Goal: Task Accomplishment & Management: Use online tool/utility

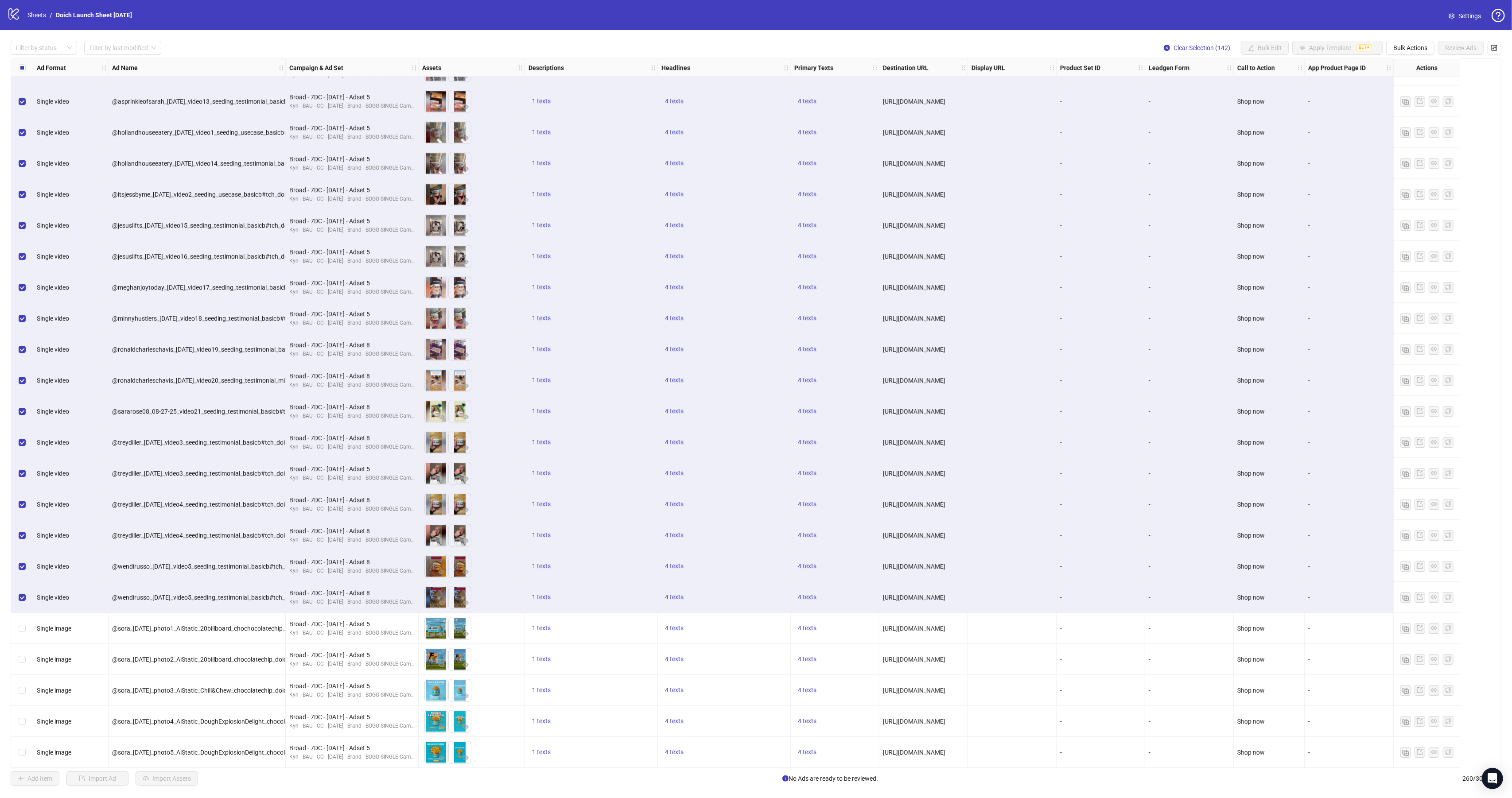
scroll to position [3866, 0]
click at [19, 86] on div "Select row 126" at bounding box center [22, 101] width 22 height 31
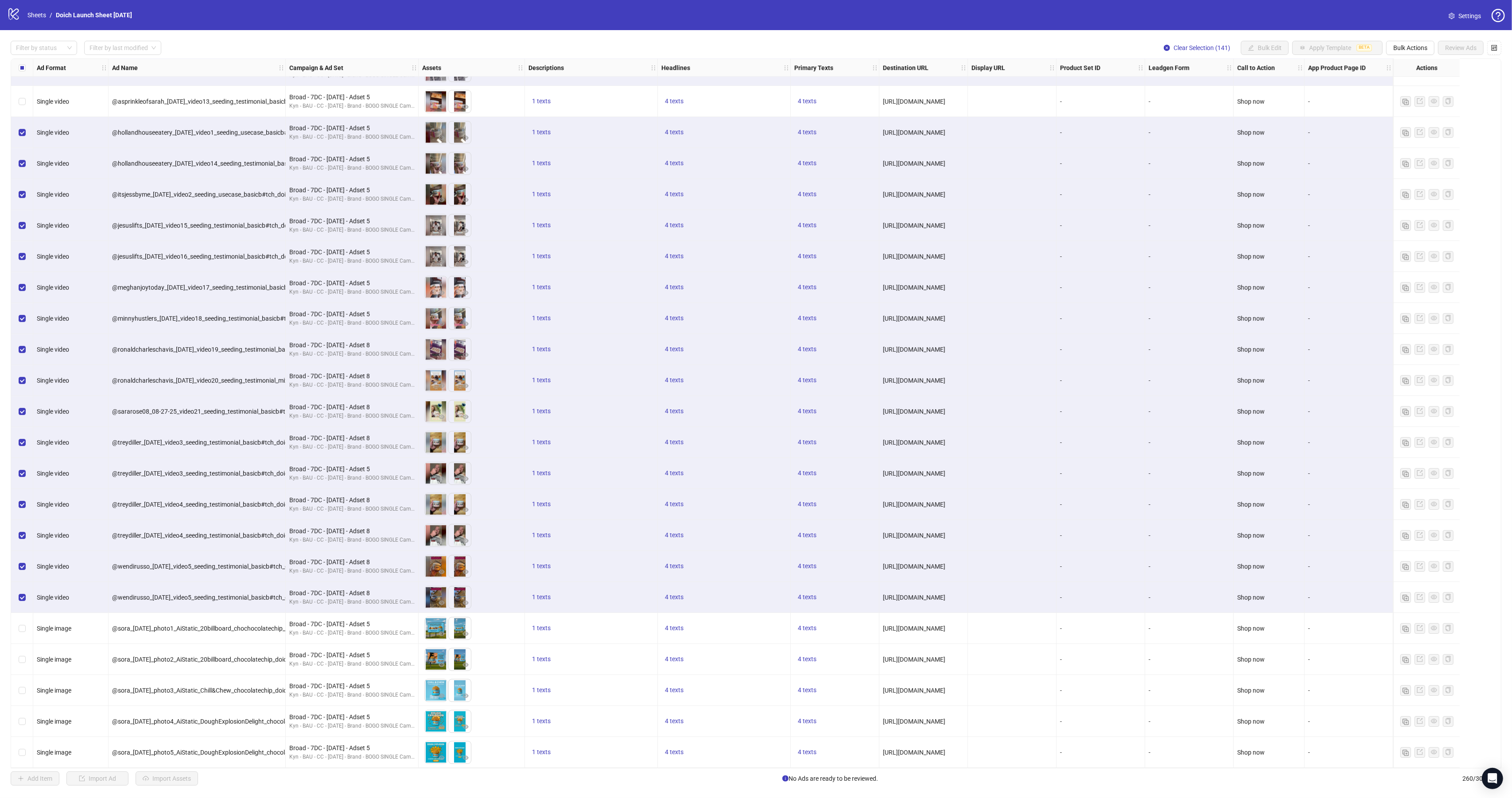
click at [22, 86] on div "Select row 126" at bounding box center [22, 101] width 22 height 31
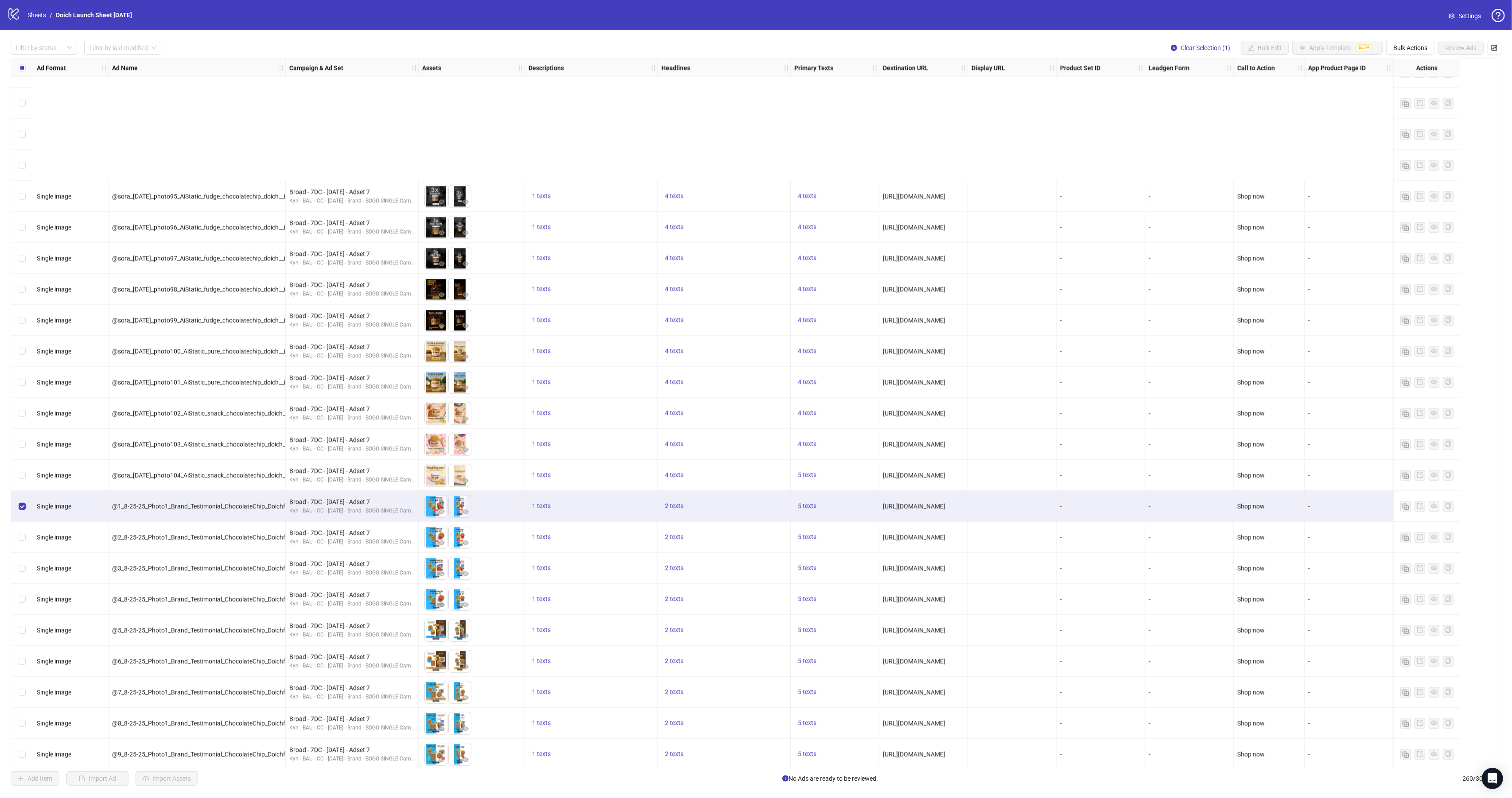
scroll to position [7373, 0]
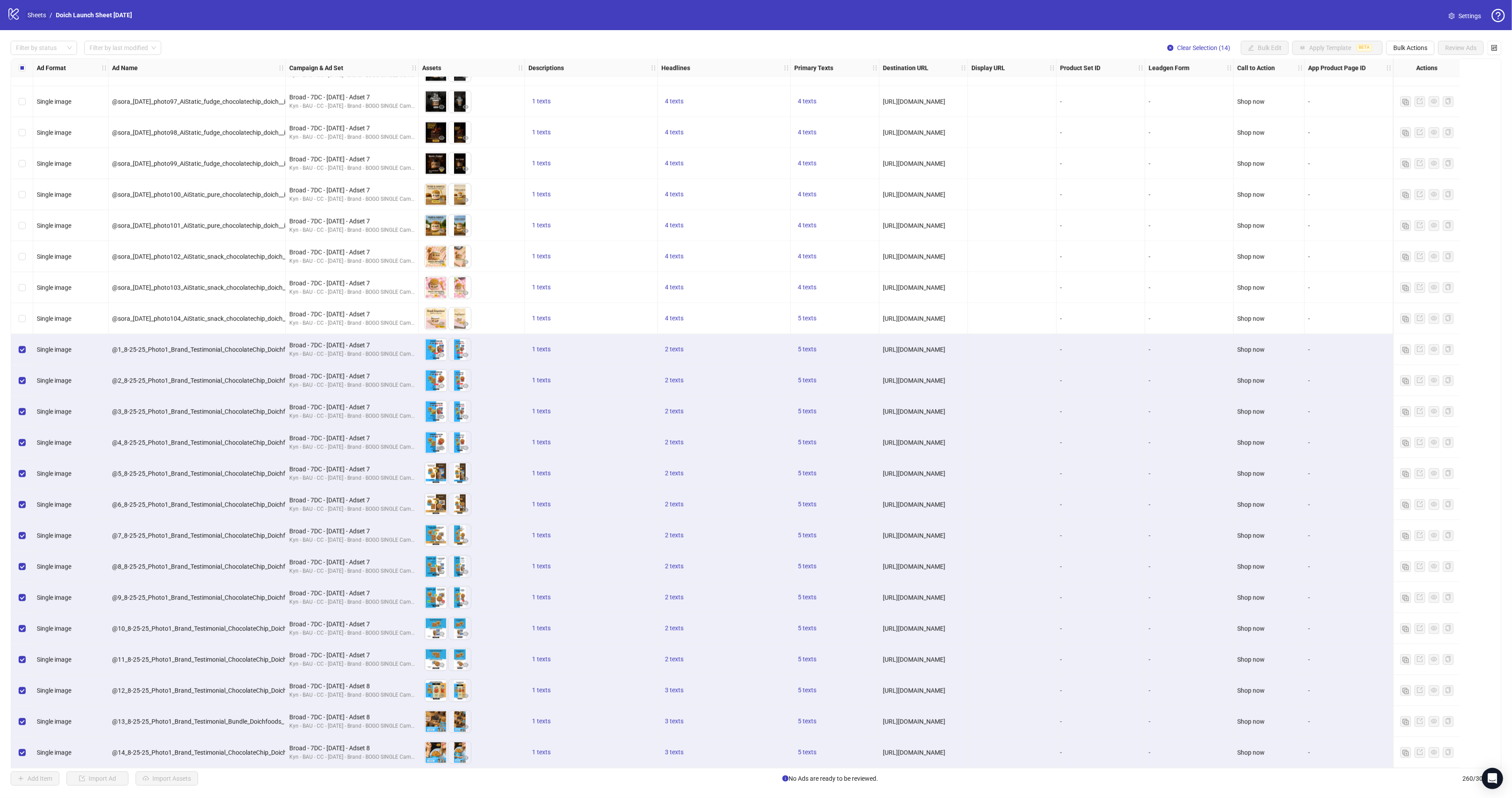
click at [31, 14] on link "Sheets" at bounding box center [37, 15] width 22 height 10
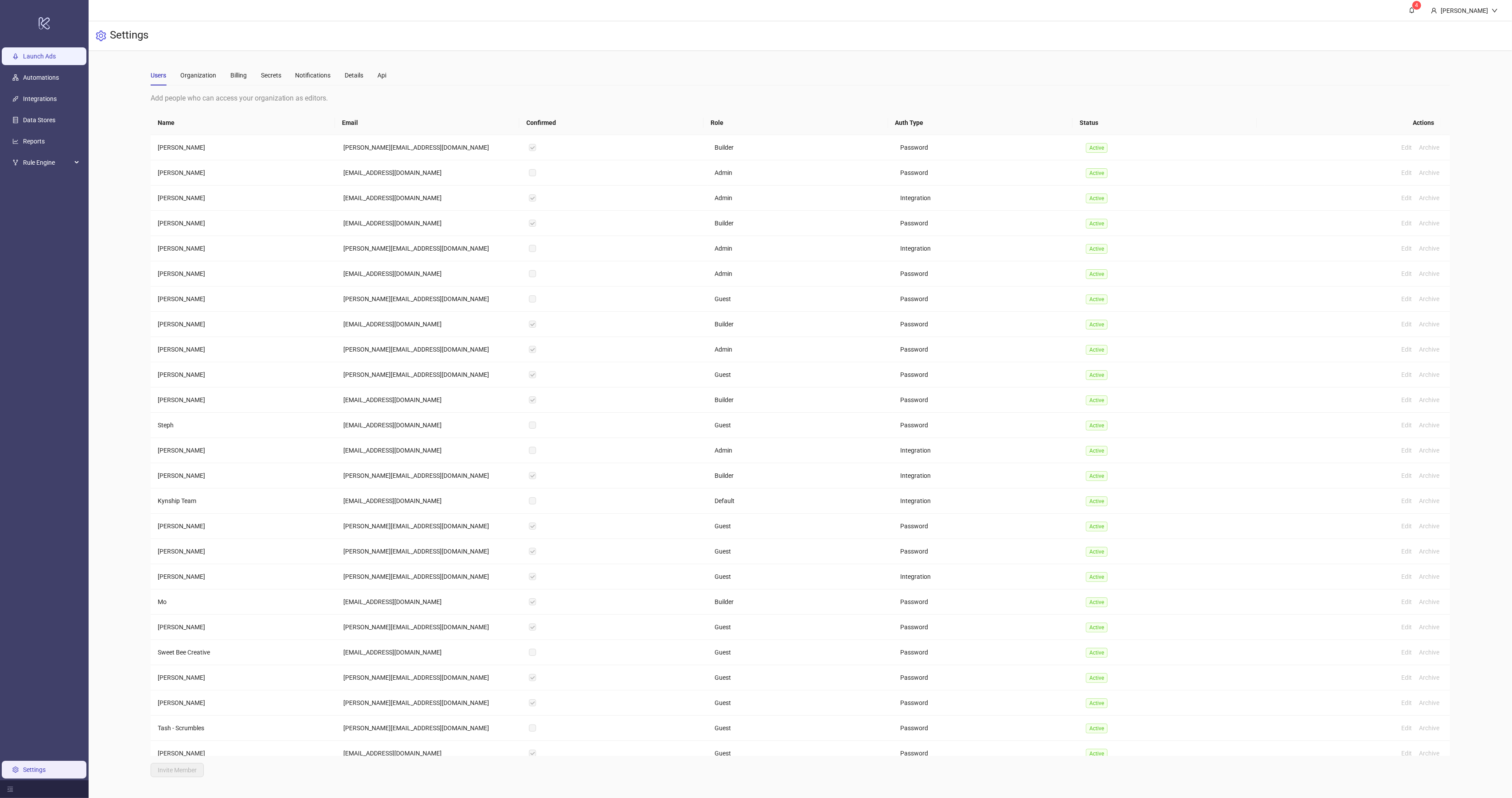
drag, startPoint x: 50, startPoint y: 54, endPoint x: 58, endPoint y: 56, distance: 8.2
click at [50, 53] on link "Launch Ads" at bounding box center [39, 56] width 33 height 7
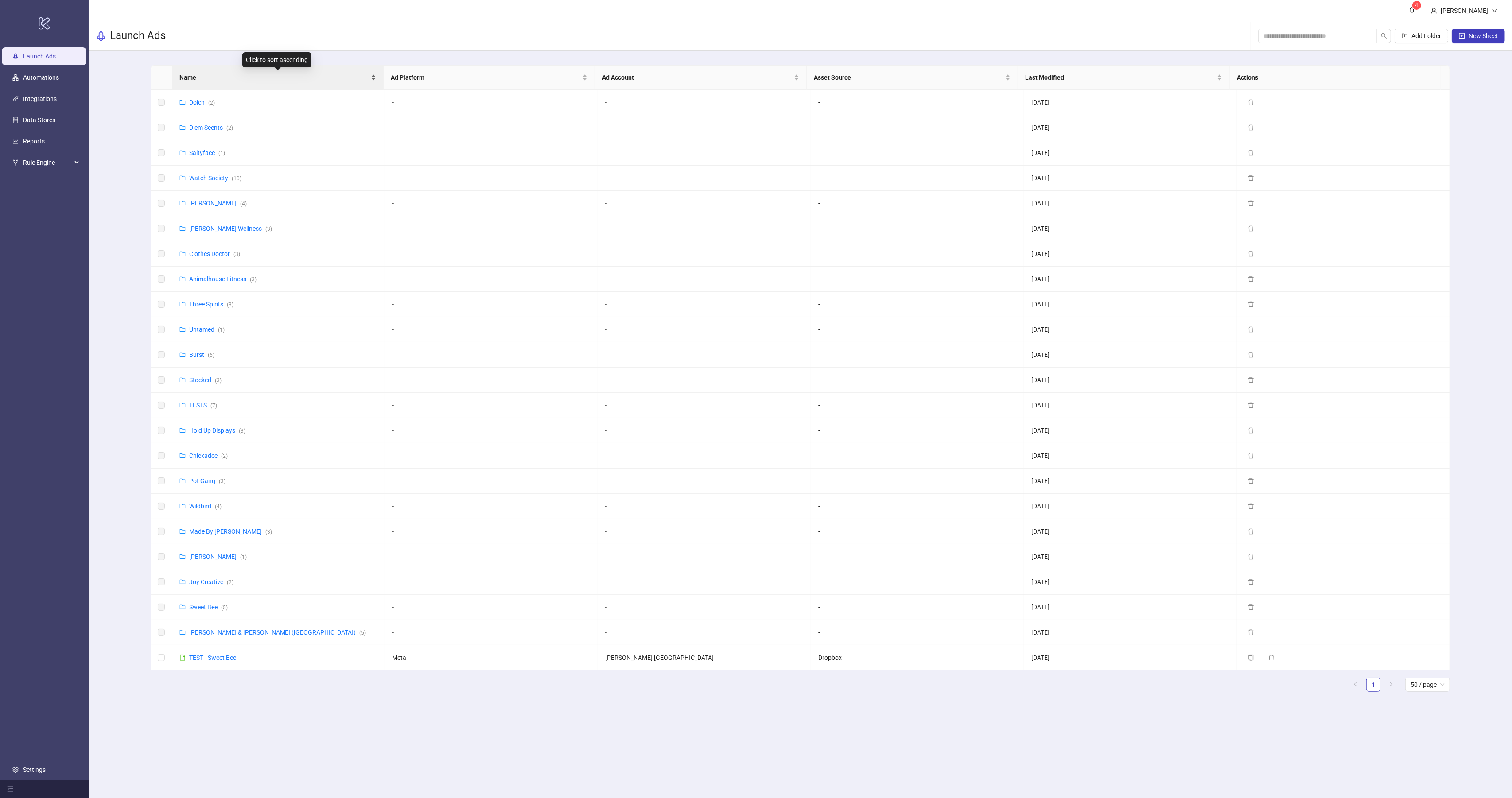
click at [226, 73] on span "Name" at bounding box center [274, 77] width 190 height 10
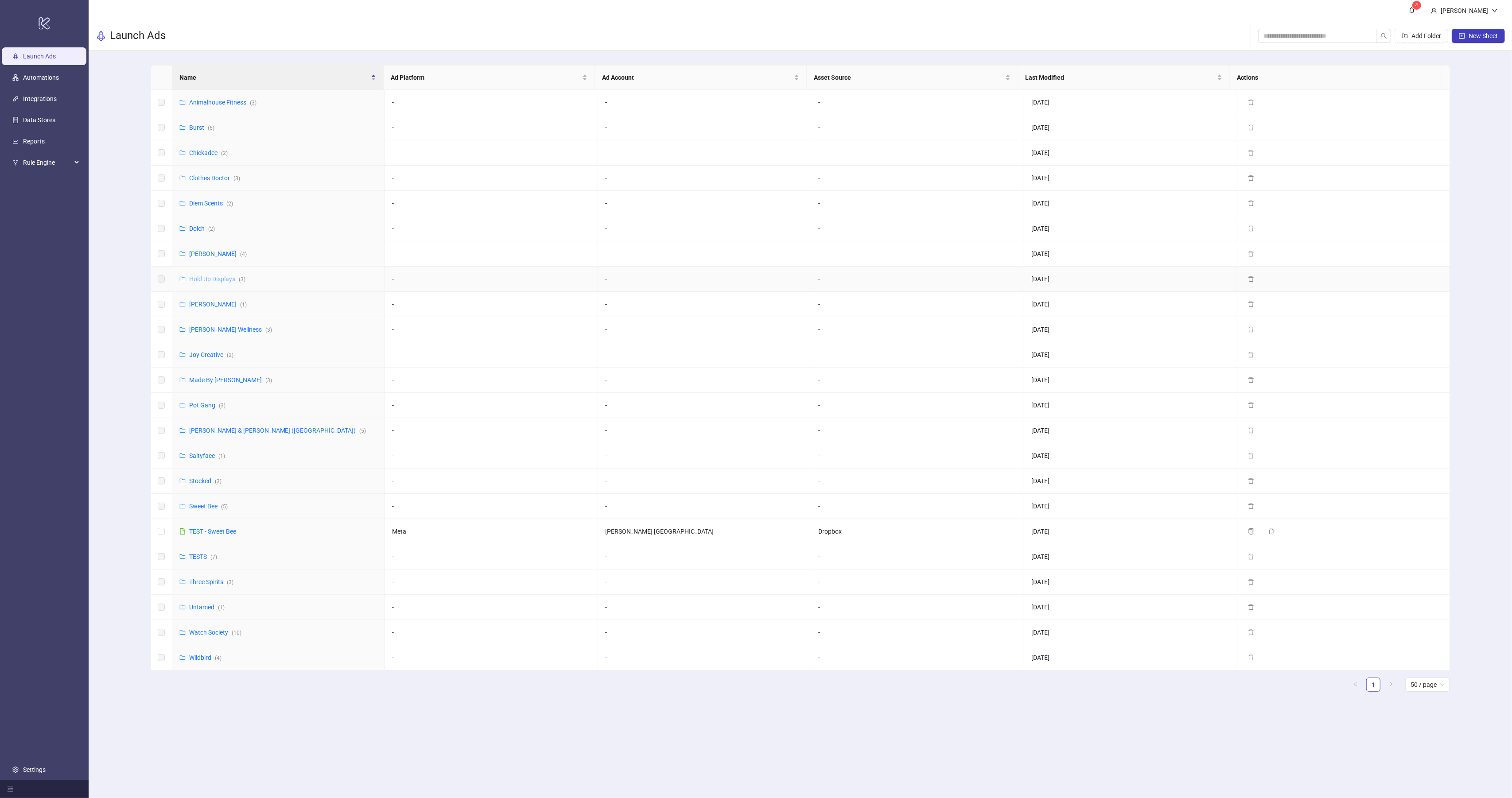
click at [204, 281] on link "Hold Up Displays ( 3 )" at bounding box center [217, 279] width 56 height 7
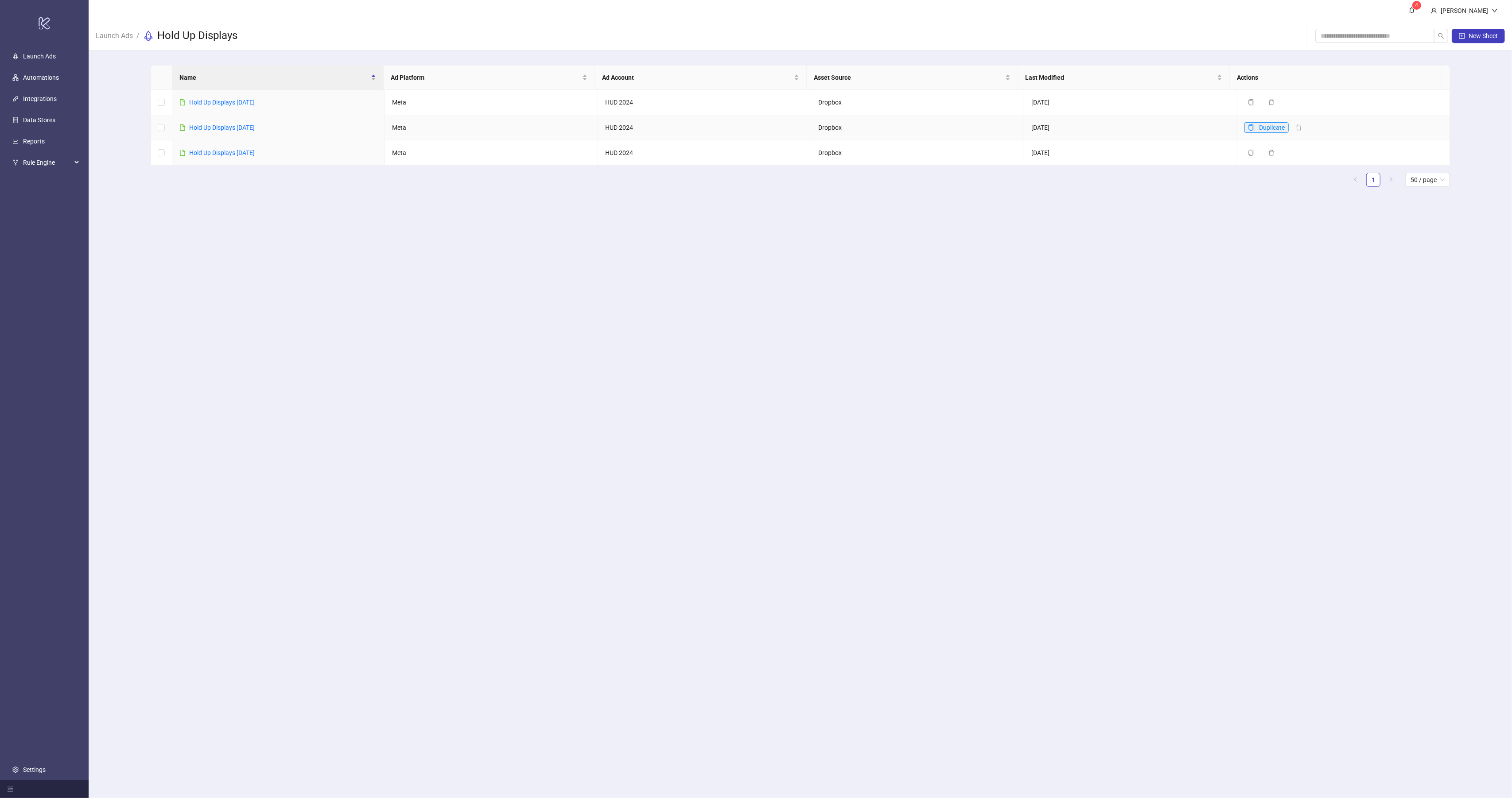
click at [1248, 129] on icon "copy" at bounding box center [1251, 127] width 5 height 6
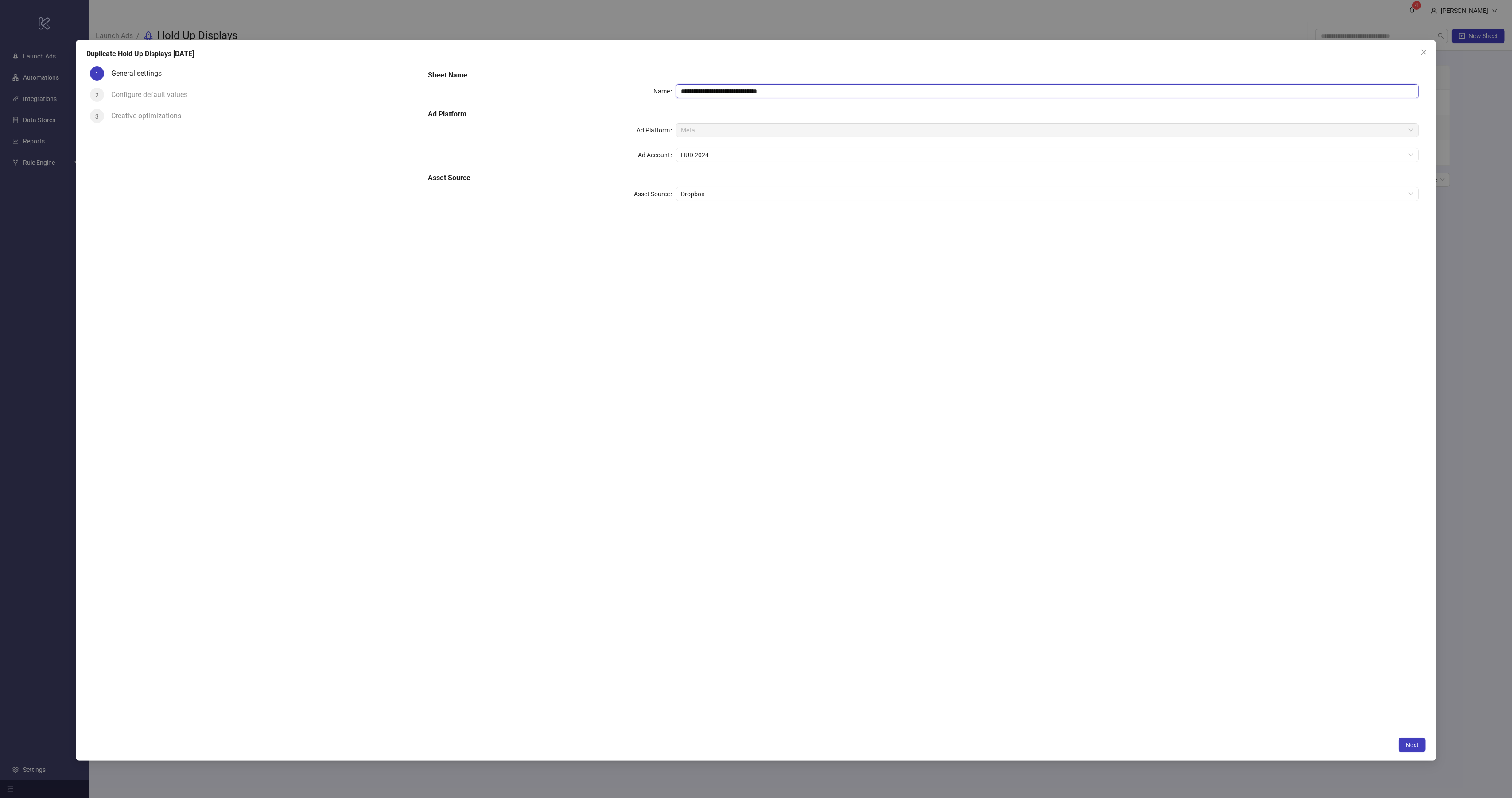
drag, startPoint x: 800, startPoint y: 90, endPoint x: 738, endPoint y: 95, distance: 62.2
click at [738, 95] on input "**********" at bounding box center [1048, 91] width 743 height 14
type input "**********"
click at [1410, 741] on span "Next" at bounding box center [1412, 745] width 13 height 7
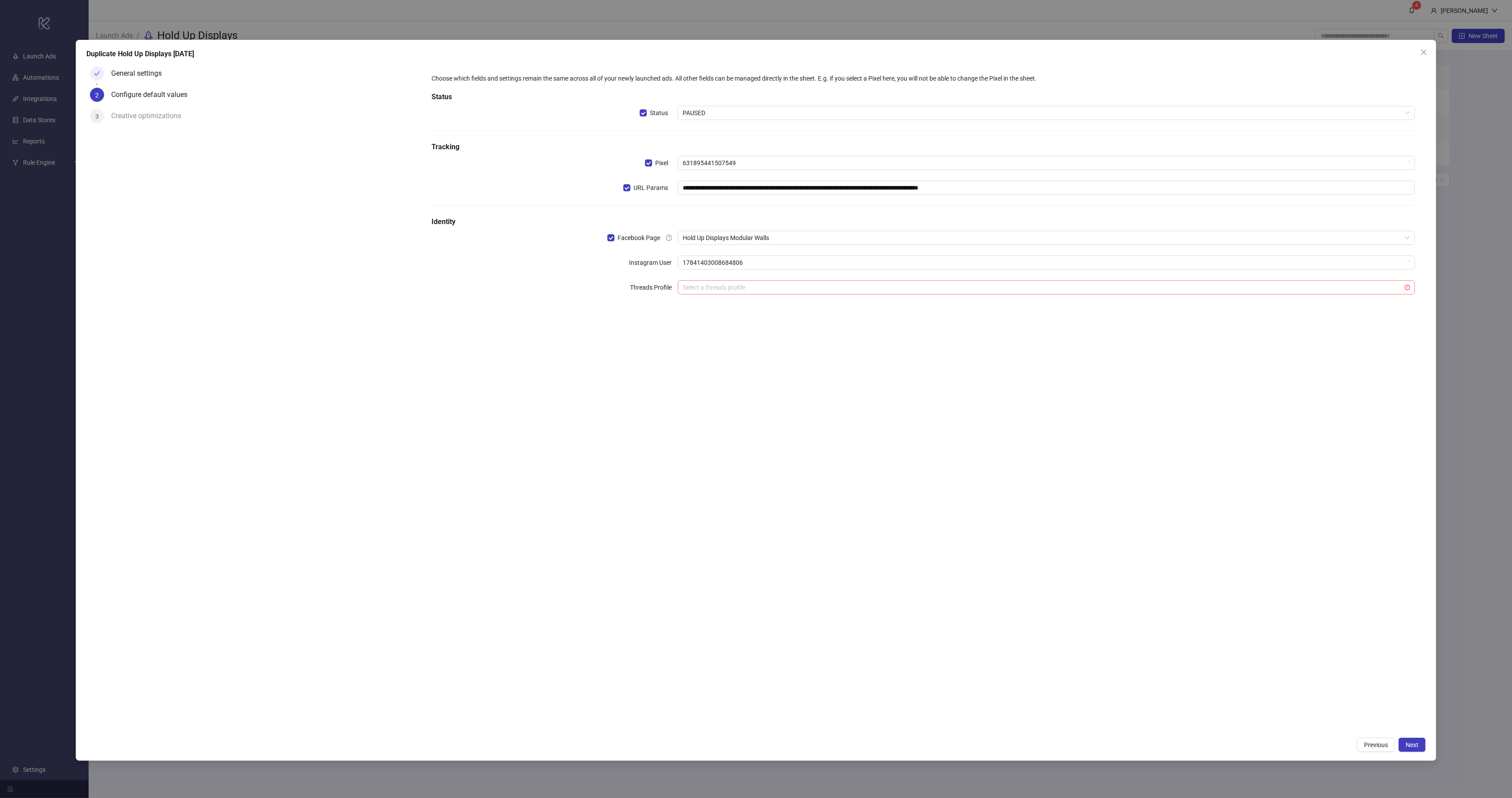
click at [775, 289] on input "search" at bounding box center [1042, 288] width 719 height 13
click at [1410, 743] on span "Next" at bounding box center [1412, 745] width 13 height 7
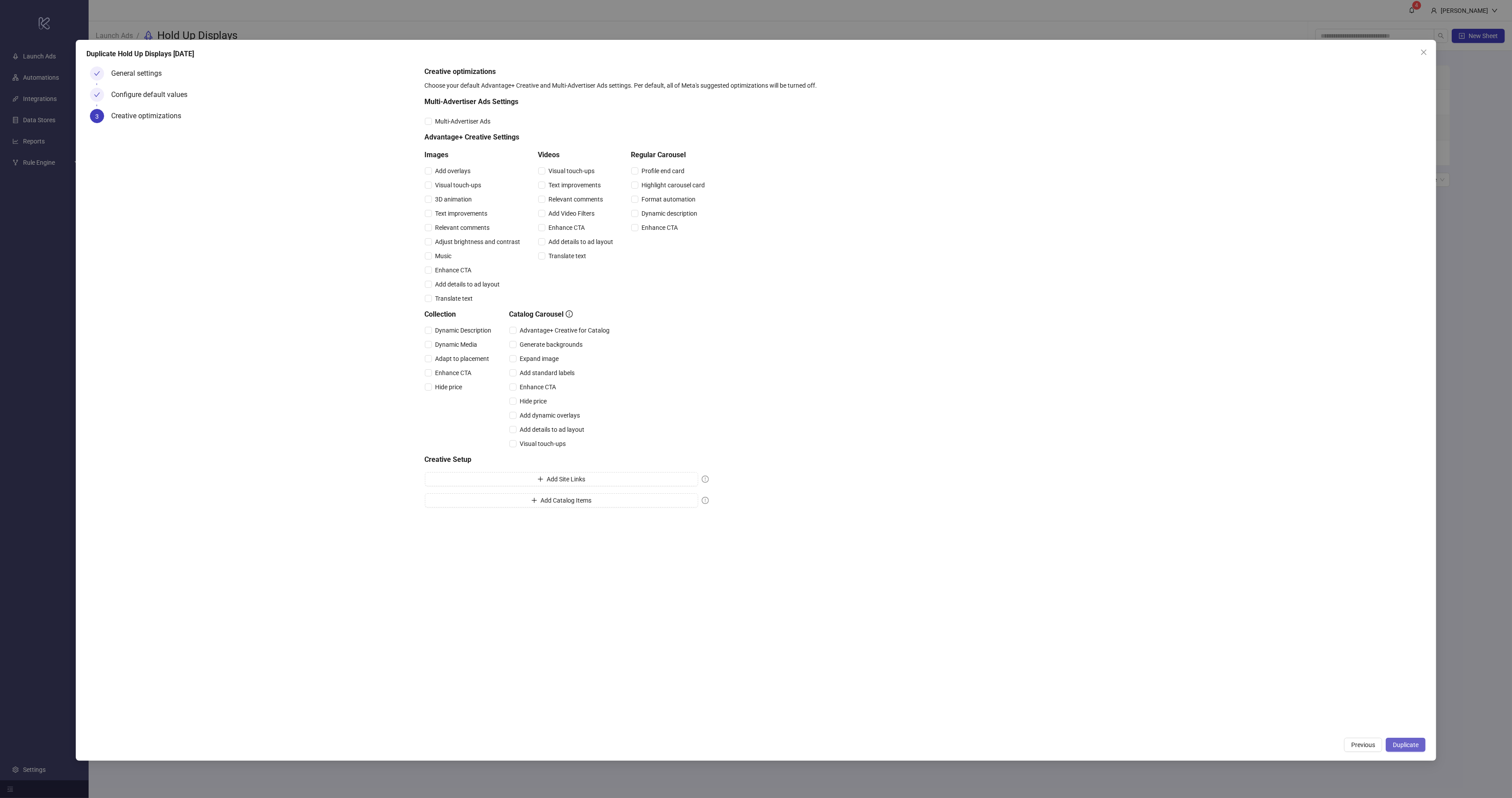
click at [1399, 745] on span "Duplicate" at bounding box center [1406, 745] width 26 height 7
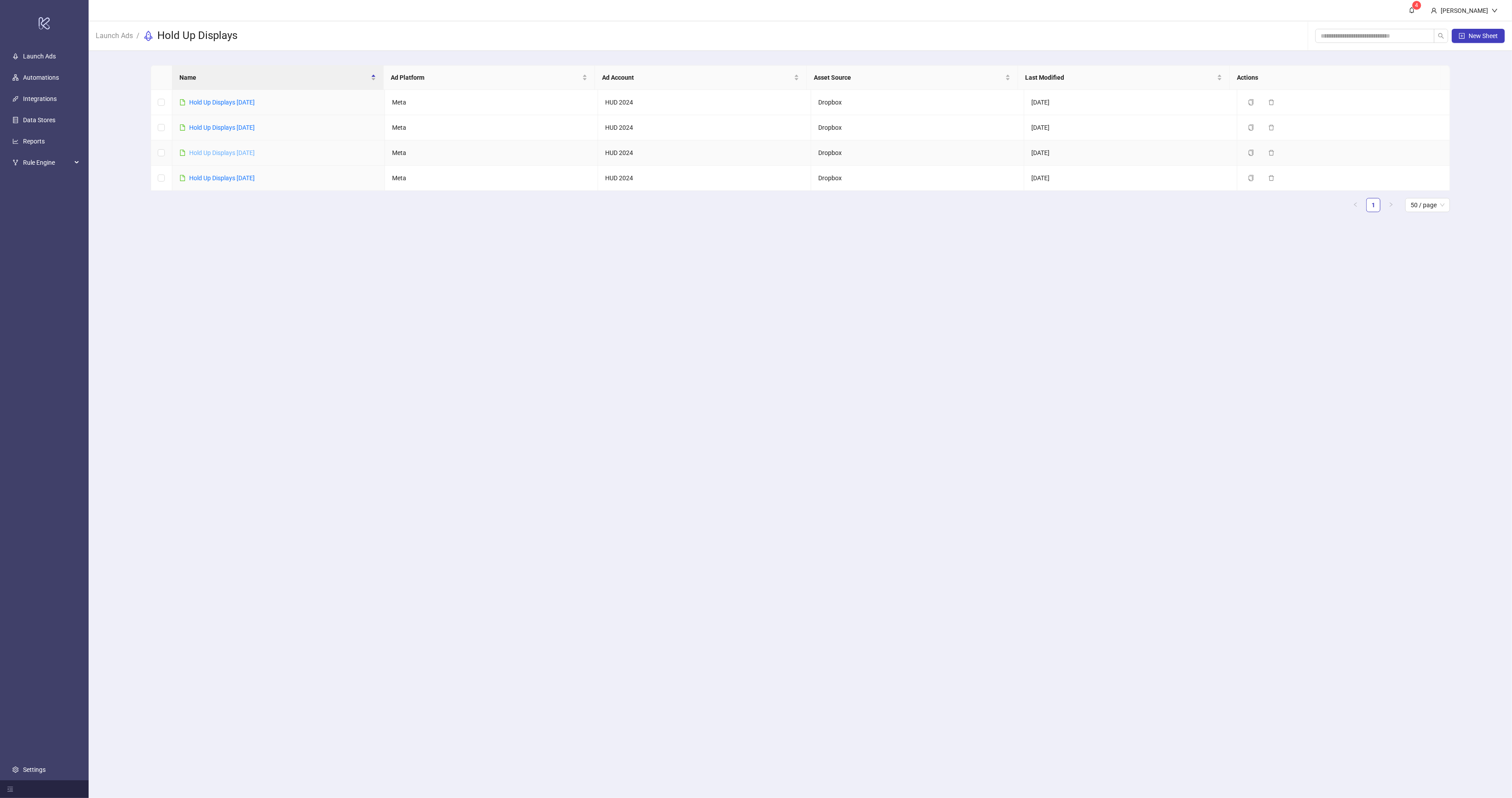
click at [242, 154] on link "Hold Up Displays [DATE]" at bounding box center [222, 153] width 66 height 7
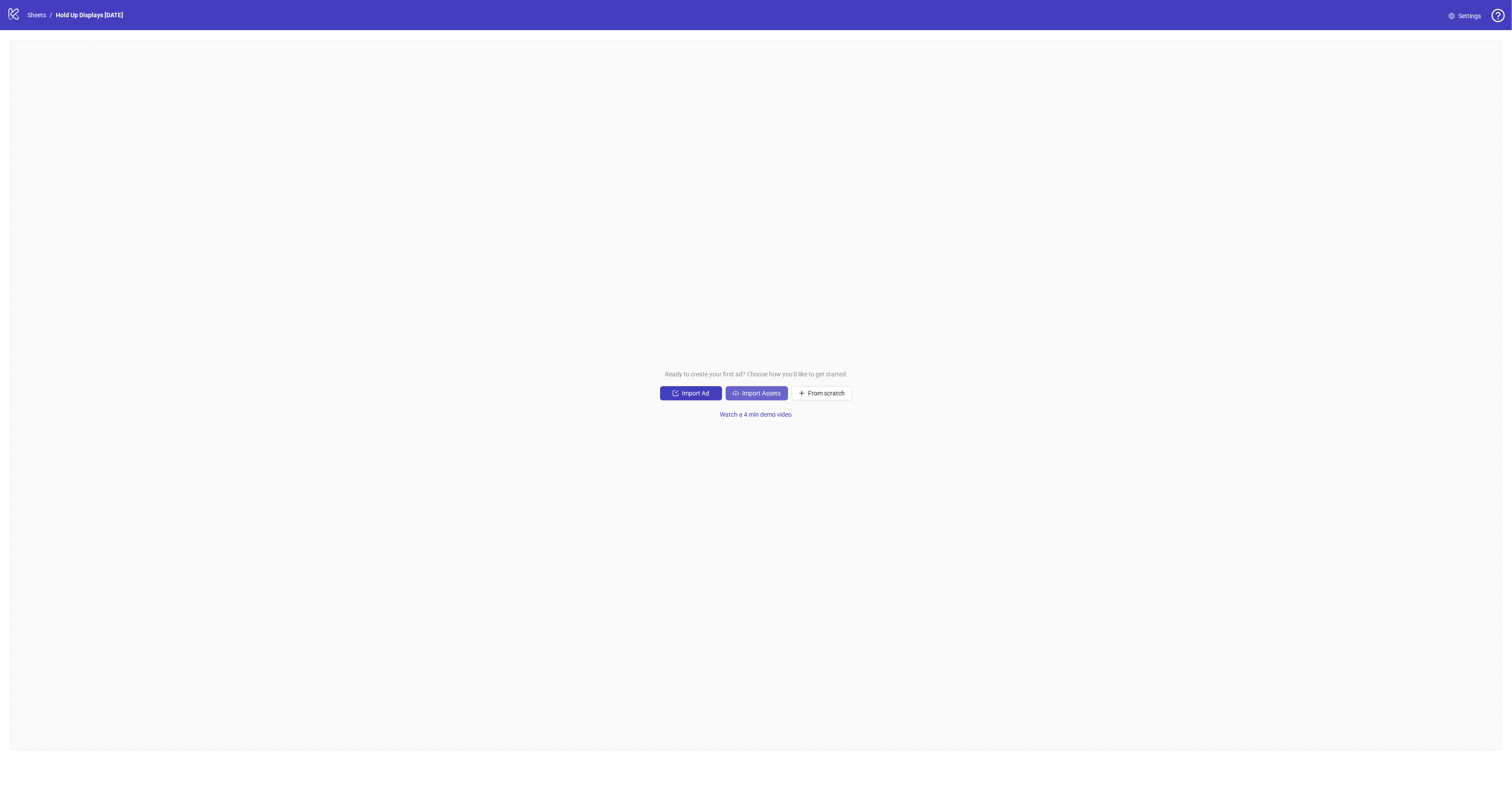
click at [755, 398] on button "Import Assets" at bounding box center [757, 393] width 62 height 14
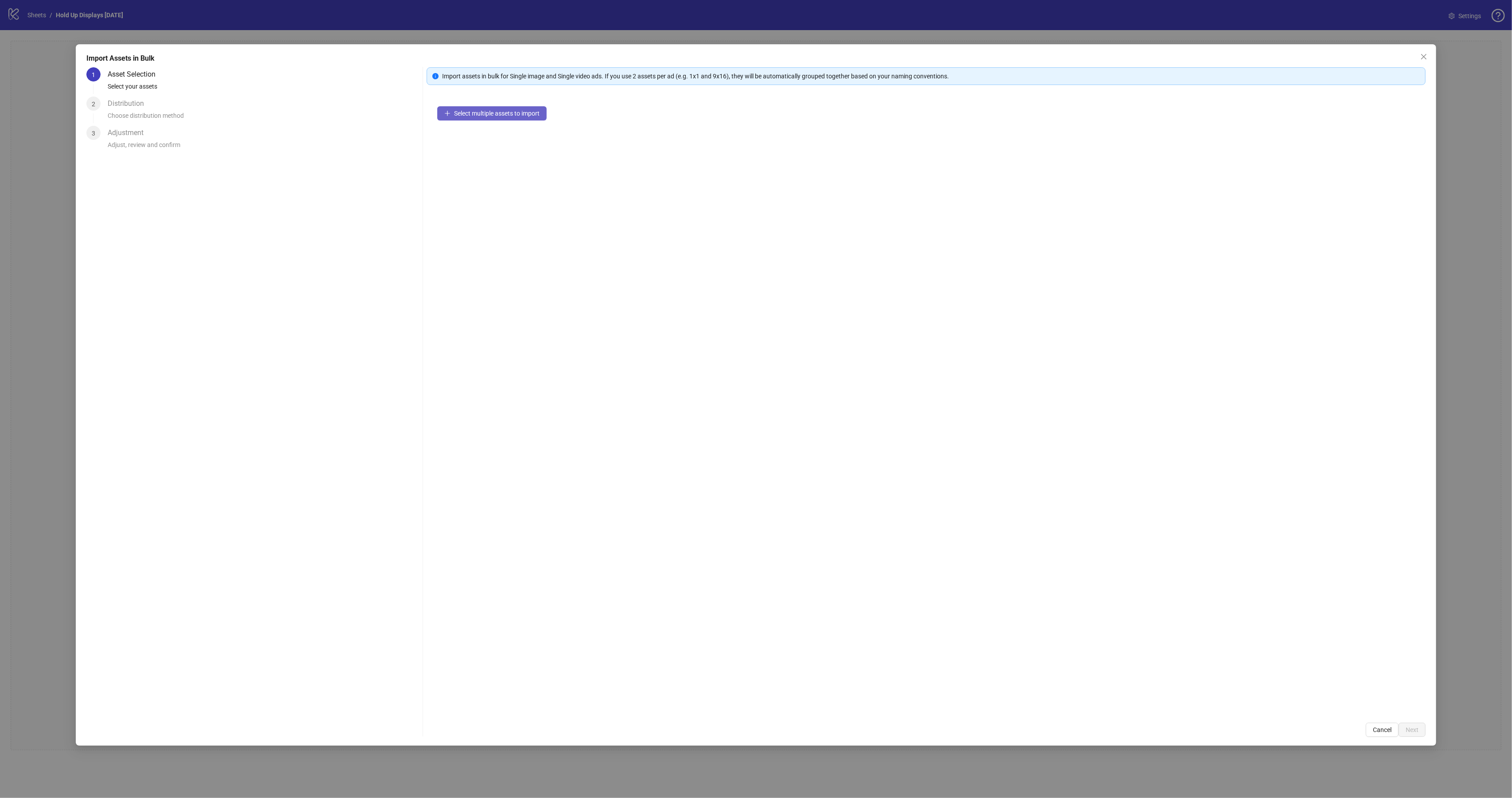
click at [494, 118] on button "Select multiple assets to import" at bounding box center [492, 113] width 109 height 14
click at [495, 111] on span "Select multiple assets to import" at bounding box center [497, 113] width 86 height 7
click at [1418, 732] on span "Next" at bounding box center [1412, 730] width 13 height 7
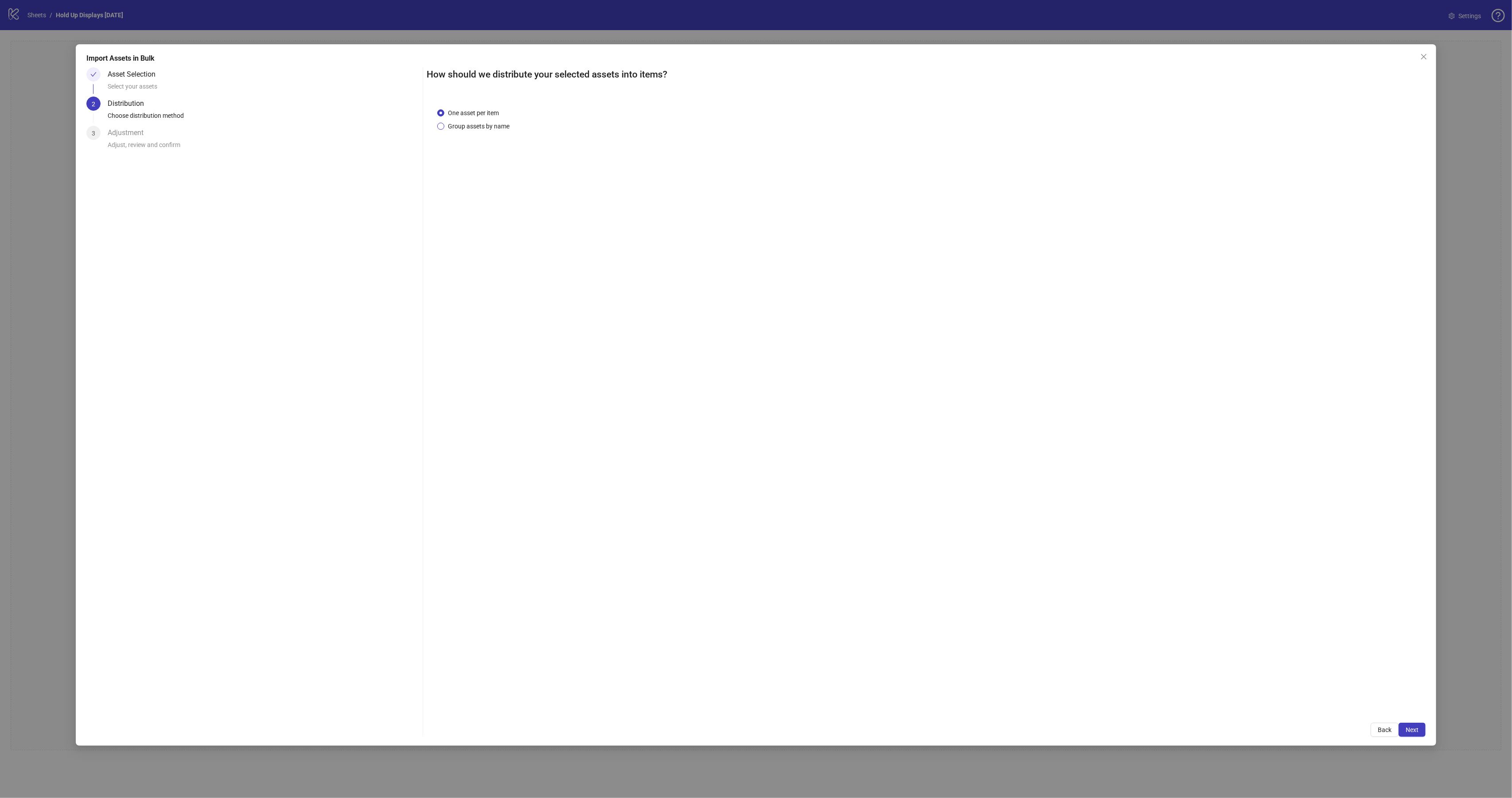
click at [470, 129] on span "Group assets by name" at bounding box center [478, 126] width 69 height 10
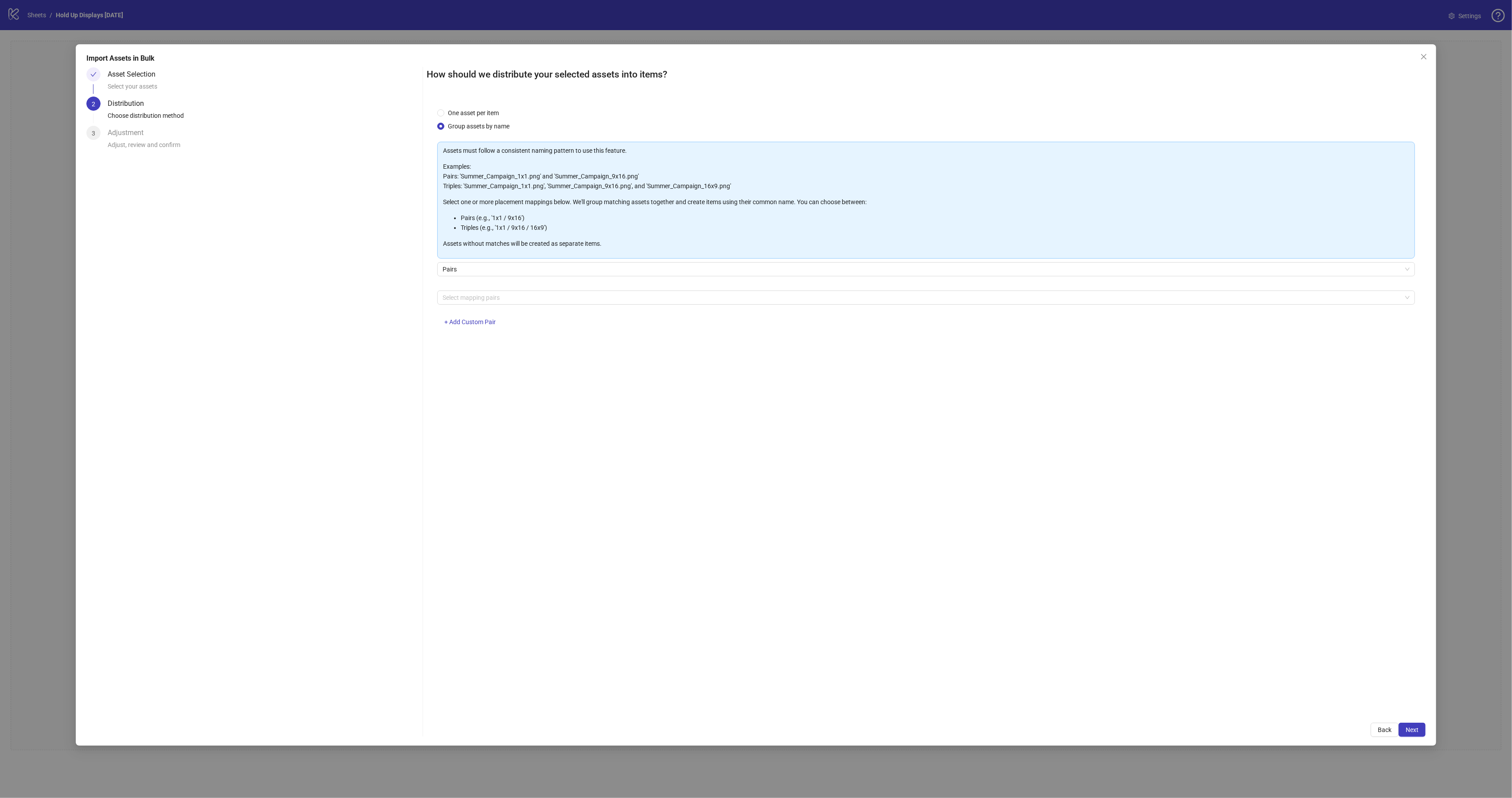
click at [470, 309] on div "Select mapping pairs + Add Custom Pair" at bounding box center [926, 313] width 978 height 46
click at [473, 299] on div at bounding box center [922, 297] width 965 height 12
click at [468, 404] on div "4x5 / 9x16" at bounding box center [927, 401] width 964 height 10
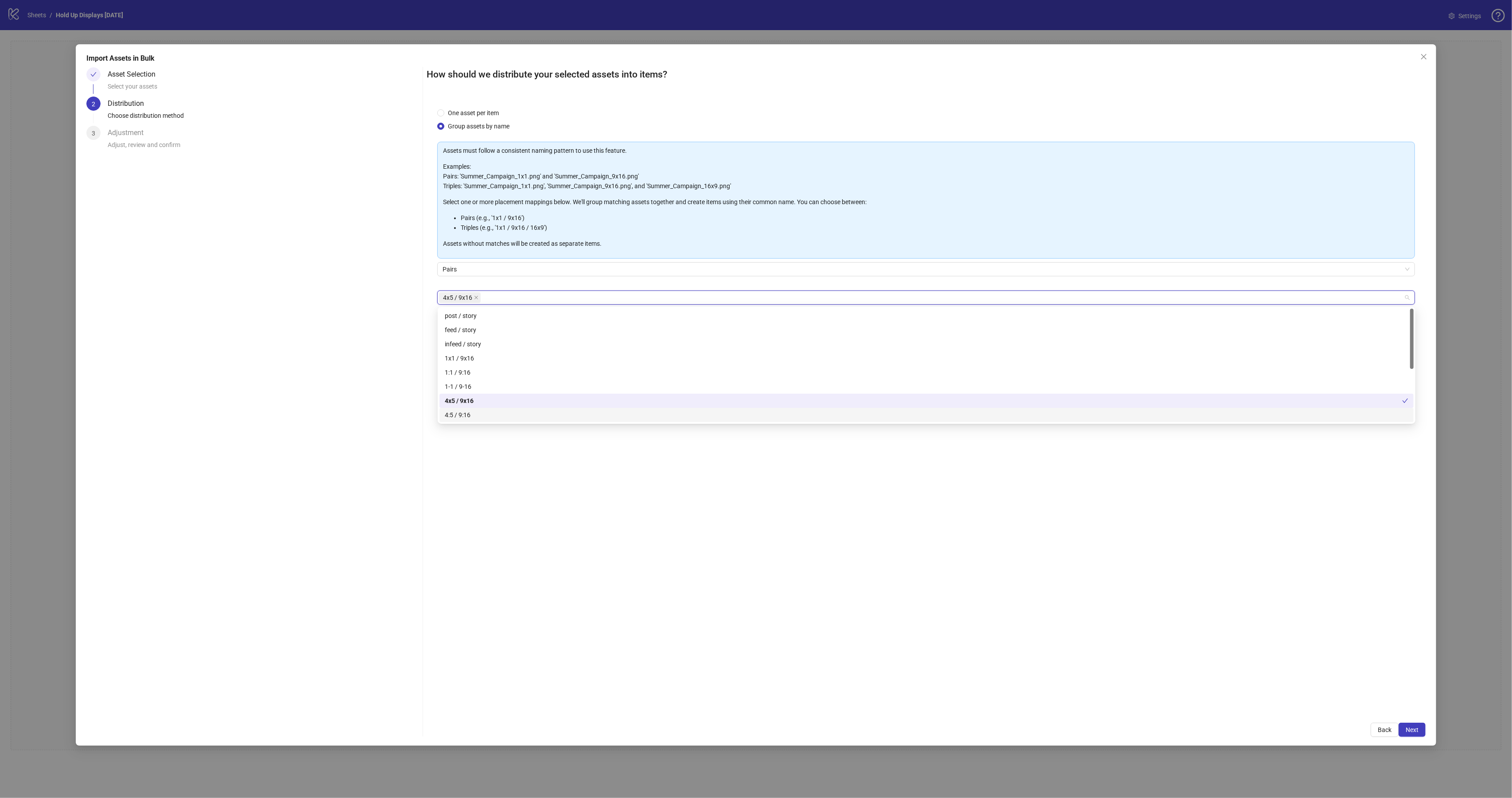
drag, startPoint x: 474, startPoint y: 414, endPoint x: 472, endPoint y: 387, distance: 27.1
click at [474, 414] on div "4:5 / 9:16" at bounding box center [927, 415] width 964 height 10
click at [471, 372] on div "1:1 / 9:16" at bounding box center [927, 372] width 964 height 10
click at [473, 355] on div "1x1 / 9x16" at bounding box center [927, 358] width 964 height 10
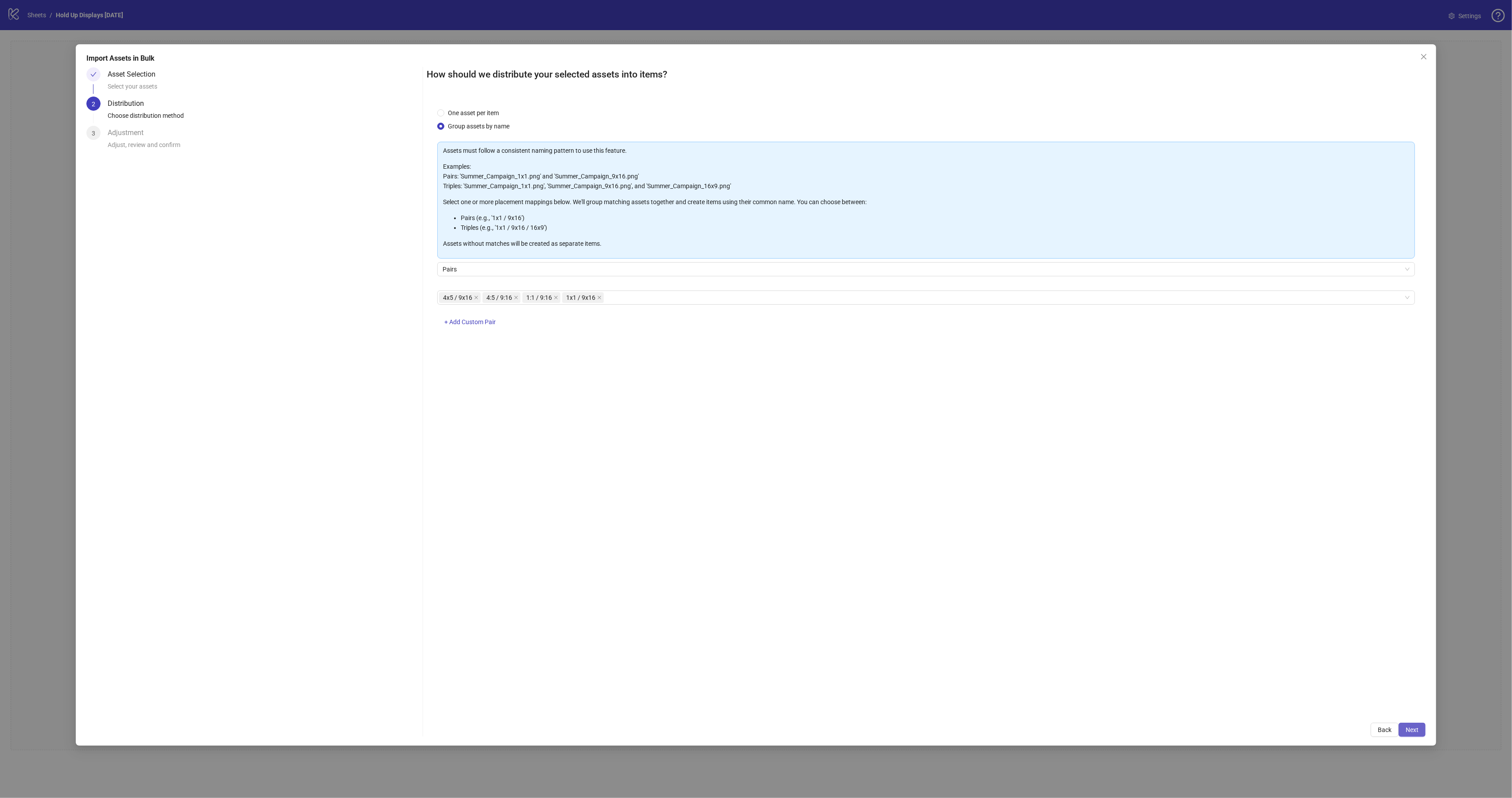
click at [1403, 726] on button "Next" at bounding box center [1412, 730] width 27 height 14
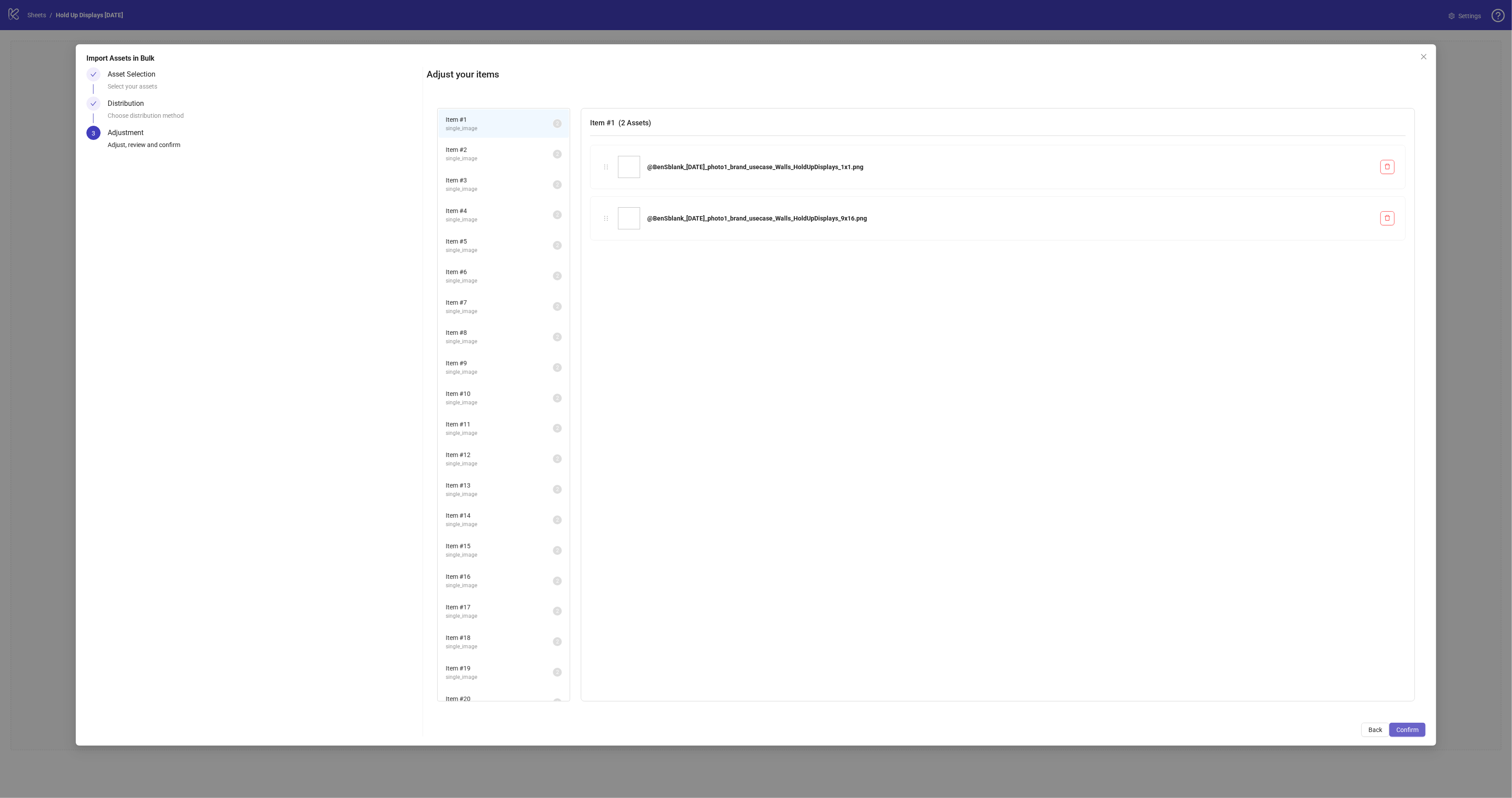
click at [1398, 727] on span "Confirm" at bounding box center [1408, 730] width 22 height 7
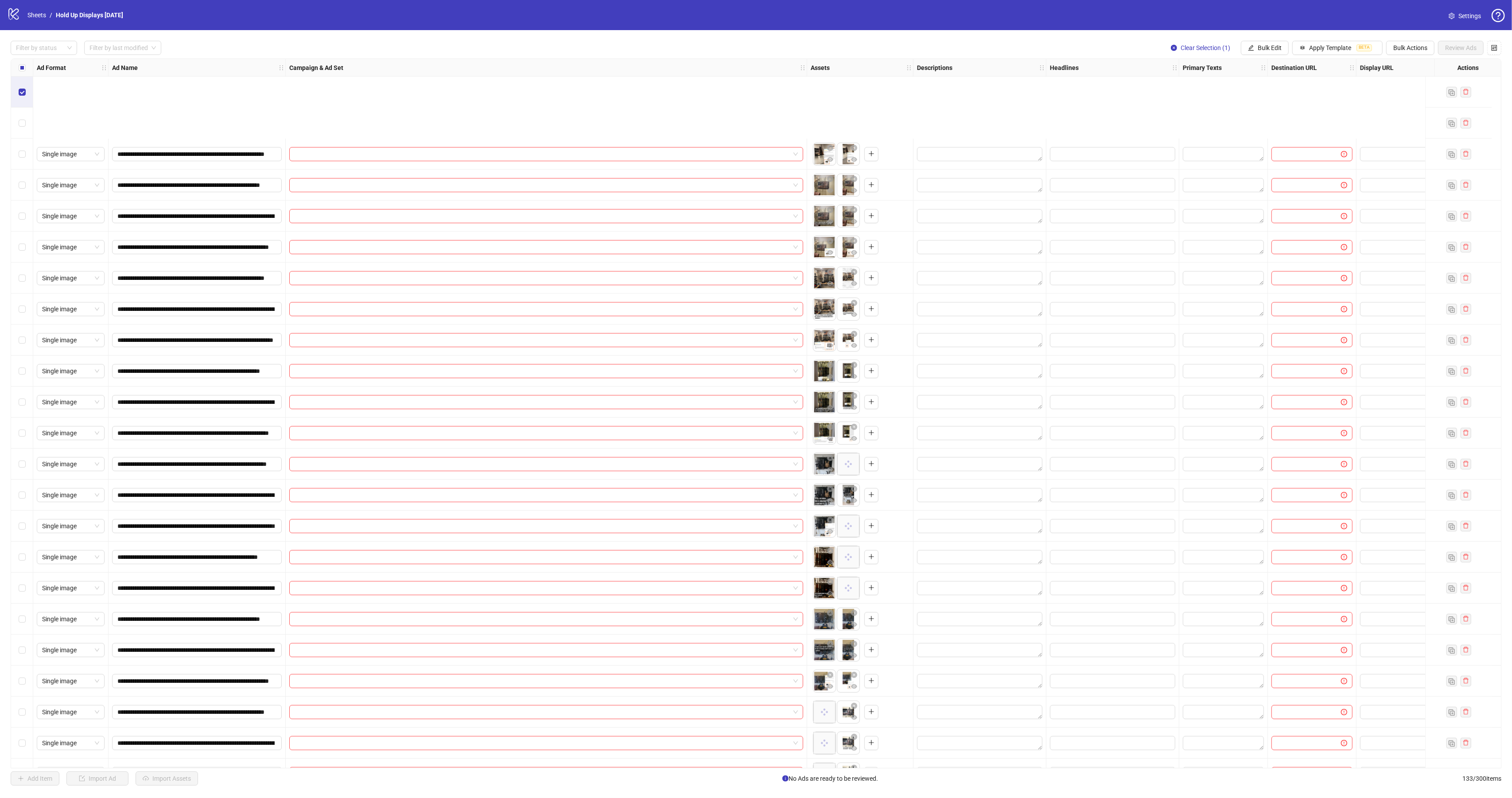
scroll to position [125, 0]
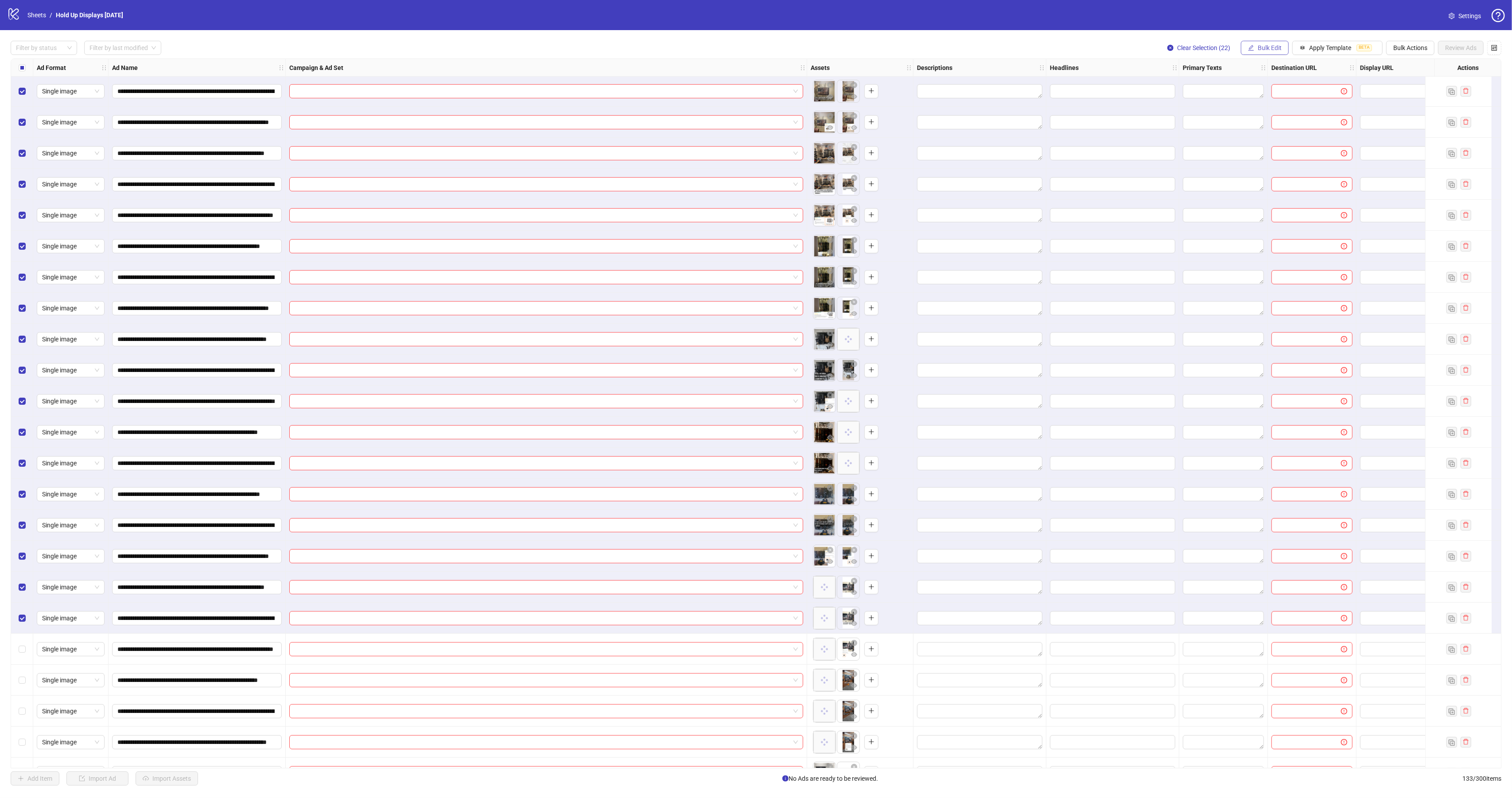
click at [1265, 52] on span "Bulk Edit" at bounding box center [1270, 48] width 24 height 7
click at [1280, 94] on span "Campaign & Ad Set" at bounding box center [1271, 94] width 53 height 10
click at [1231, 86] on input "search" at bounding box center [1233, 87] width 114 height 13
type input "*******"
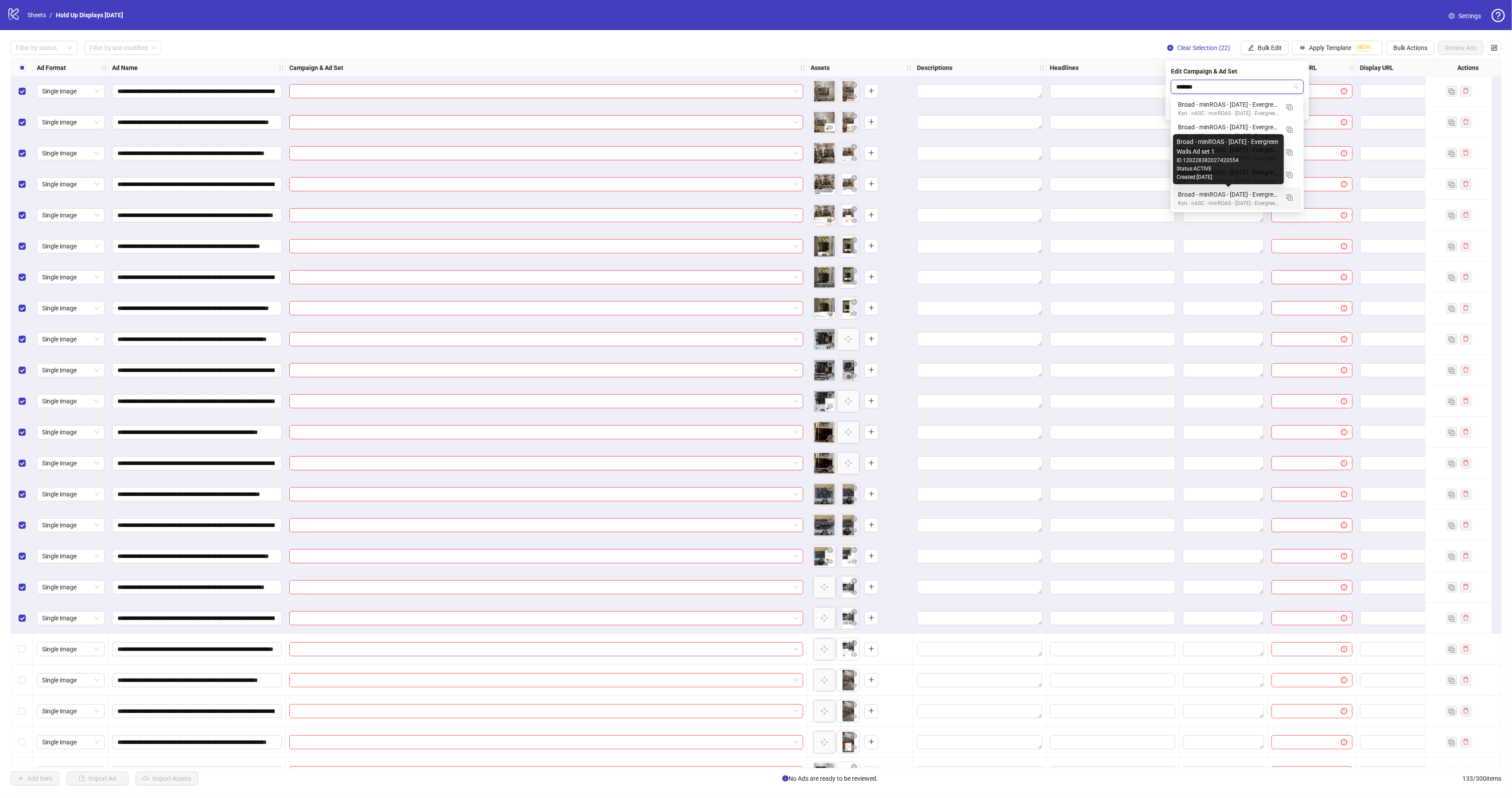
click at [1206, 194] on div "Broad - minROAS - [DATE] - Evergreen Walls Ad set 1" at bounding box center [1228, 194] width 101 height 10
click at [1302, 109] on button "submit" at bounding box center [1298, 110] width 11 height 11
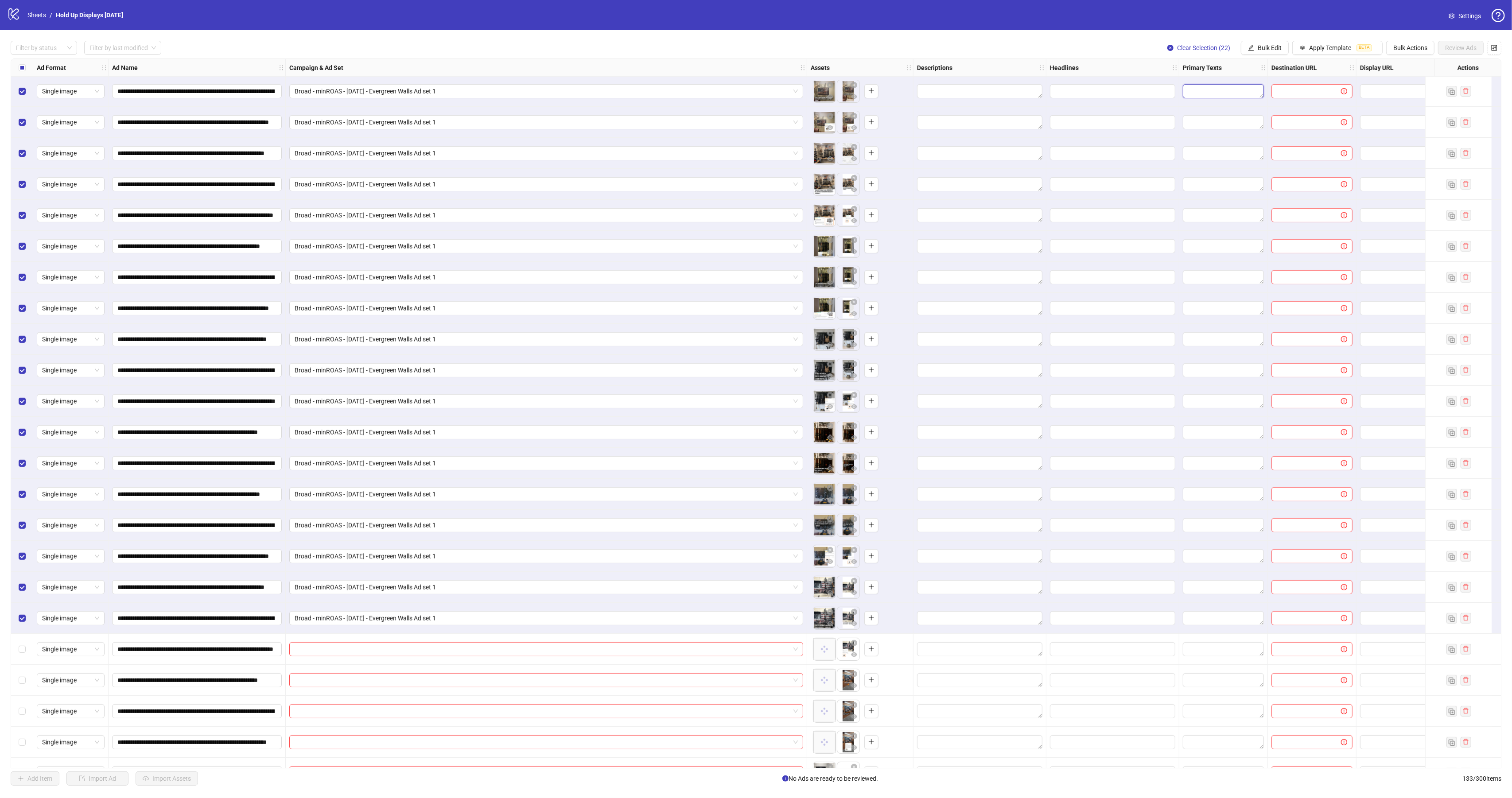
click at [1209, 96] on textarea "Edit values" at bounding box center [1223, 91] width 81 height 14
type textarea "**********"
click at [1268, 52] on button "Bulk Edit" at bounding box center [1265, 48] width 48 height 14
click at [1272, 136] on span "Primary Texts" at bounding box center [1271, 137] width 53 height 10
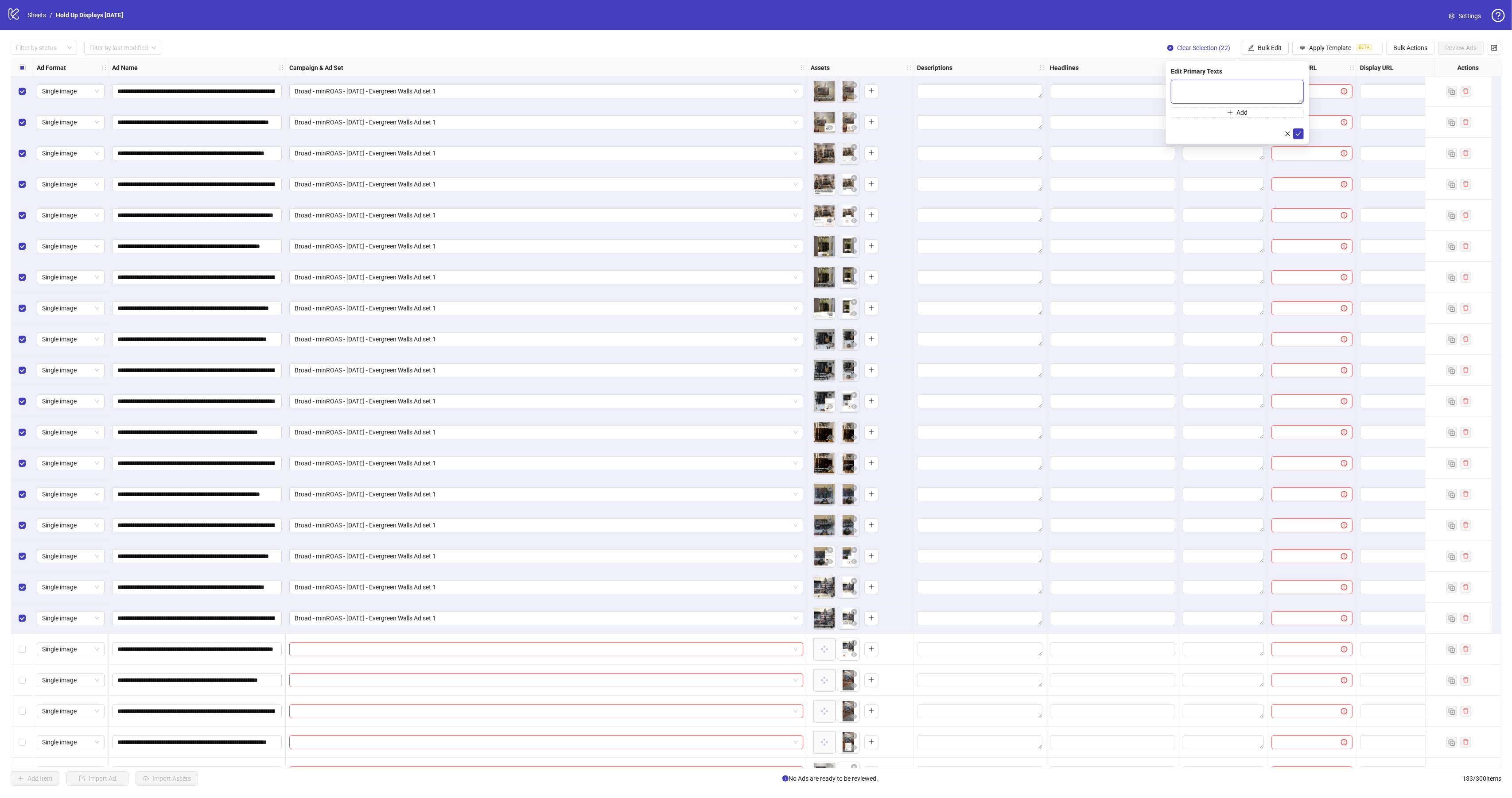
click at [1187, 87] on textarea at bounding box center [1237, 92] width 133 height 24
paste textarea "**********"
type textarea "**********"
click at [1207, 112] on button "Add" at bounding box center [1237, 113] width 133 height 11
paste textarea "**********"
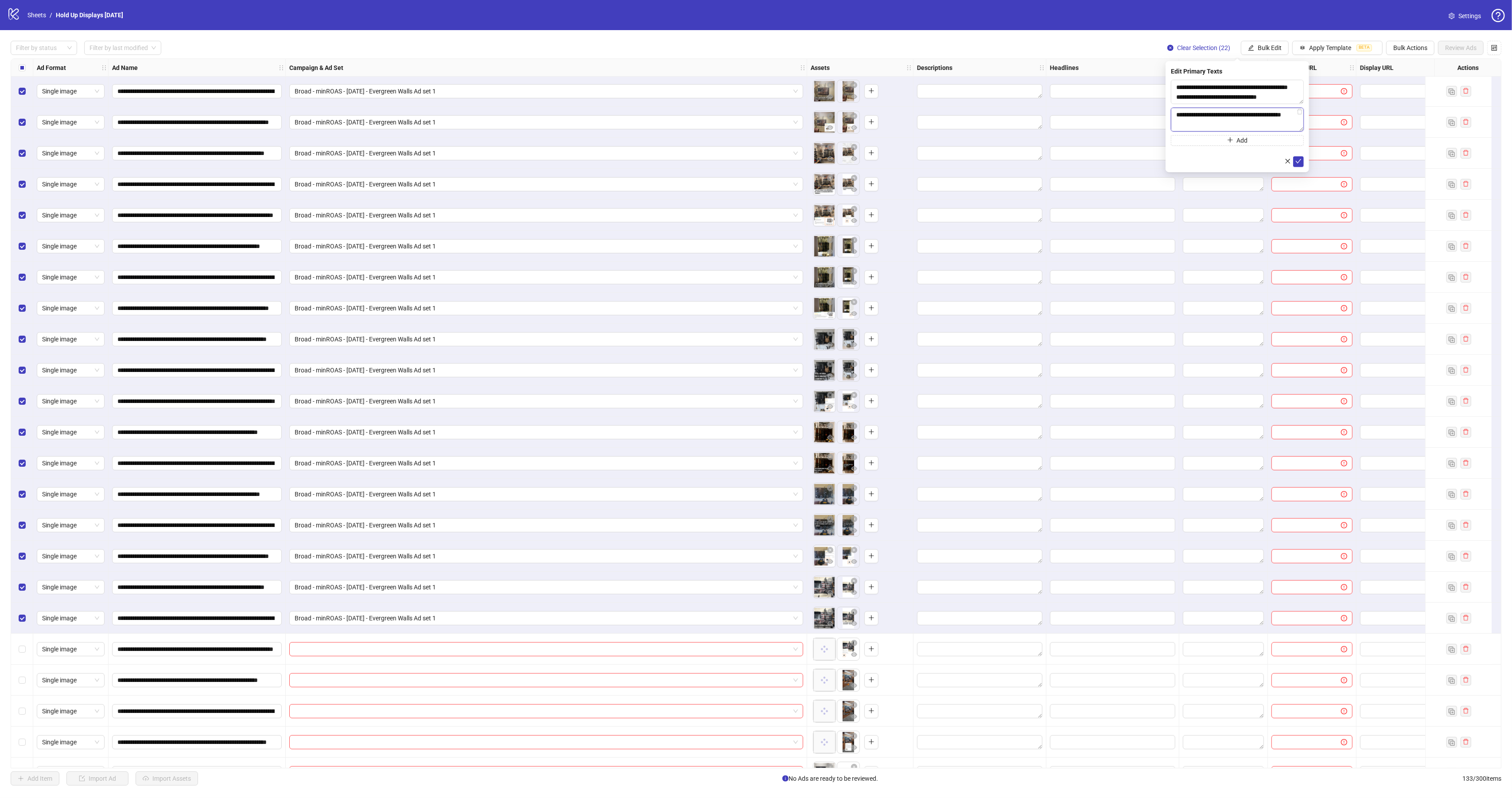
scroll to position [201, 0]
type textarea "**********"
click at [1220, 140] on button "Add" at bounding box center [1237, 140] width 133 height 11
paste textarea "**********"
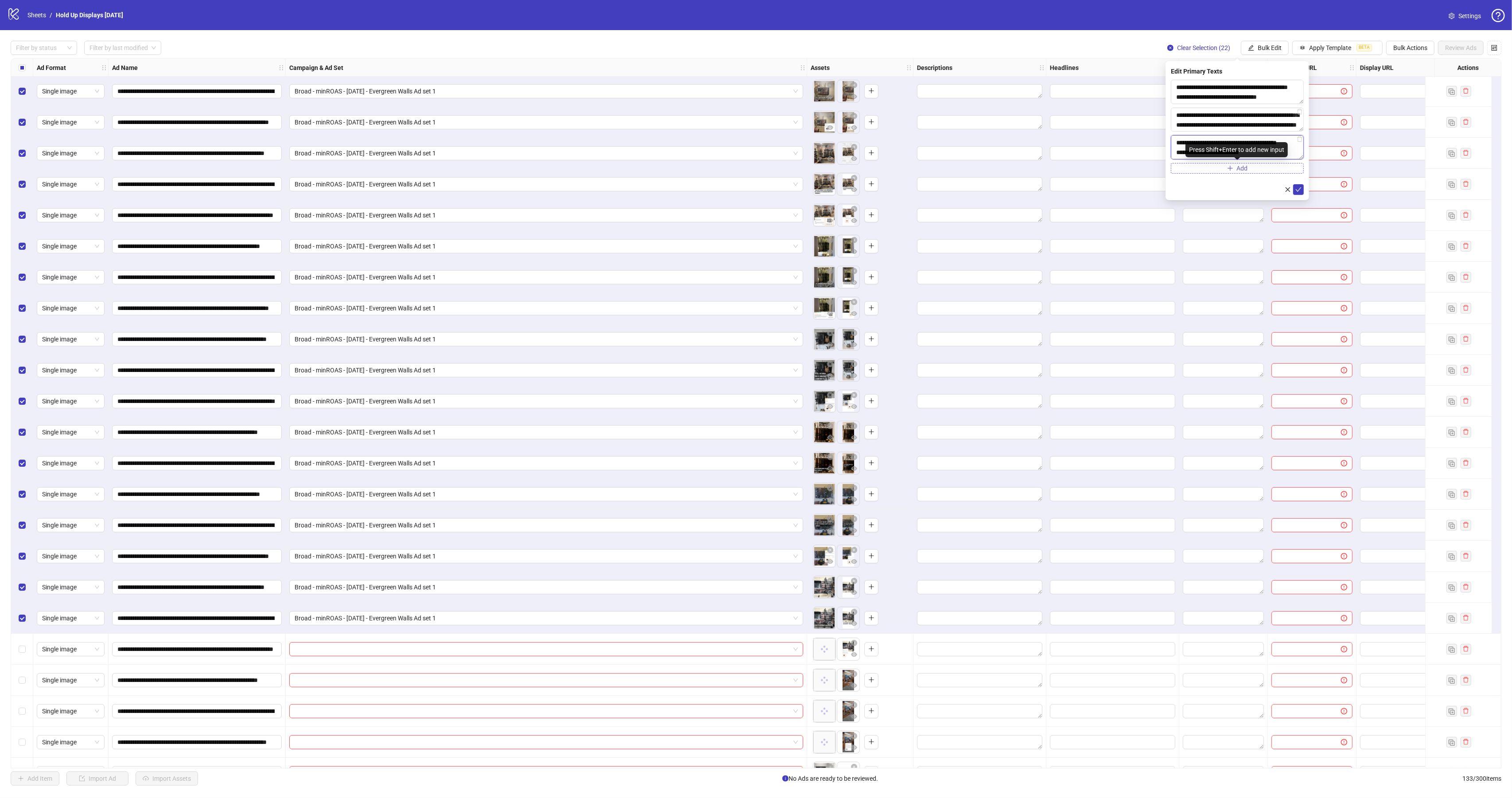
type textarea "**********"
click at [1217, 165] on button "Add" at bounding box center [1237, 168] width 133 height 11
paste textarea "**********"
type textarea "**********"
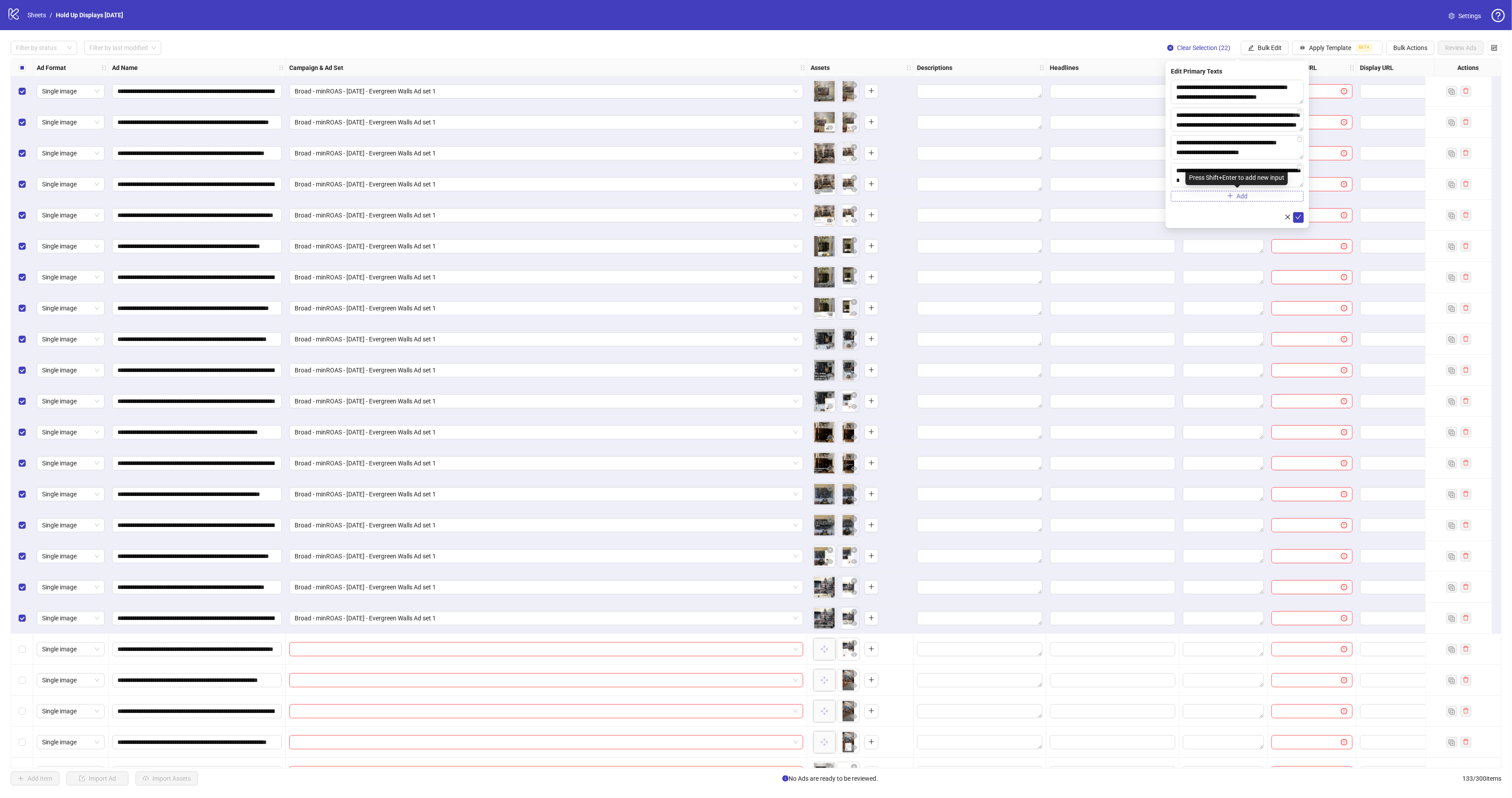
click at [1250, 195] on button "Add" at bounding box center [1237, 196] width 133 height 11
click at [1300, 246] on icon "check" at bounding box center [1298, 244] width 6 height 6
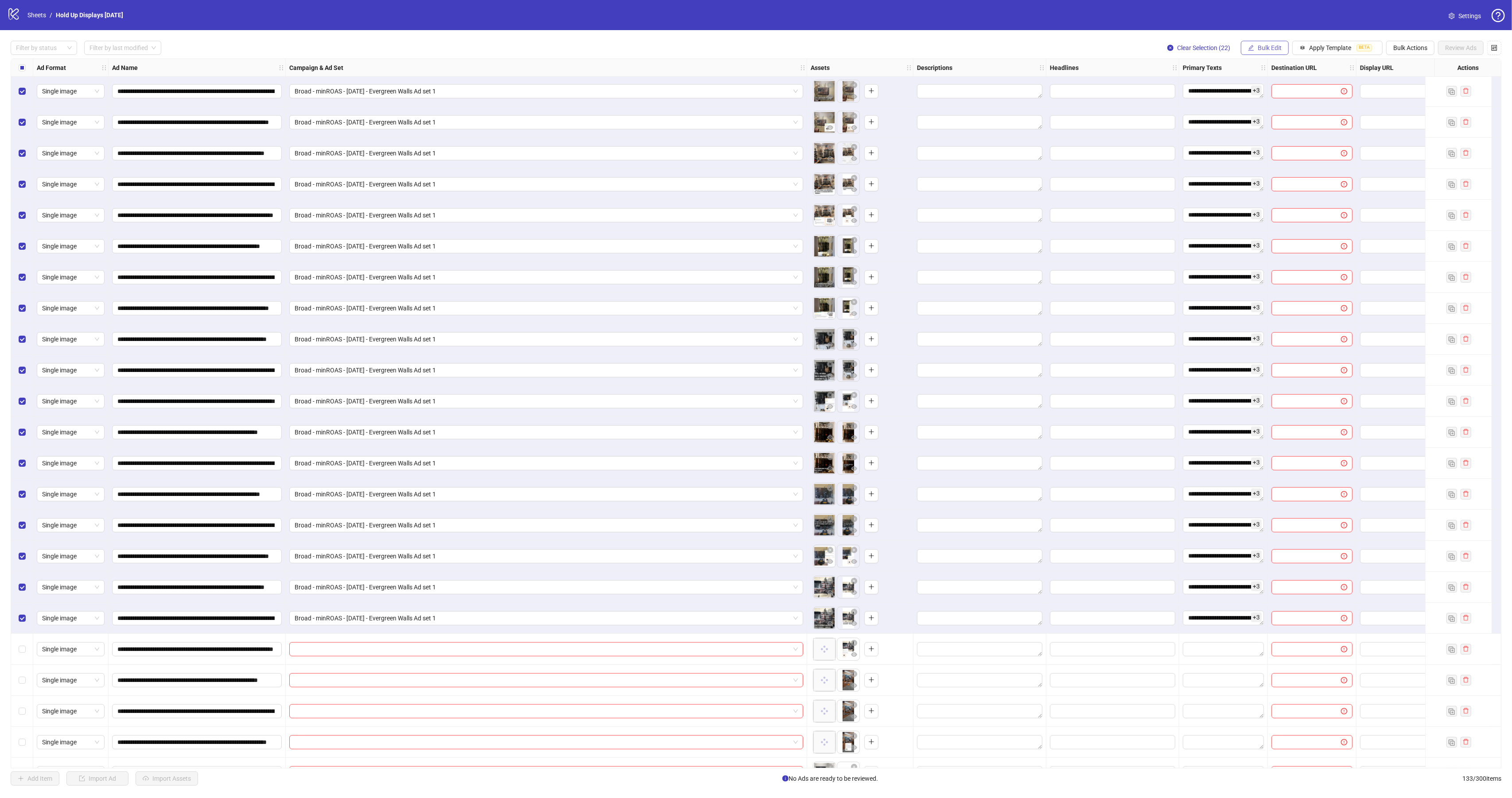
click at [1259, 46] on span "Bulk Edit" at bounding box center [1270, 48] width 24 height 7
click at [1262, 120] on span "Headlines" at bounding box center [1271, 123] width 53 height 10
click at [1175, 87] on input "text" at bounding box center [1237, 87] width 133 height 14
paste input "**********"
type input "**********"
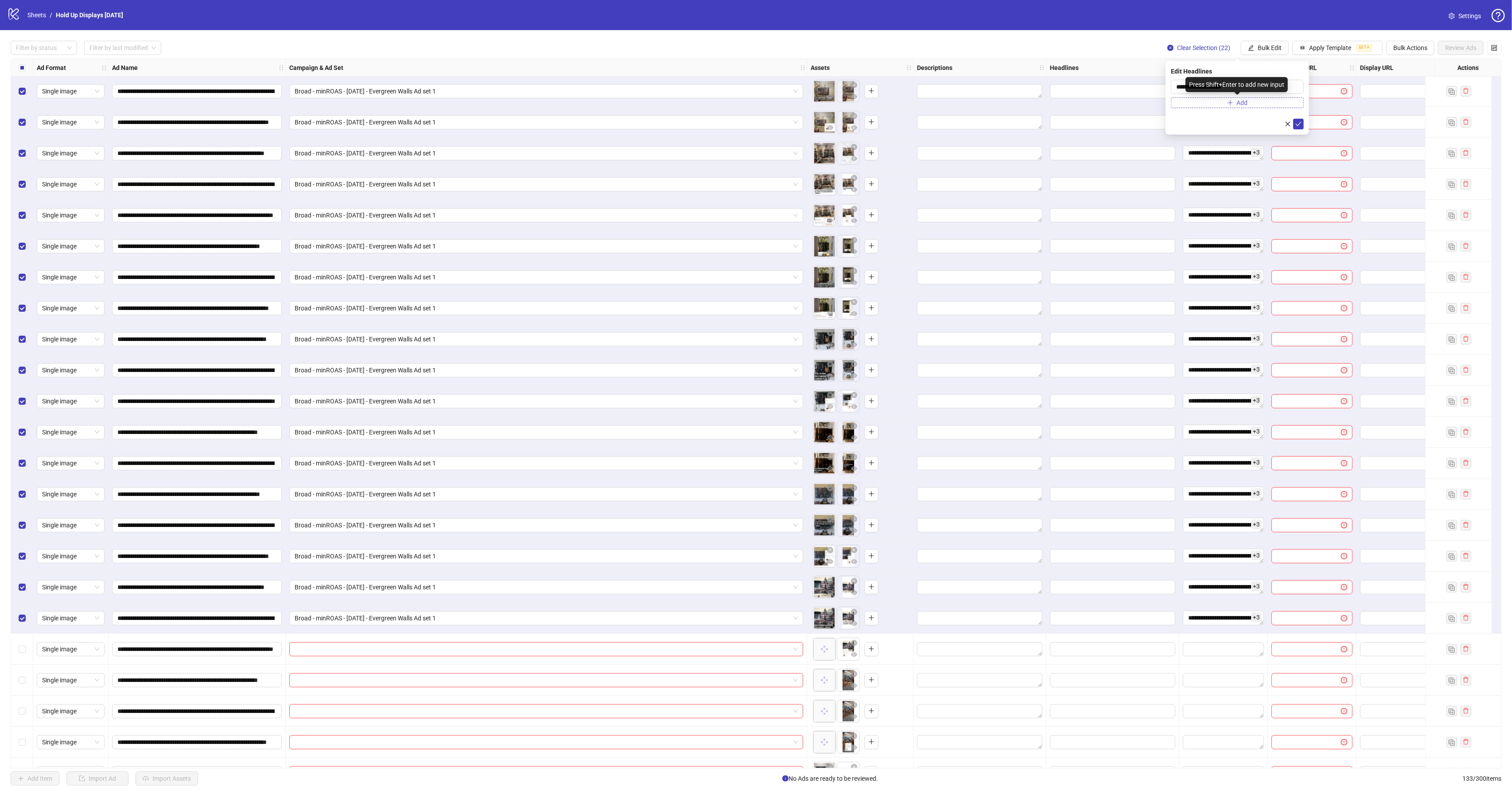
click at [1257, 105] on button "Add" at bounding box center [1237, 103] width 133 height 11
paste input "**********"
type input "**********"
click at [1227, 120] on icon "plus" at bounding box center [1230, 120] width 5 height 1
paste input "**********"
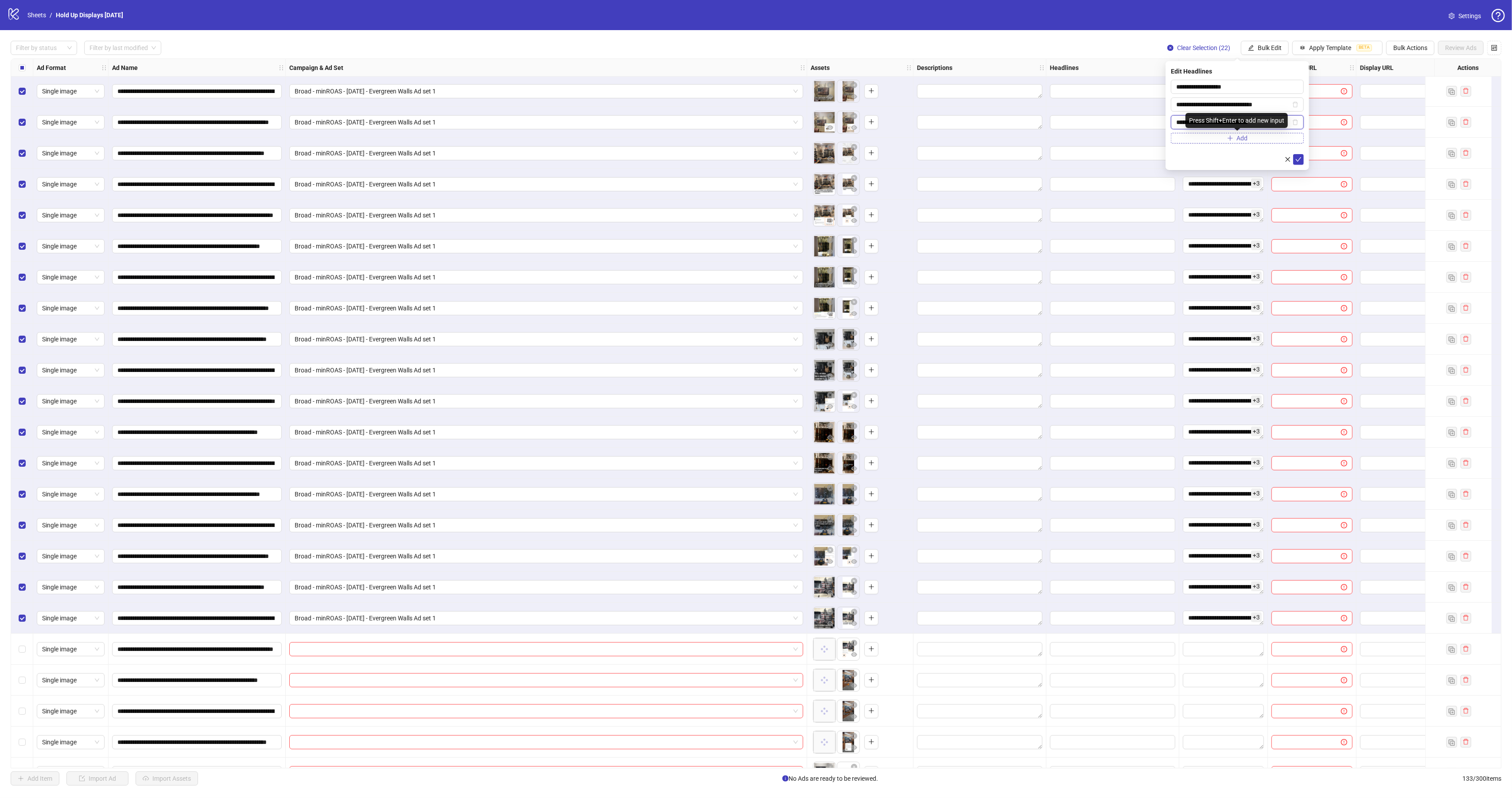
type input "**********"
click at [1206, 136] on button "Add" at bounding box center [1237, 138] width 133 height 11
paste input "**********"
type input "**********"
click at [1240, 159] on span "Add" at bounding box center [1242, 156] width 11 height 7
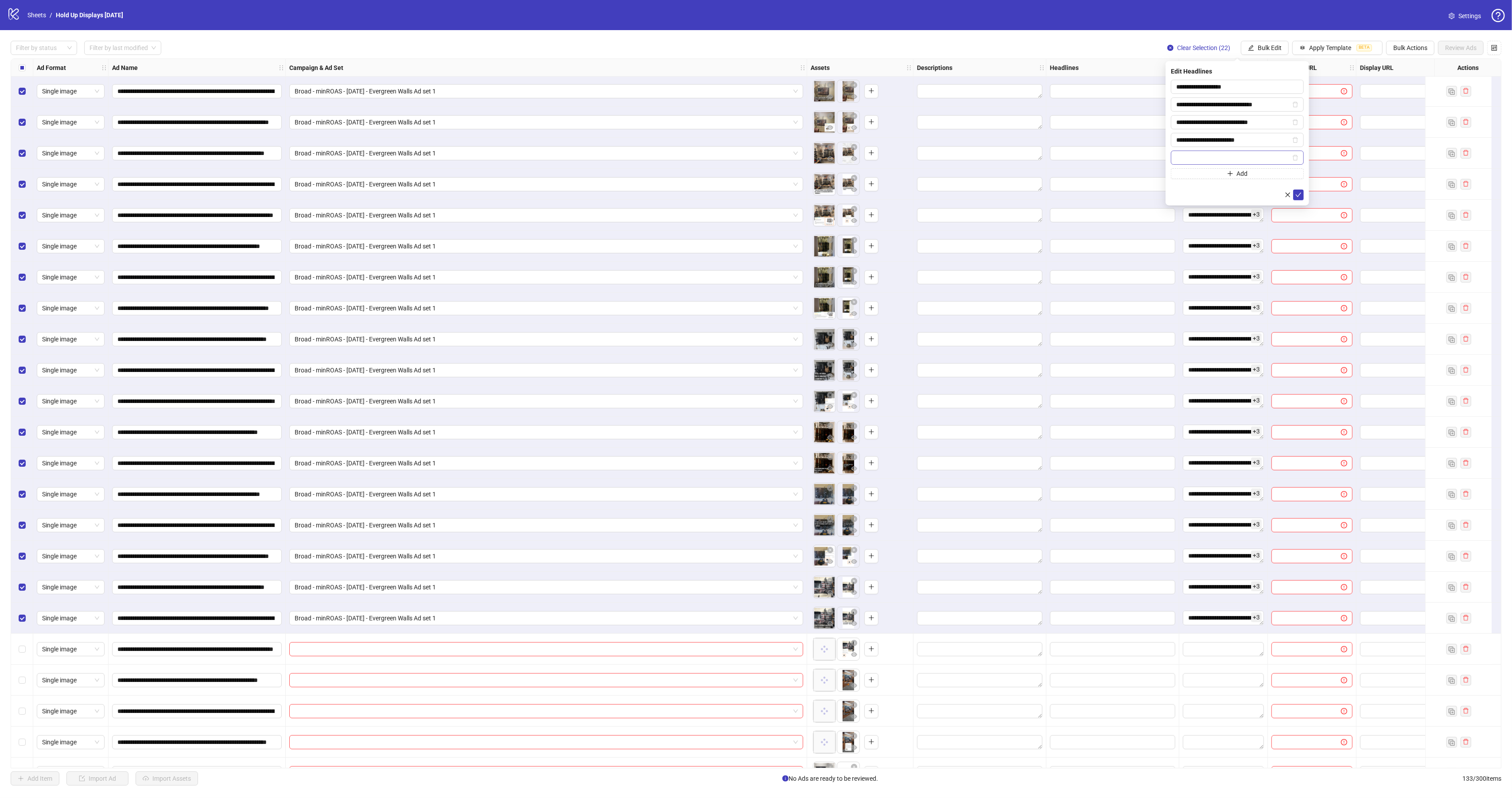
click at [1207, 156] on input "text" at bounding box center [1233, 157] width 114 height 10
type input "**********"
click at [1300, 195] on icon "check" at bounding box center [1299, 195] width 6 height 5
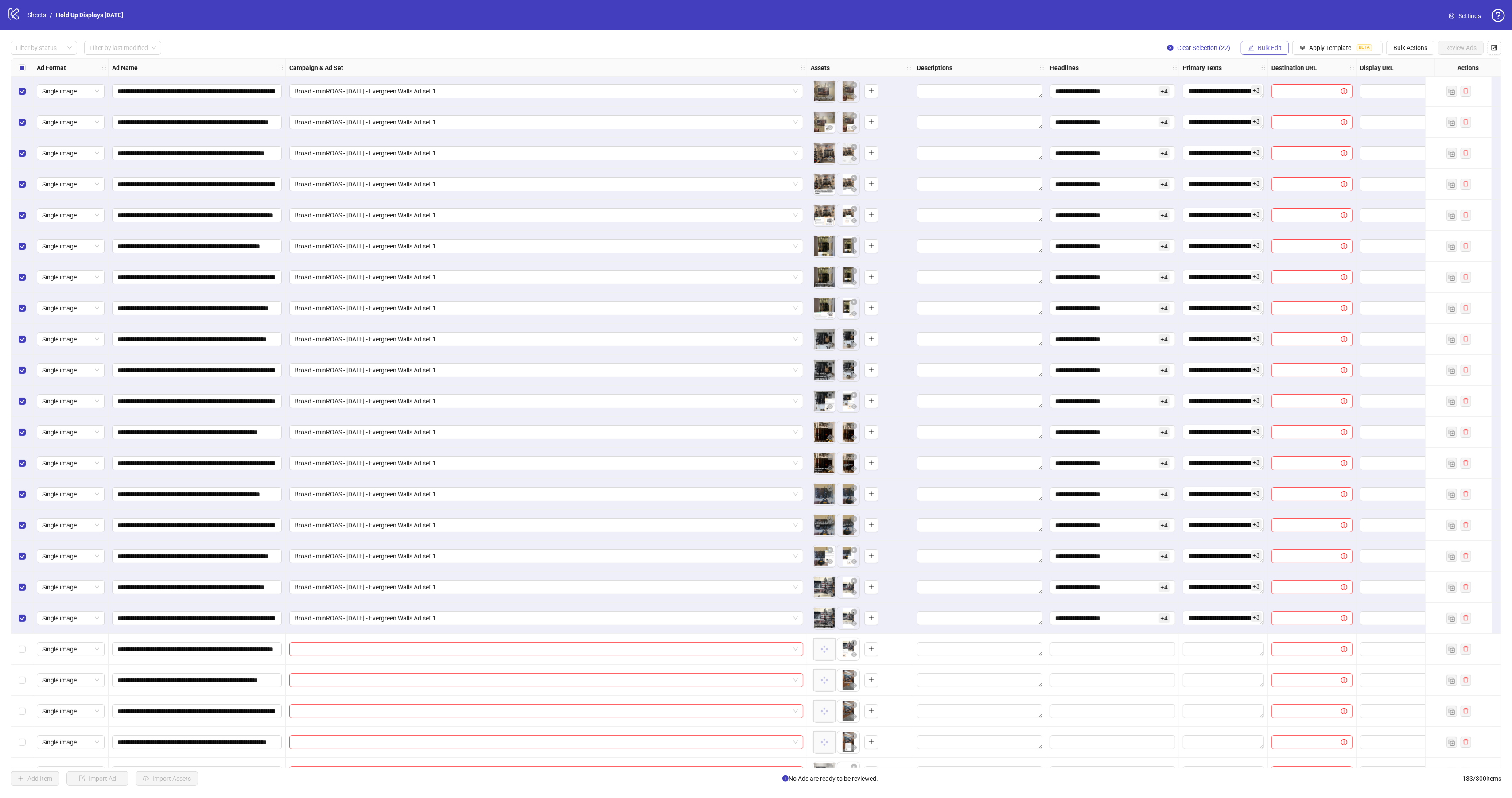
click at [1267, 55] on button "Bulk Edit" at bounding box center [1265, 48] width 48 height 14
click at [1267, 149] on span "Destination URL" at bounding box center [1271, 151] width 53 height 10
click at [1207, 87] on input "text" at bounding box center [1234, 87] width 115 height 10
paste input "**********"
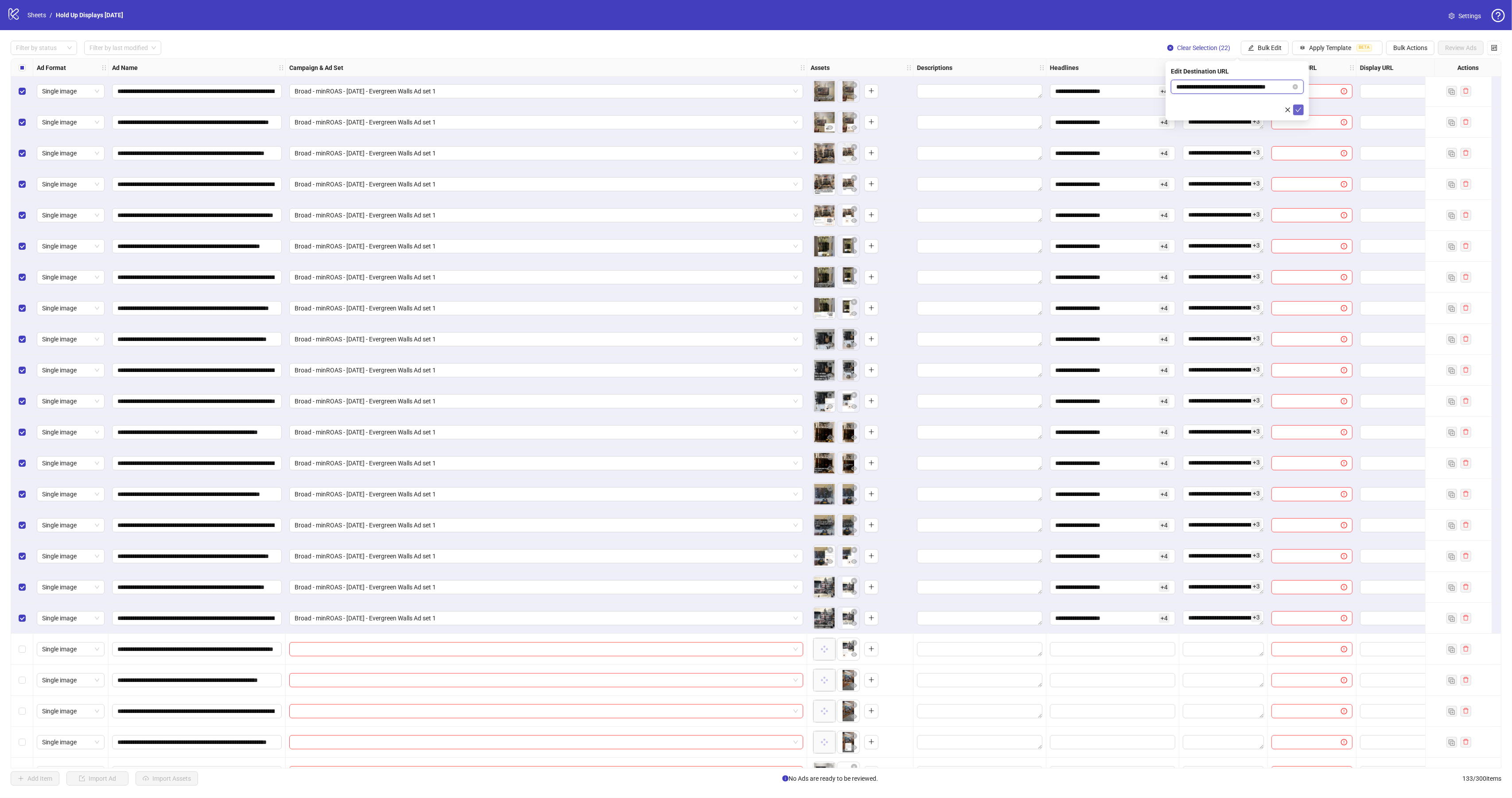
type input "**********"
click at [1298, 110] on icon "check" at bounding box center [1299, 110] width 6 height 5
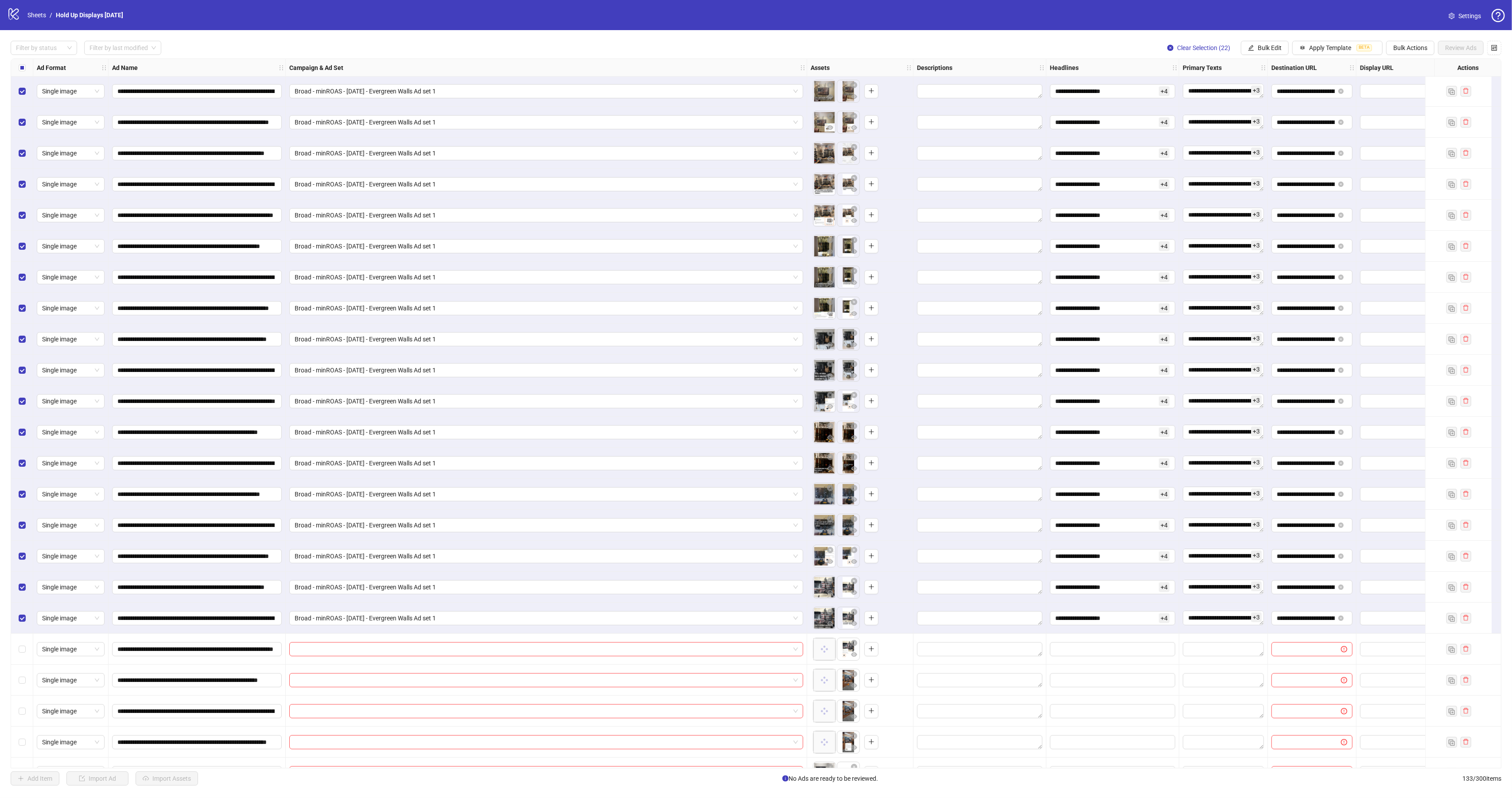
click at [26, 69] on div "Select all rows" at bounding box center [22, 67] width 22 height 18
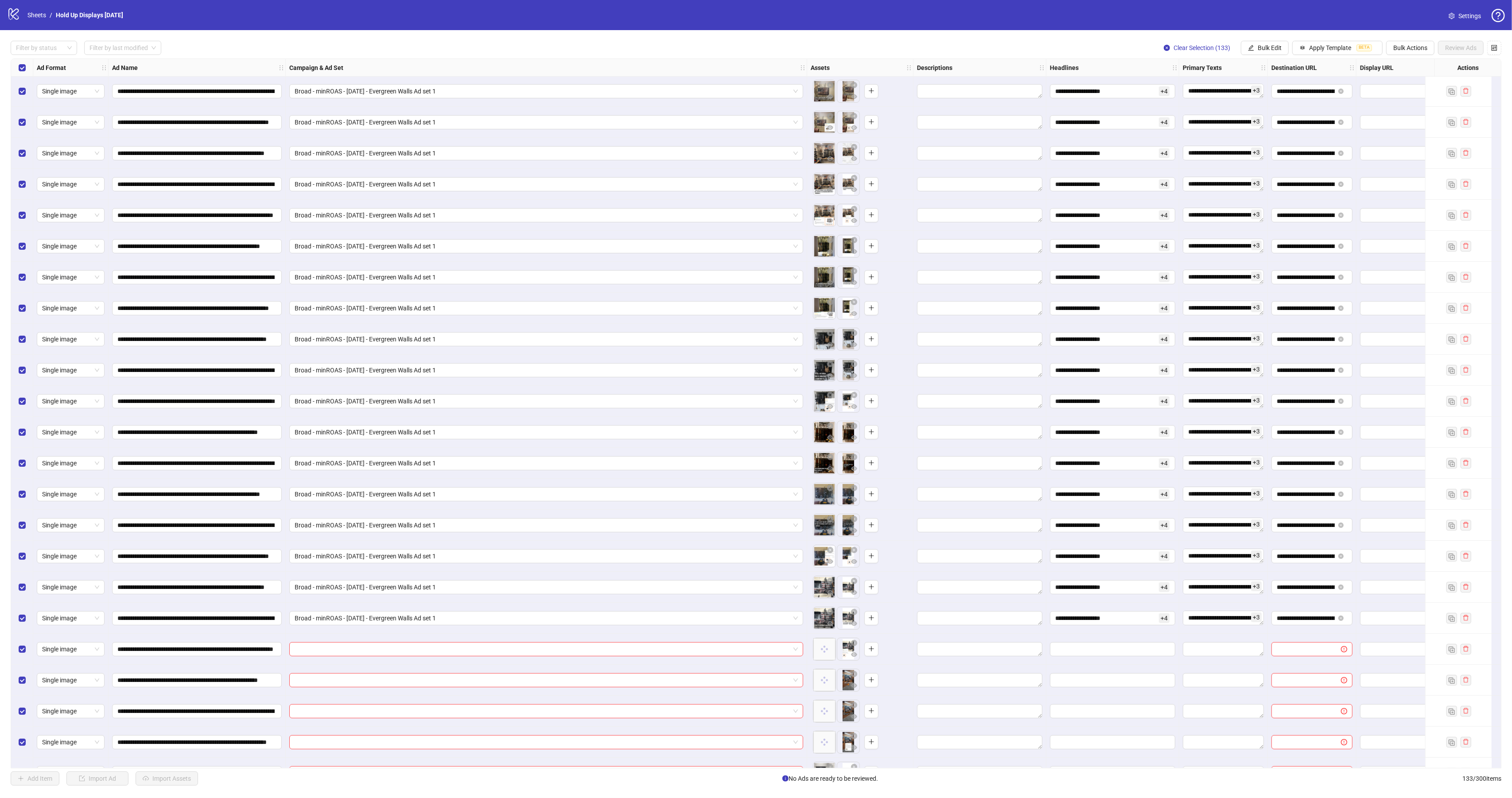
click at [19, 75] on div "Select all rows" at bounding box center [22, 67] width 22 height 18
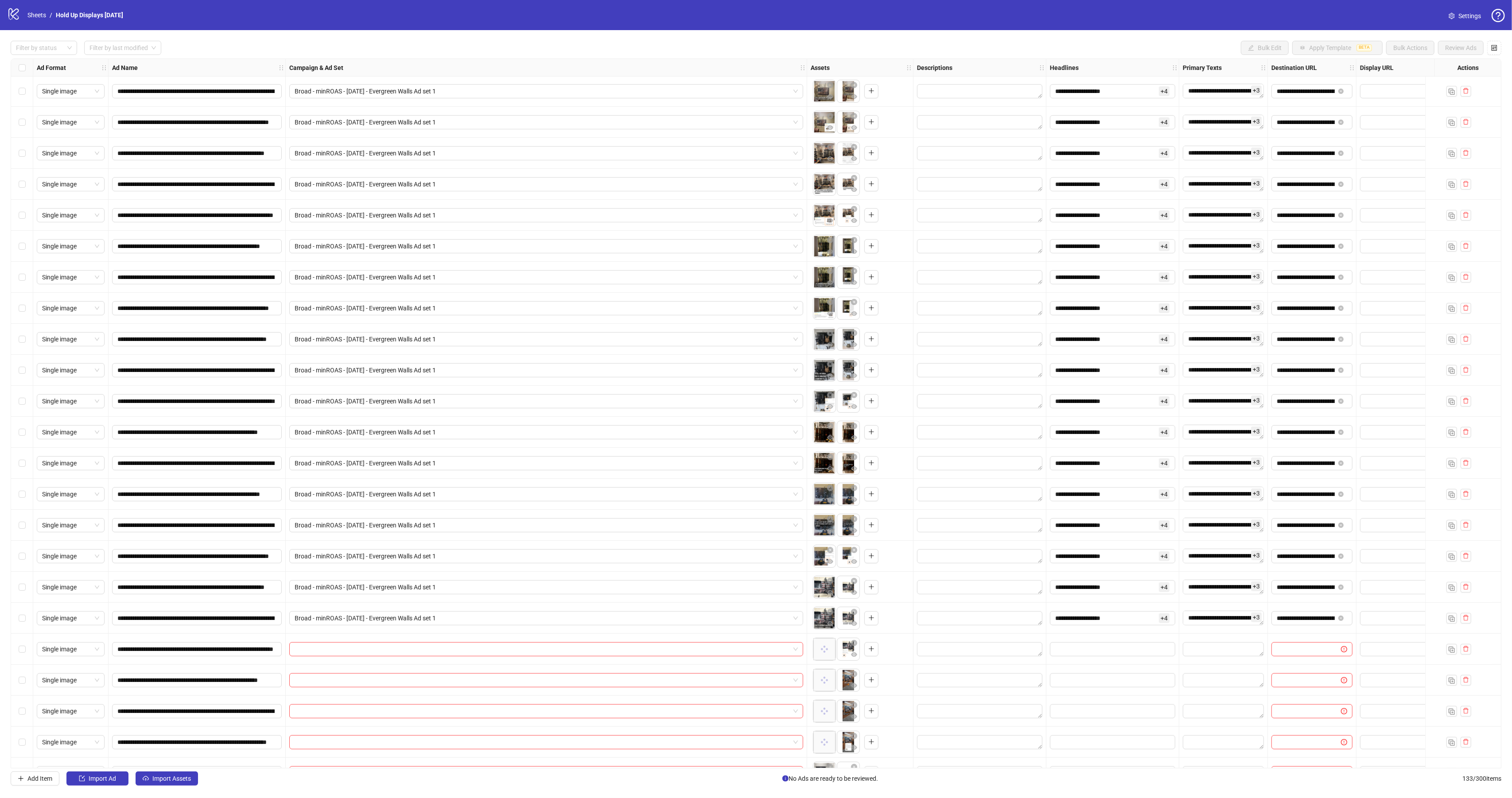
click at [18, 650] on div "Select row 23" at bounding box center [22, 649] width 22 height 31
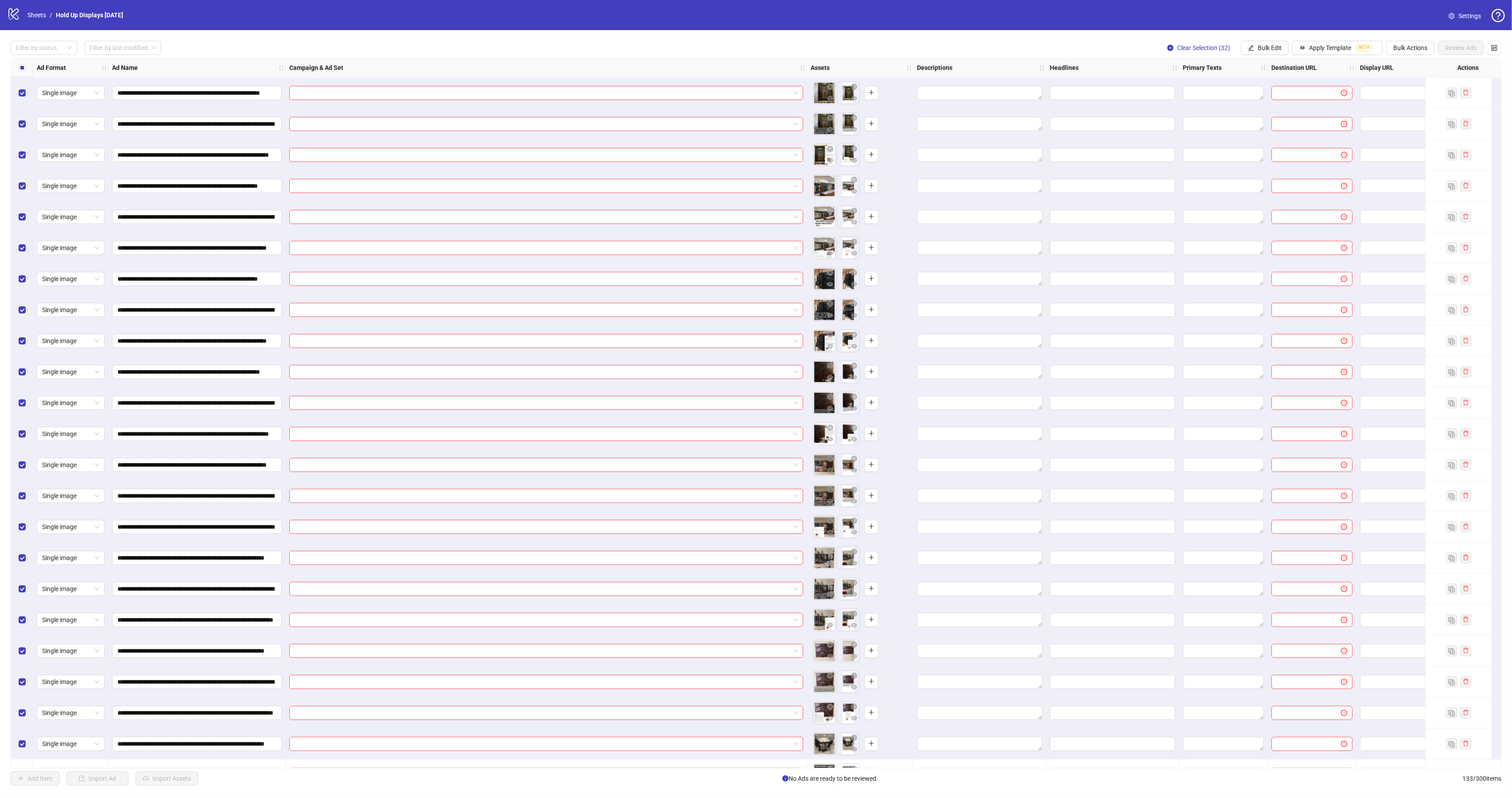
scroll to position [1051, 0]
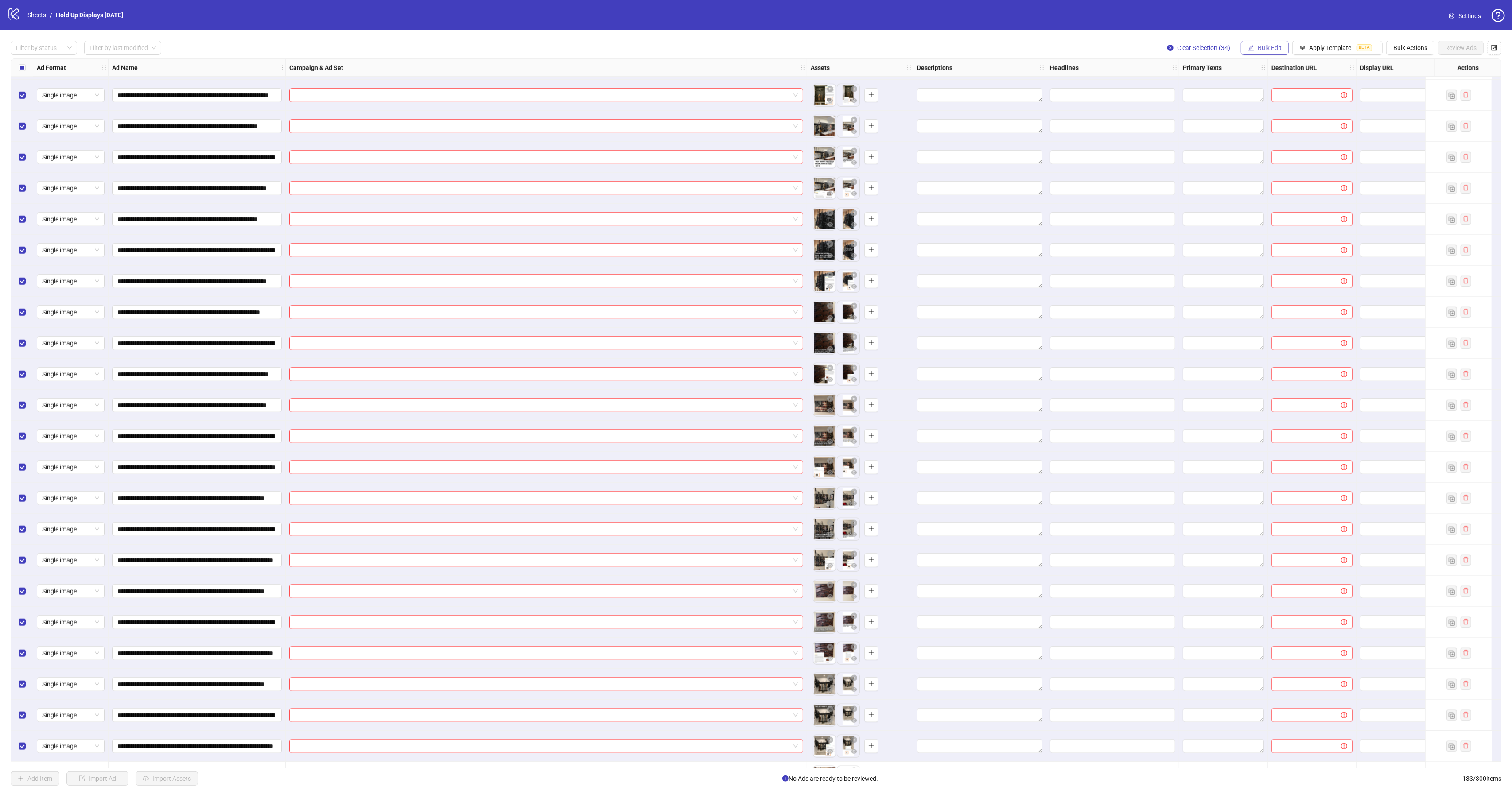
click at [1260, 43] on button "Bulk Edit" at bounding box center [1265, 48] width 48 height 14
click at [1276, 94] on span "Campaign & Ad Set" at bounding box center [1271, 94] width 53 height 10
click at [1231, 83] on input "search" at bounding box center [1233, 87] width 114 height 13
type input "*******"
click at [1243, 178] on div "Kyn - nASC - minROAS - [DATE] - Evergreen Walls" at bounding box center [1228, 181] width 101 height 8
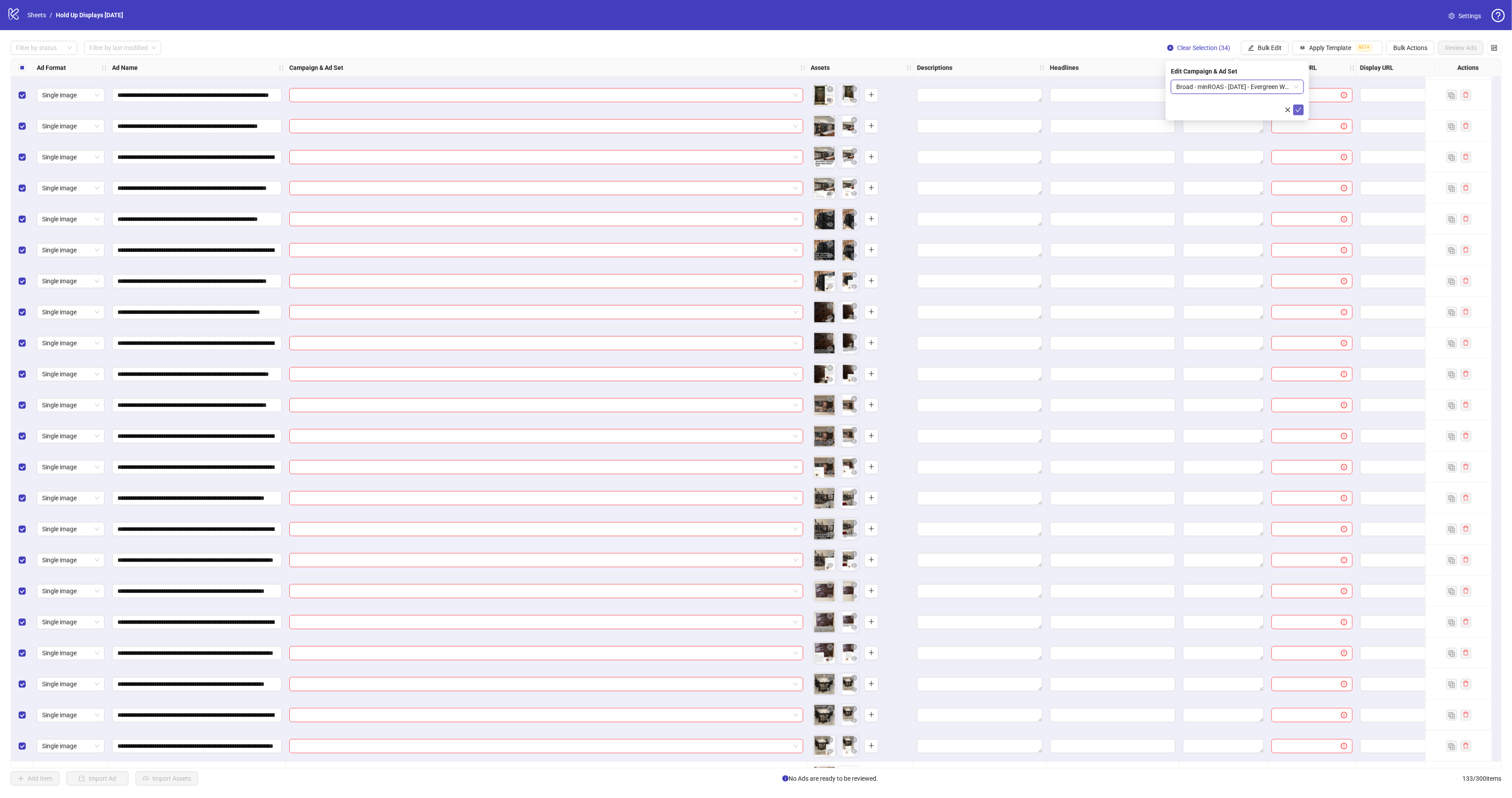
click at [1301, 109] on button "submit" at bounding box center [1298, 110] width 11 height 11
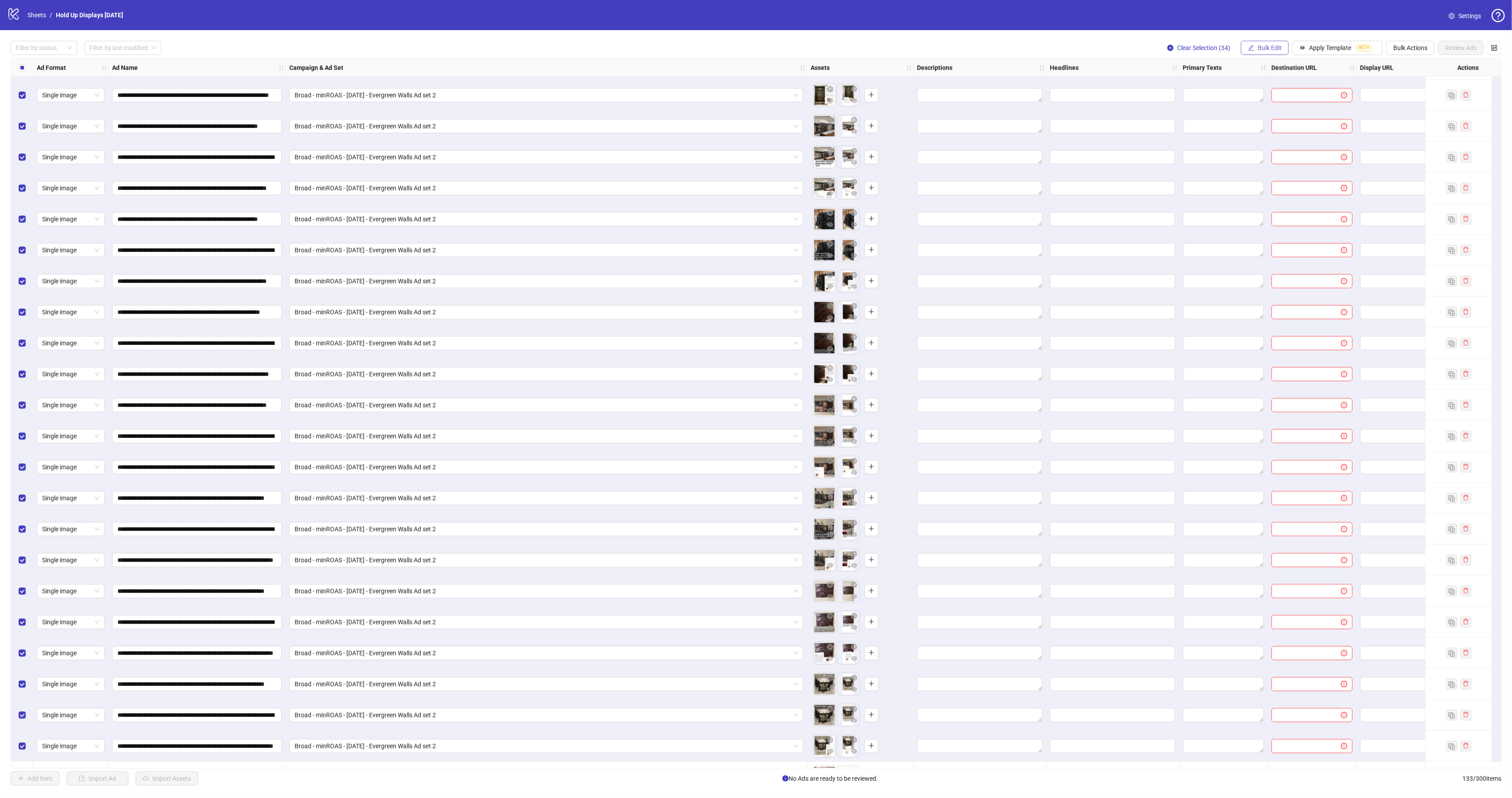
click at [1265, 50] on span "Bulk Edit" at bounding box center [1270, 48] width 24 height 7
click at [1266, 124] on span "Headlines" at bounding box center [1271, 123] width 53 height 10
click at [1215, 87] on div "Press Shift+Enter to add new input" at bounding box center [1237, 84] width 102 height 15
click at [1226, 82] on div "Press Shift+Enter to add new input" at bounding box center [1237, 84] width 102 height 15
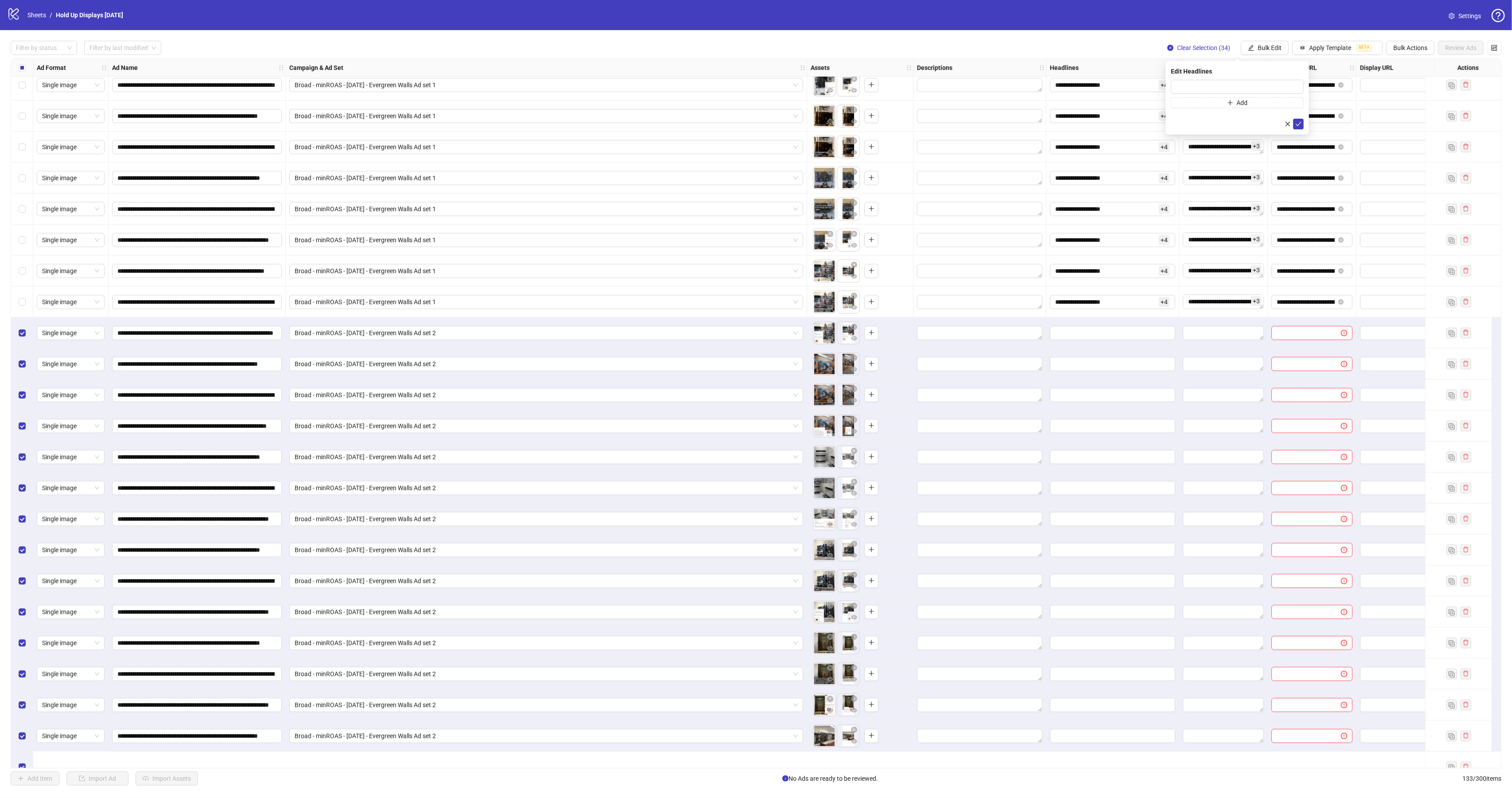
scroll to position [0, 0]
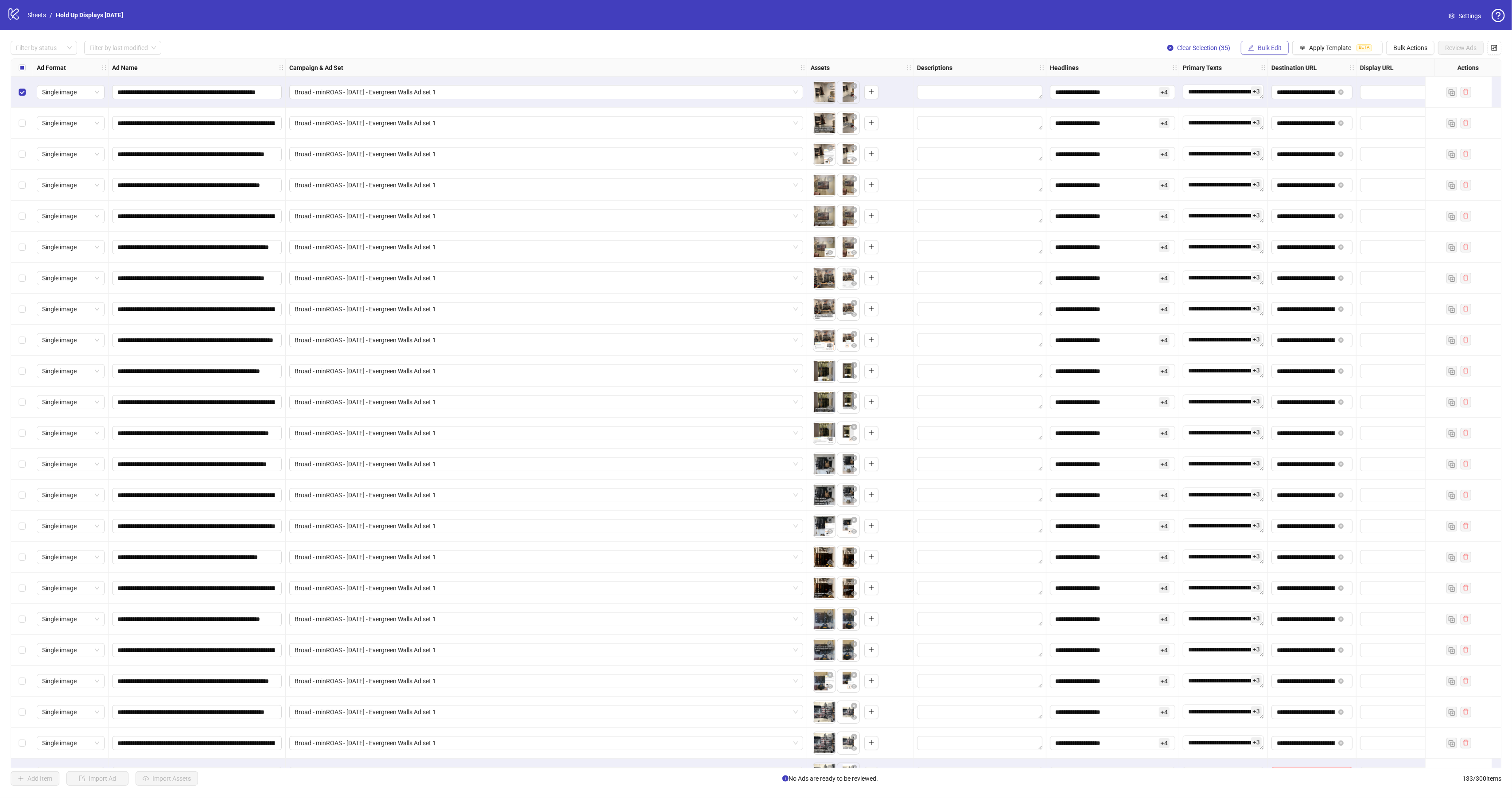
drag, startPoint x: 1258, startPoint y: 43, endPoint x: 1259, endPoint y: 48, distance: 5.1
click at [1258, 43] on button "Bulk Edit" at bounding box center [1265, 48] width 48 height 14
click at [1264, 119] on span "Headlines" at bounding box center [1271, 123] width 53 height 10
click at [1235, 86] on div "Press Shift+Enter to add new input" at bounding box center [1237, 84] width 102 height 15
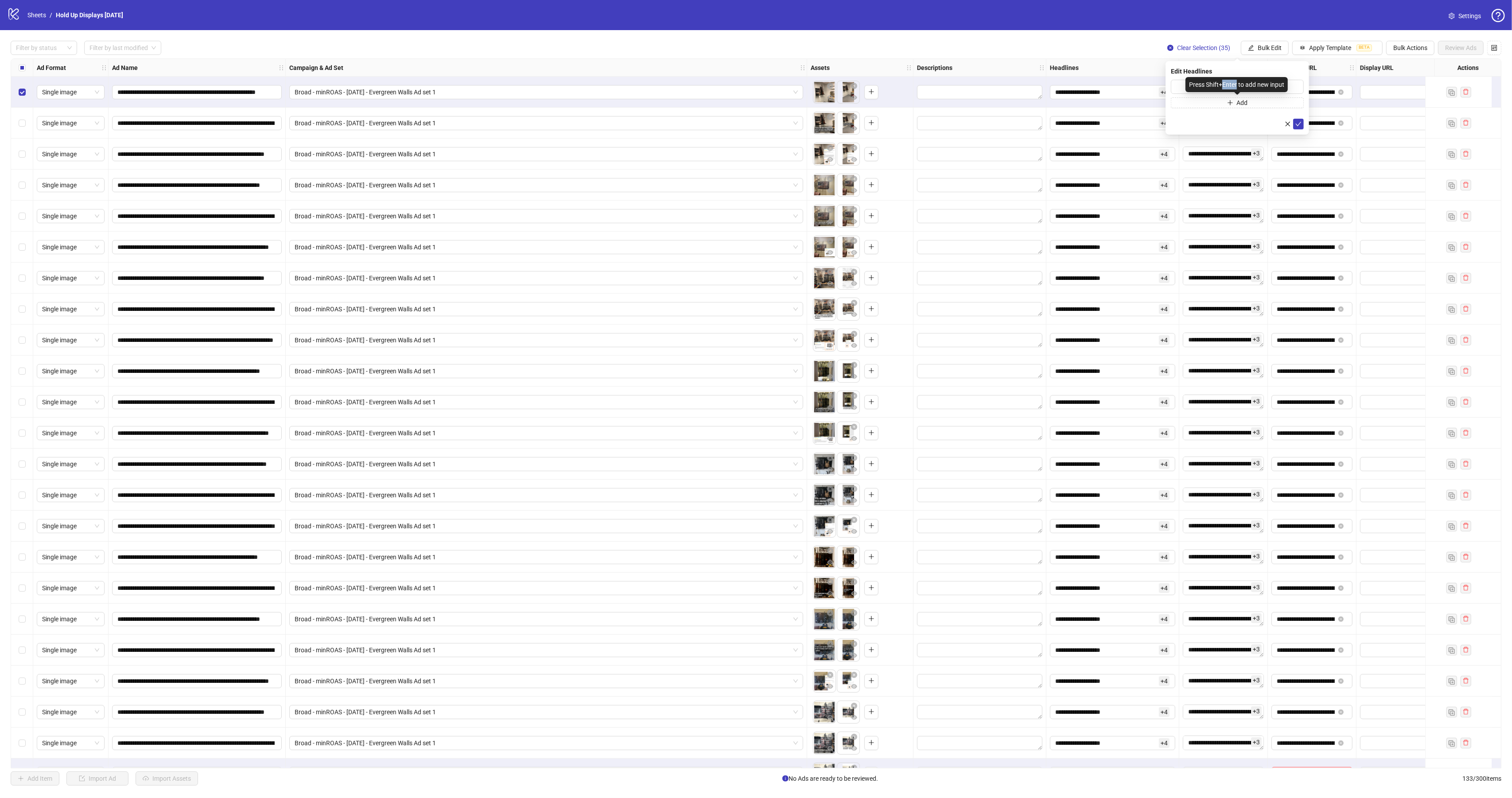
click at [1169, 86] on div "Edit Headlines Add" at bounding box center [1237, 97] width 144 height 73
click at [1121, 91] on input "**********" at bounding box center [1106, 92] width 102 height 10
click at [1253, 48] on button "Bulk Edit" at bounding box center [1265, 48] width 48 height 14
click at [1258, 120] on span "Headlines" at bounding box center [1271, 123] width 53 height 10
click at [1274, 50] on span "Bulk Edit" at bounding box center [1270, 48] width 24 height 7
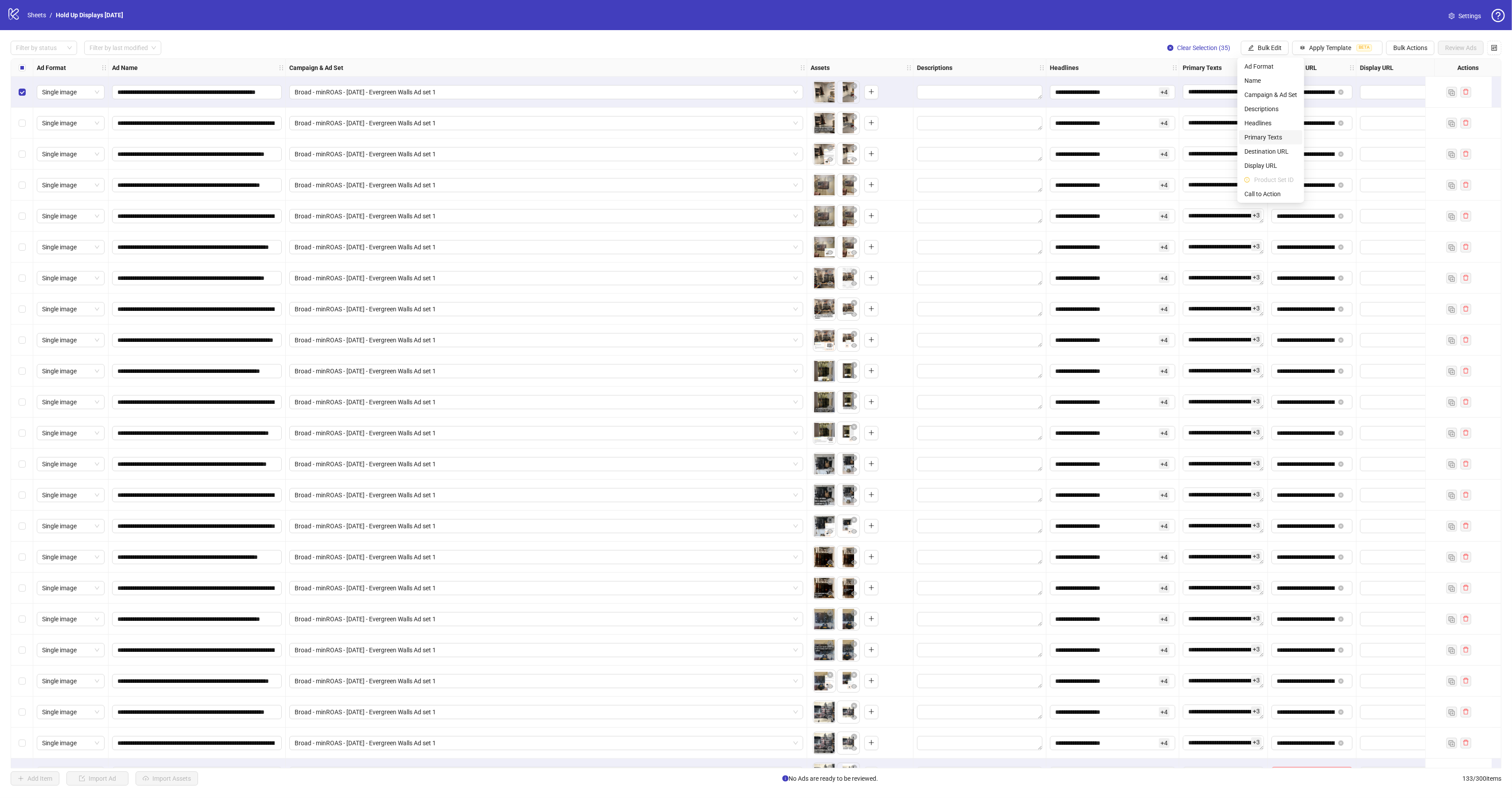
click at [1274, 136] on span "Primary Texts" at bounding box center [1271, 137] width 53 height 10
click at [1241, 79] on div "Edit Primary Texts Add" at bounding box center [1237, 103] width 144 height 83
click at [1116, 125] on input "**********" at bounding box center [1106, 123] width 102 height 10
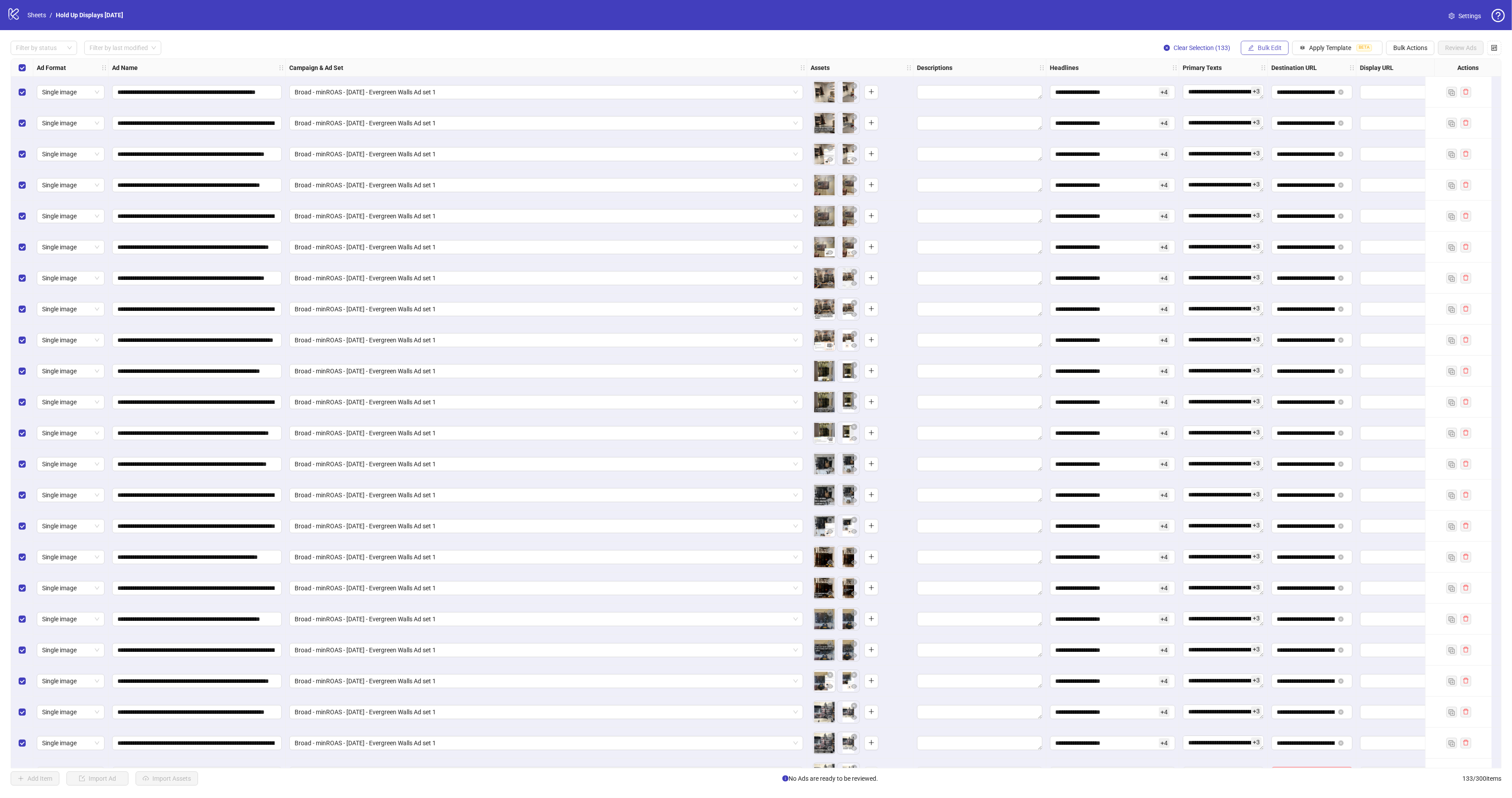
click at [1258, 46] on span "Bulk Edit" at bounding box center [1270, 48] width 24 height 7
click at [1264, 119] on span "Headlines" at bounding box center [1271, 123] width 53 height 10
click at [1134, 91] on input "**********" at bounding box center [1106, 92] width 102 height 10
click at [1271, 50] on span "Bulk Edit" at bounding box center [1270, 48] width 24 height 7
click at [1265, 187] on li "Call to Action" at bounding box center [1271, 194] width 63 height 14
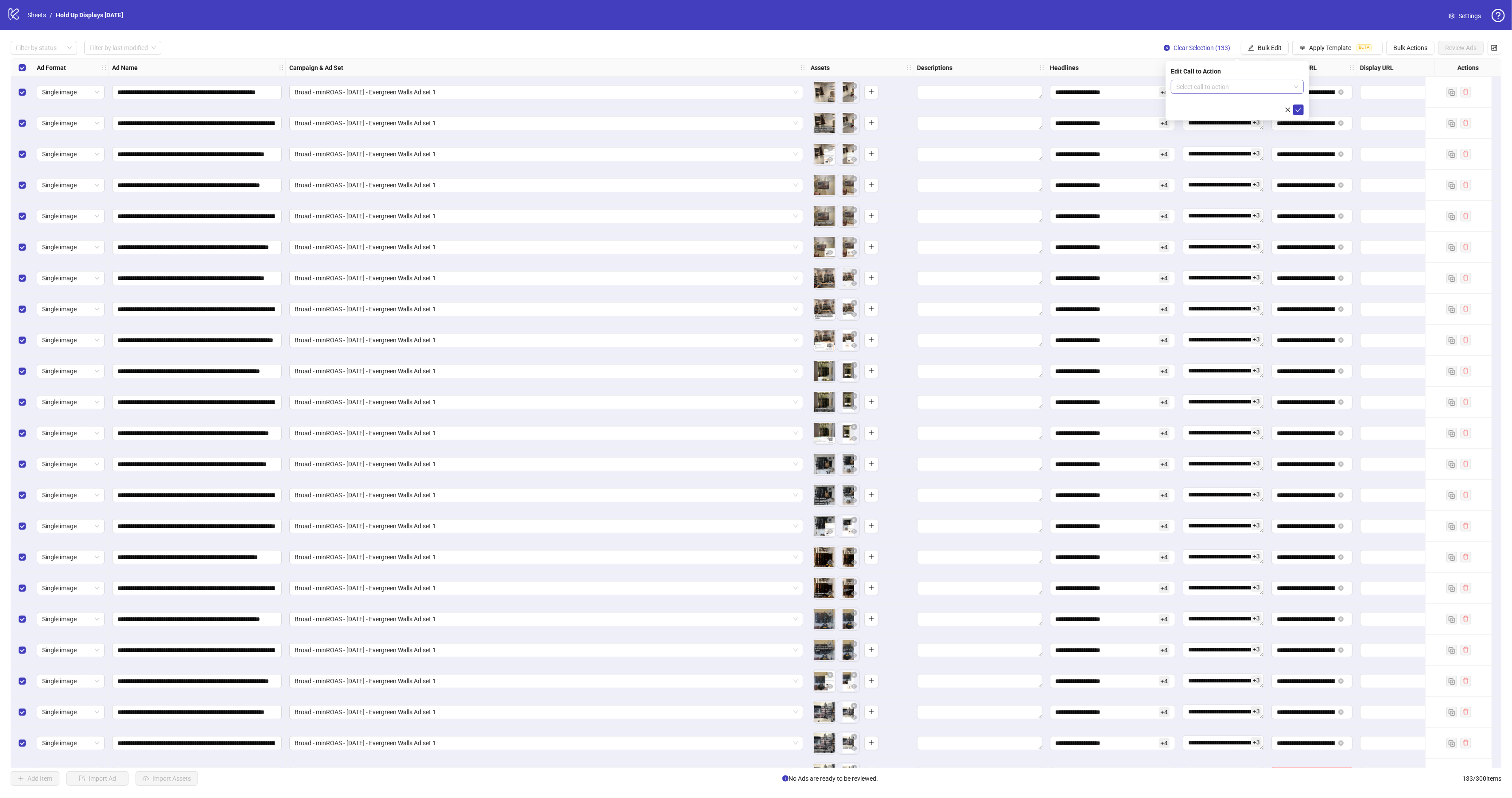
click at [1240, 90] on input "search" at bounding box center [1233, 87] width 114 height 13
type input "****"
click at [1235, 107] on div "Shop now" at bounding box center [1237, 104] width 119 height 10
click at [1300, 109] on icon "check" at bounding box center [1298, 110] width 6 height 6
click at [1265, 44] on span "Bulk Edit" at bounding box center [1270, 48] width 24 height 7
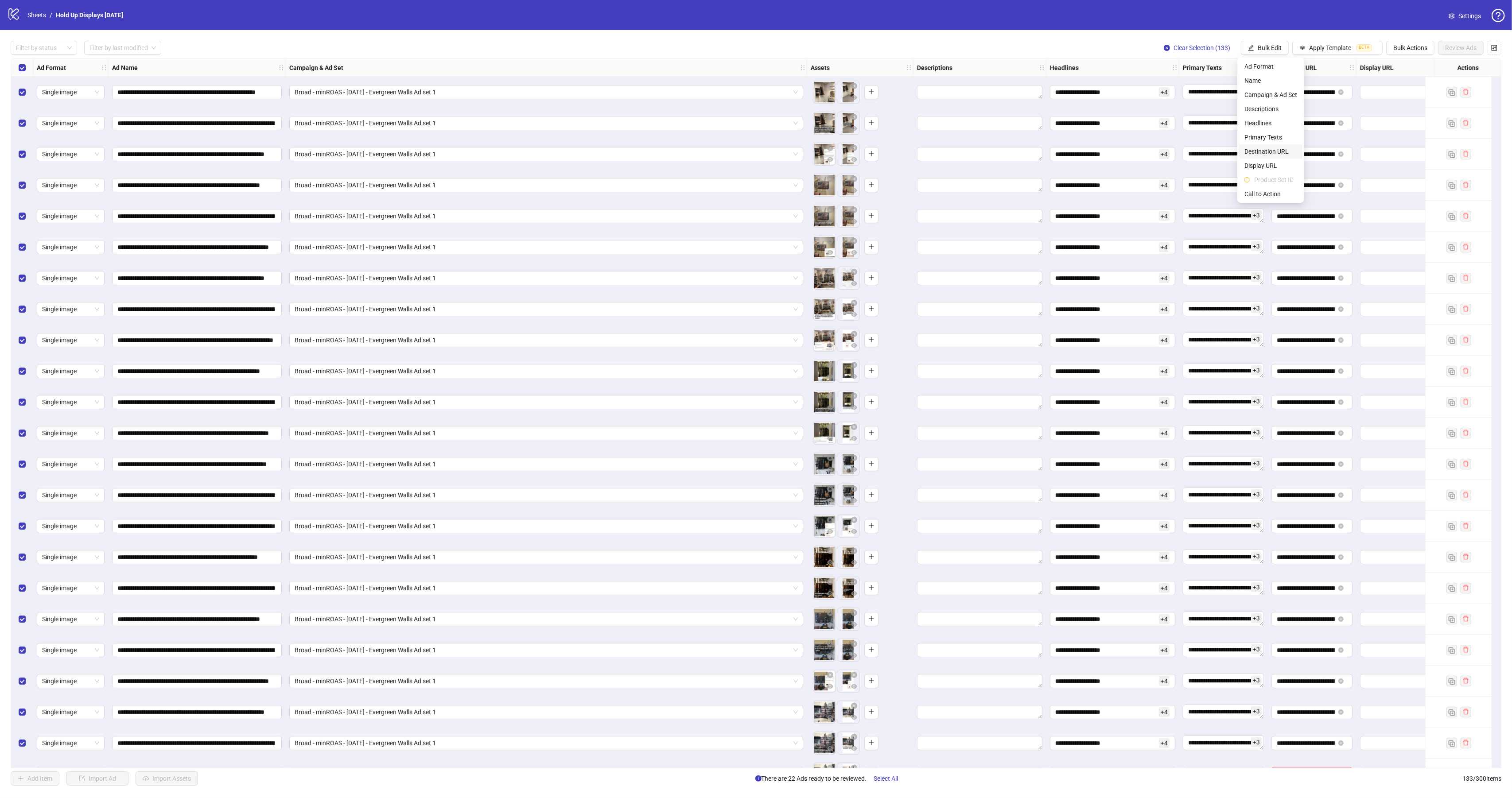
click at [1271, 148] on span "Destination URL" at bounding box center [1271, 151] width 53 height 10
click at [1295, 110] on icon "check" at bounding box center [1298, 110] width 6 height 6
click at [1272, 51] on span "Bulk Edit" at bounding box center [1270, 48] width 24 height 7
click at [1263, 126] on span "Headlines" at bounding box center [1271, 123] width 53 height 10
click at [1301, 196] on icon "check" at bounding box center [1298, 195] width 6 height 6
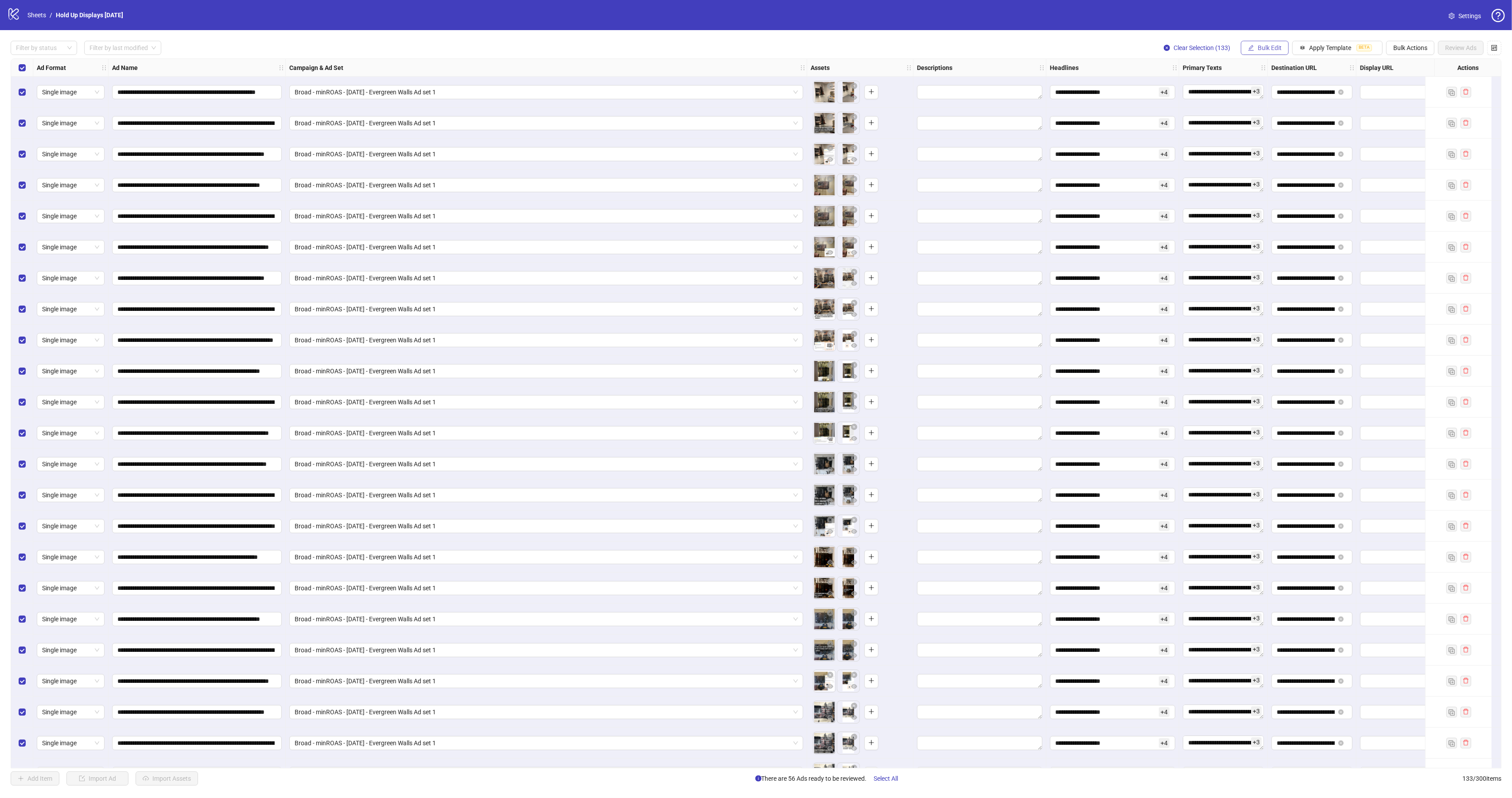
click at [1273, 48] on span "Bulk Edit" at bounding box center [1270, 48] width 24 height 7
click at [1273, 136] on span "Primary Texts" at bounding box center [1271, 137] width 53 height 10
click at [1298, 201] on icon "check" at bounding box center [1298, 198] width 6 height 6
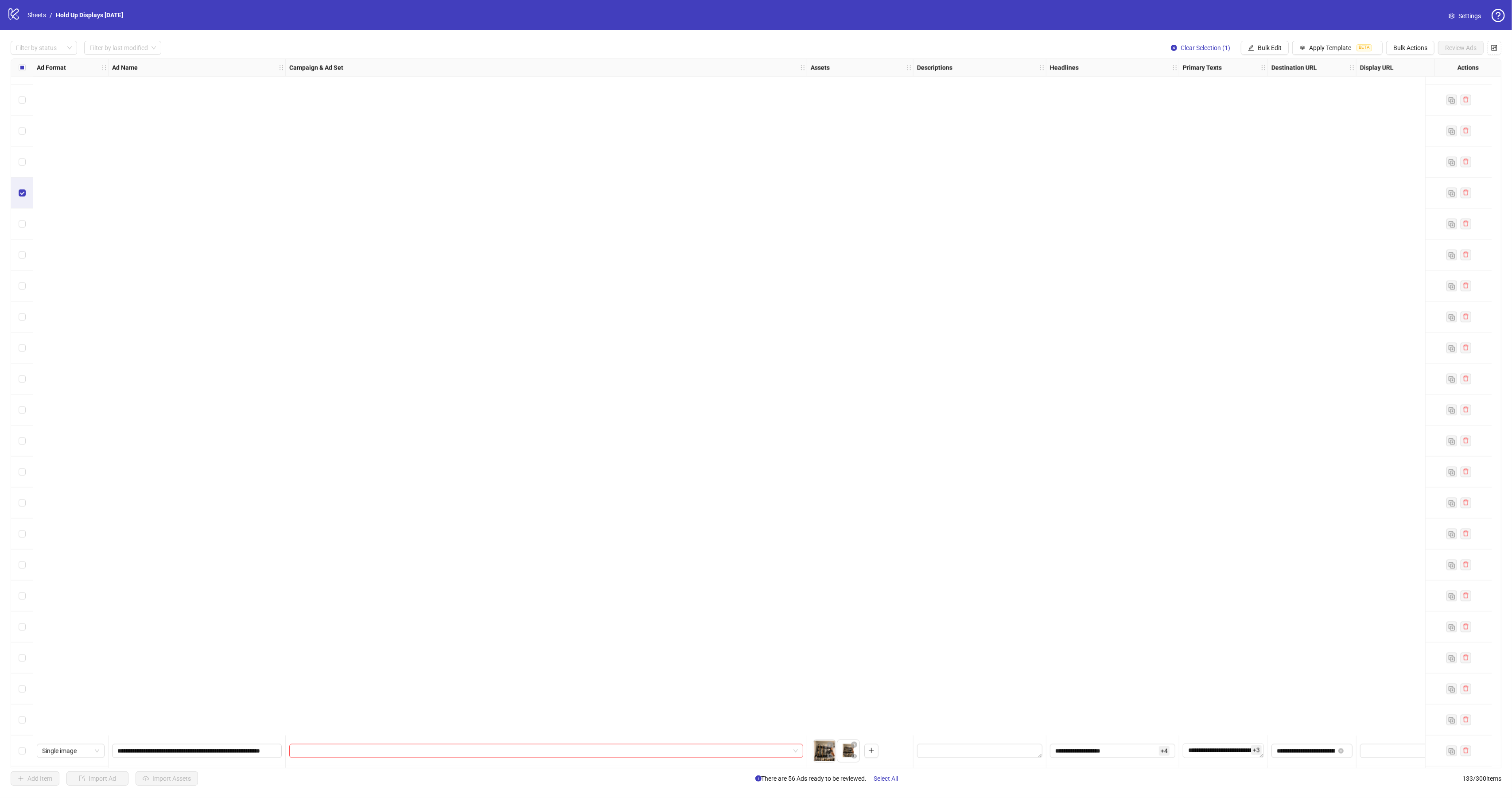
scroll to position [2371, 0]
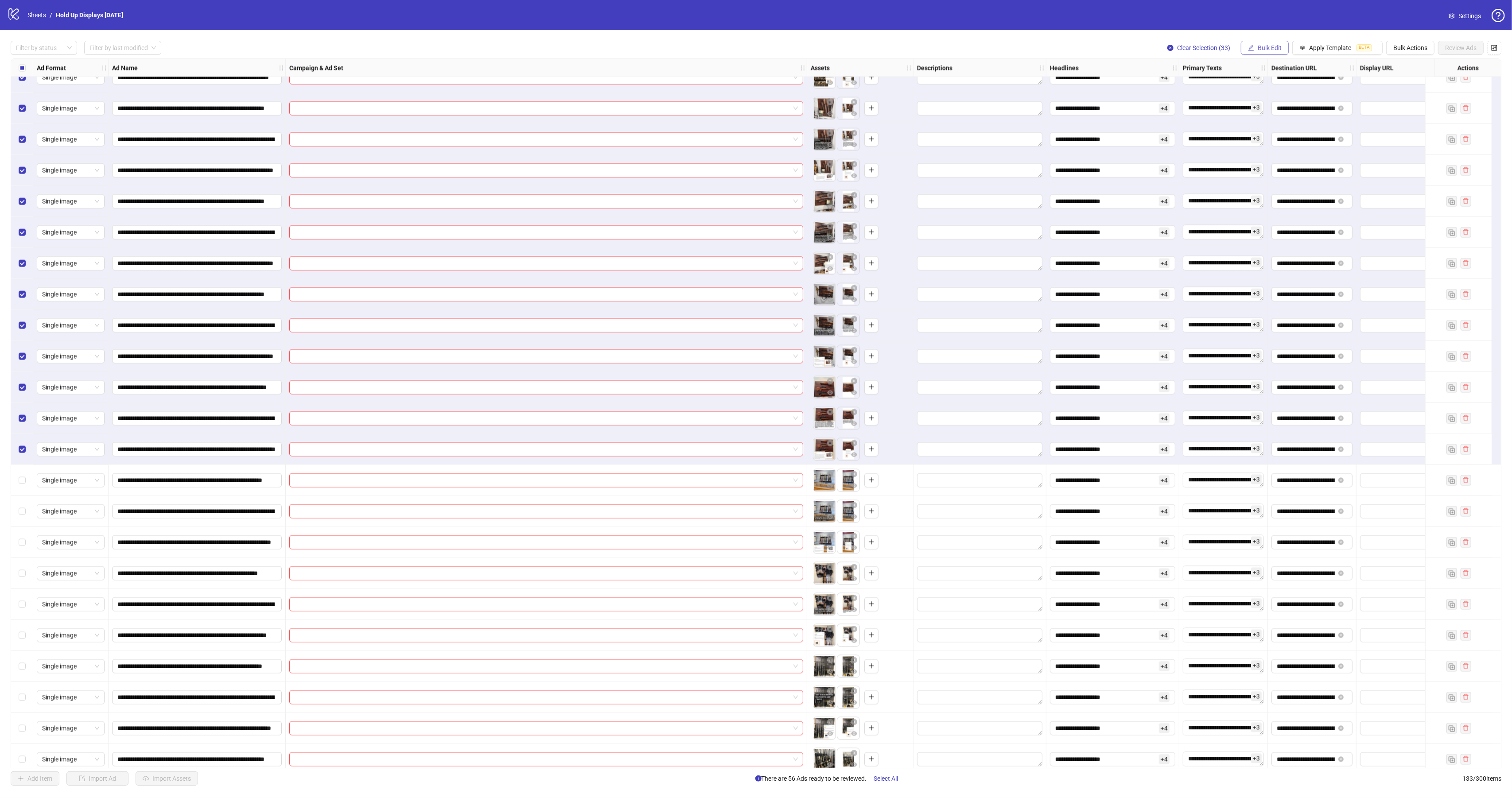
click at [1262, 49] on span "Bulk Edit" at bounding box center [1270, 48] width 24 height 7
click at [1274, 95] on span "Campaign & Ad Set" at bounding box center [1271, 94] width 53 height 10
click at [1257, 89] on input "search" at bounding box center [1233, 87] width 114 height 13
type input "*******"
click at [1247, 158] on div "Kyn - nASC - minROAS - [DATE] - Evergreen Walls" at bounding box center [1228, 158] width 101 height 8
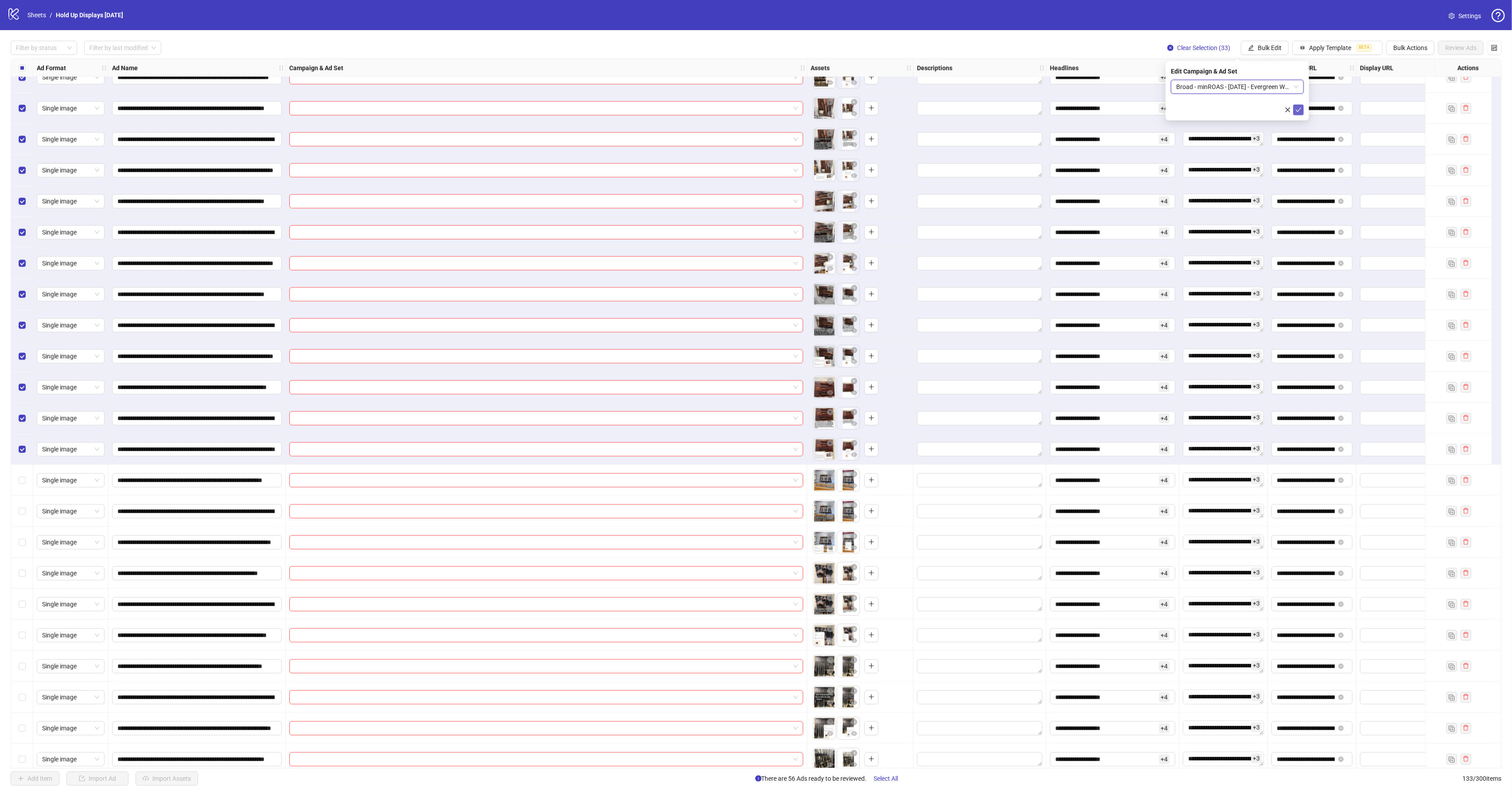
click at [1294, 111] on button "submit" at bounding box center [1298, 110] width 11 height 11
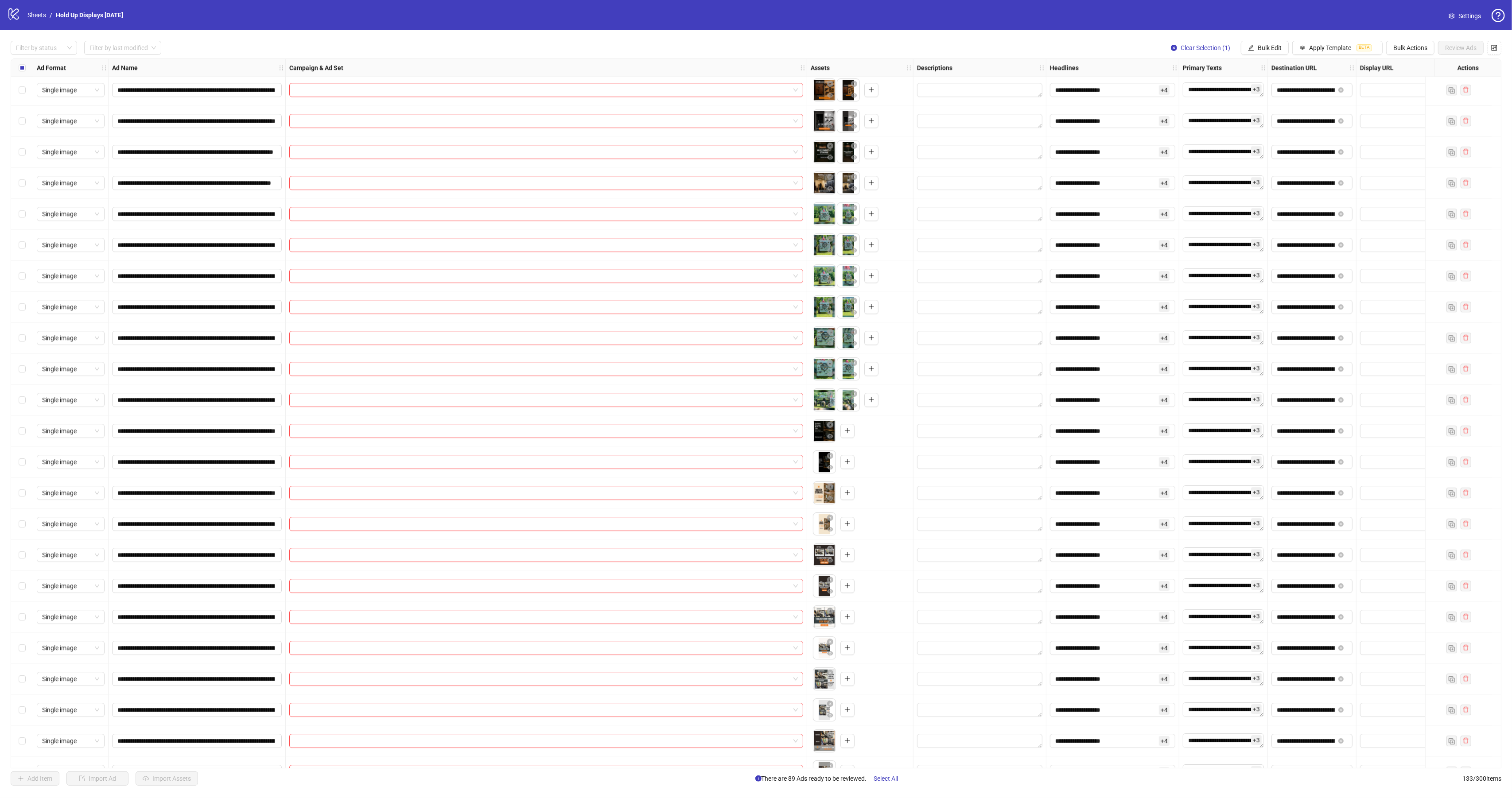
scroll to position [3411, 0]
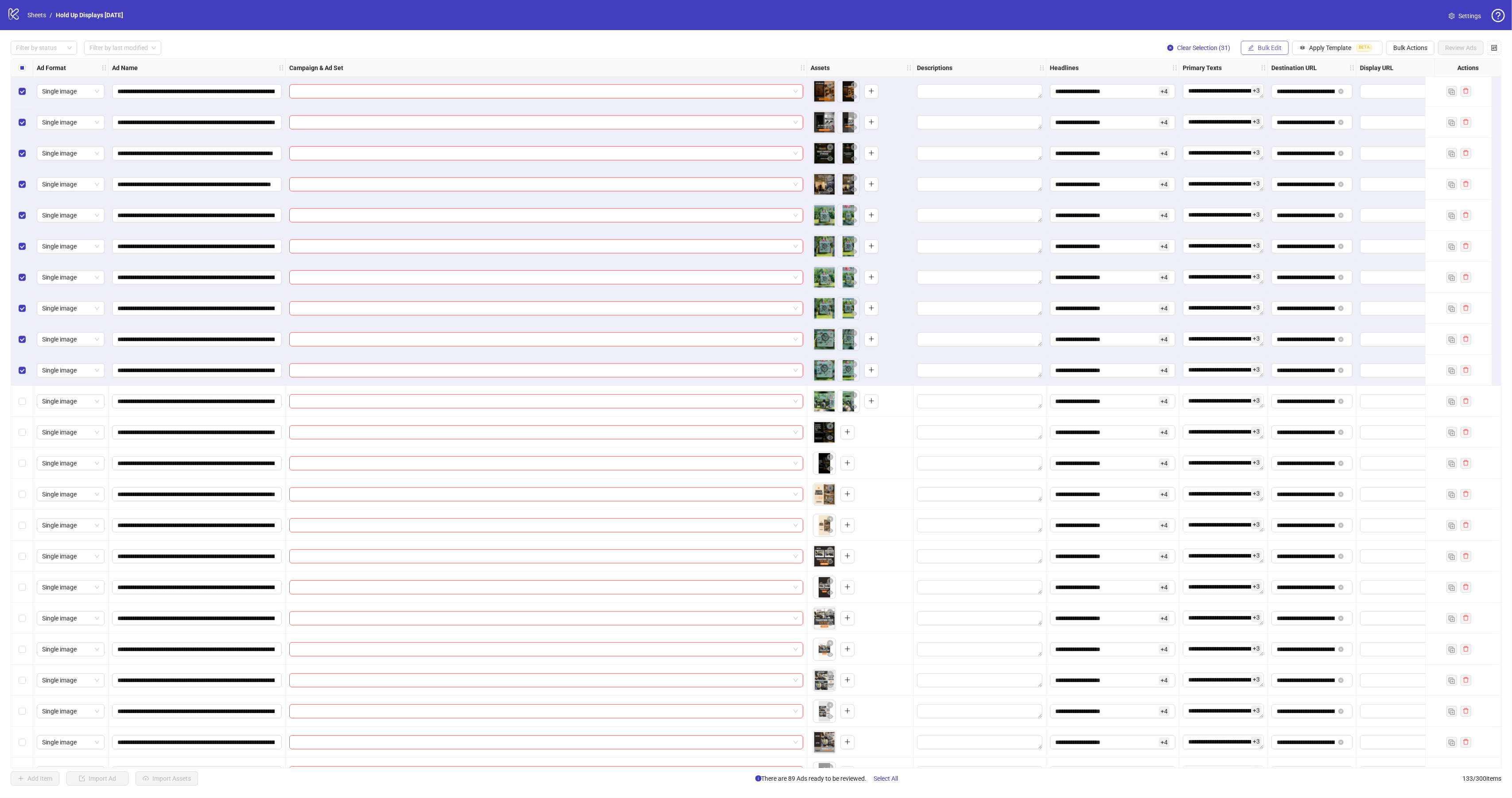
click at [1262, 47] on span "Bulk Edit" at bounding box center [1270, 48] width 24 height 7
click at [1278, 97] on span "Campaign & Ad Set" at bounding box center [1271, 94] width 53 height 10
click at [1249, 84] on input "search" at bounding box center [1233, 87] width 114 height 13
type input "*******"
click at [1261, 126] on div "Broad - minROAS - [DATE] - Evergreen Walls Ad set 4" at bounding box center [1228, 127] width 101 height 10
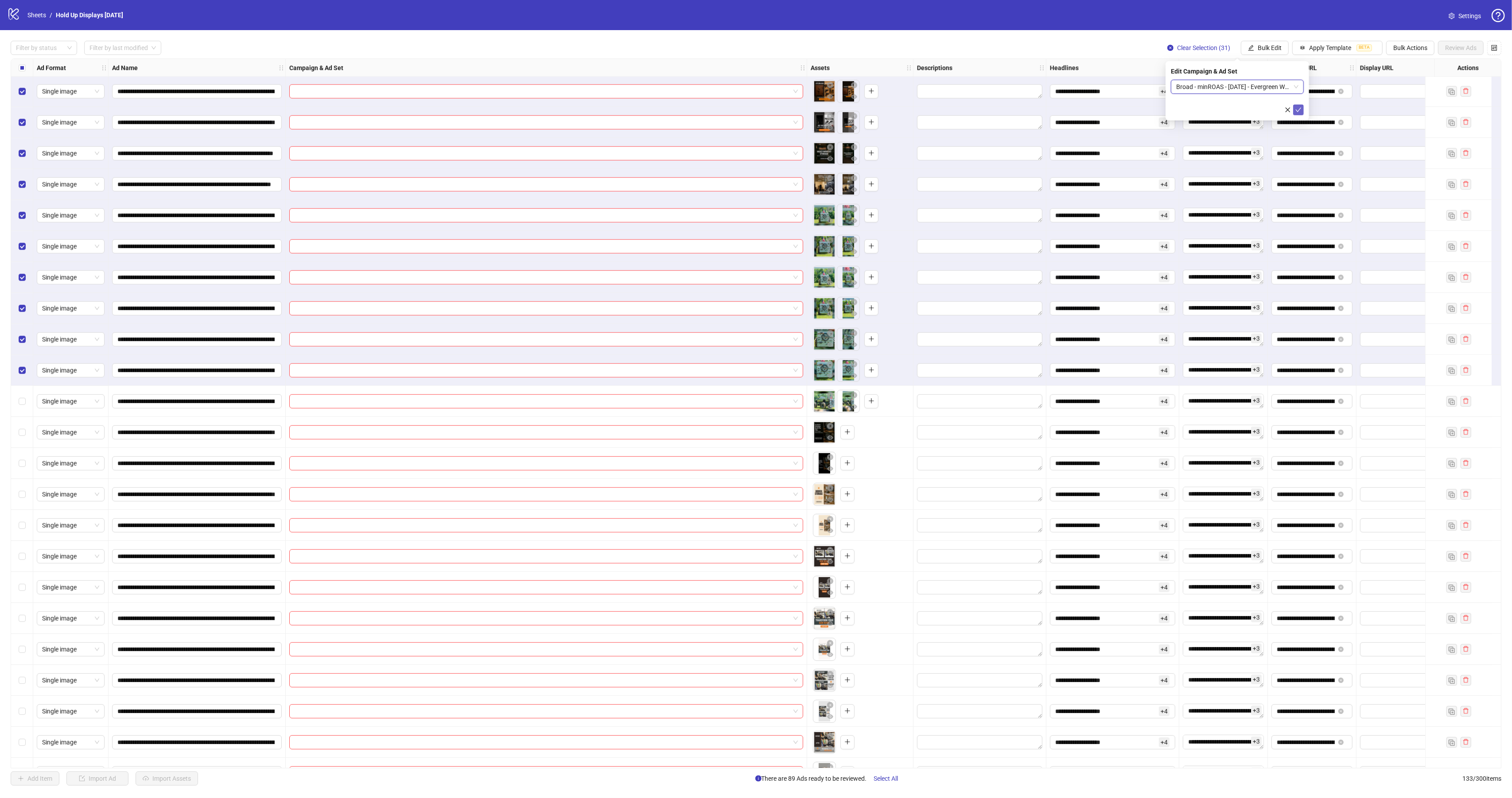
click at [1300, 107] on icon "check" at bounding box center [1298, 110] width 6 height 6
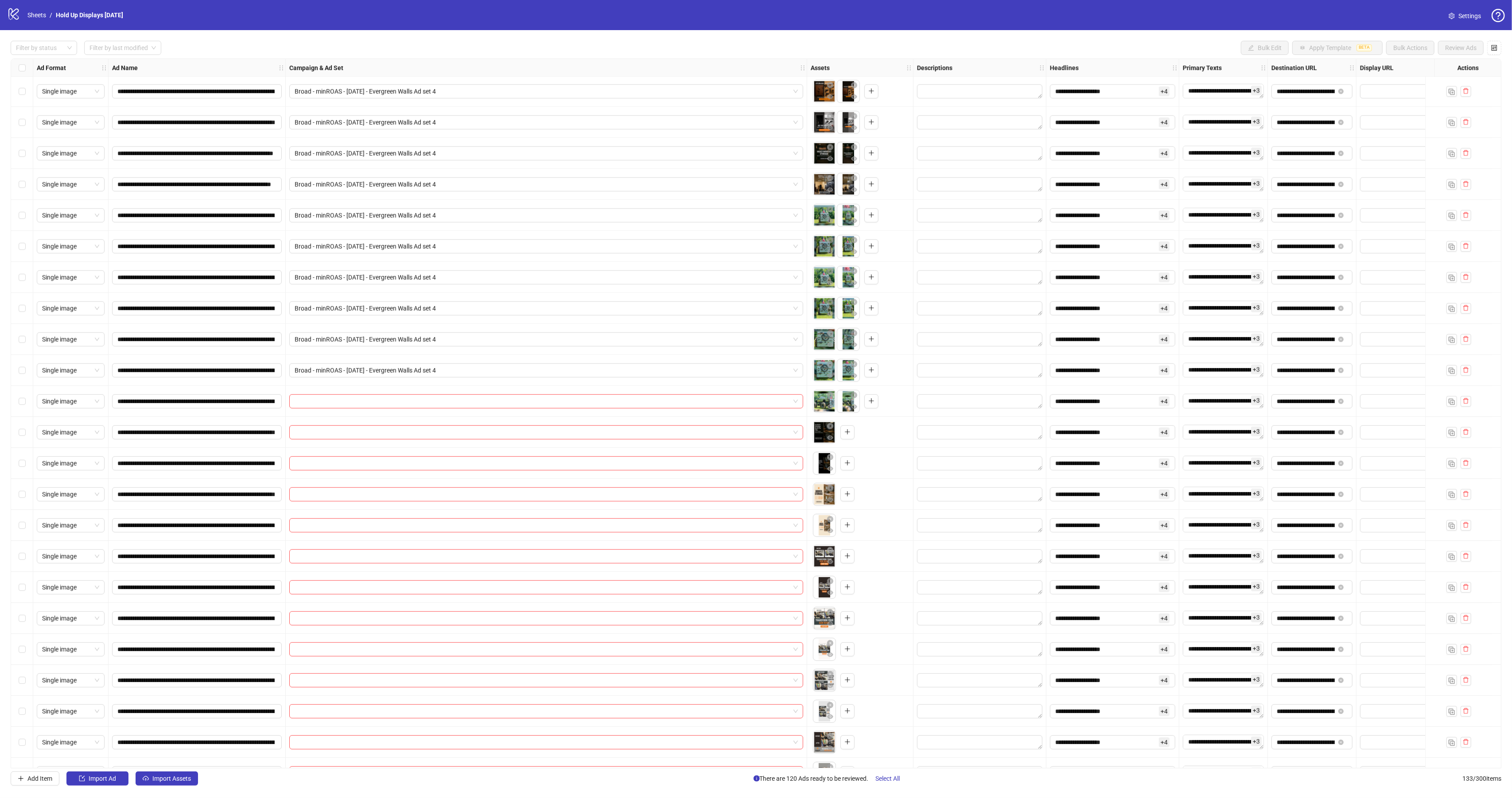
click at [21, 405] on label "Select row 121" at bounding box center [22, 401] width 7 height 10
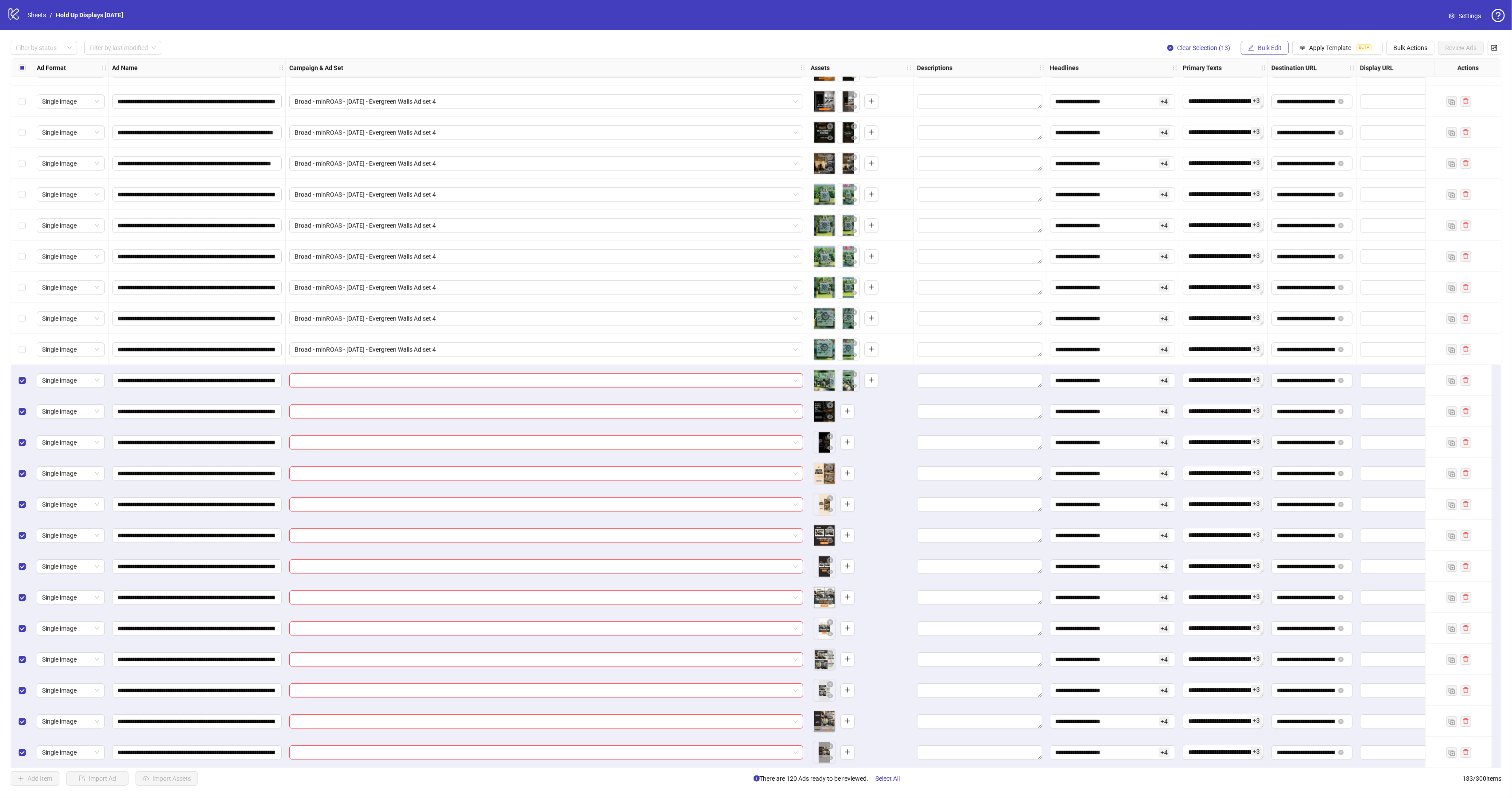
click at [1267, 49] on span "Bulk Edit" at bounding box center [1270, 48] width 24 height 7
click at [1280, 94] on span "Campaign & Ad Set" at bounding box center [1271, 94] width 53 height 10
click at [1222, 86] on input "search" at bounding box center [1233, 87] width 114 height 13
type input "*******"
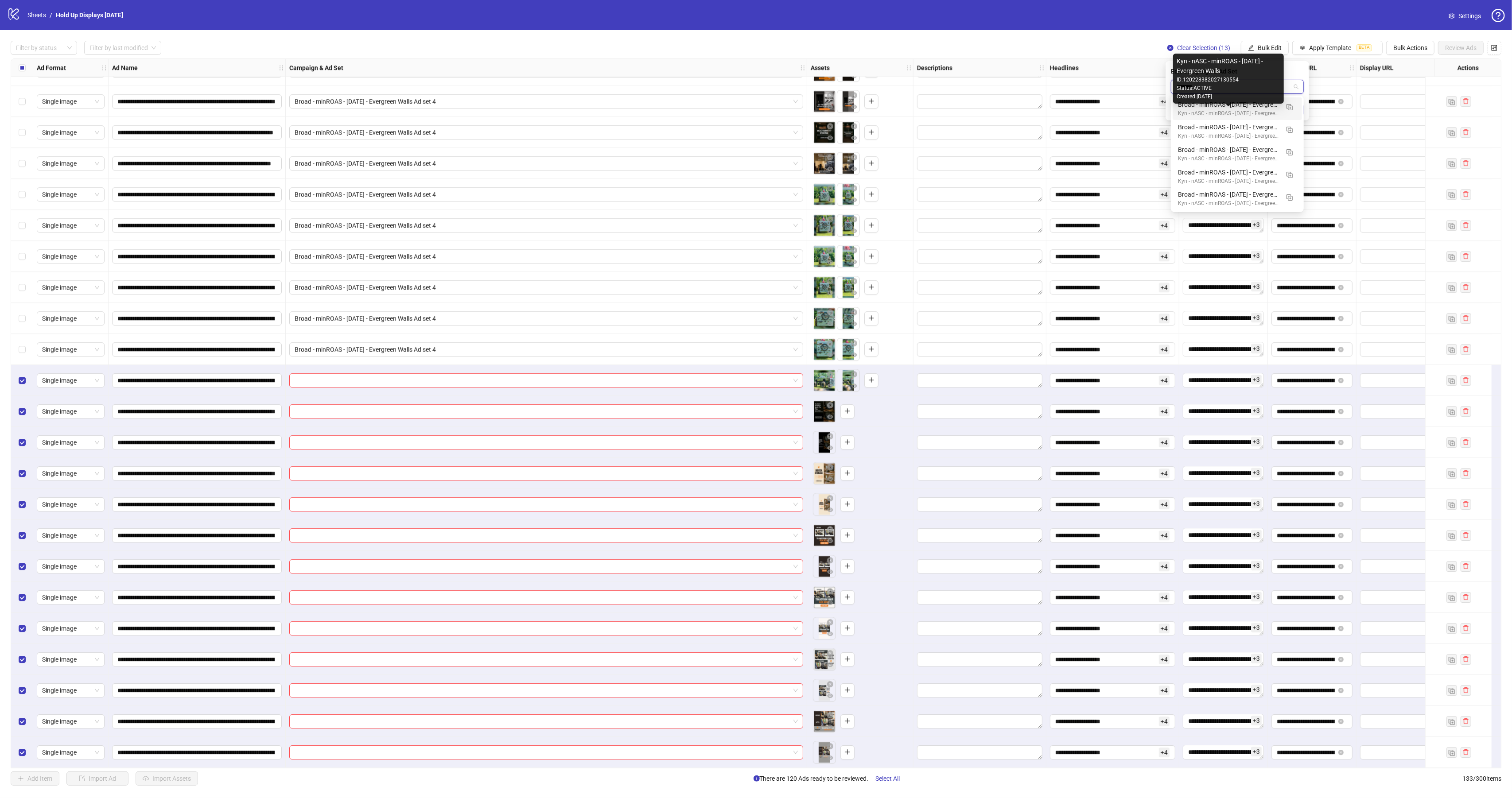
click at [1242, 111] on div "Kyn - nASC - minROAS - [DATE] - Evergreen Walls" at bounding box center [1228, 113] width 101 height 8
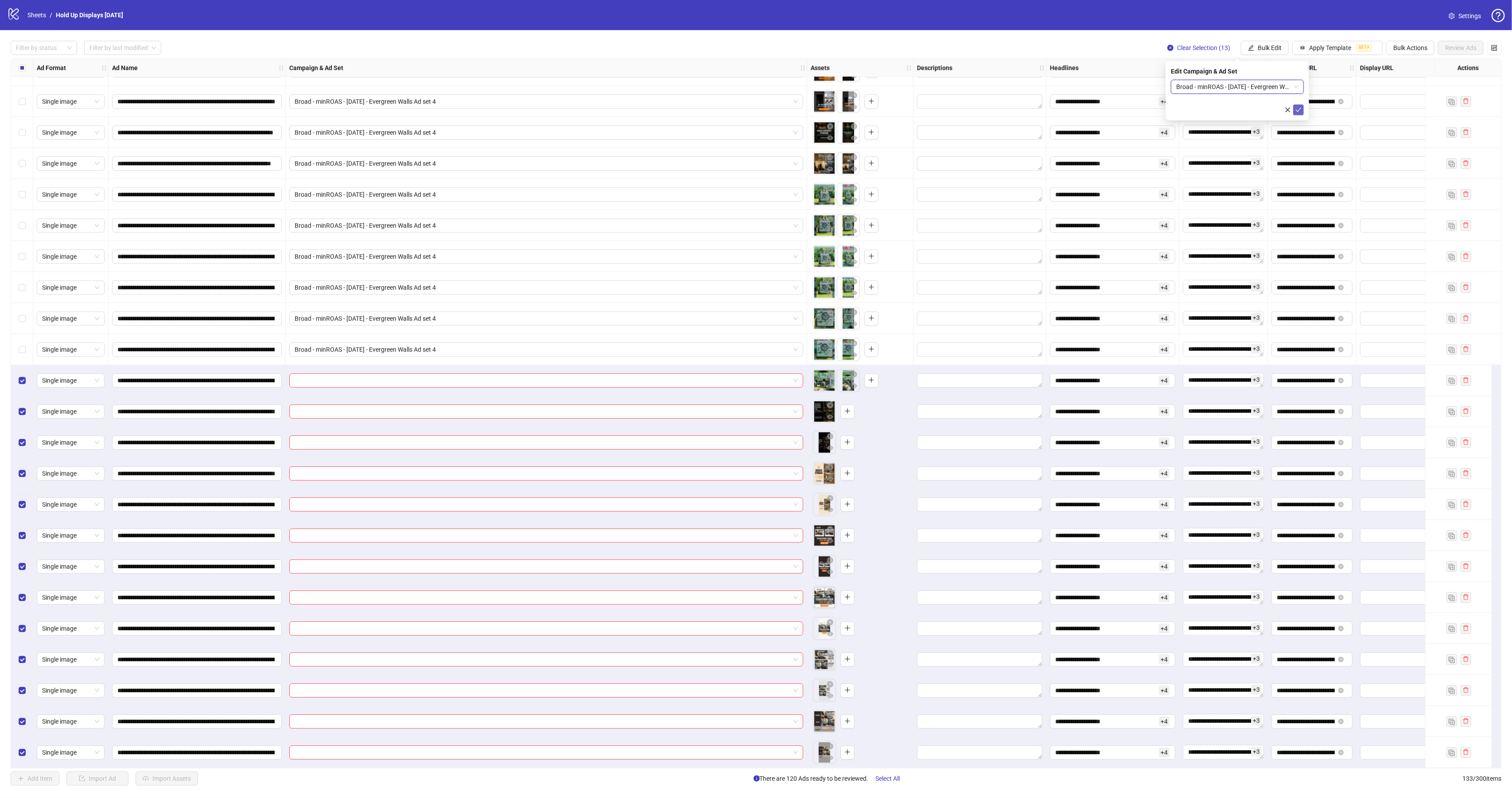
click at [1296, 111] on icon "check" at bounding box center [1298, 110] width 6 height 6
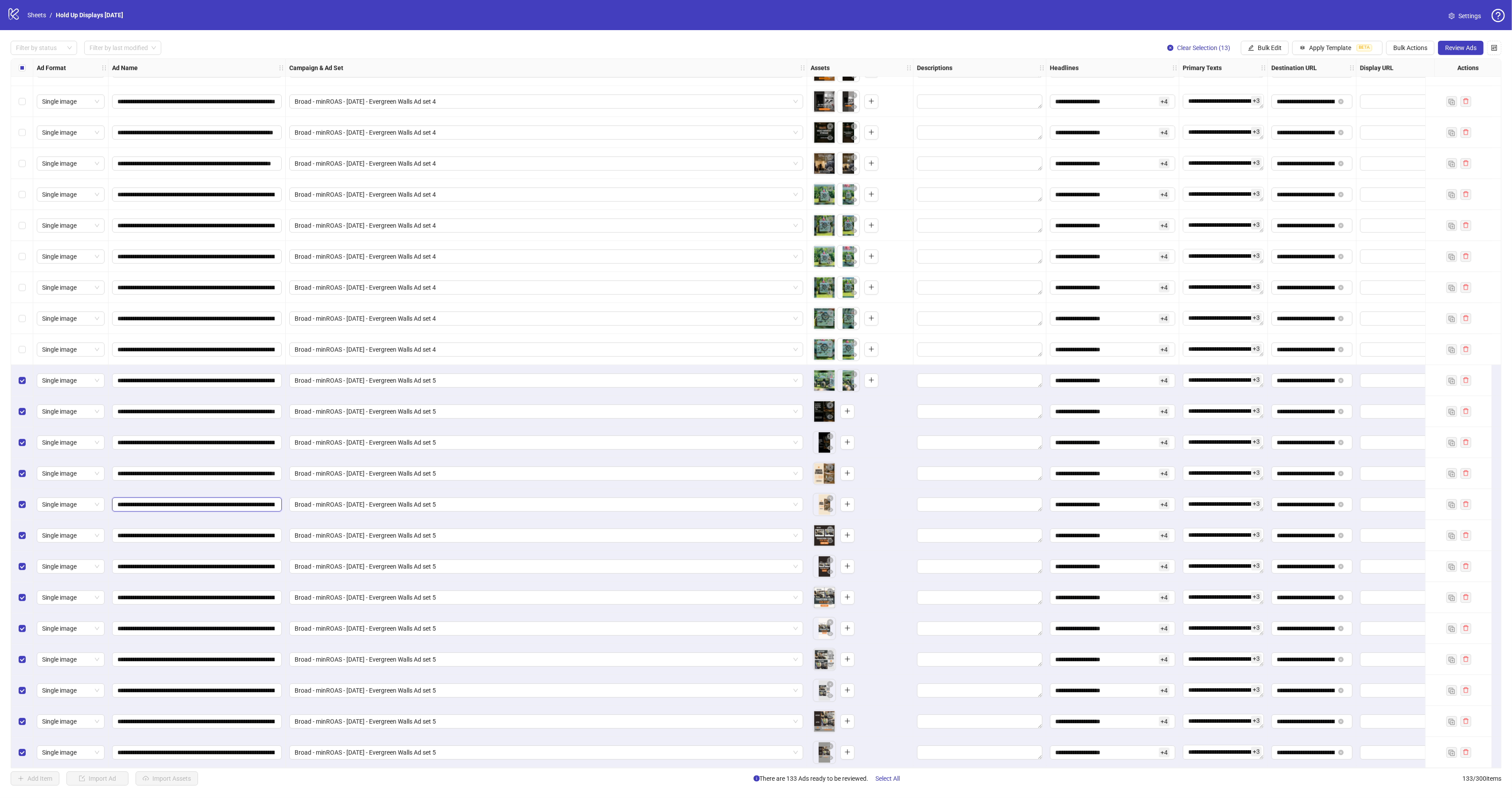
click at [247, 501] on input "**********" at bounding box center [196, 504] width 157 height 10
click at [852, 469] on button "button" at bounding box center [848, 474] width 14 height 14
click at [207, 564] on input "**********" at bounding box center [196, 566] width 157 height 10
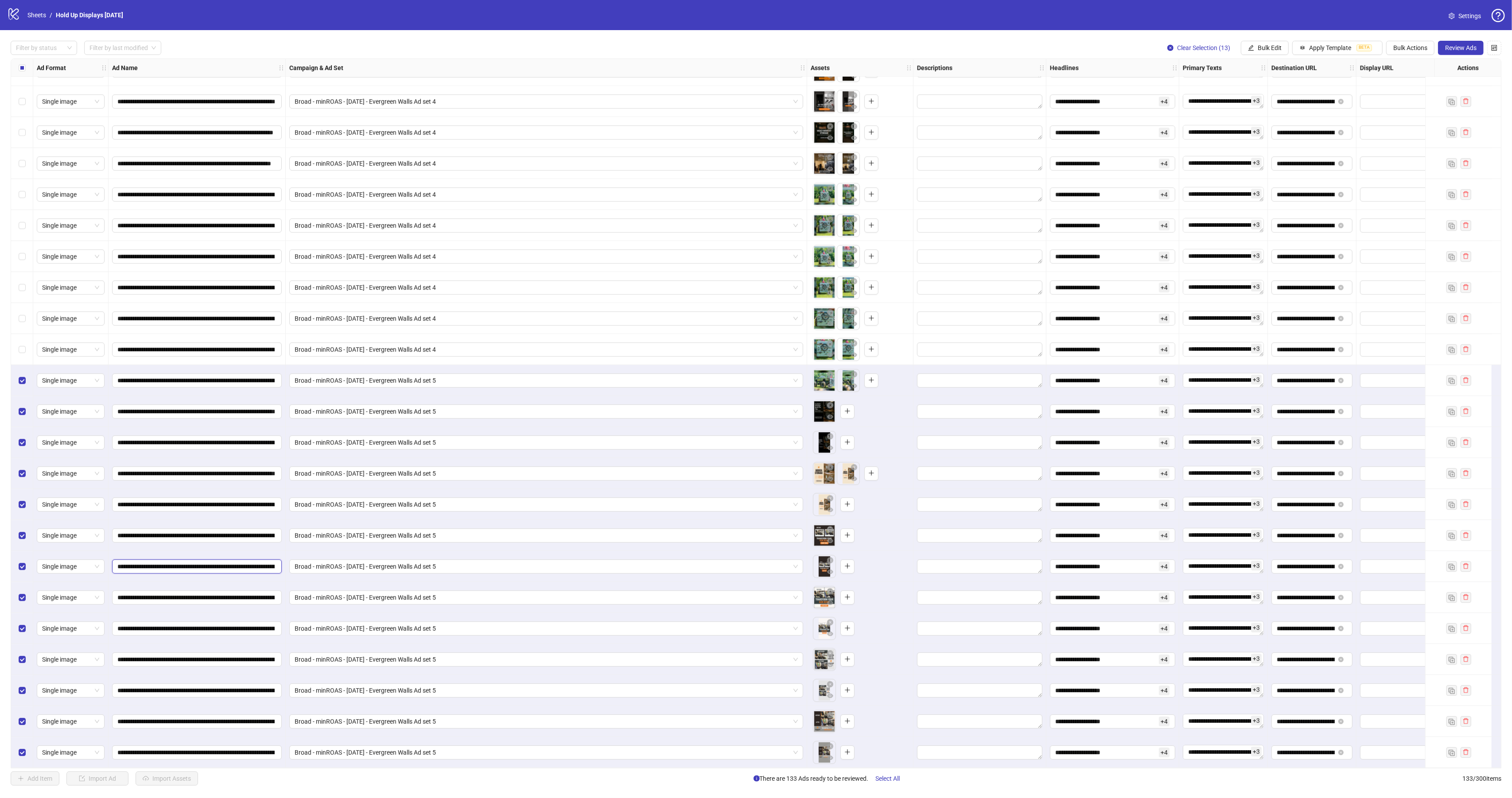
click at [207, 564] on input "**********" at bounding box center [196, 566] width 157 height 10
click at [849, 533] on icon "plus" at bounding box center [848, 535] width 6 height 6
click at [267, 441] on input "**********" at bounding box center [196, 442] width 157 height 10
click at [267, 441] on input "**********" at bounding box center [196, 442] width 157 height 10
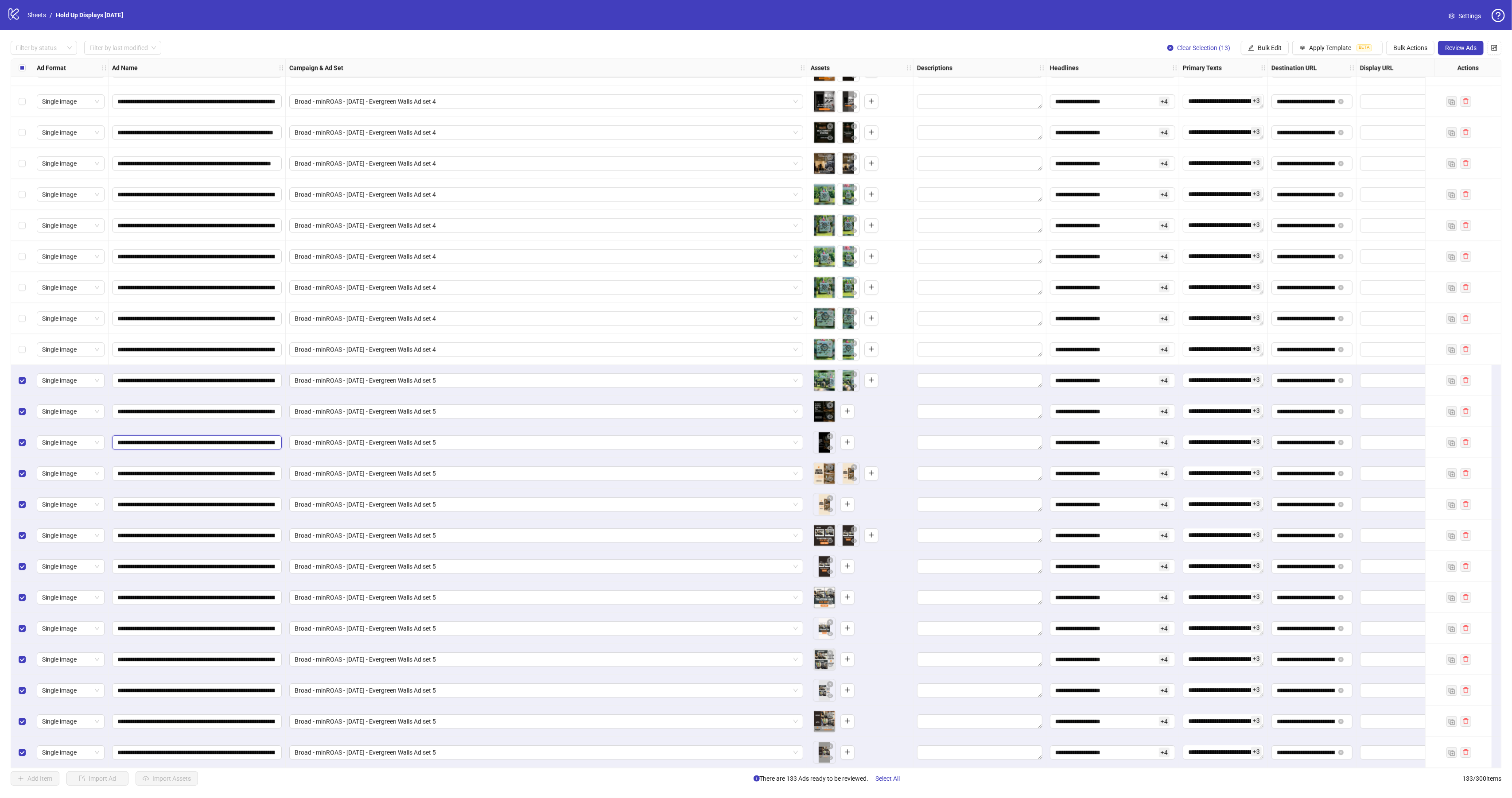
click at [267, 441] on input "**********" at bounding box center [196, 442] width 157 height 10
click at [847, 411] on icon "plus" at bounding box center [847, 411] width 5 height 1
click at [247, 625] on input "**********" at bounding box center [196, 628] width 157 height 10
click at [247, 625] on input "**********" at bounding box center [196, 628] width 157 height 10
click at [247, 625] on input "**********" at bounding box center [196, 628] width 157 height 10
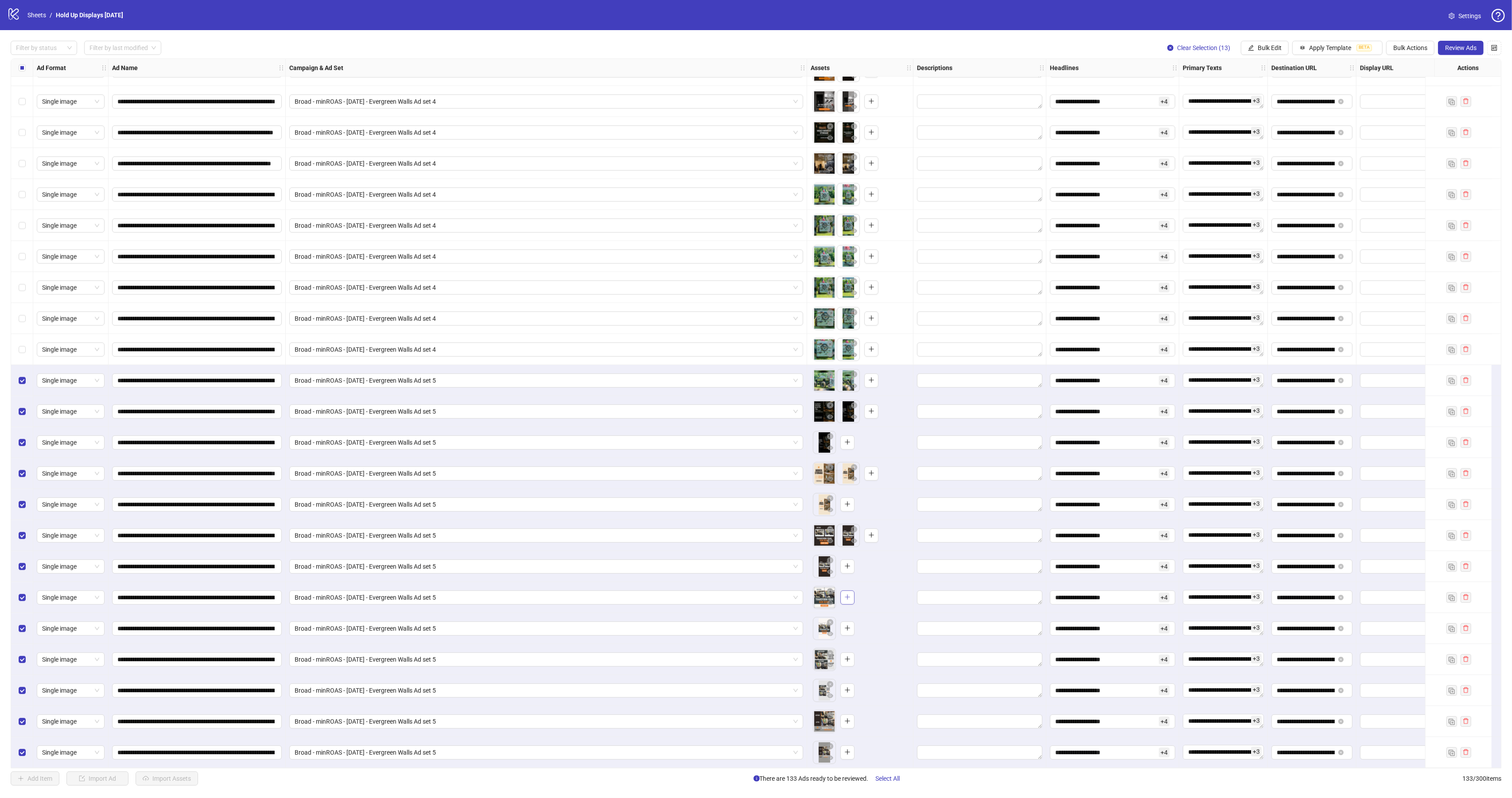
click at [851, 591] on button "button" at bounding box center [848, 597] width 14 height 14
click at [248, 688] on input "**********" at bounding box center [196, 690] width 157 height 10
click at [249, 688] on input "**********" at bounding box center [196, 690] width 157 height 10
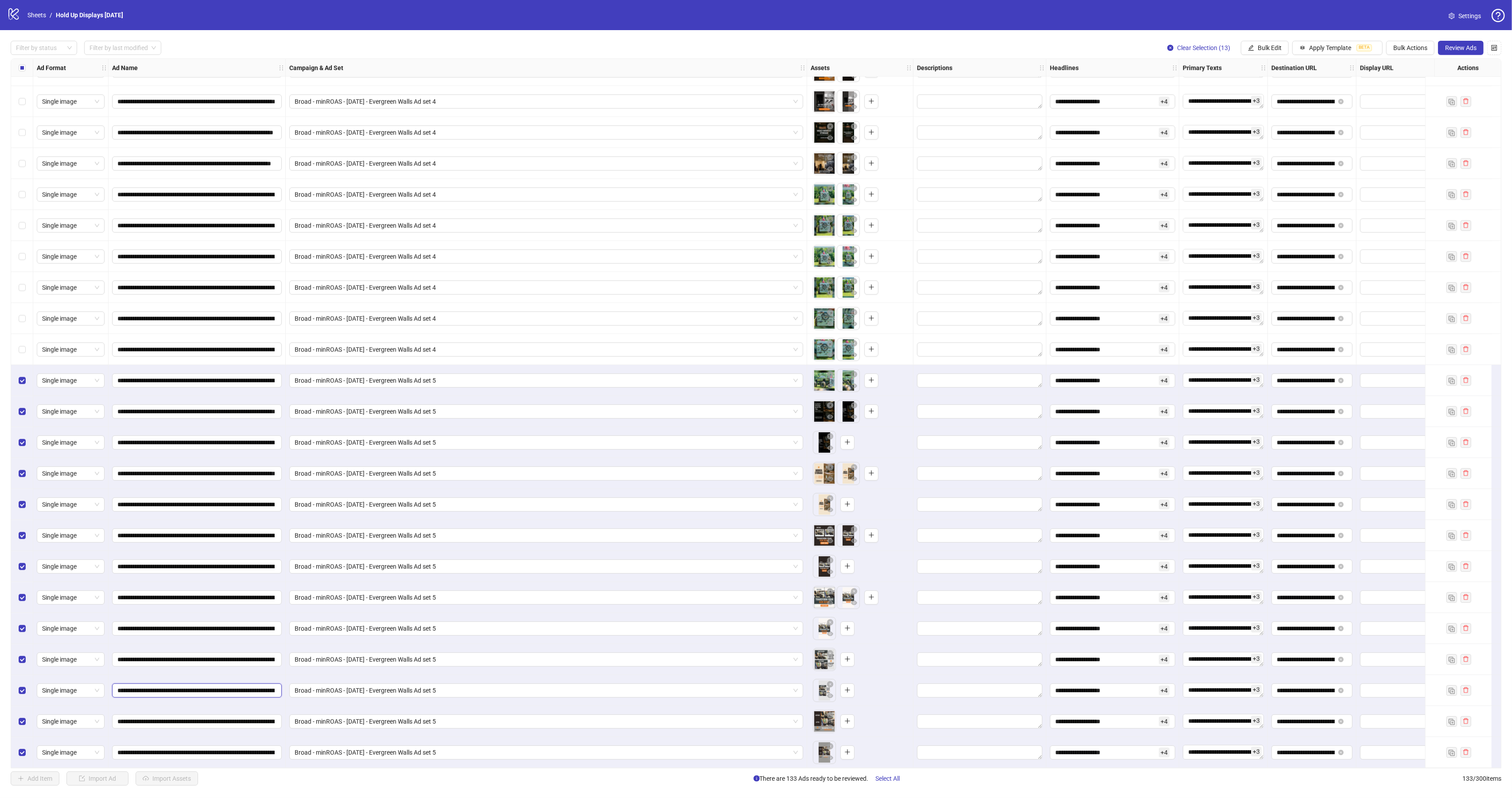
click at [249, 688] on input "**********" at bounding box center [196, 690] width 157 height 10
click at [852, 655] on button "button" at bounding box center [848, 660] width 14 height 14
click at [239, 749] on input "**********" at bounding box center [196, 752] width 157 height 10
click at [239, 749] on input "**********" at bounding box center [196, 752] width 157 height 10
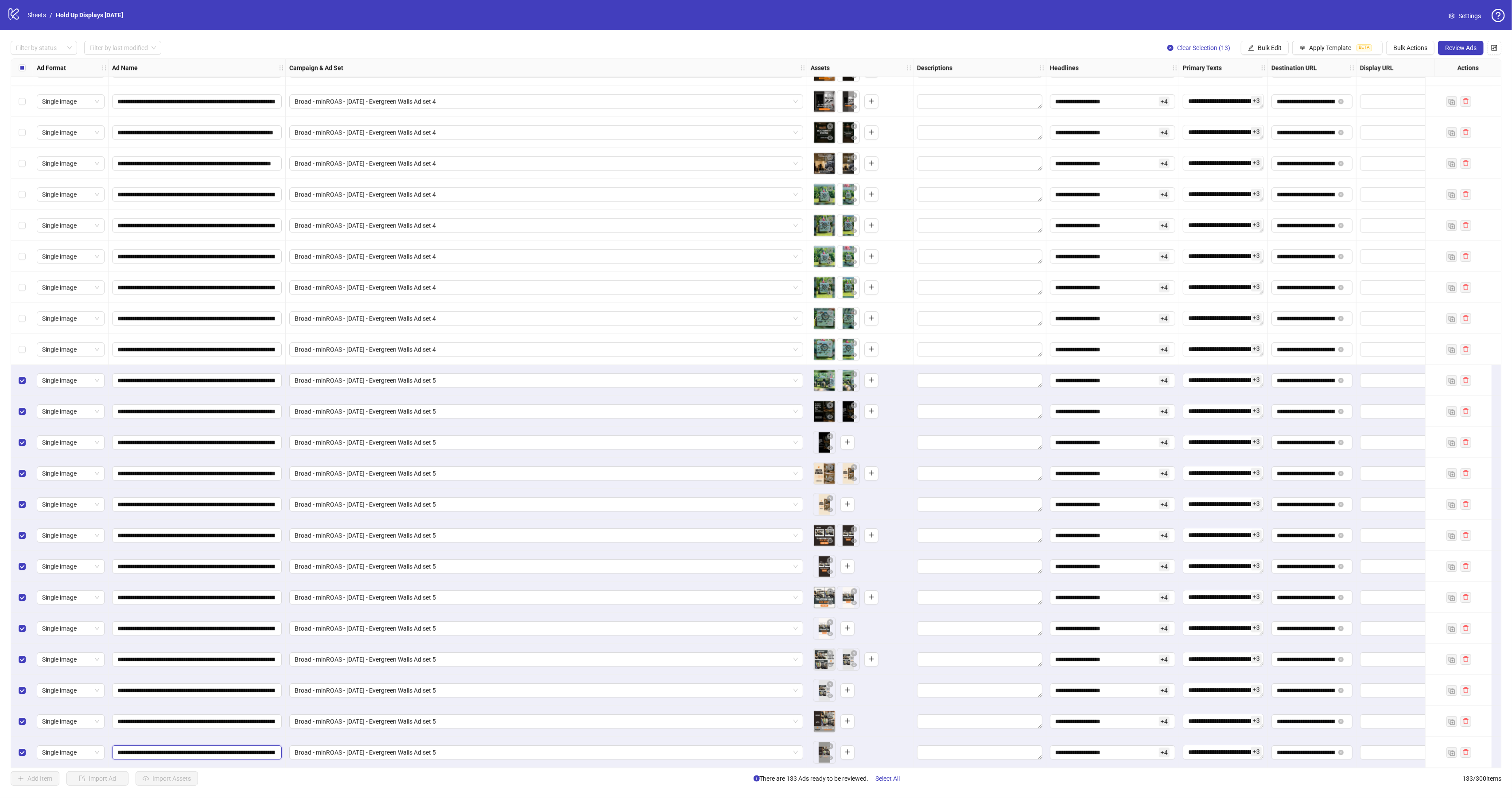
click at [239, 749] on input "**********" at bounding box center [196, 752] width 157 height 10
click at [848, 721] on span "button" at bounding box center [848, 721] width 6 height 7
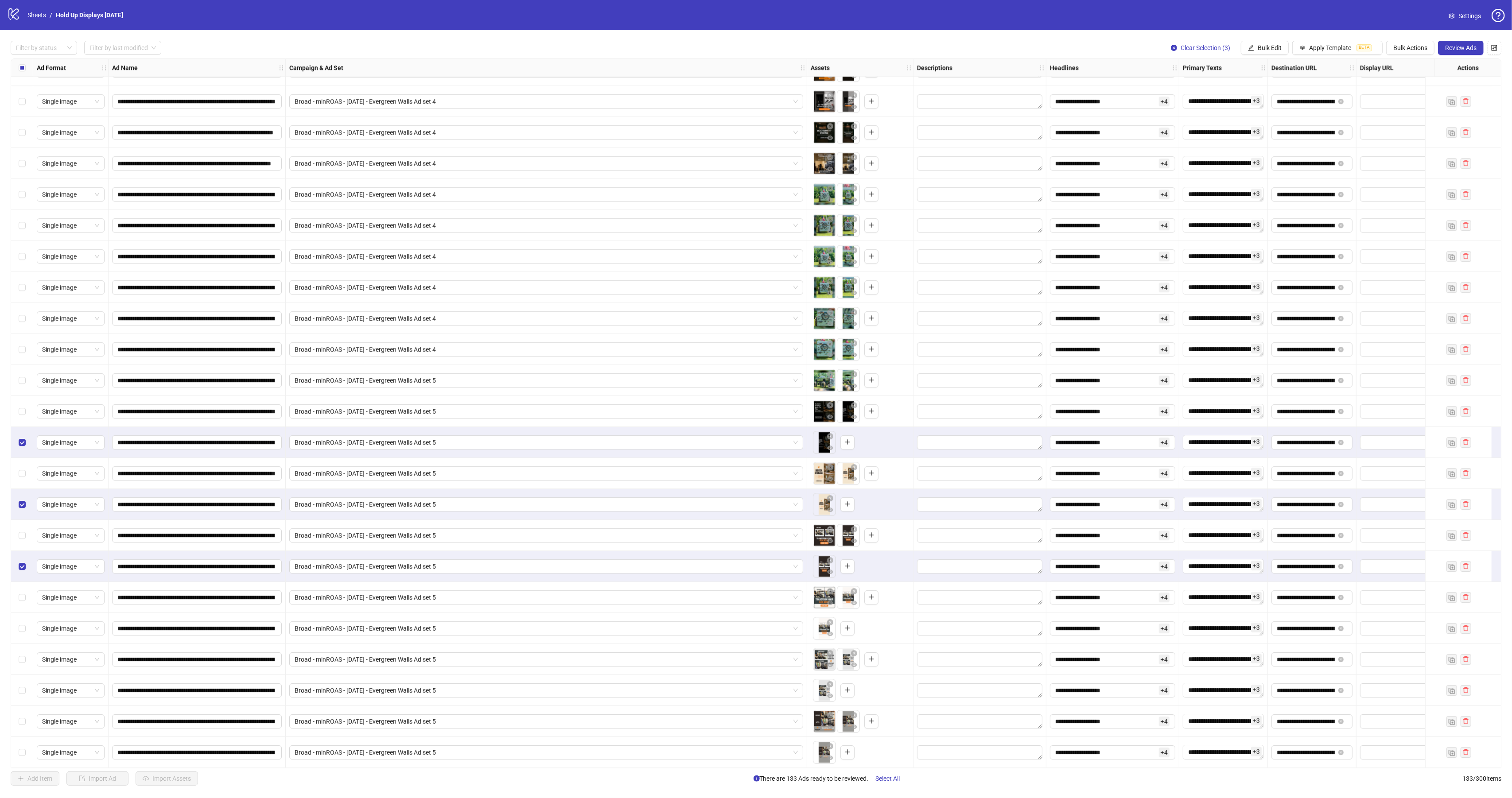
click at [26, 625] on div "Select row 129" at bounding box center [22, 628] width 22 height 31
click at [26, 749] on div "Select row 133" at bounding box center [22, 752] width 22 height 31
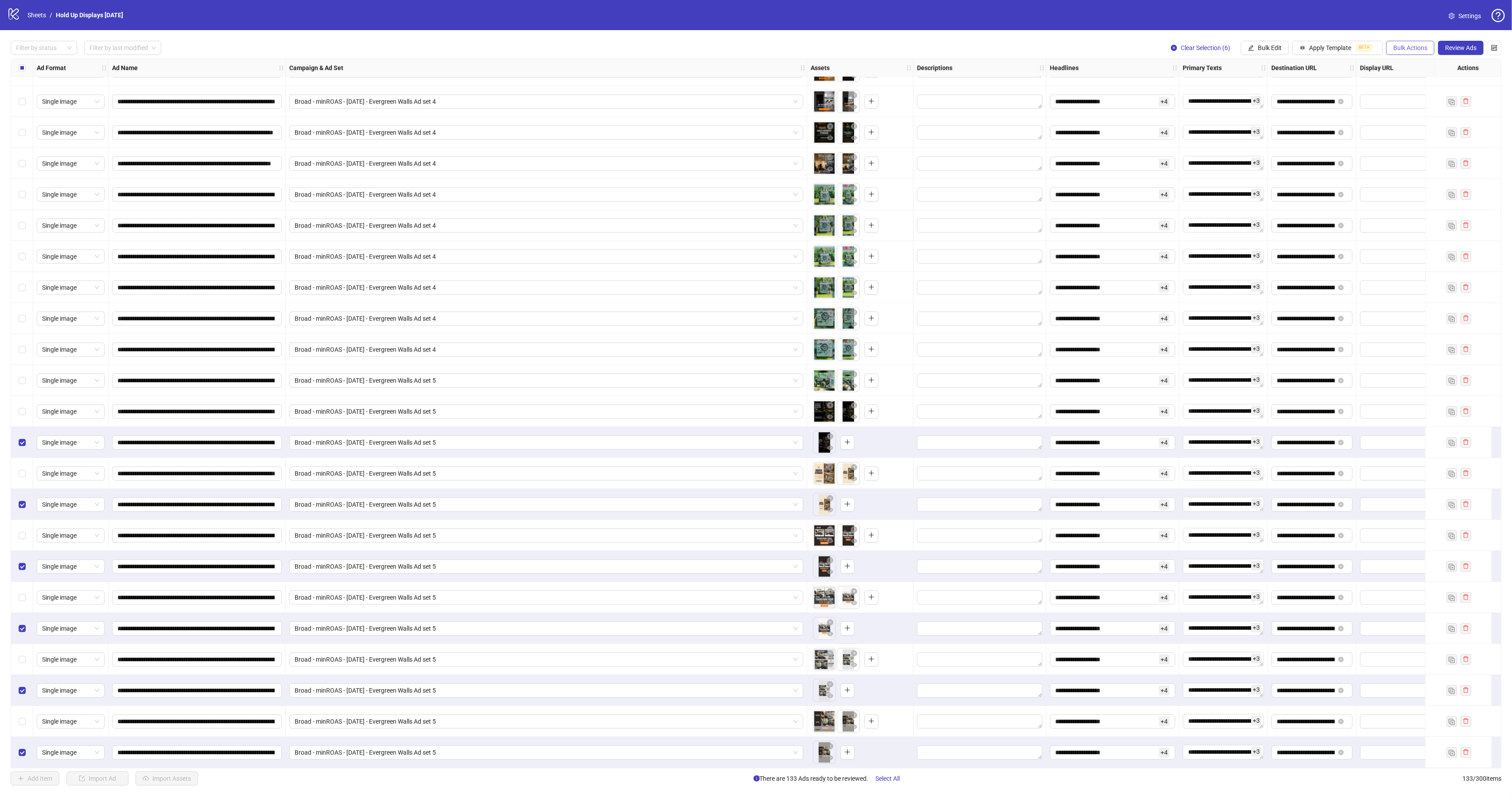
click at [1415, 50] on span "Bulk Actions" at bounding box center [1410, 48] width 34 height 7
click at [1413, 66] on span "Delete" at bounding box center [1422, 66] width 60 height 10
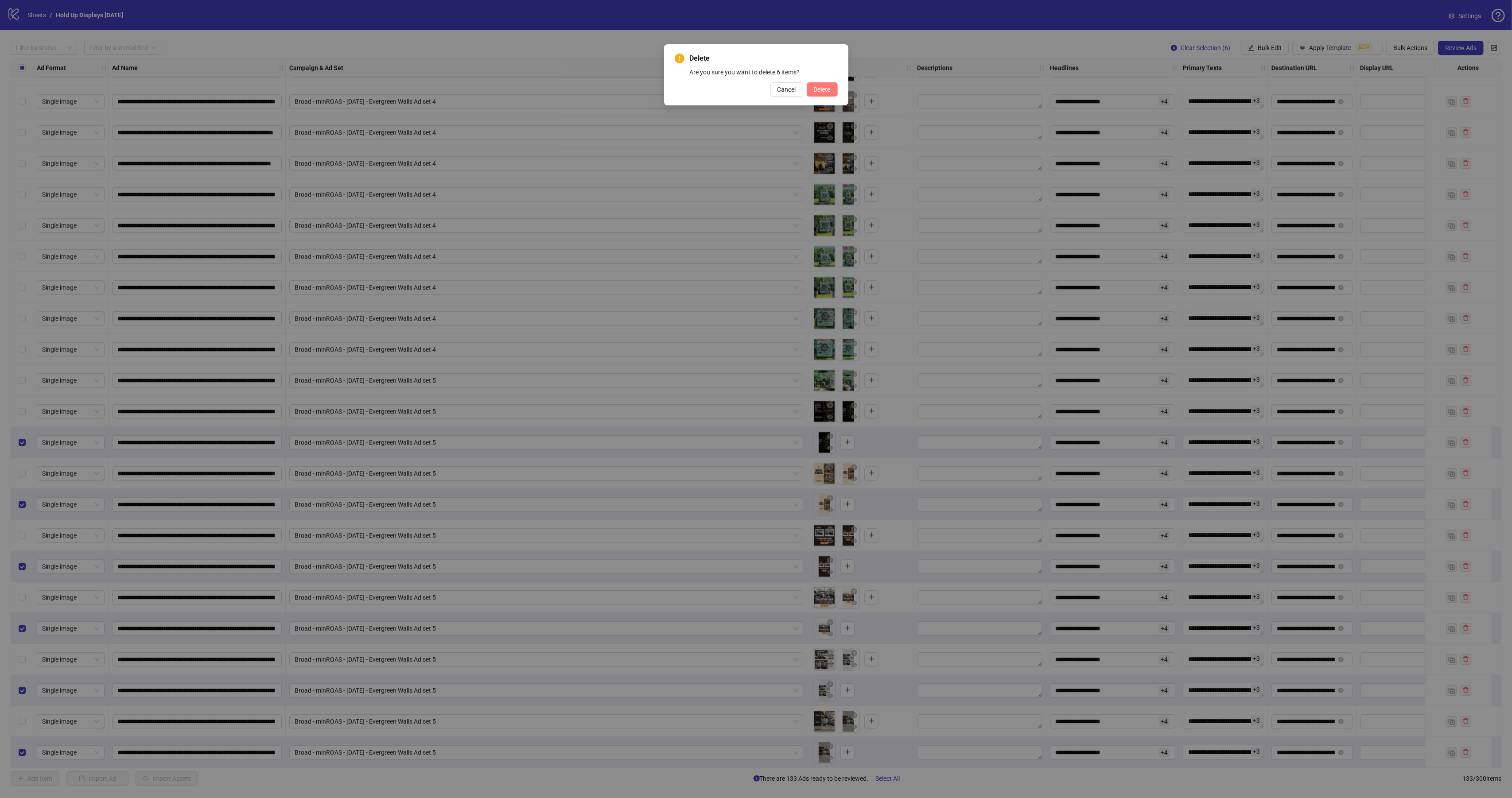
click at [829, 87] on span "Delete" at bounding box center [822, 89] width 17 height 7
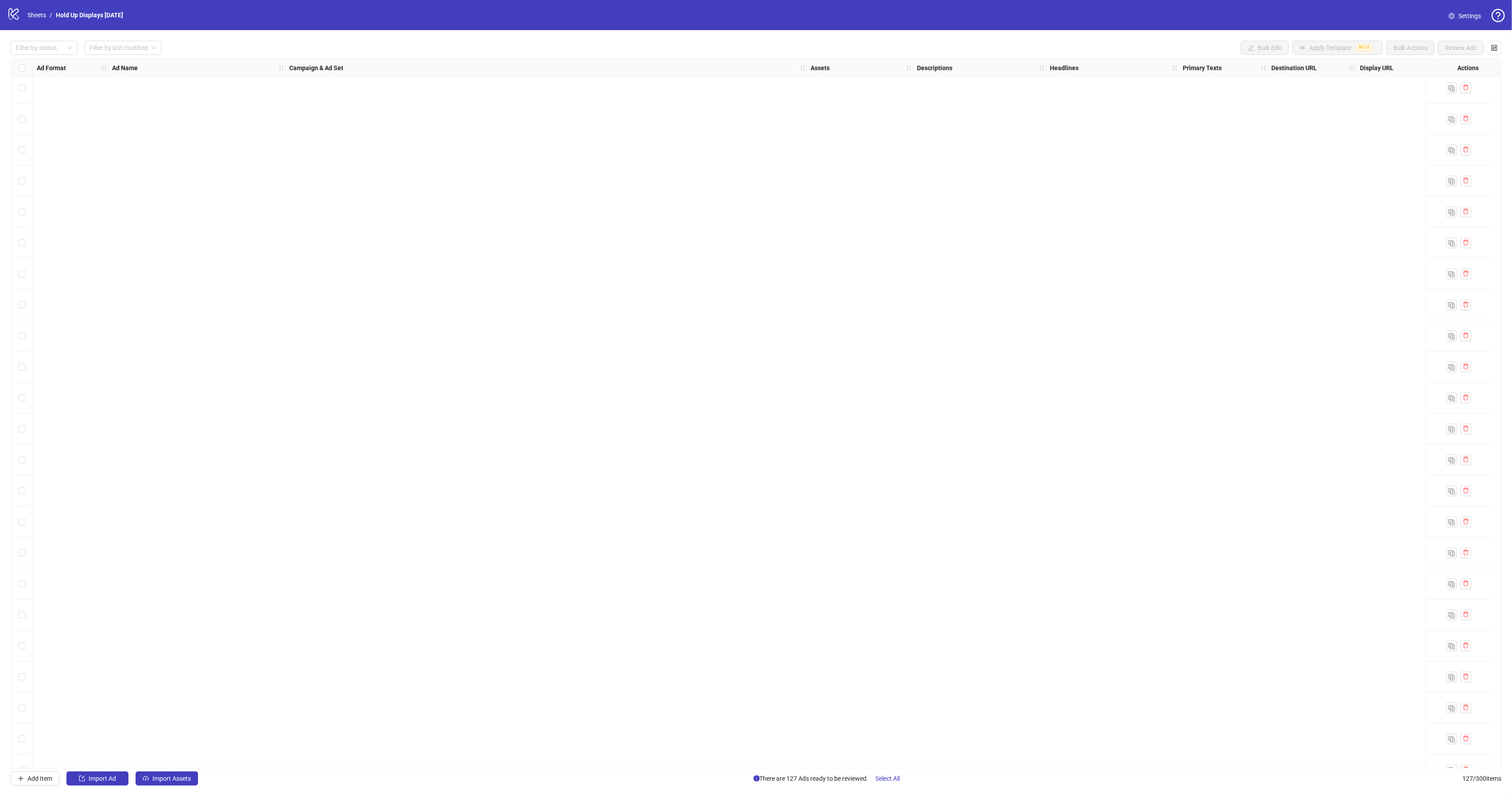
scroll to position [1631, 0]
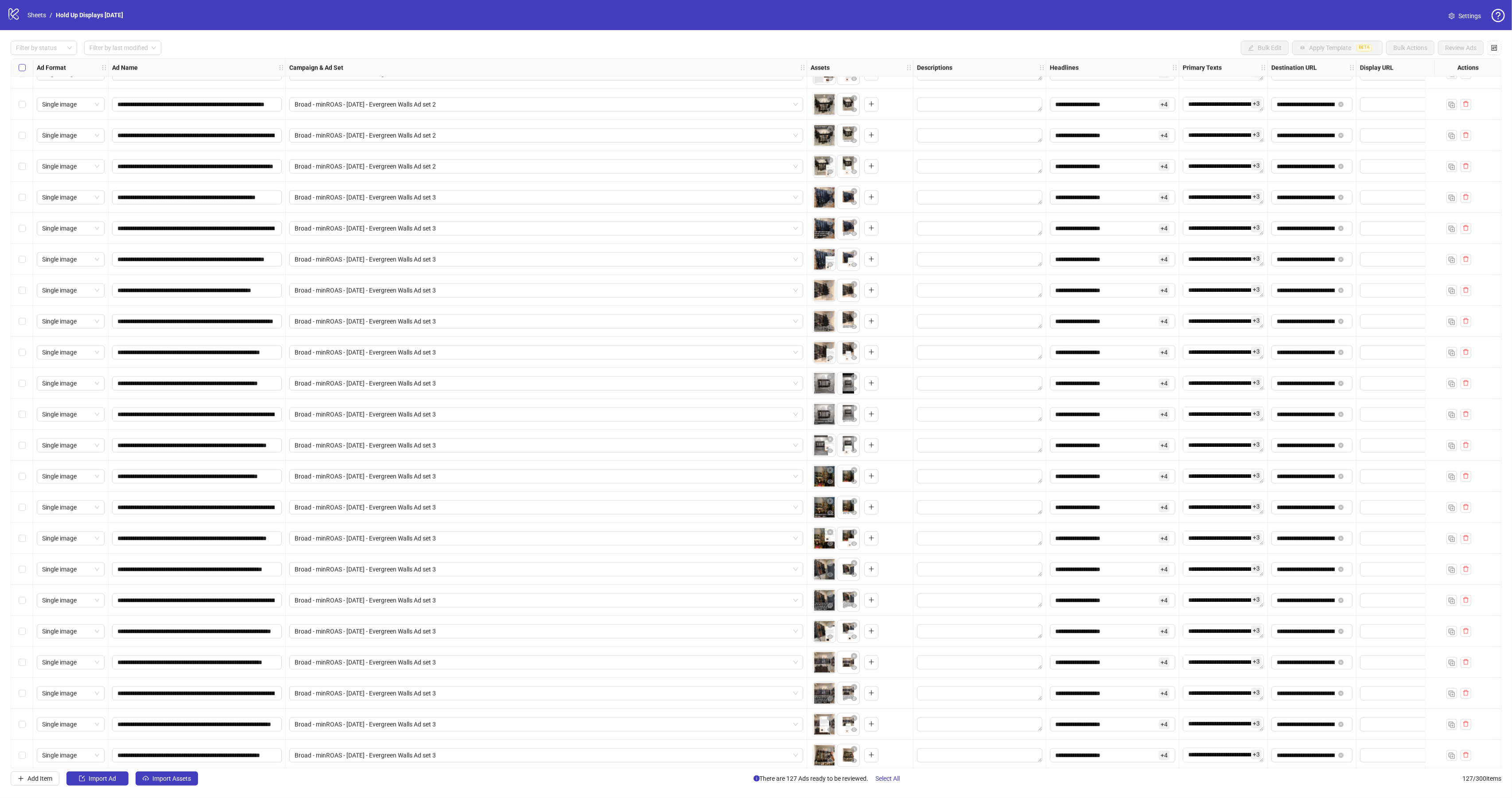
click at [20, 64] on label "Select all rows" at bounding box center [22, 67] width 7 height 10
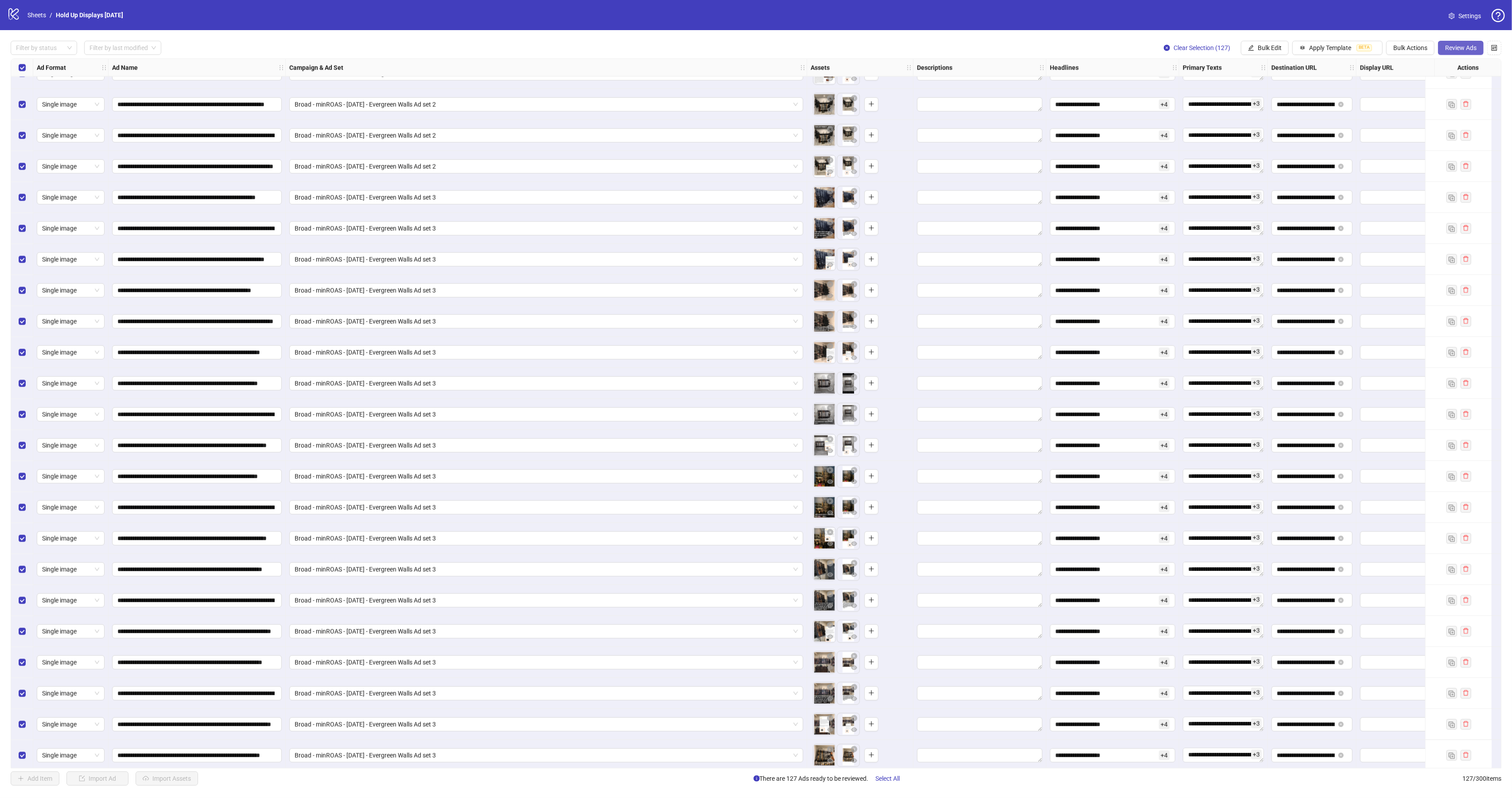
click at [1460, 46] on span "Review Ads" at bounding box center [1461, 48] width 32 height 7
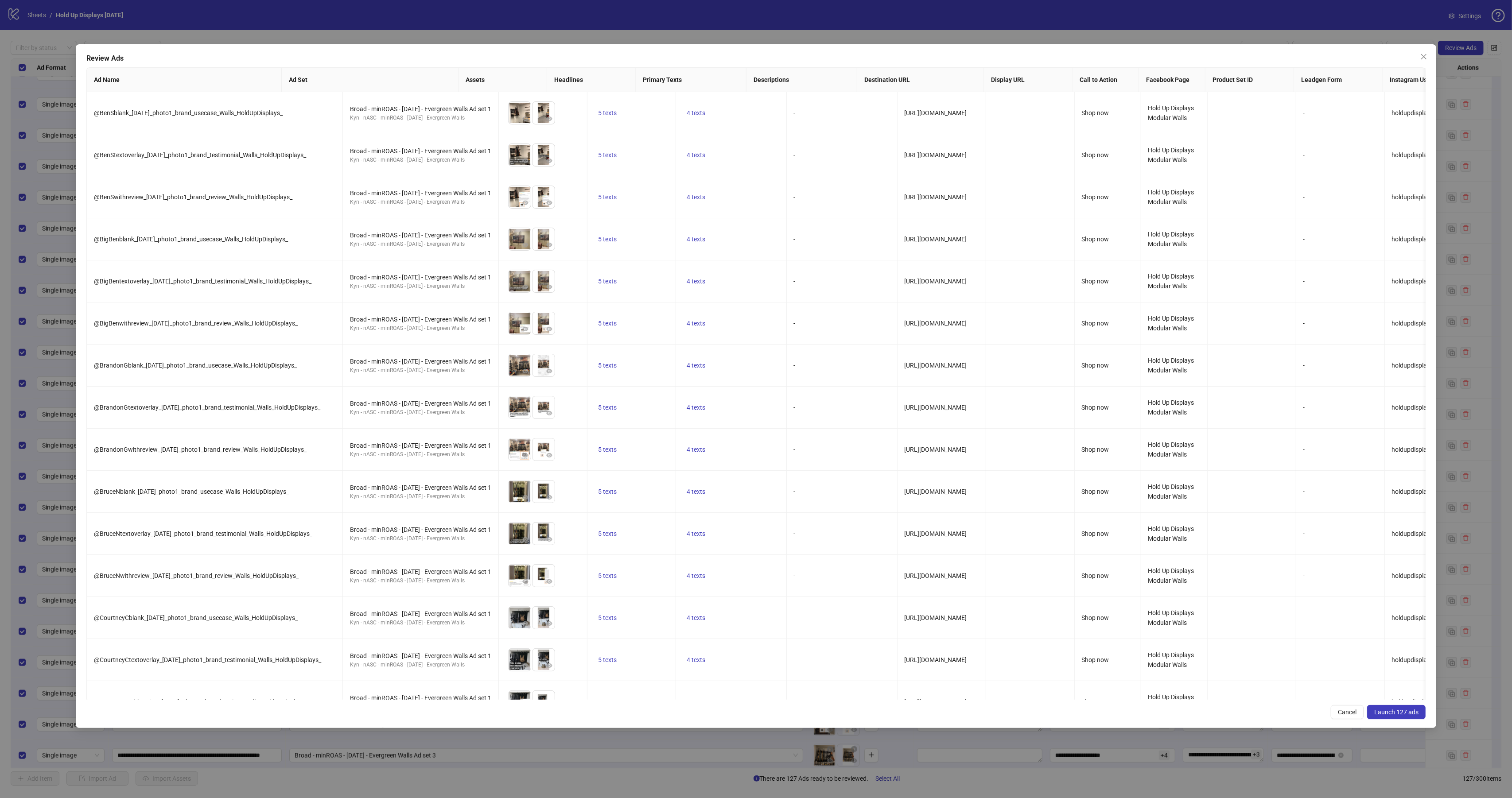
click at [1387, 714] on span "Launch 127 ads" at bounding box center [1396, 712] width 44 height 7
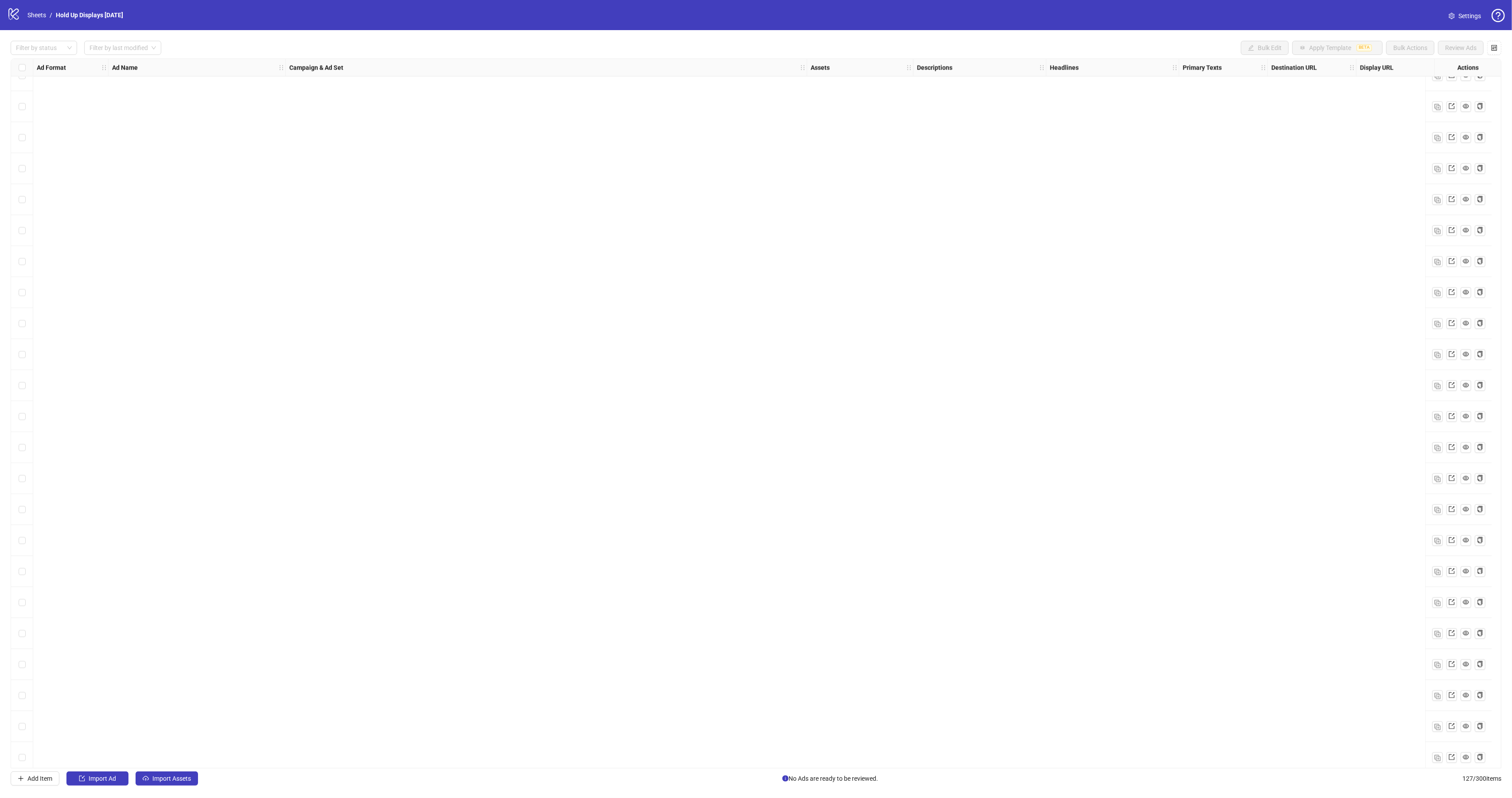
scroll to position [3250, 0]
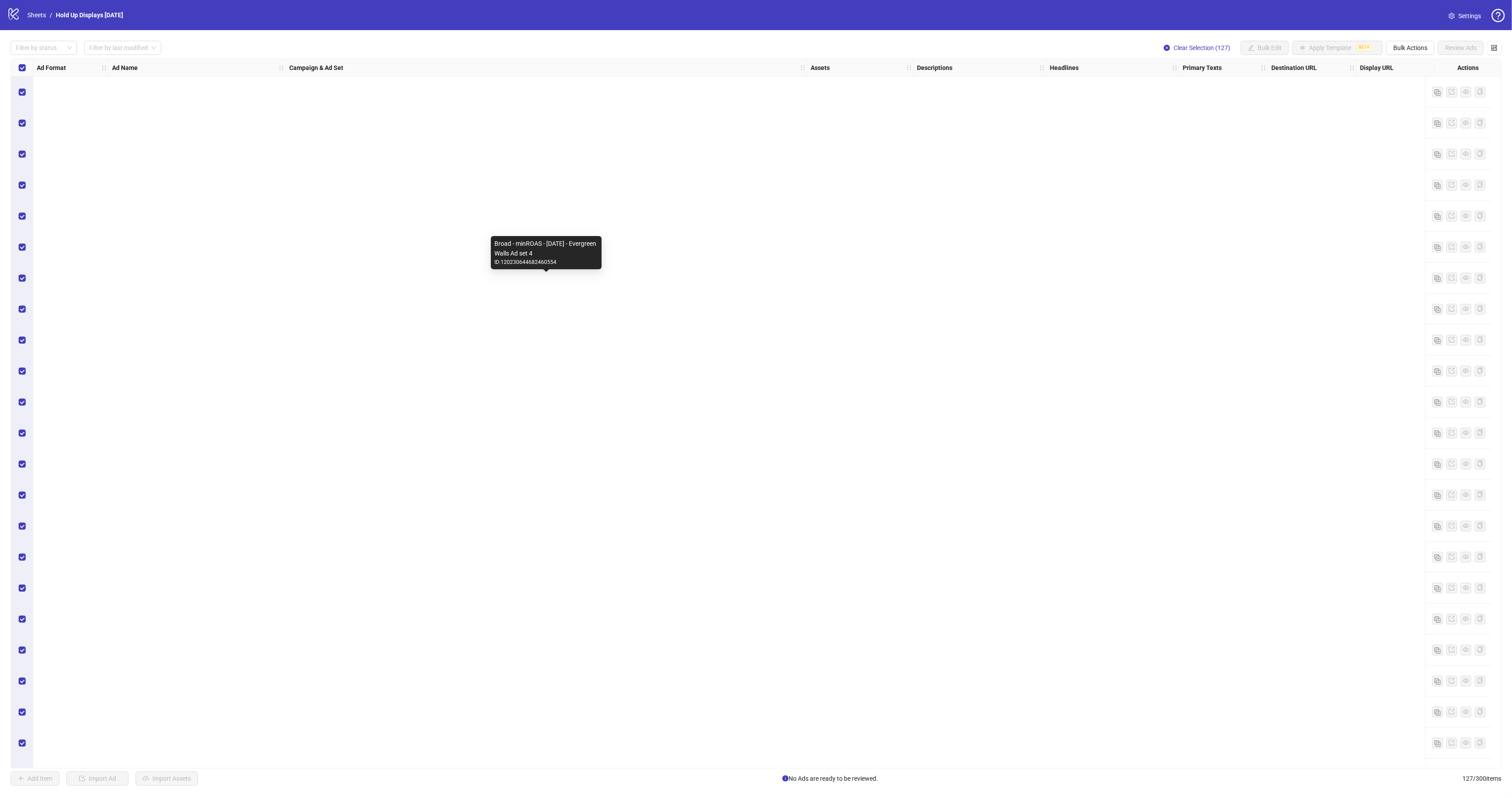
scroll to position [3250, 0]
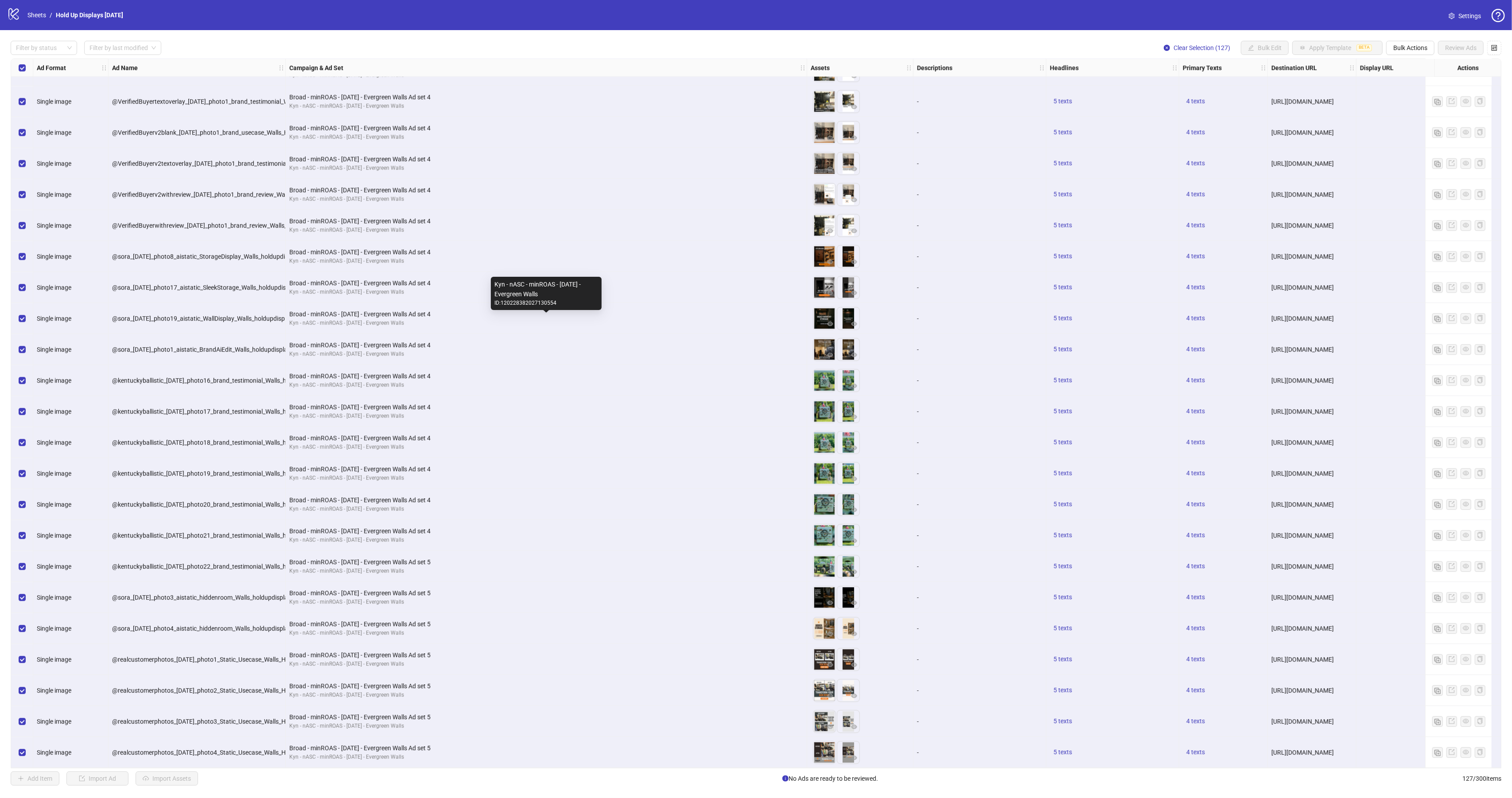
click at [644, 321] on div "Kyn - nASC - minROAS - [DATE] - Evergreen Walls" at bounding box center [546, 323] width 514 height 8
click at [707, 350] on div "Kyn - nASC - minROAS - [DATE] - Evergreen Walls" at bounding box center [546, 354] width 514 height 8
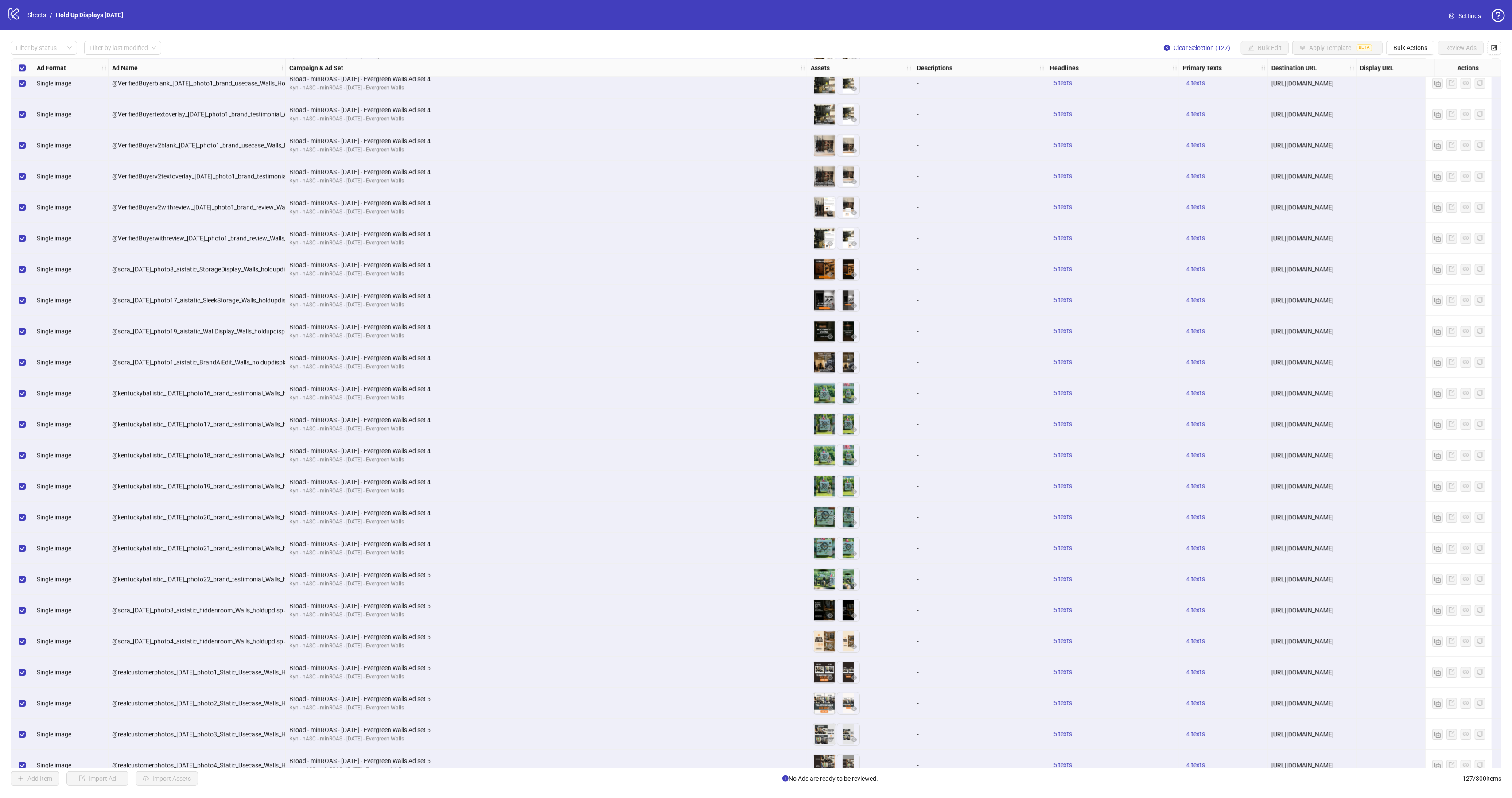
scroll to position [3226, 0]
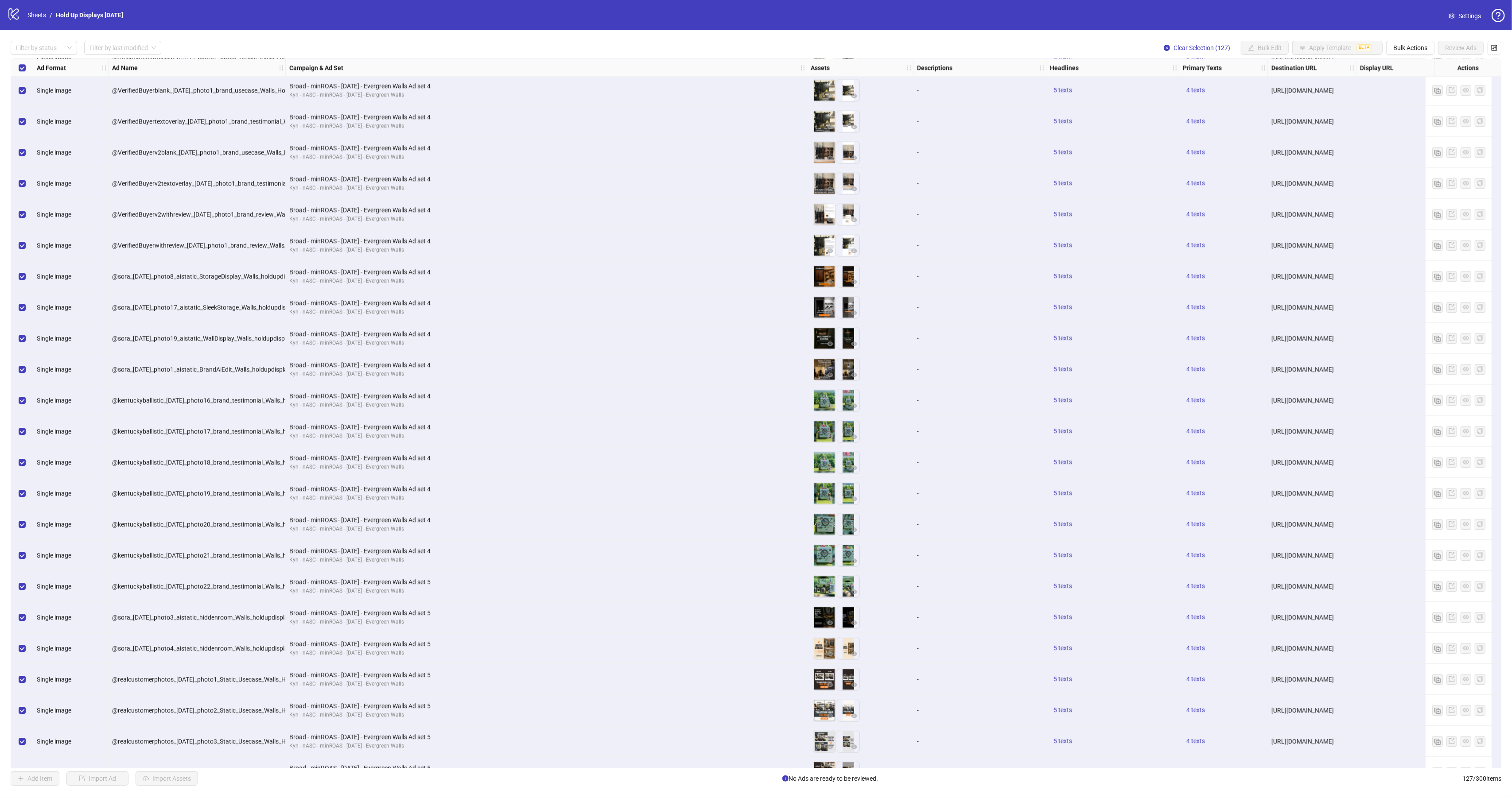
click at [17, 18] on icon "logo/logo-mobile" at bounding box center [14, 13] width 14 height 13
click at [38, 13] on link "Sheets" at bounding box center [37, 15] width 22 height 10
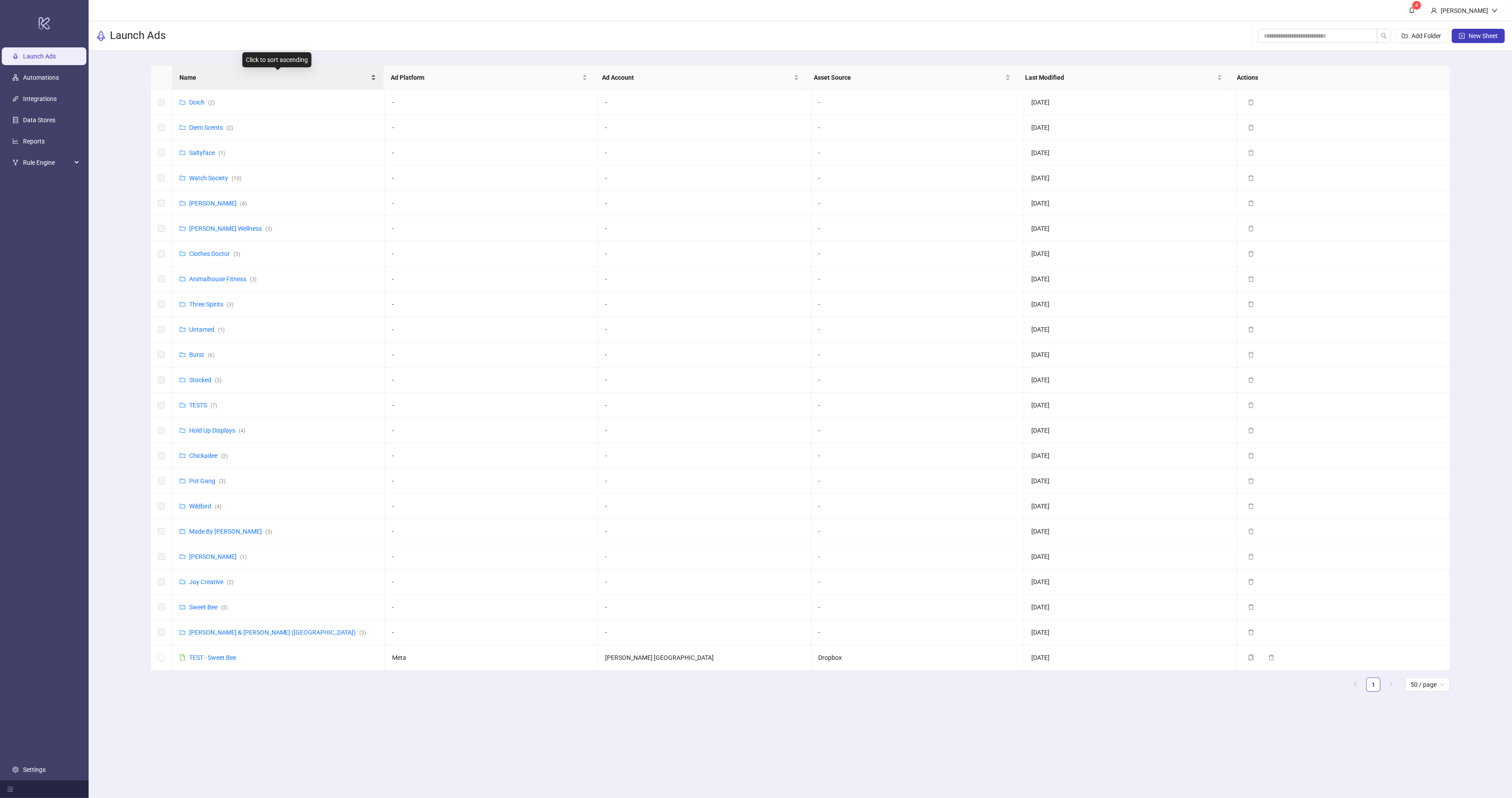
click at [212, 79] on span "Name" at bounding box center [274, 77] width 190 height 10
click at [233, 80] on span "Name" at bounding box center [274, 77] width 190 height 10
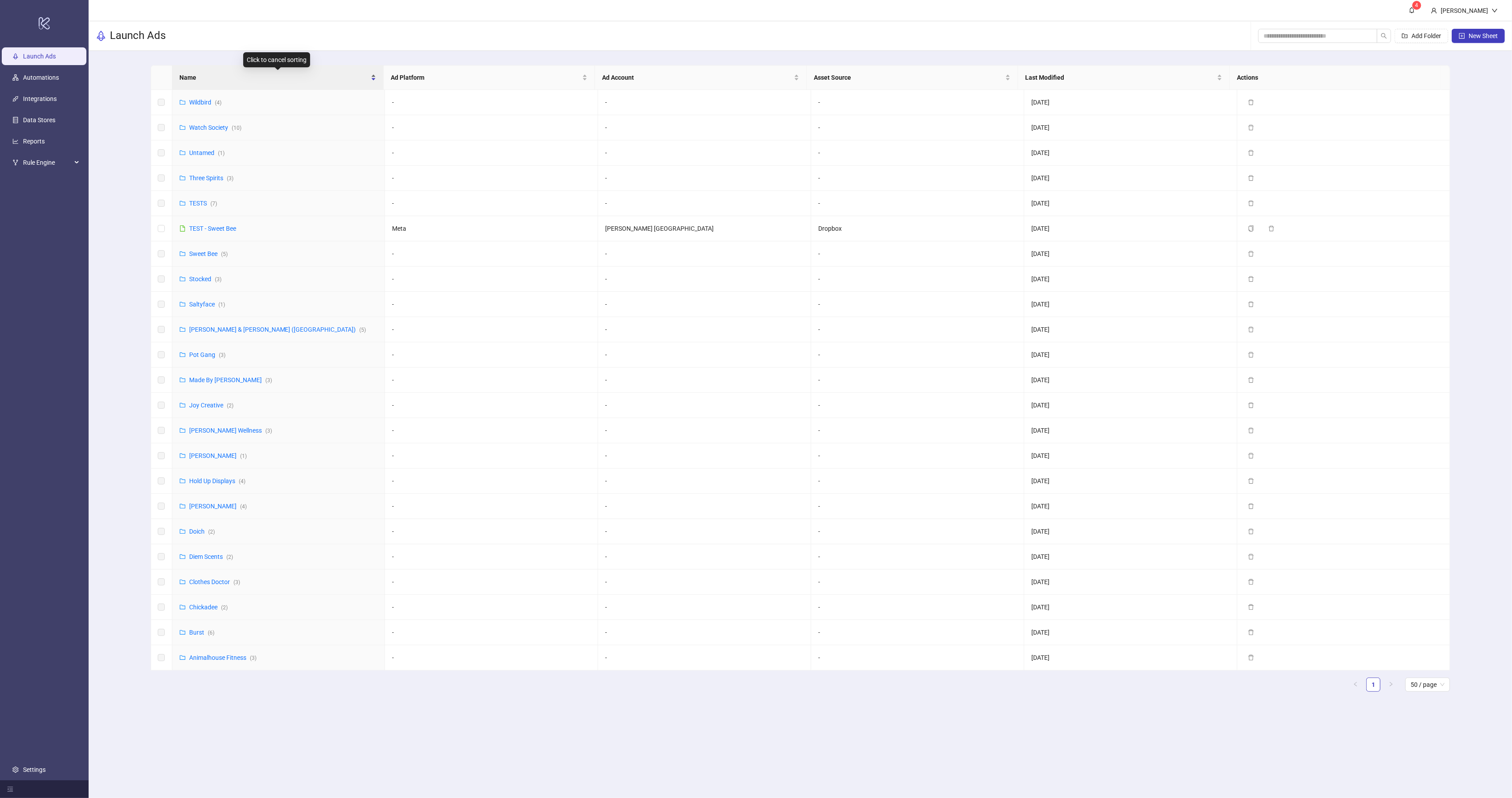
click at [212, 73] on div "Name" at bounding box center [278, 77] width 197 height 10
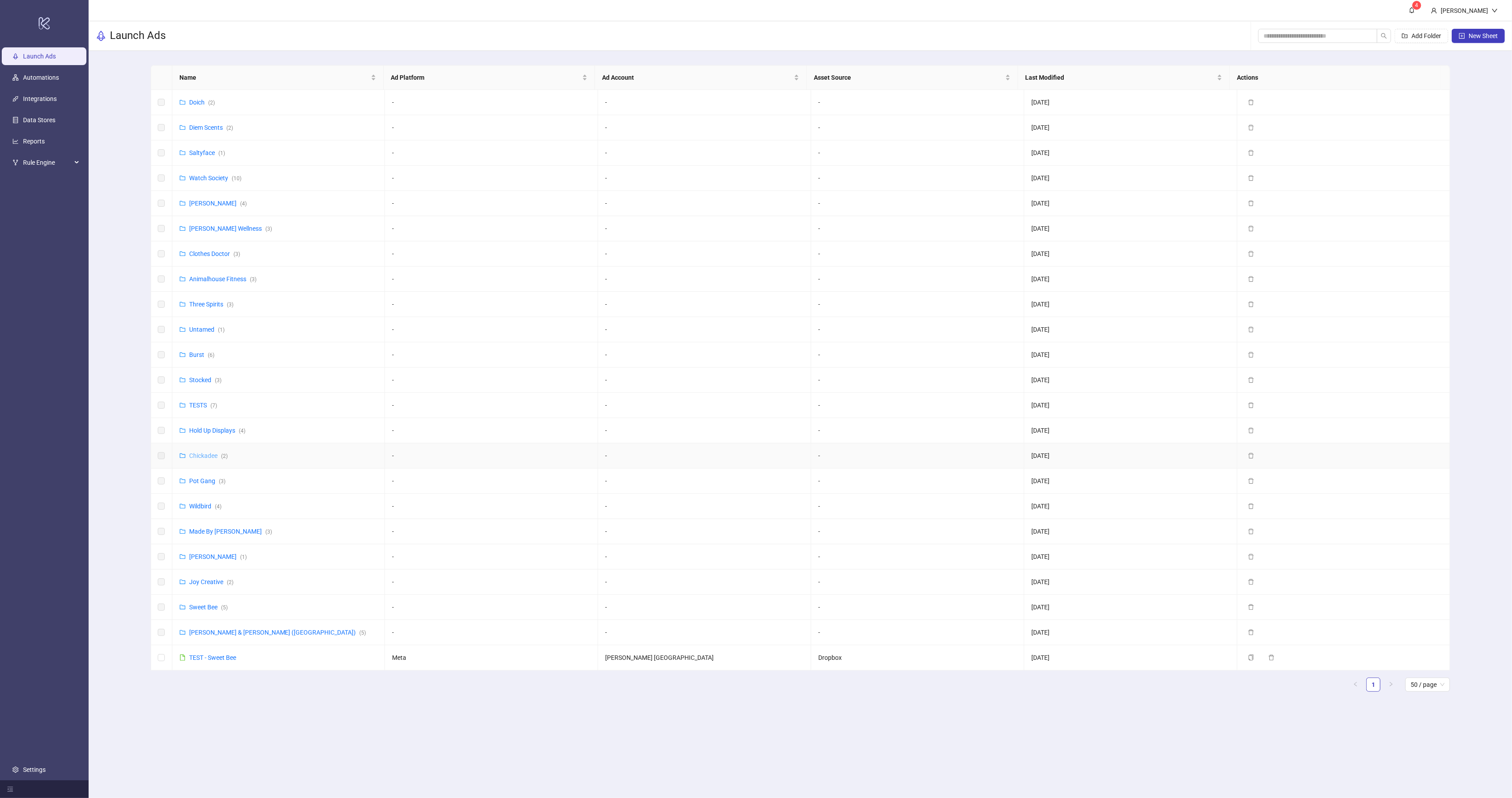
click at [201, 455] on link "Chickadee ( 2 )" at bounding box center [208, 456] width 39 height 7
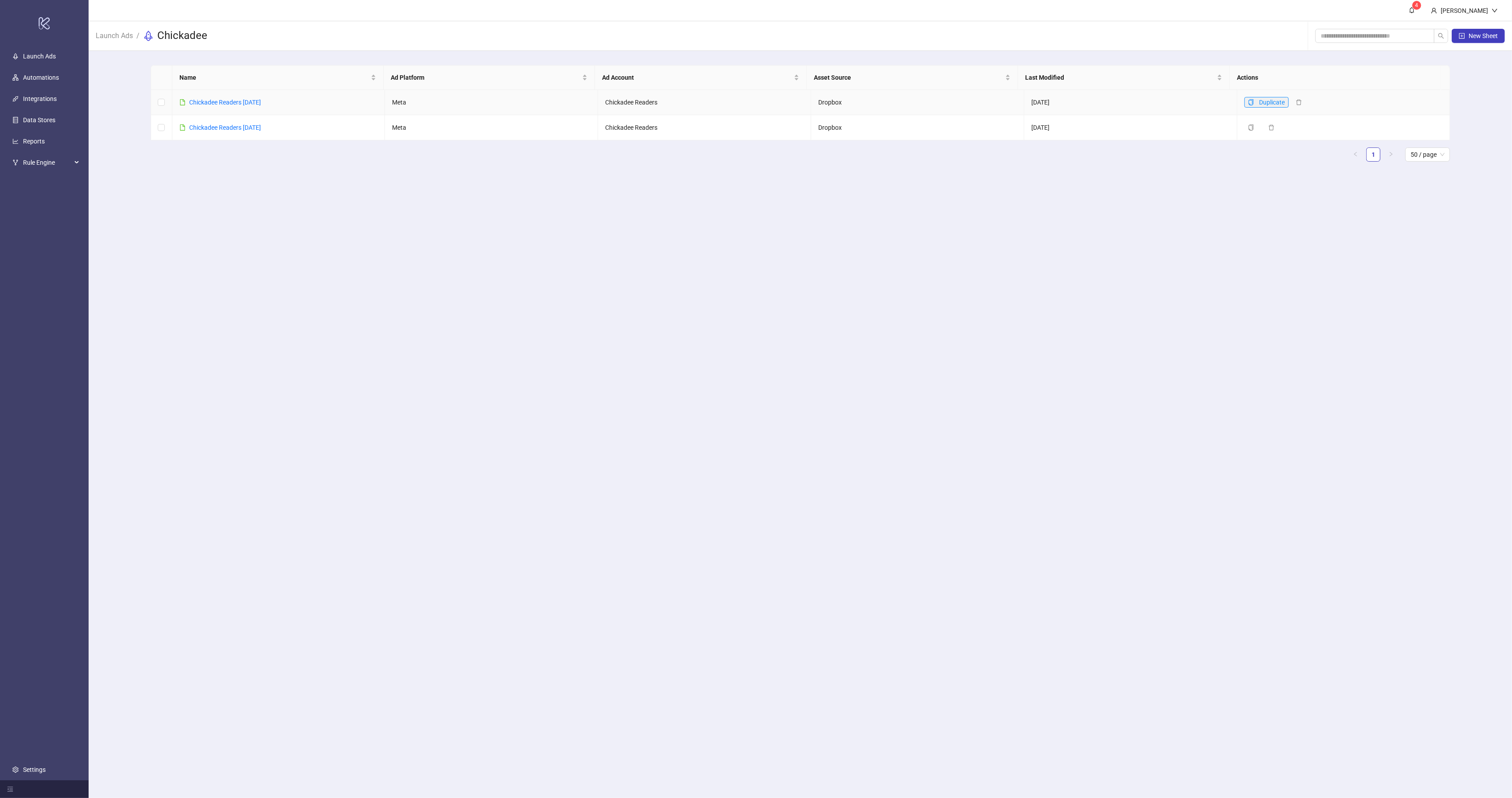
click at [1248, 106] on span "button" at bounding box center [1251, 102] width 6 height 7
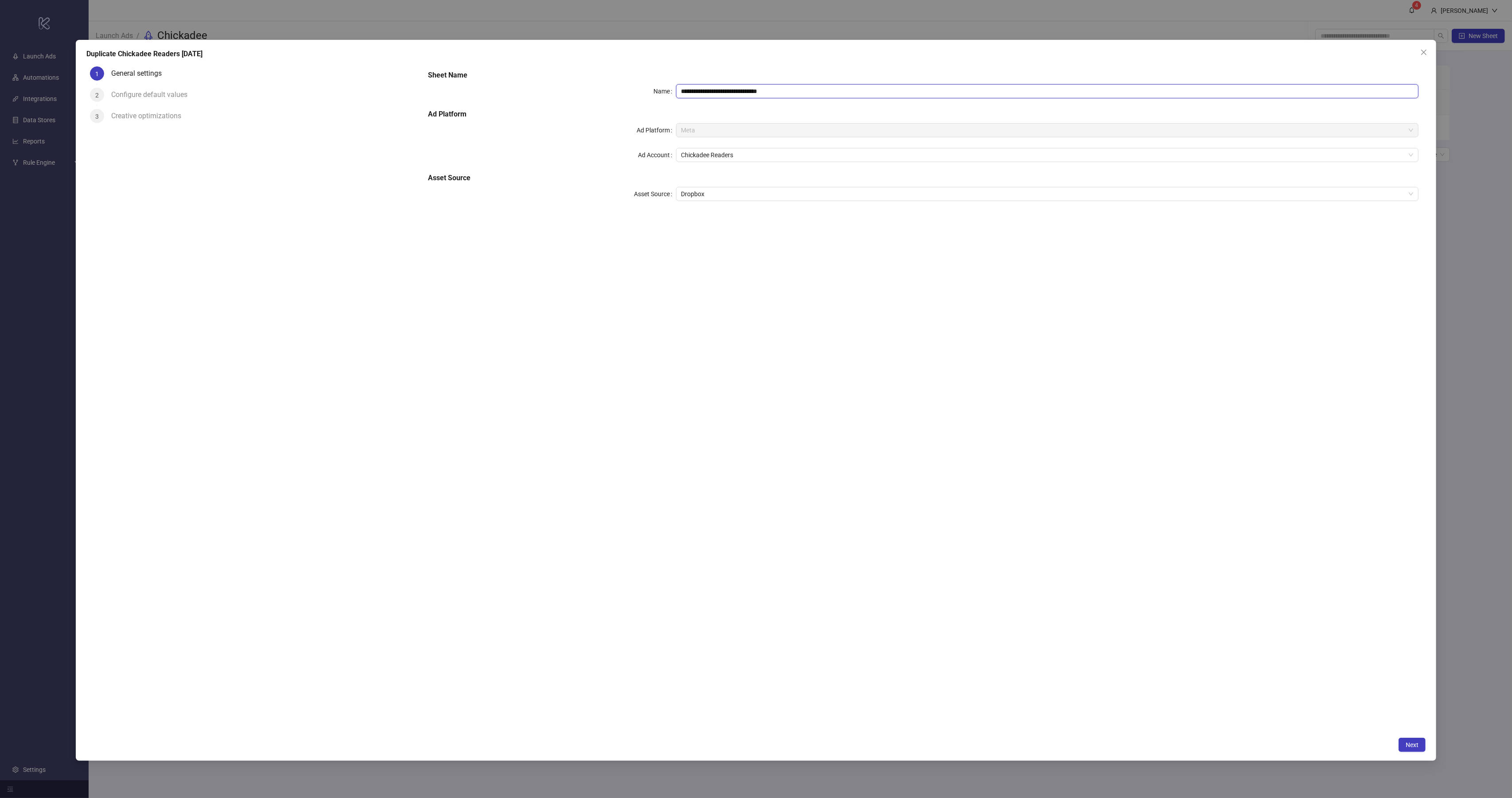
drag, startPoint x: 768, startPoint y: 91, endPoint x: 743, endPoint y: 92, distance: 25.0
click at [743, 92] on input "**********" at bounding box center [1048, 91] width 743 height 14
type input "**********"
click at [1390, 741] on div "Next" at bounding box center [756, 745] width 1339 height 14
click at [1409, 742] on span "Next" at bounding box center [1412, 745] width 13 height 7
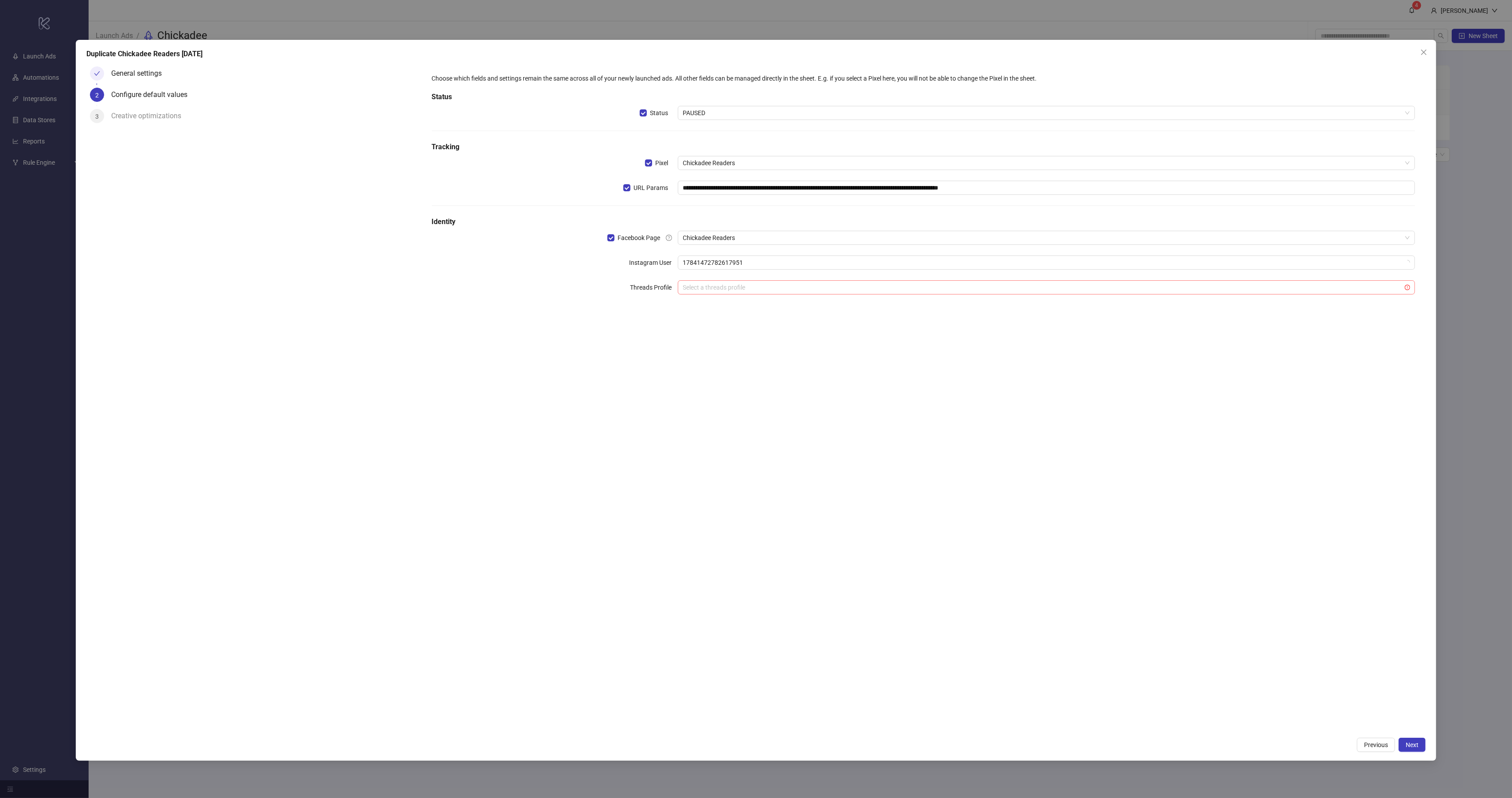
click at [739, 283] on input "search" at bounding box center [1042, 288] width 719 height 13
click at [1409, 741] on span "Next" at bounding box center [1412, 745] width 13 height 7
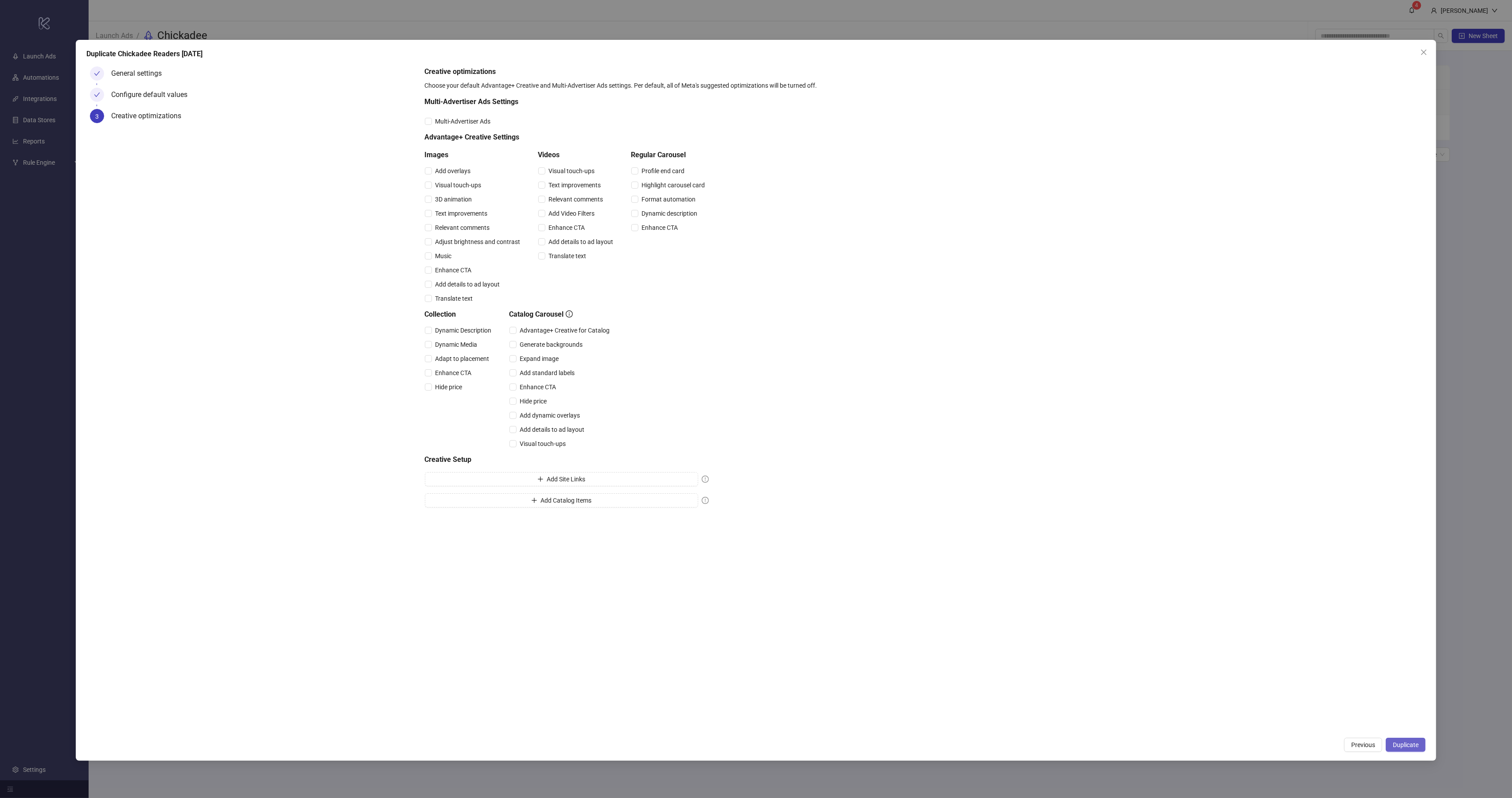
click at [1420, 747] on button "Duplicate" at bounding box center [1406, 745] width 40 height 14
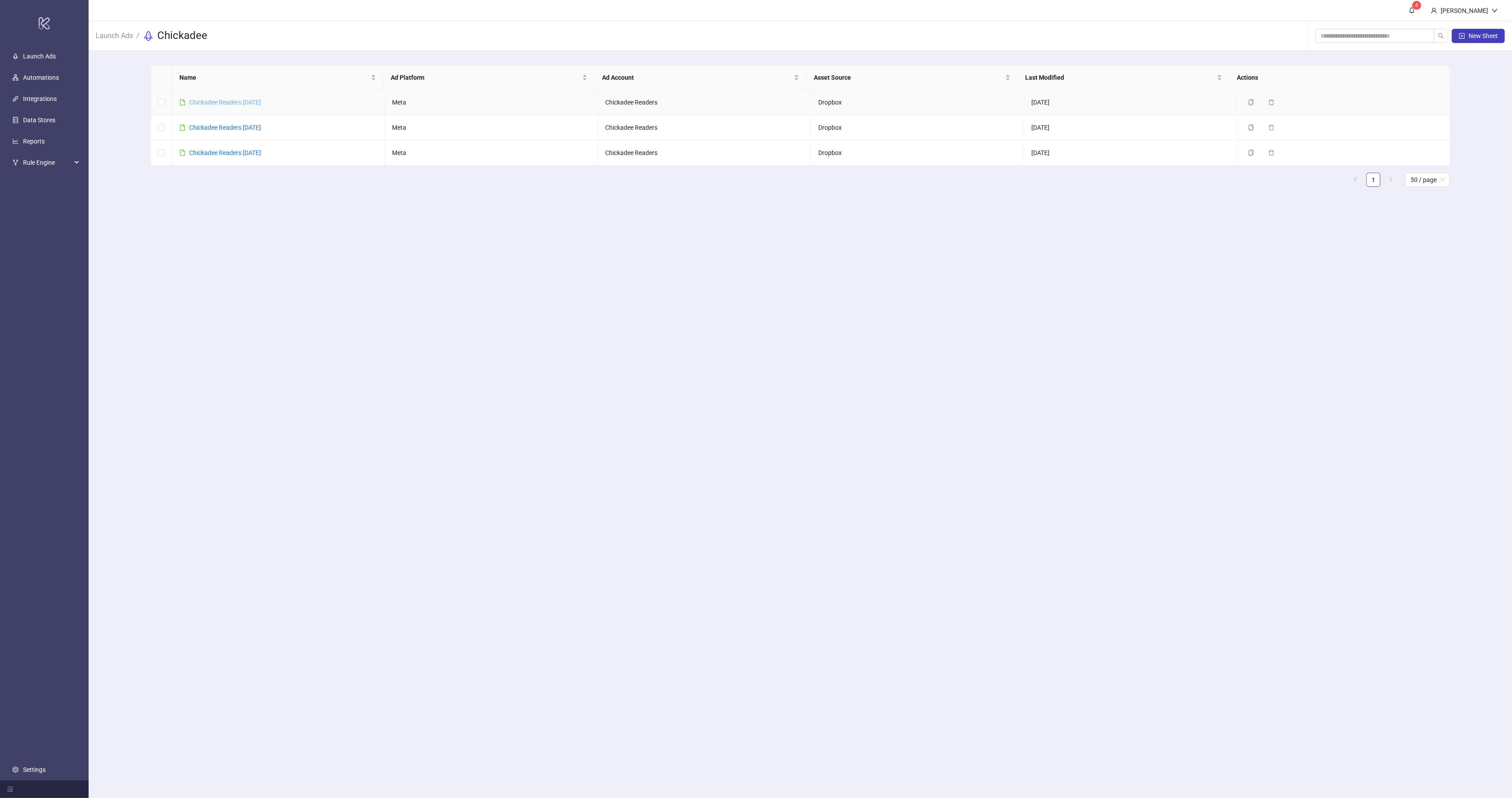
click at [255, 101] on link "Chickadee Readers [DATE]" at bounding box center [225, 102] width 72 height 7
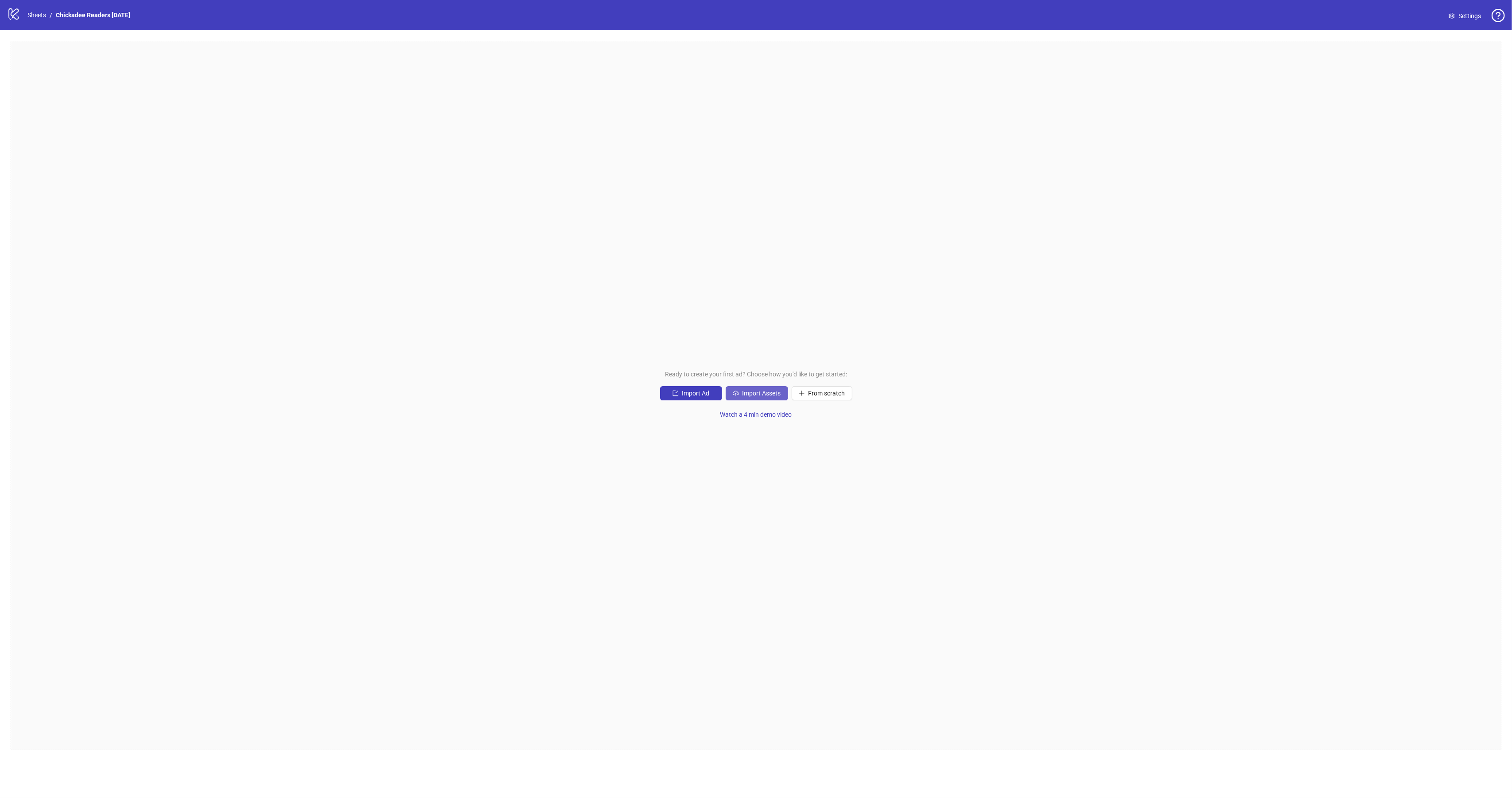
click at [772, 393] on span "Import Assets" at bounding box center [762, 393] width 39 height 7
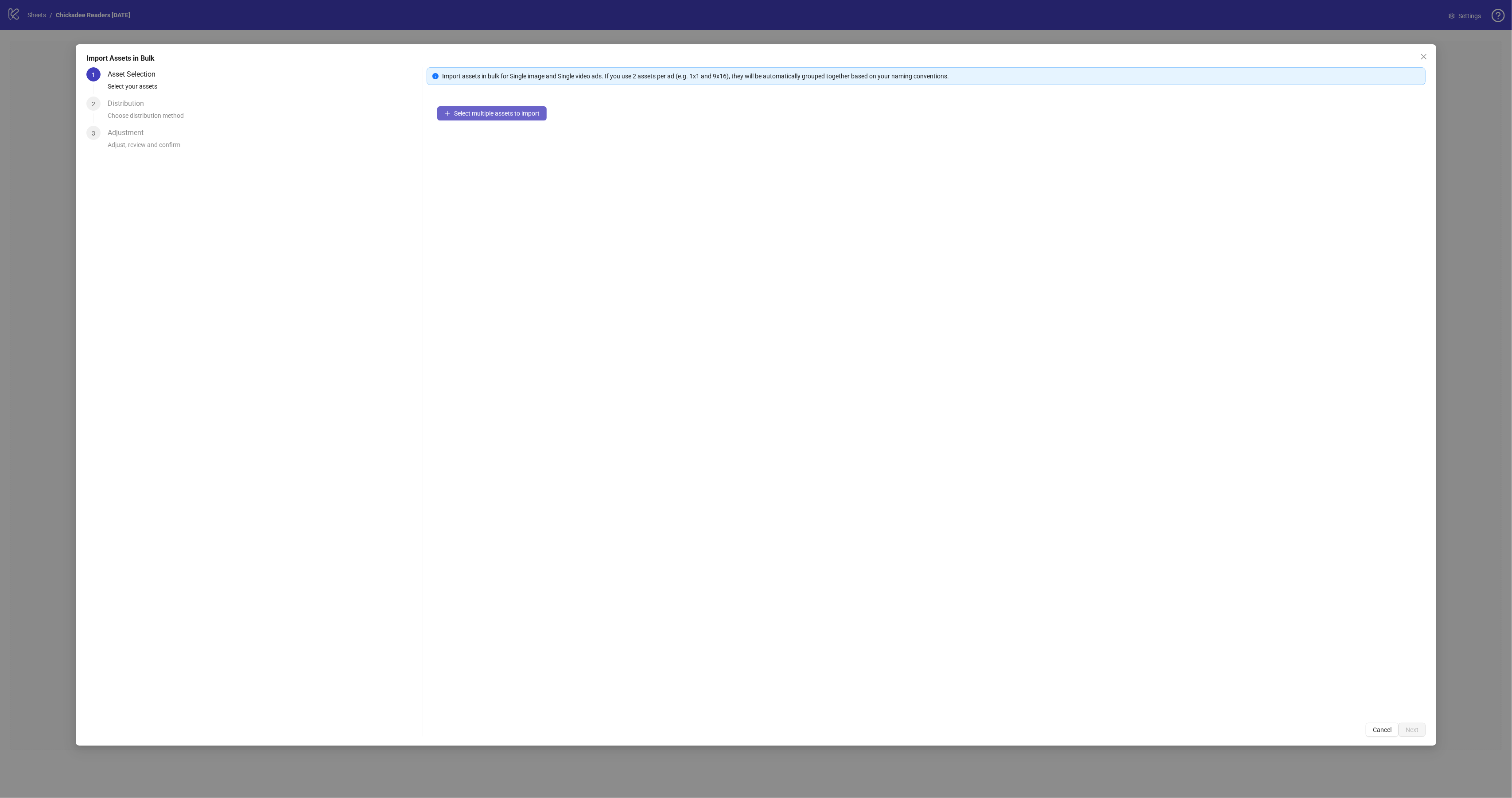
click at [489, 118] on button "Select multiple assets to import" at bounding box center [492, 113] width 109 height 14
click at [1417, 731] on span "Next" at bounding box center [1412, 730] width 13 height 7
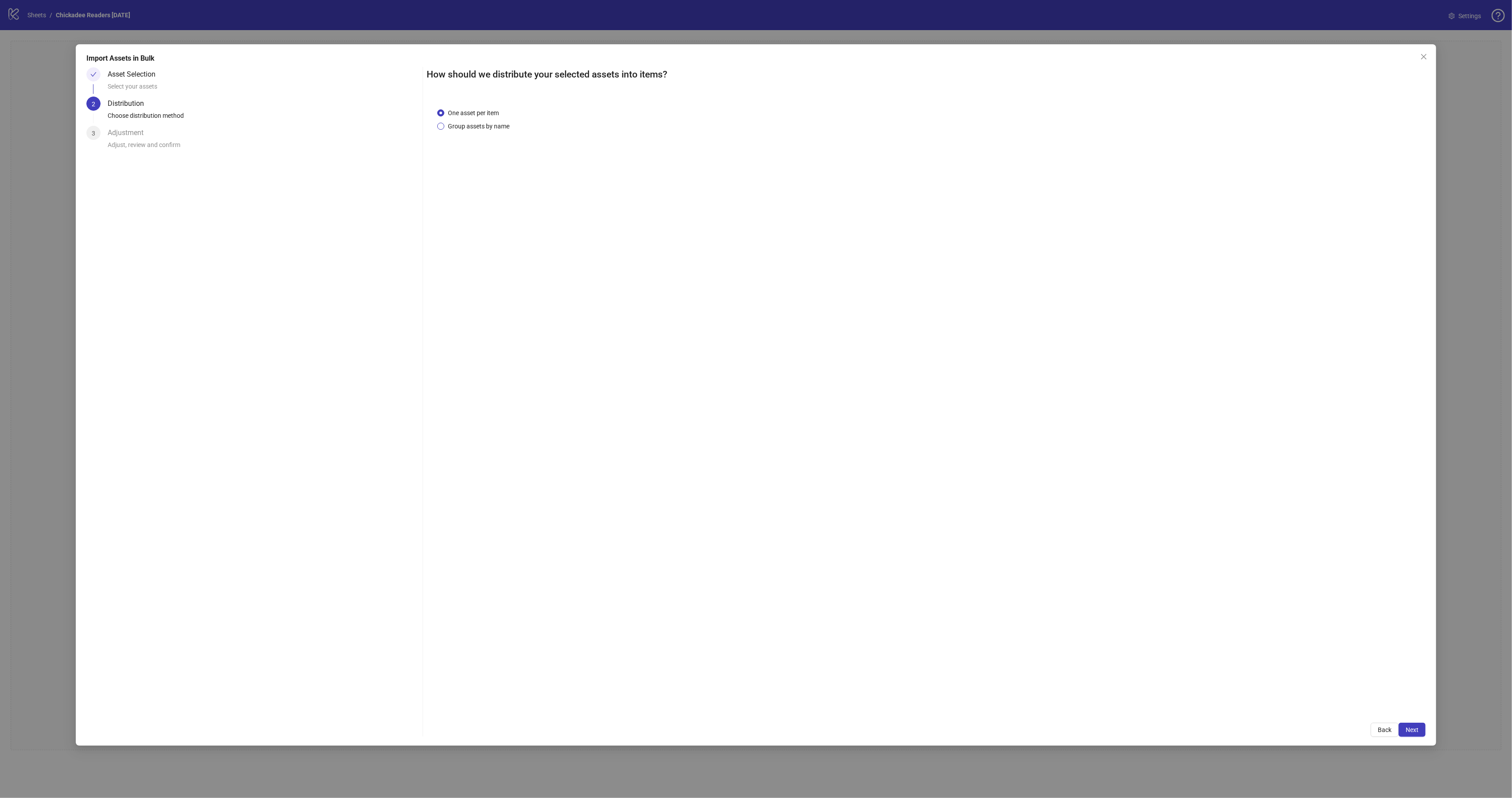
click at [498, 121] on span "Group assets by name" at bounding box center [478, 126] width 69 height 10
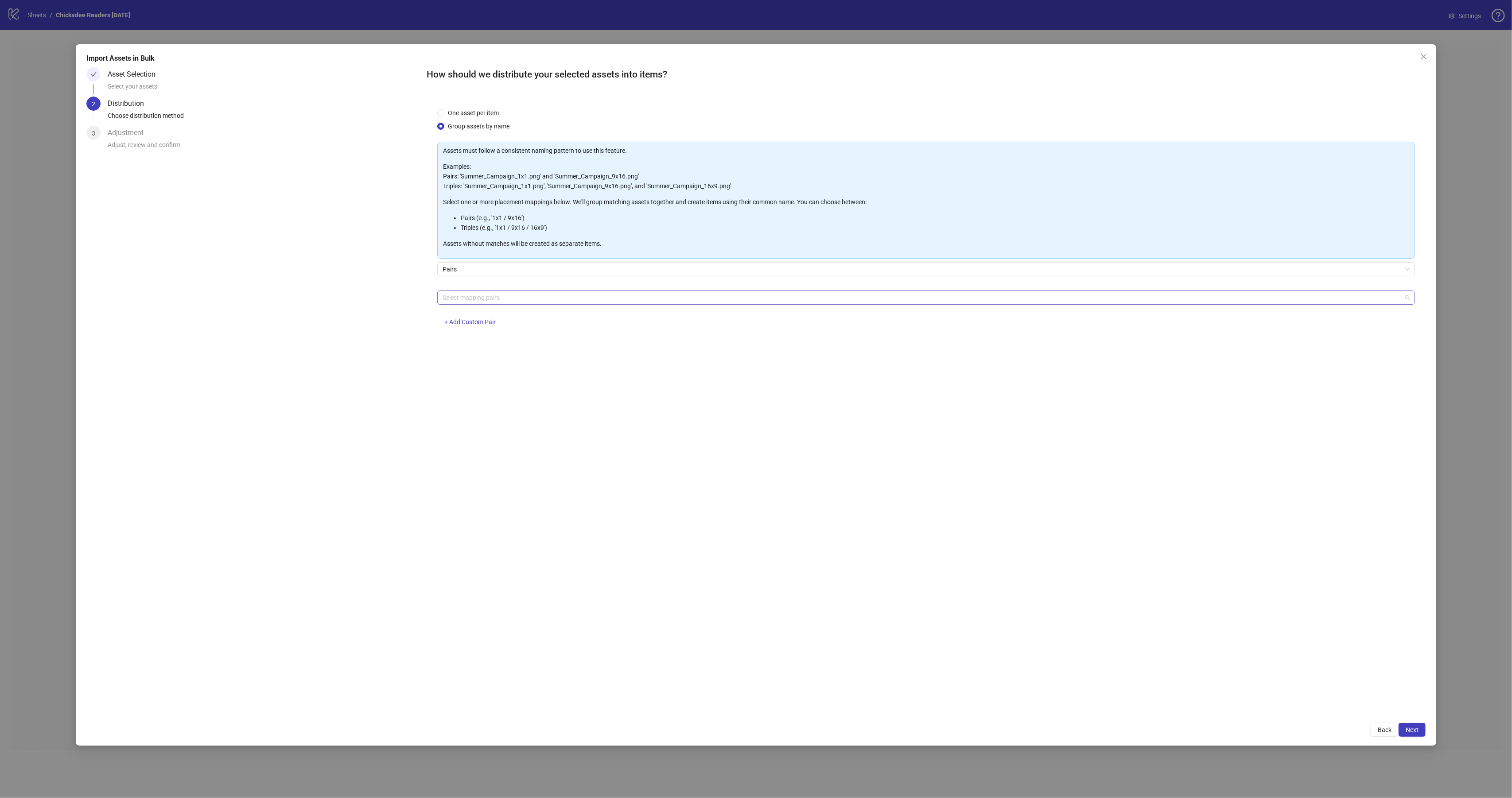
click at [469, 296] on div at bounding box center [922, 297] width 965 height 12
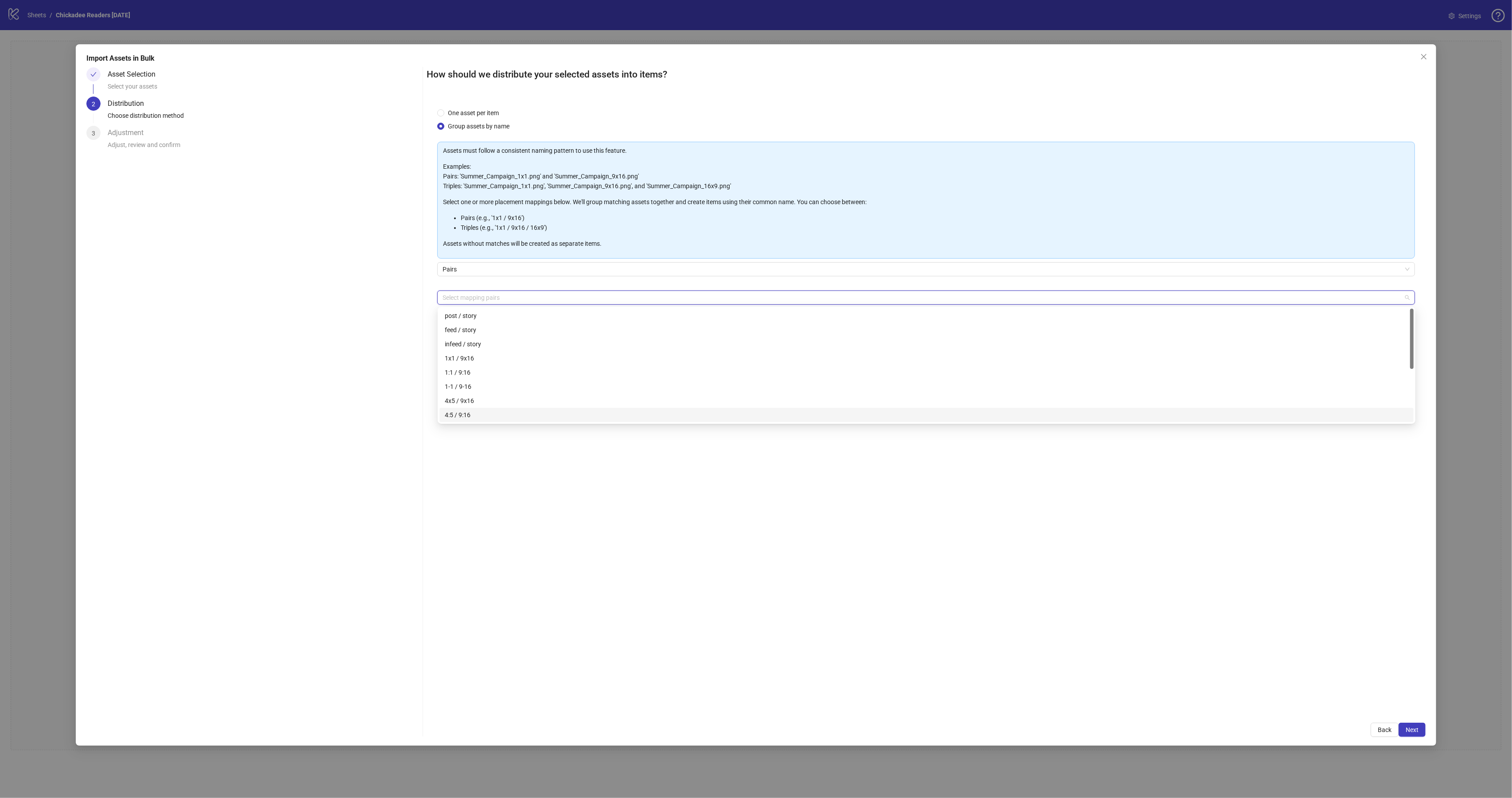
drag, startPoint x: 461, startPoint y: 412, endPoint x: 465, endPoint y: 395, distance: 17.5
click at [462, 411] on div "4:5 / 9:16" at bounding box center [927, 415] width 964 height 10
click at [465, 395] on div "4x5 / 9x16" at bounding box center [927, 401] width 974 height 14
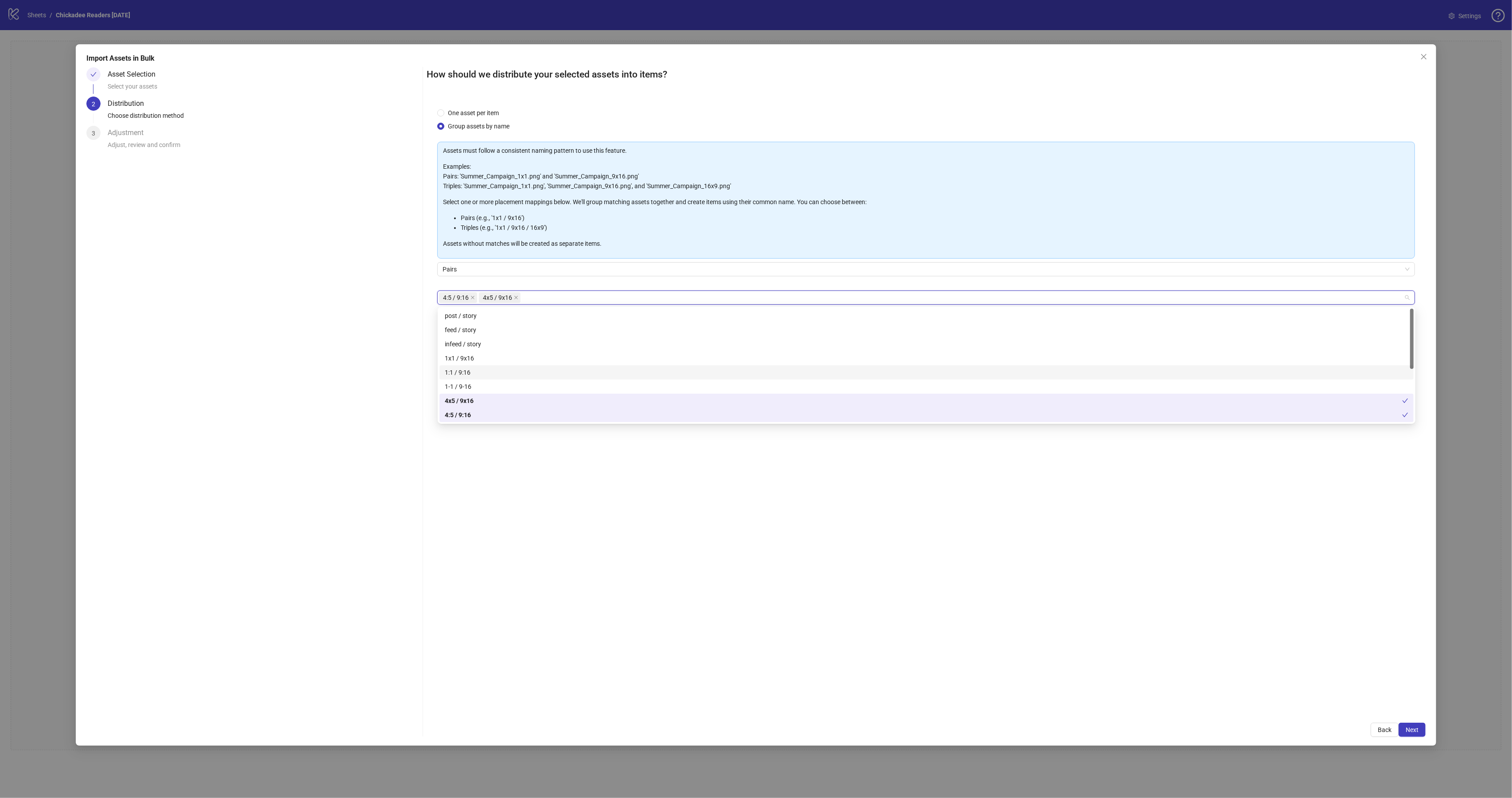
click at [465, 373] on div "1:1 / 9:16" at bounding box center [927, 372] width 964 height 10
drag, startPoint x: 470, startPoint y: 359, endPoint x: 654, endPoint y: 421, distance: 194.2
click at [474, 359] on div "1x1 / 9x16" at bounding box center [927, 358] width 964 height 10
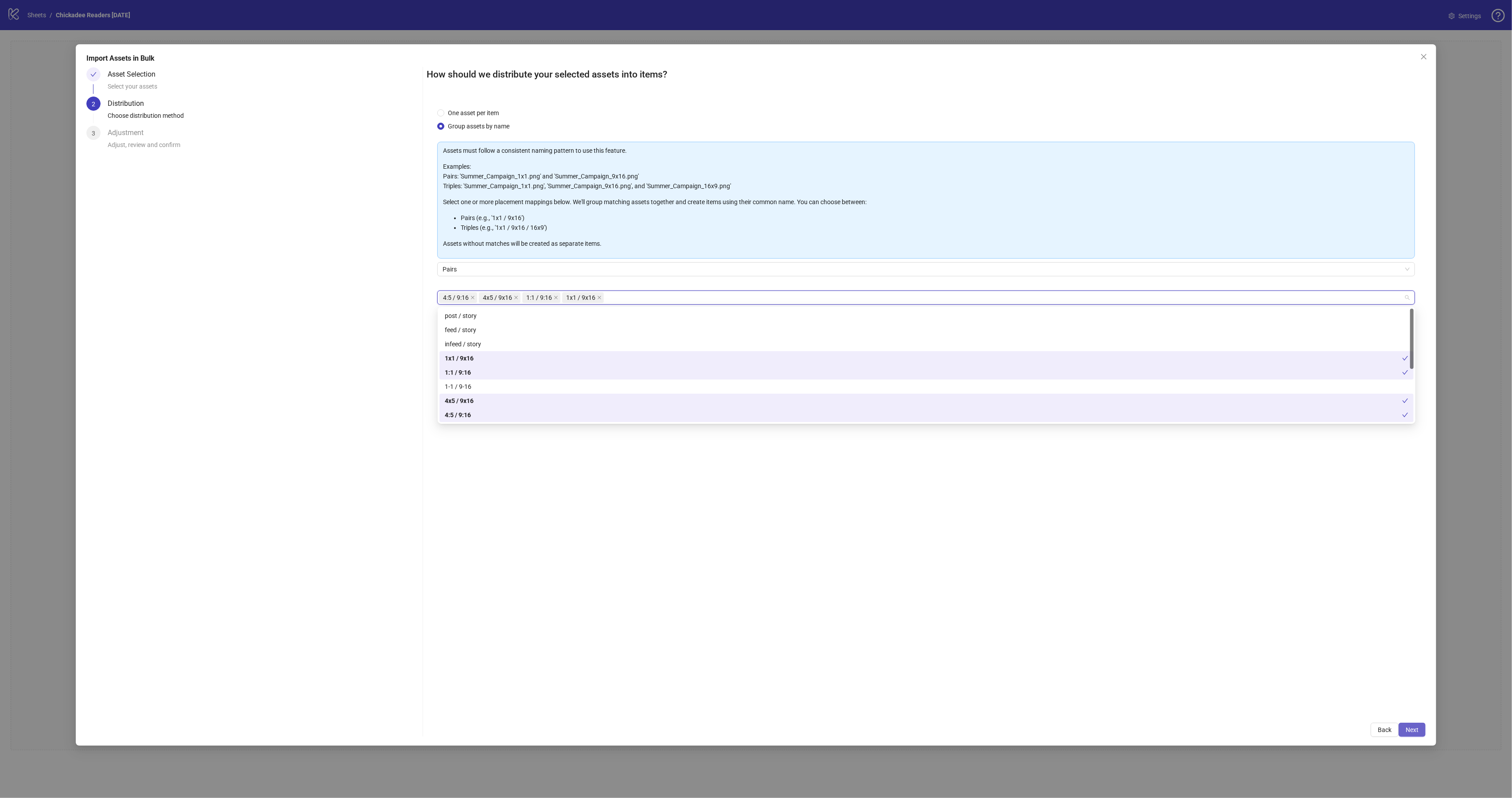
click at [1406, 729] on span "Next" at bounding box center [1412, 730] width 13 height 7
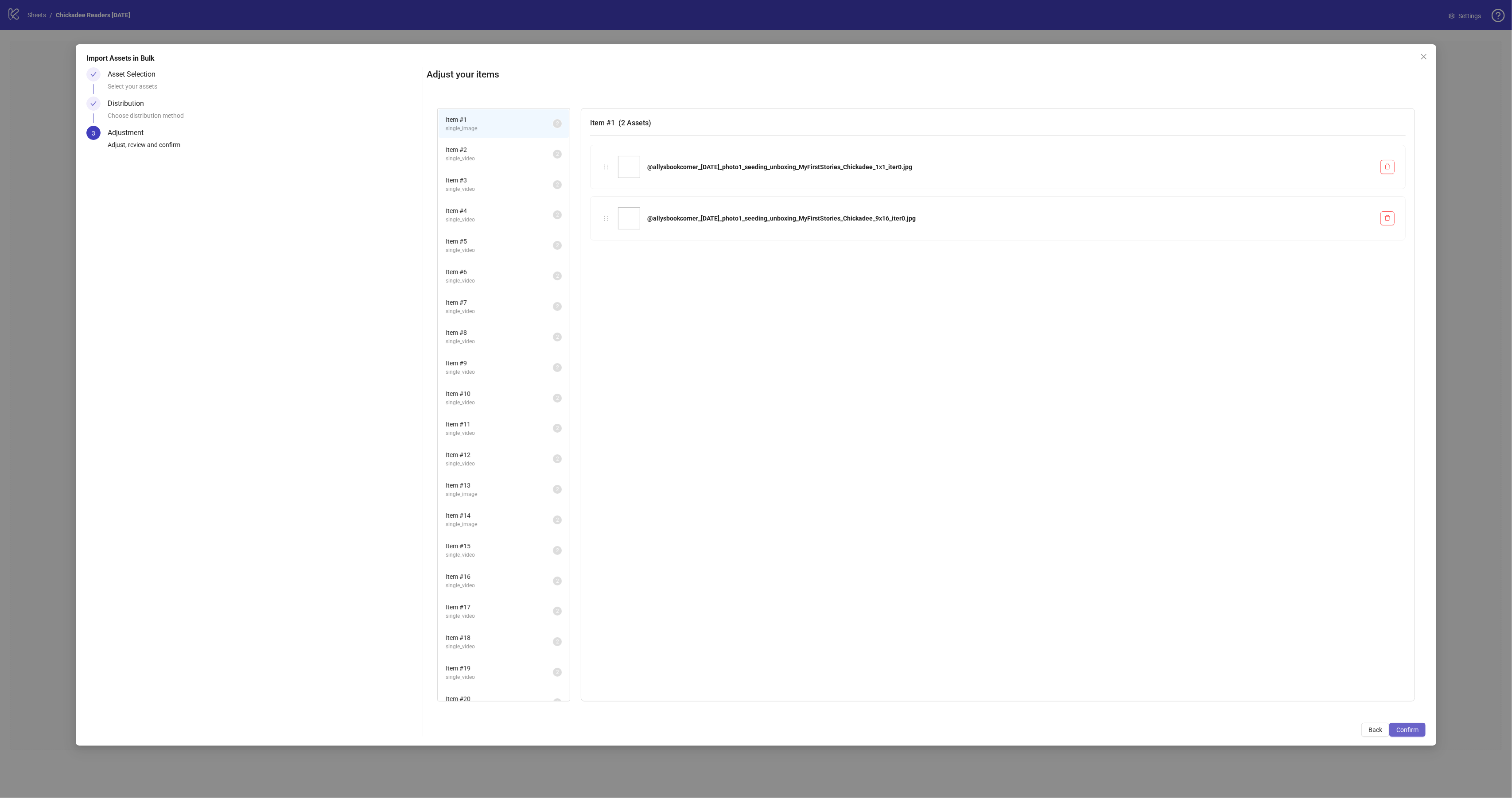
click at [1408, 728] on span "Confirm" at bounding box center [1408, 730] width 22 height 7
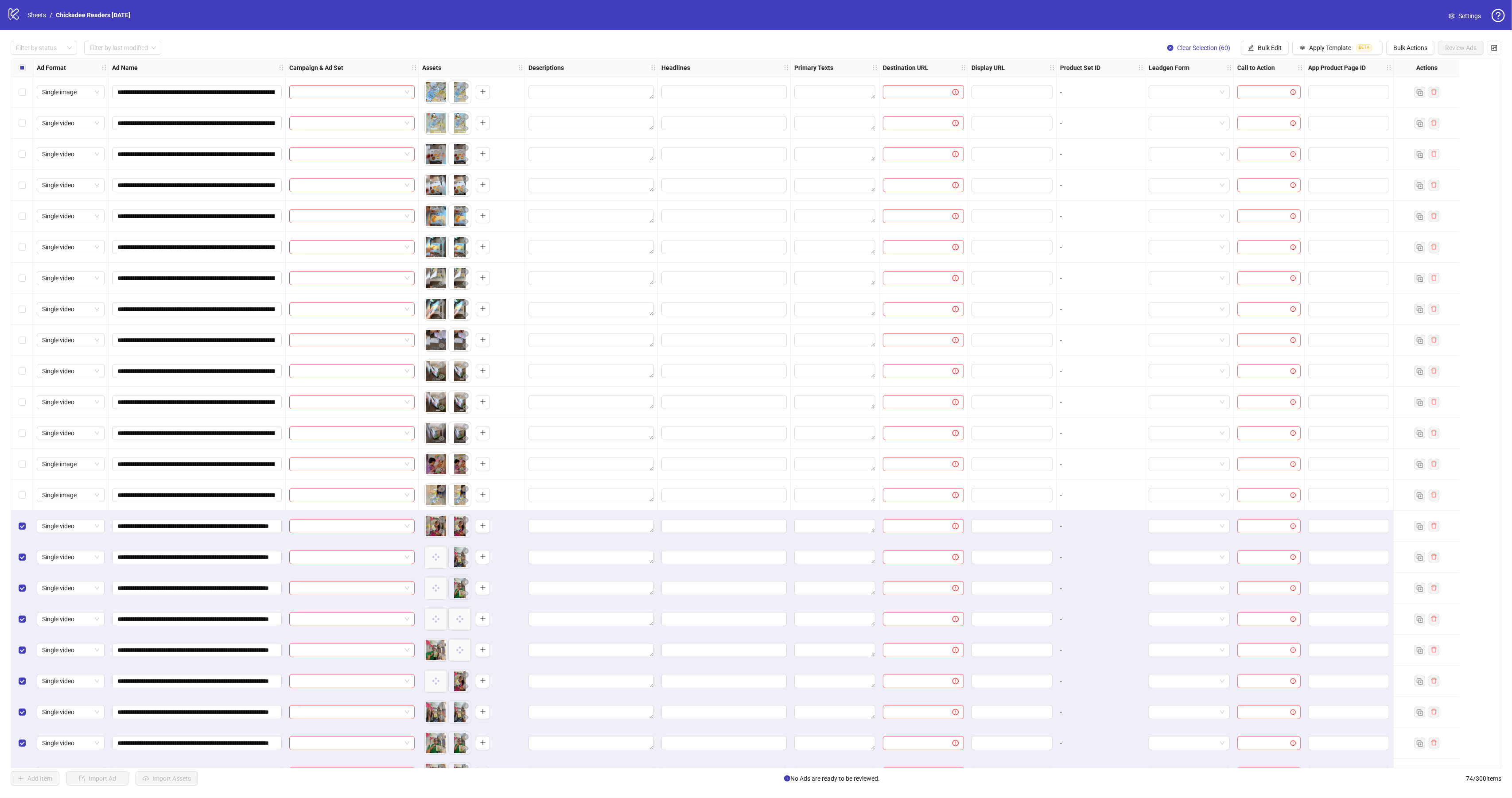
click at [23, 74] on div "Select all rows" at bounding box center [22, 67] width 22 height 18
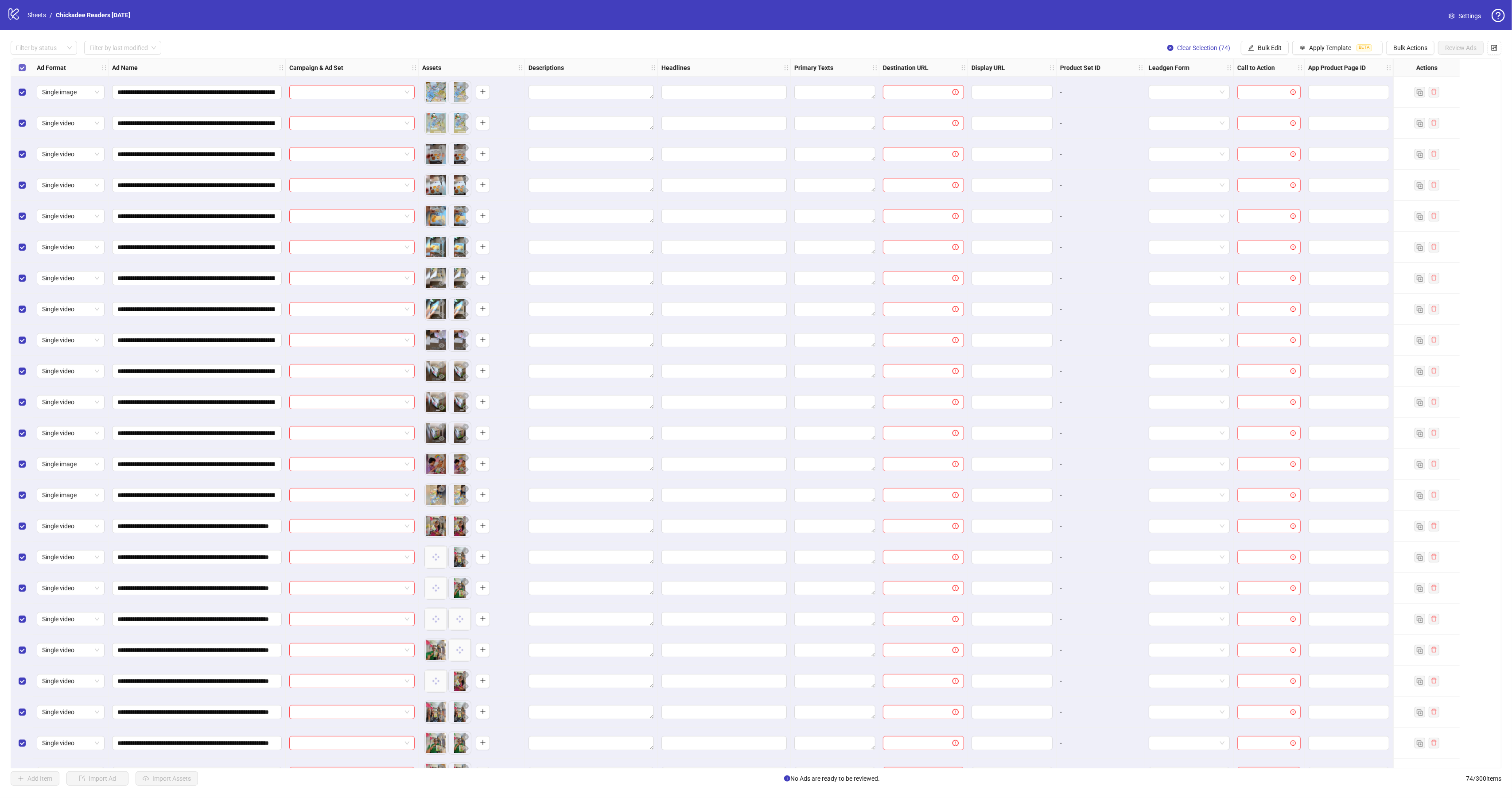
click at [21, 63] on label "Select all rows" at bounding box center [22, 67] width 7 height 10
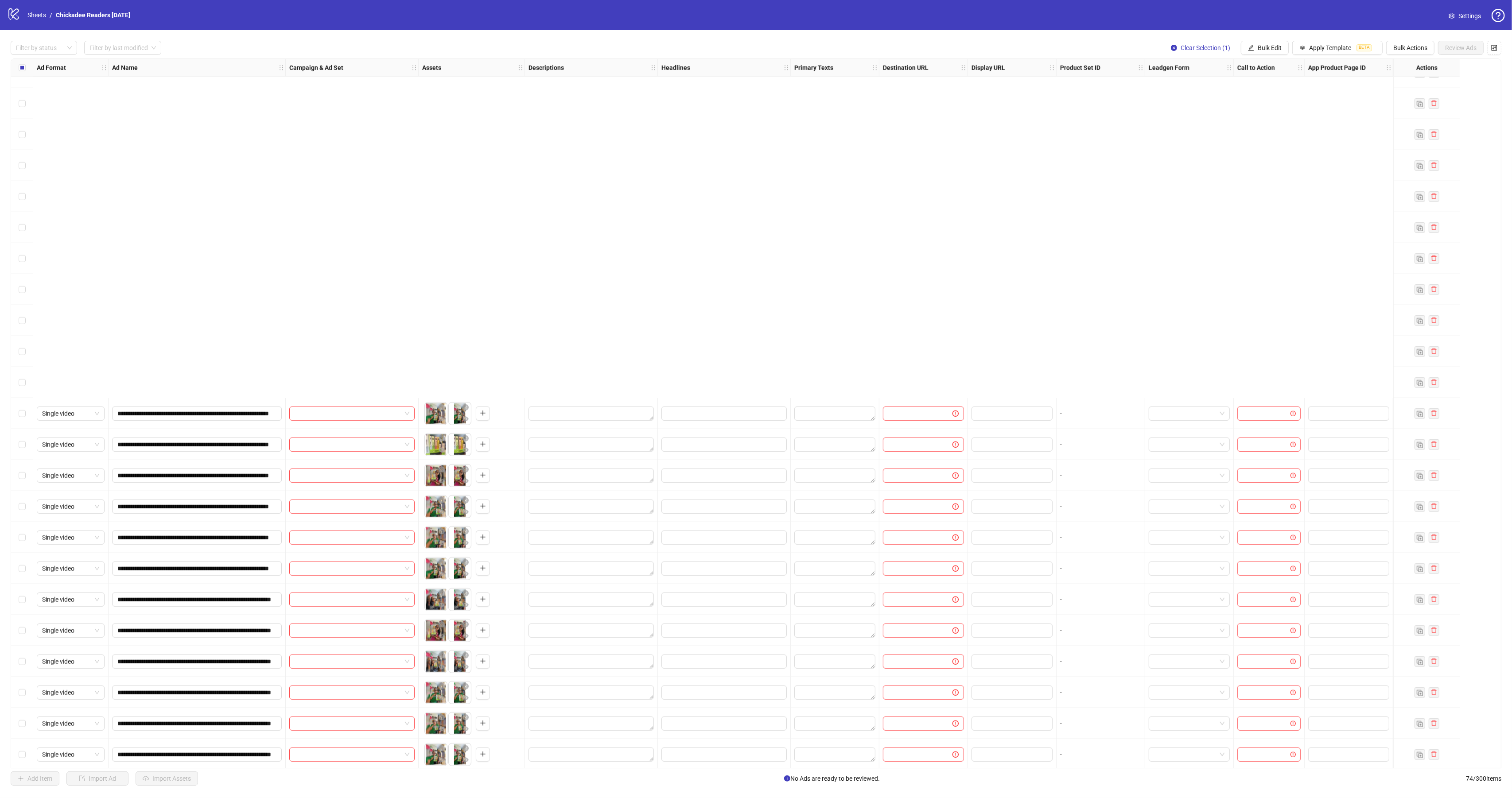
scroll to position [1326, 0]
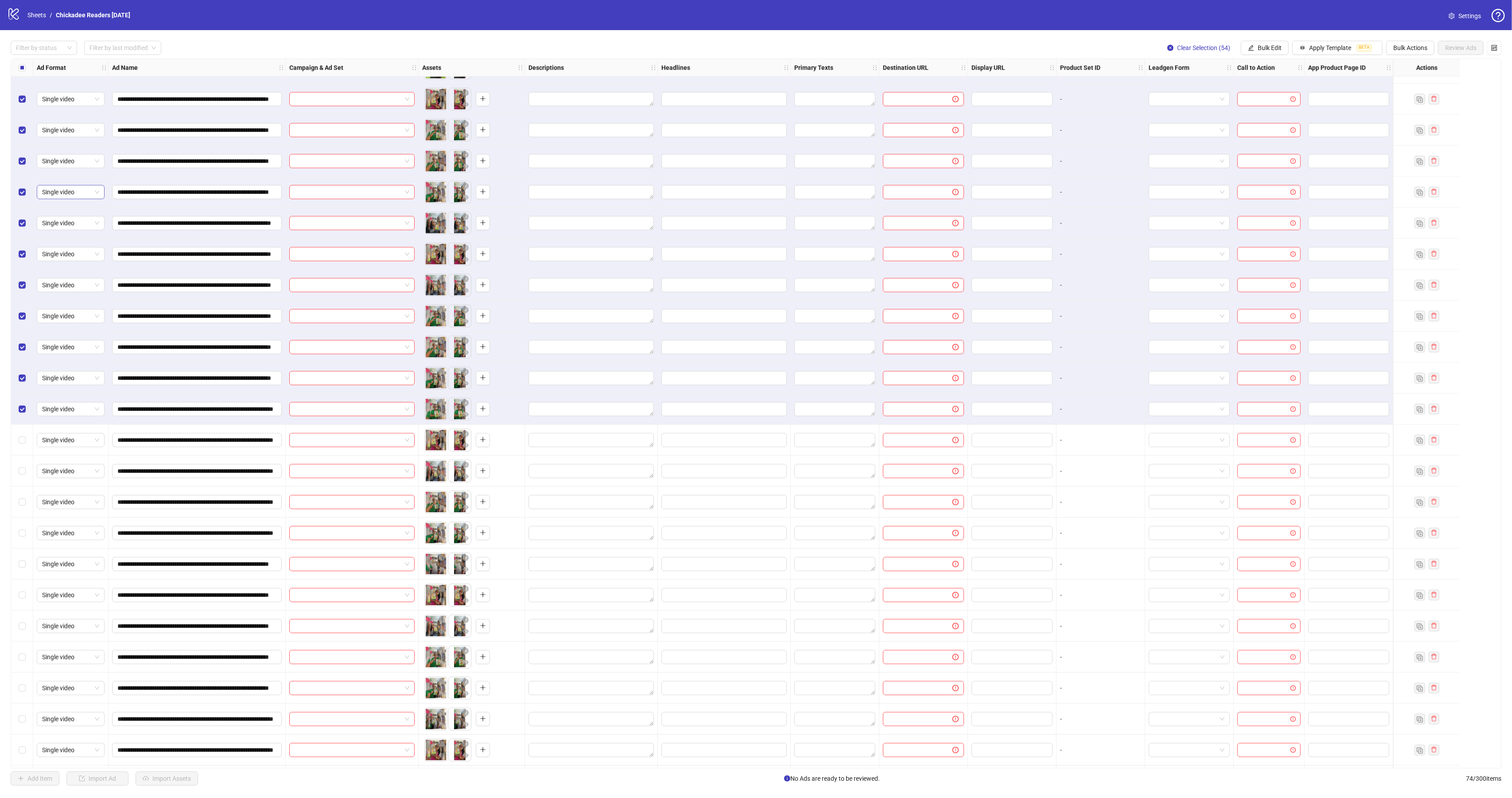
click at [23, 404] on div "Select row 54" at bounding box center [22, 409] width 22 height 31
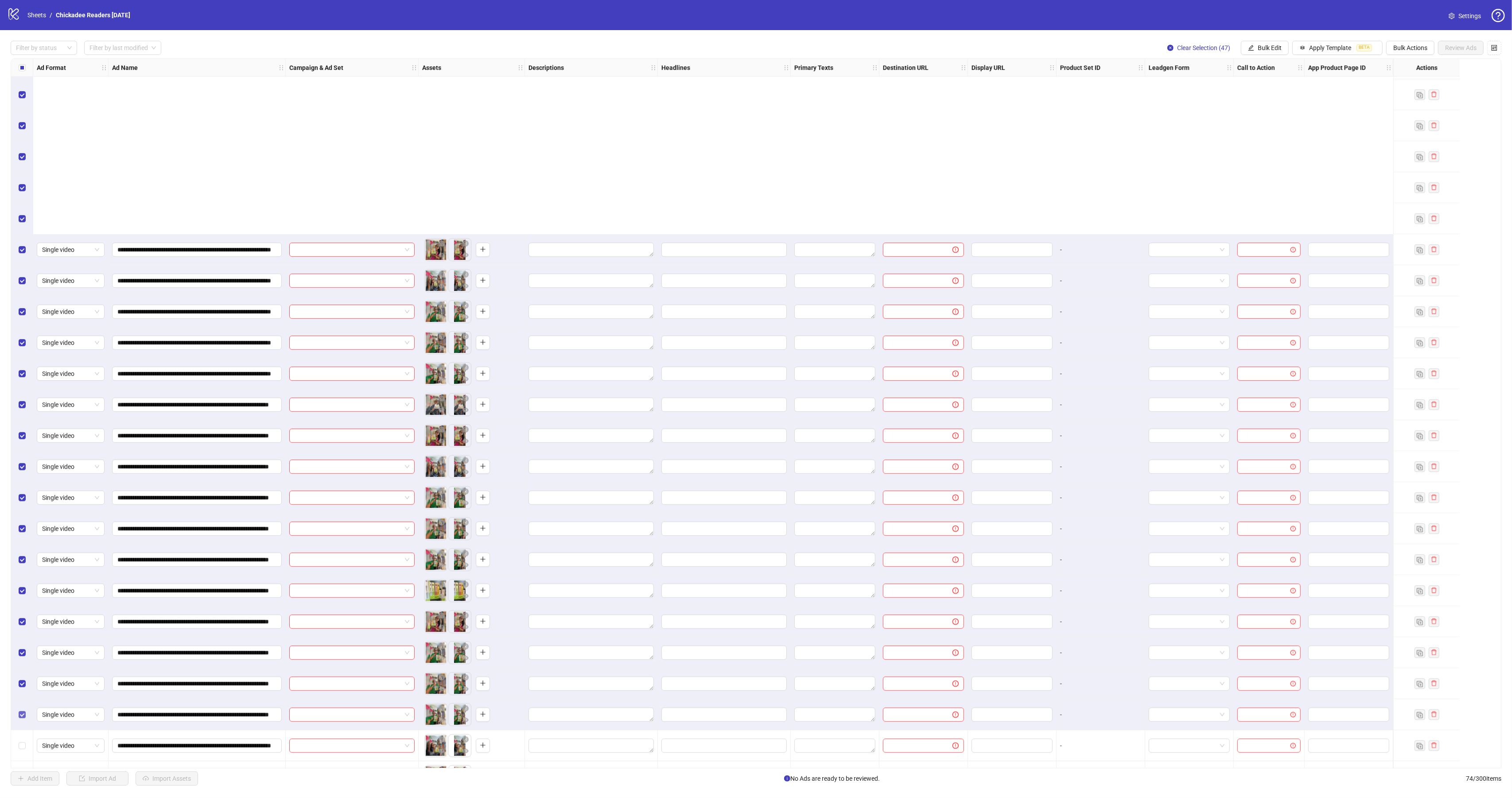
scroll to position [1029, 0]
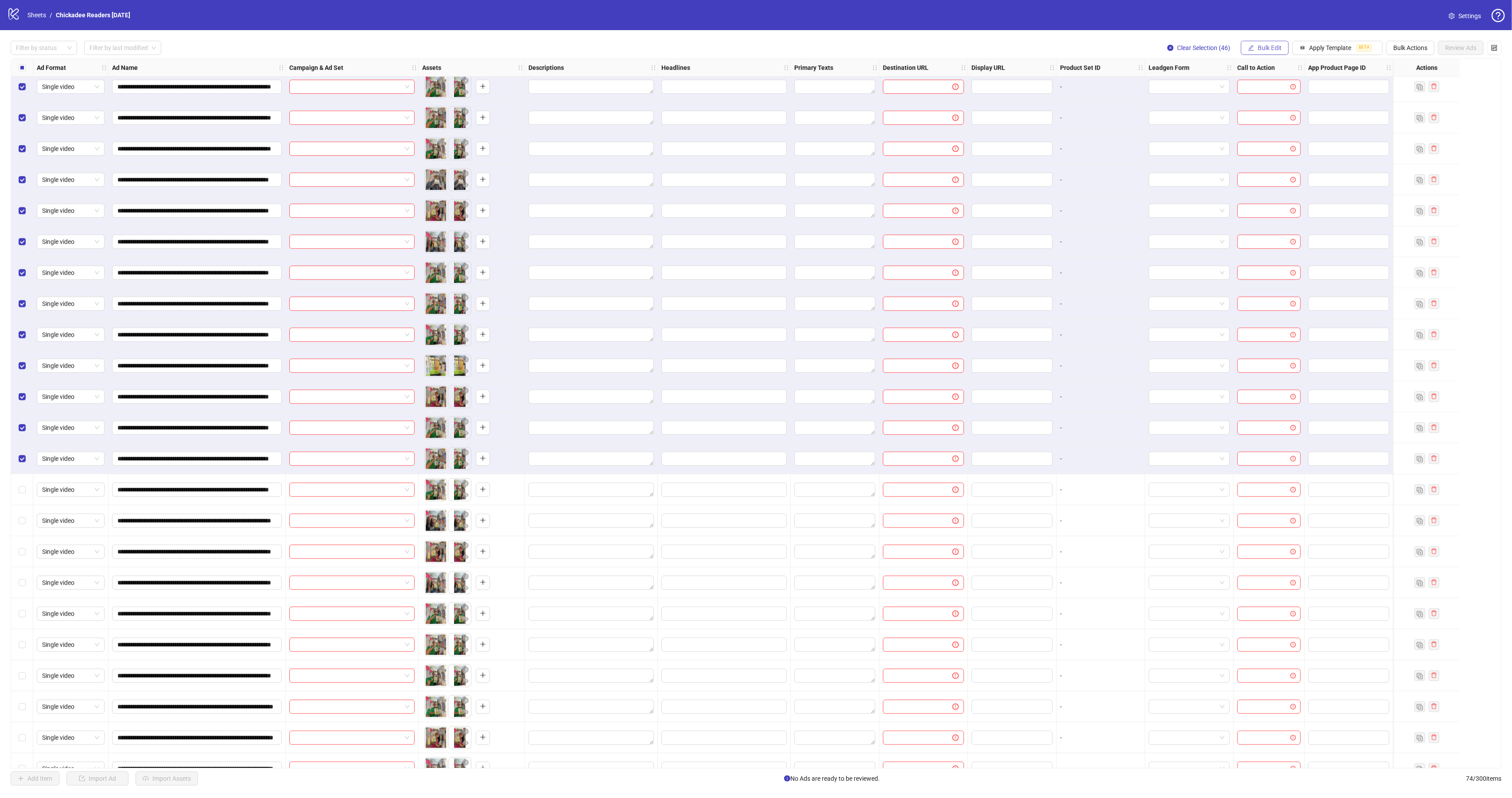
click at [1253, 48] on button "Bulk Edit" at bounding box center [1265, 48] width 48 height 14
click at [1273, 96] on span "Campaign & Ad Set" at bounding box center [1271, 94] width 53 height 10
click at [1232, 91] on input "search" at bounding box center [1233, 87] width 114 height 13
paste input "**********"
type input "**********"
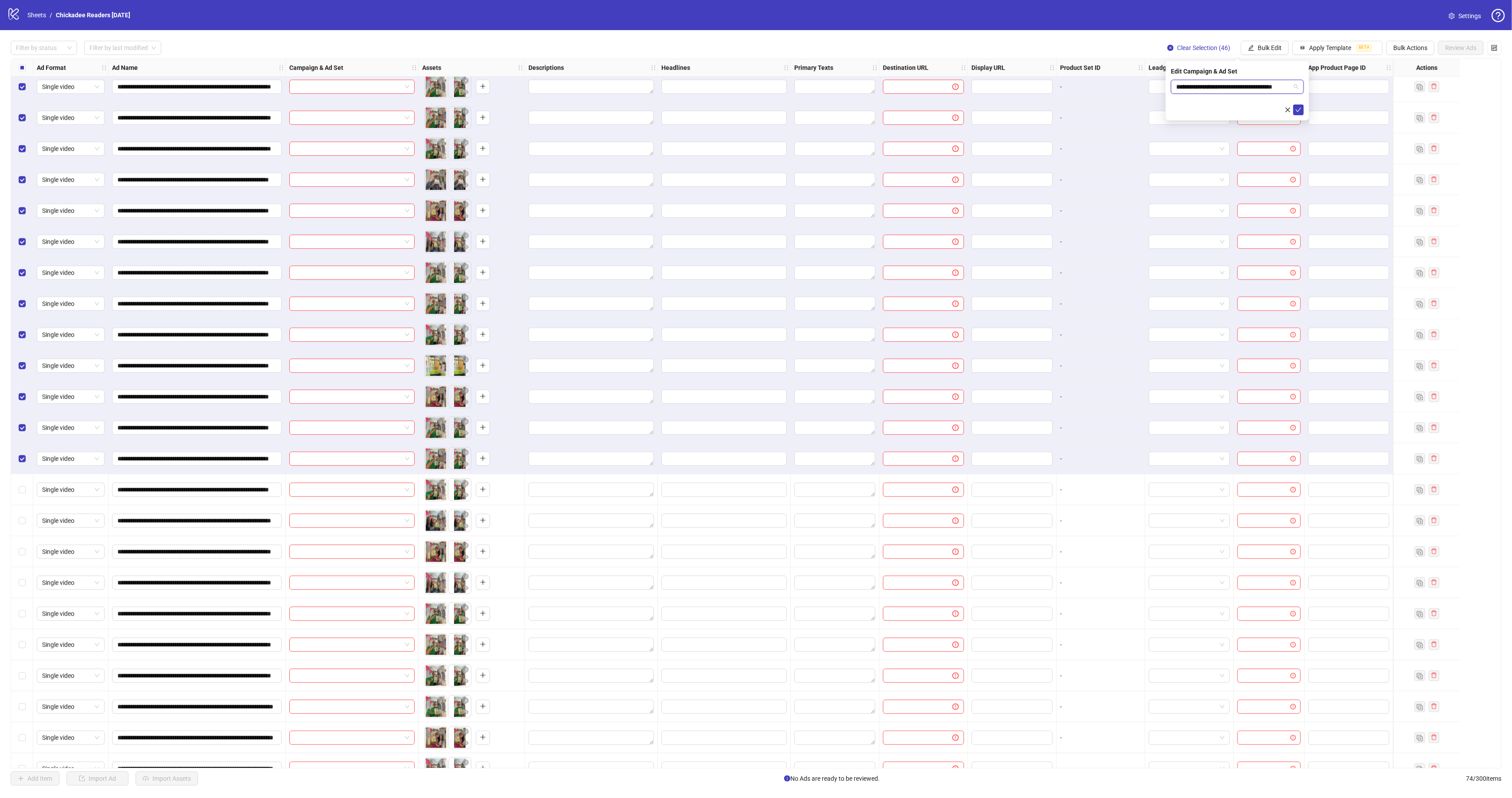
scroll to position [0, 9]
click at [1216, 104] on div "Kyn - ASC - Brand - CC - [DATE] - Adset 1" at bounding box center [1228, 104] width 101 height 10
click at [1298, 107] on icon "check" at bounding box center [1298, 110] width 6 height 6
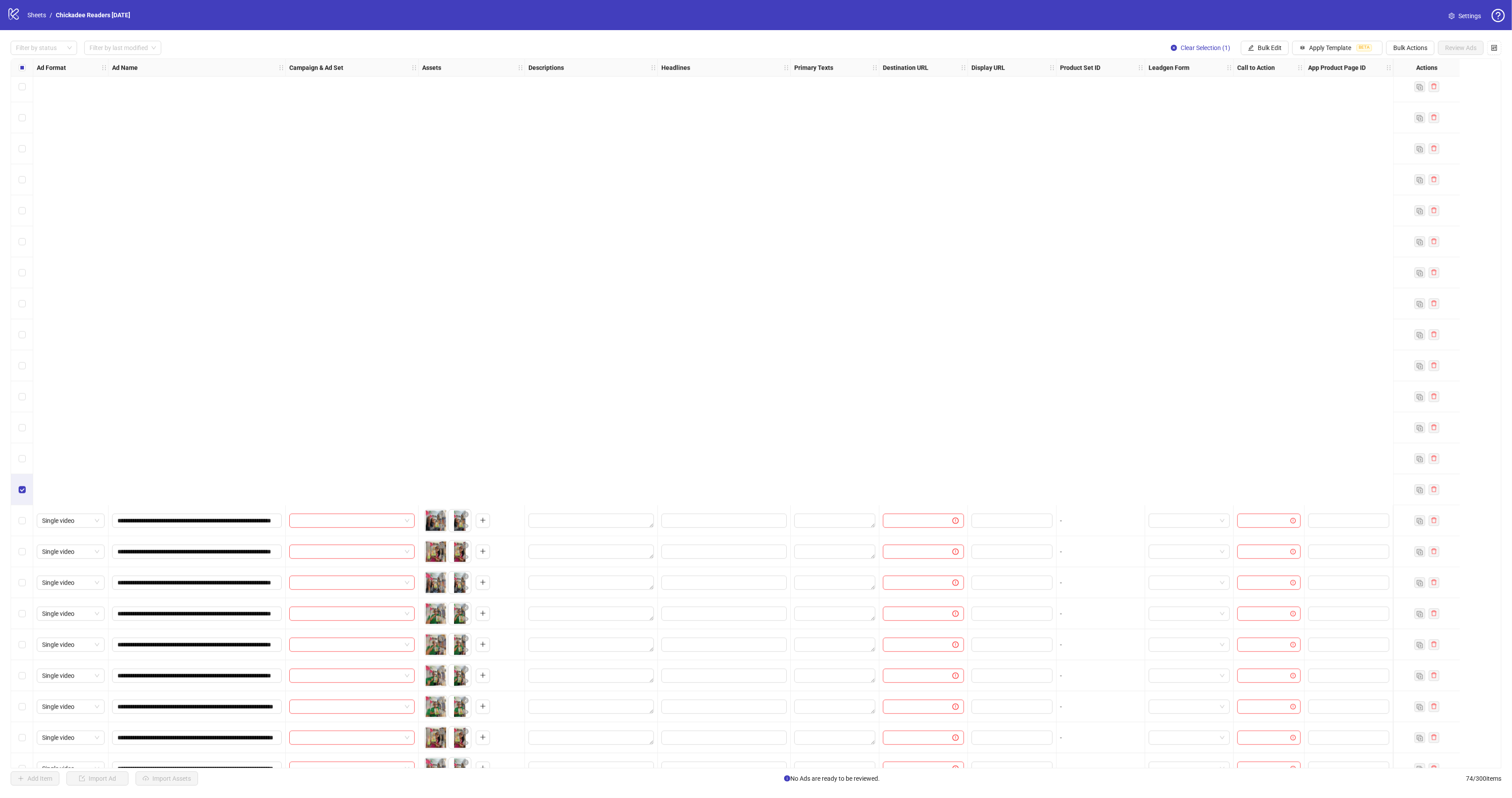
scroll to position [1607, 0]
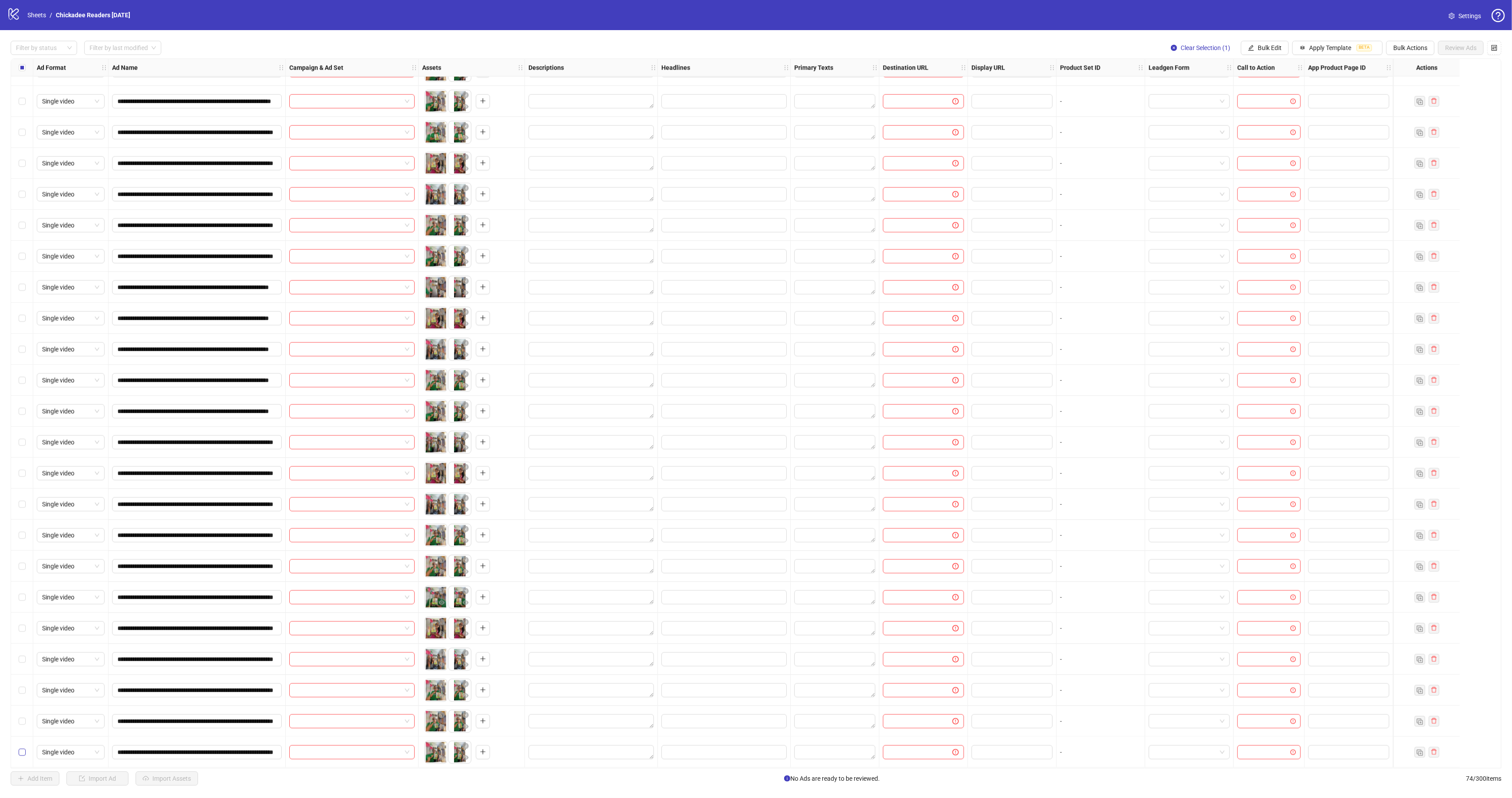
click at [21, 753] on label "Select row 74" at bounding box center [22, 752] width 7 height 10
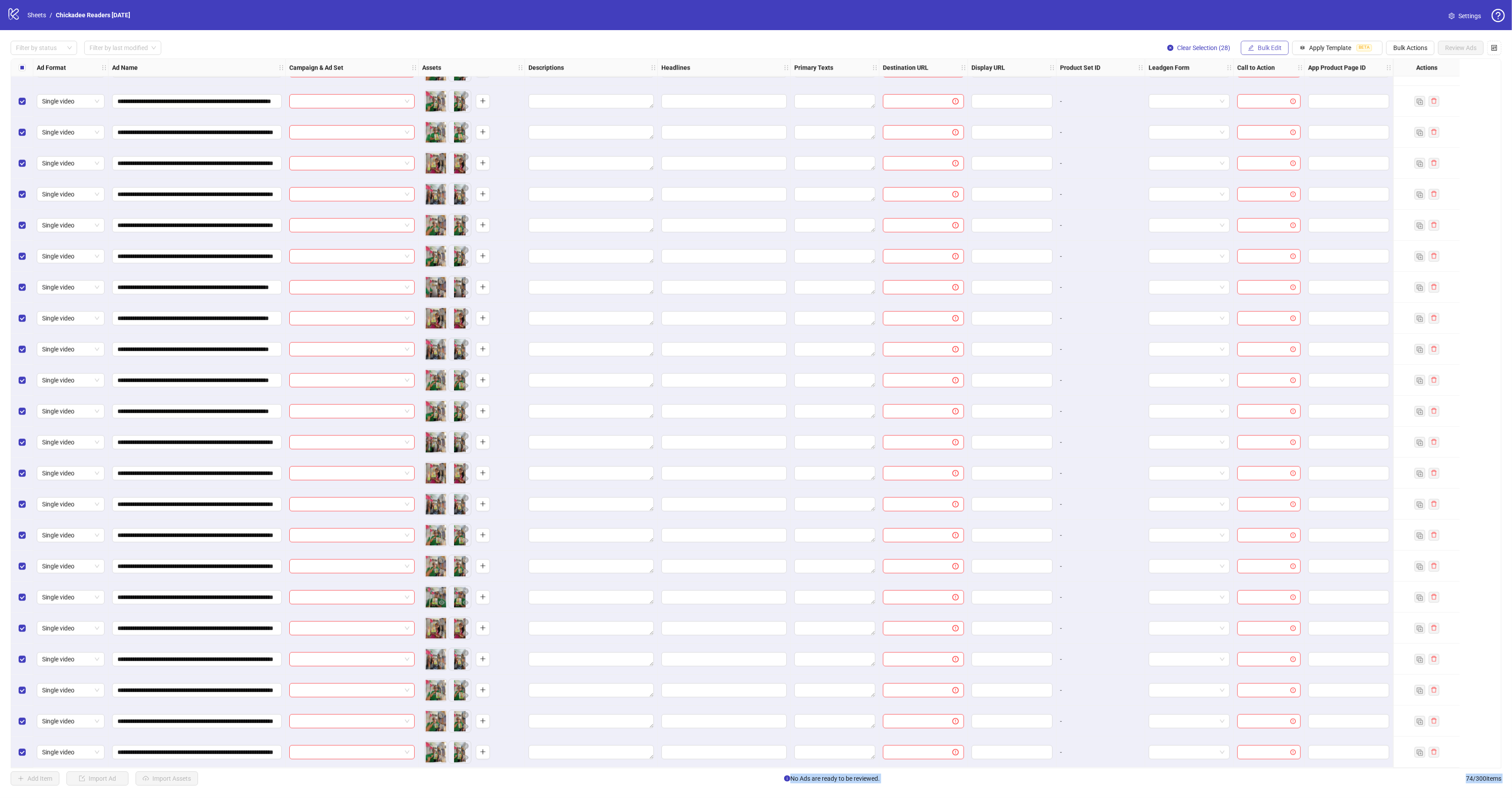
click at [1261, 52] on button "Bulk Edit" at bounding box center [1265, 48] width 48 height 14
click at [1275, 92] on span "Campaign & Ad Set" at bounding box center [1271, 94] width 53 height 10
click at [1257, 87] on input "search" at bounding box center [1233, 87] width 114 height 13
paste input "**********"
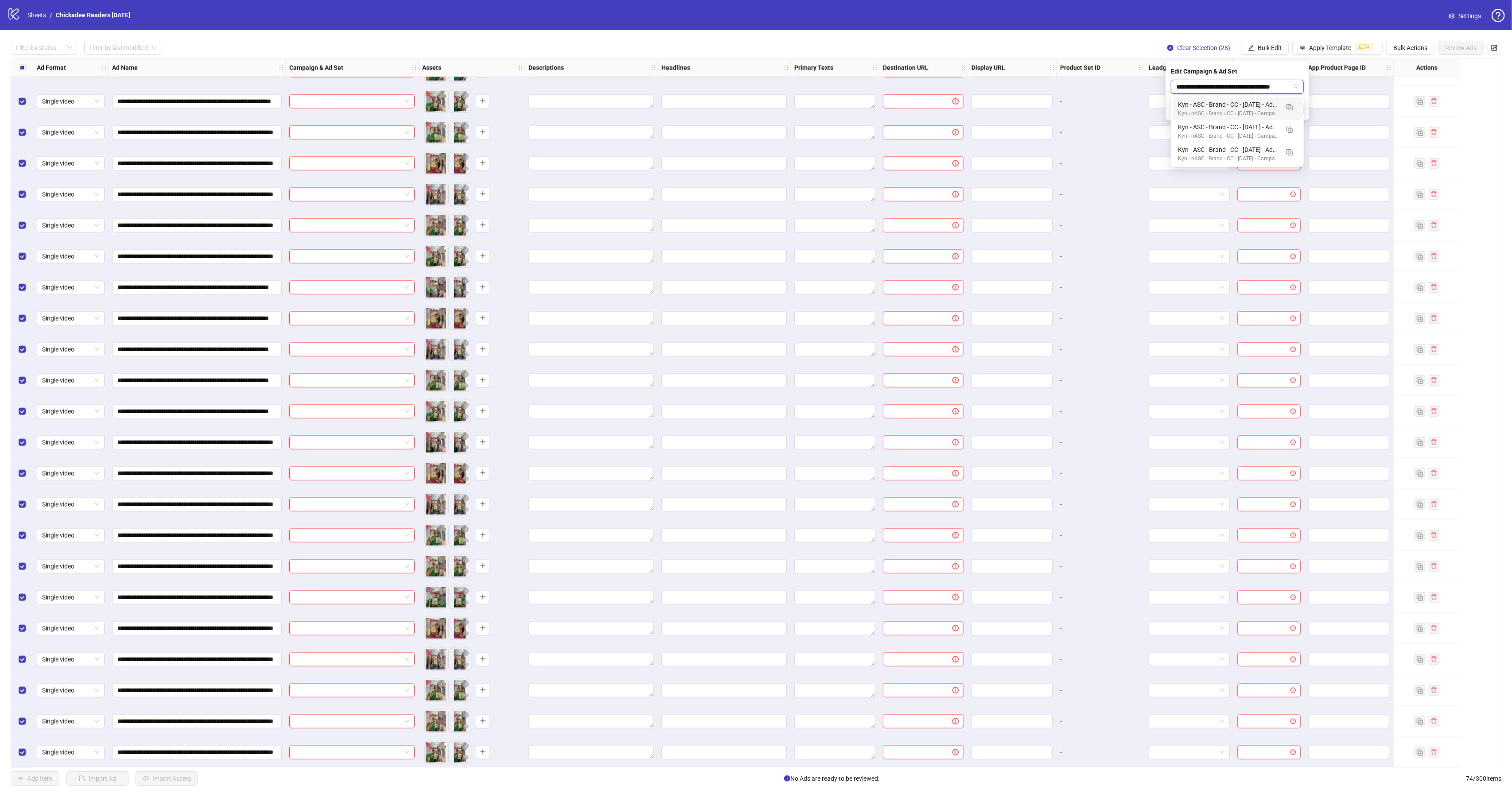
type input "**********"
click at [1267, 107] on div "Kyn - ASC - Brand - CC - [DATE] - Adset 2" at bounding box center [1228, 104] width 101 height 10
click at [1297, 110] on icon "check" at bounding box center [1299, 110] width 6 height 5
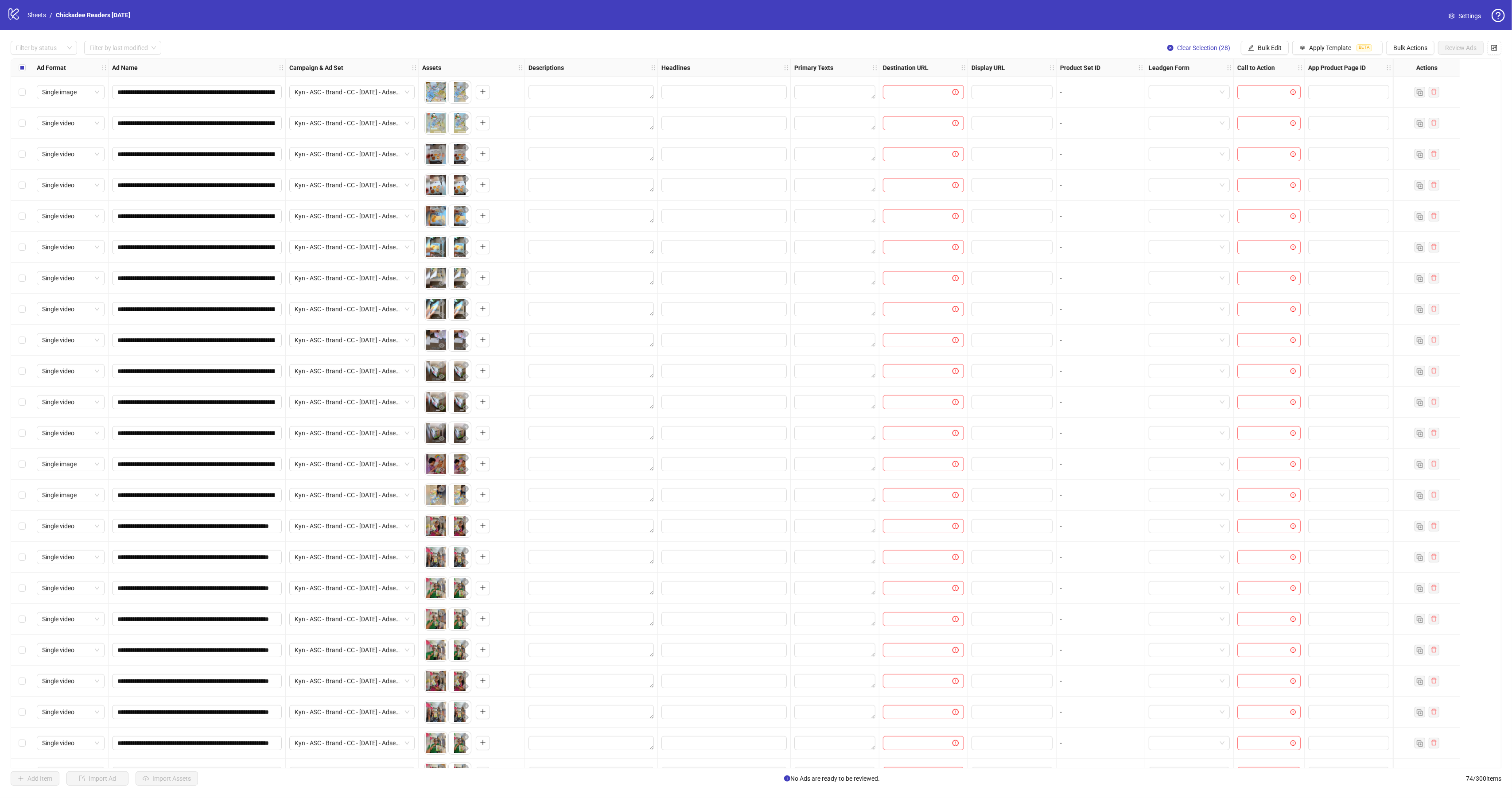
click at [25, 95] on div "Select row 1" at bounding box center [22, 92] width 22 height 31
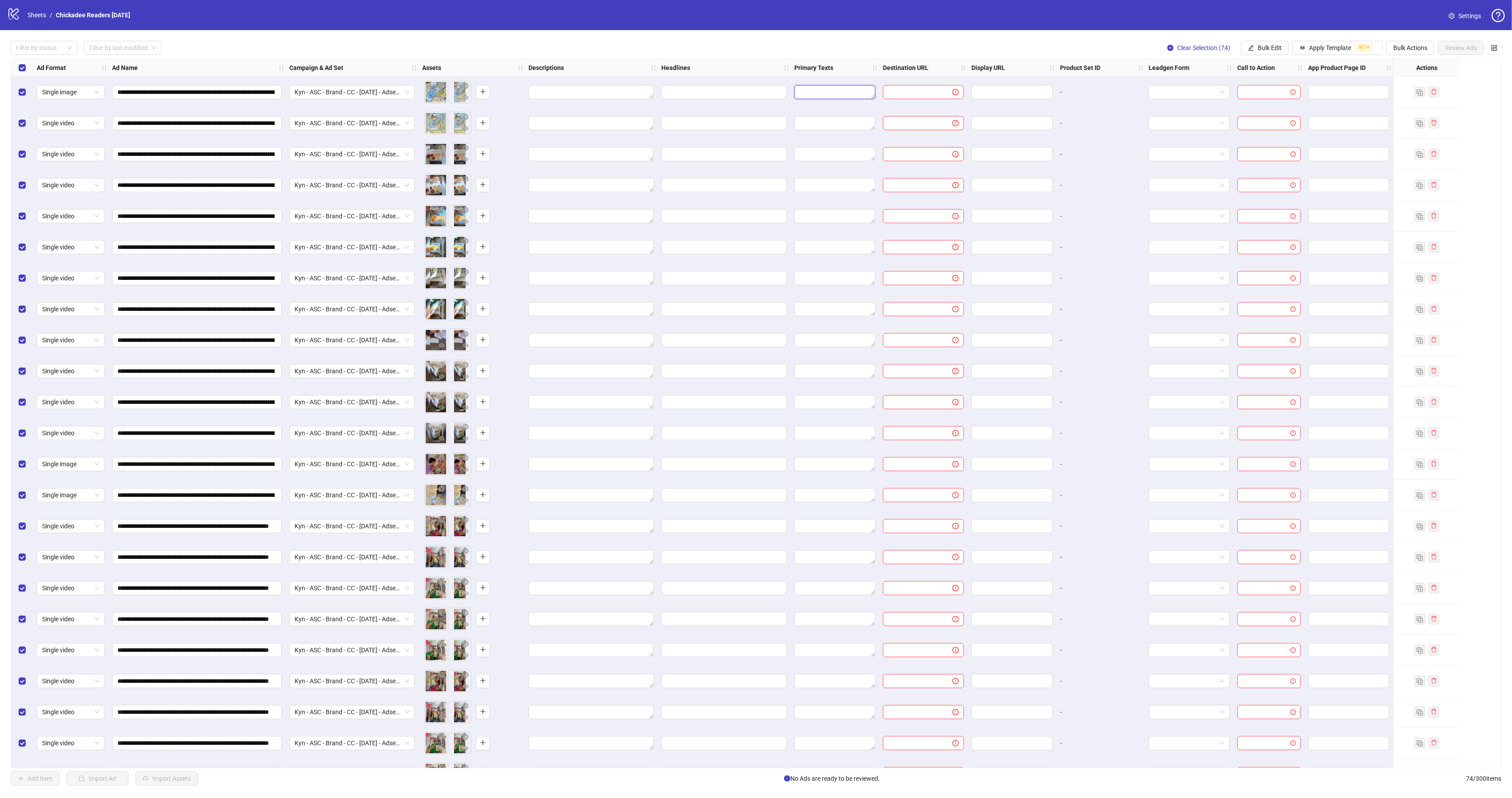
click at [823, 92] on textarea "Edit values" at bounding box center [835, 92] width 81 height 14
click at [1248, 49] on icon "edit" at bounding box center [1251, 48] width 6 height 6
click at [1267, 137] on span "Primary Texts" at bounding box center [1271, 137] width 53 height 10
click at [1201, 89] on textarea at bounding box center [1237, 92] width 133 height 24
paste textarea "**********"
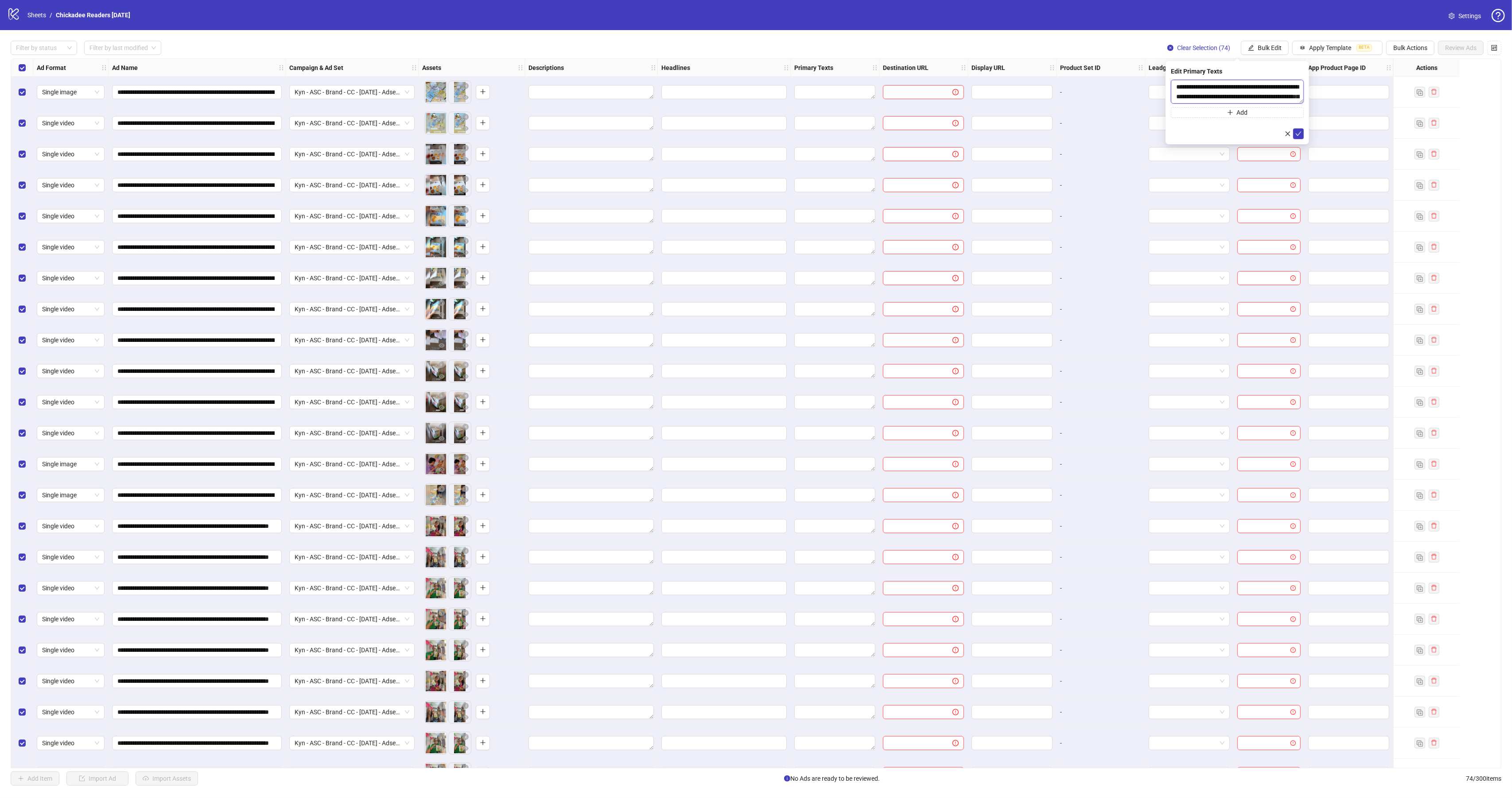
scroll to position [94, 0]
type textarea "**********"
click at [1216, 117] on button "Add" at bounding box center [1237, 113] width 133 height 11
paste textarea "**********"
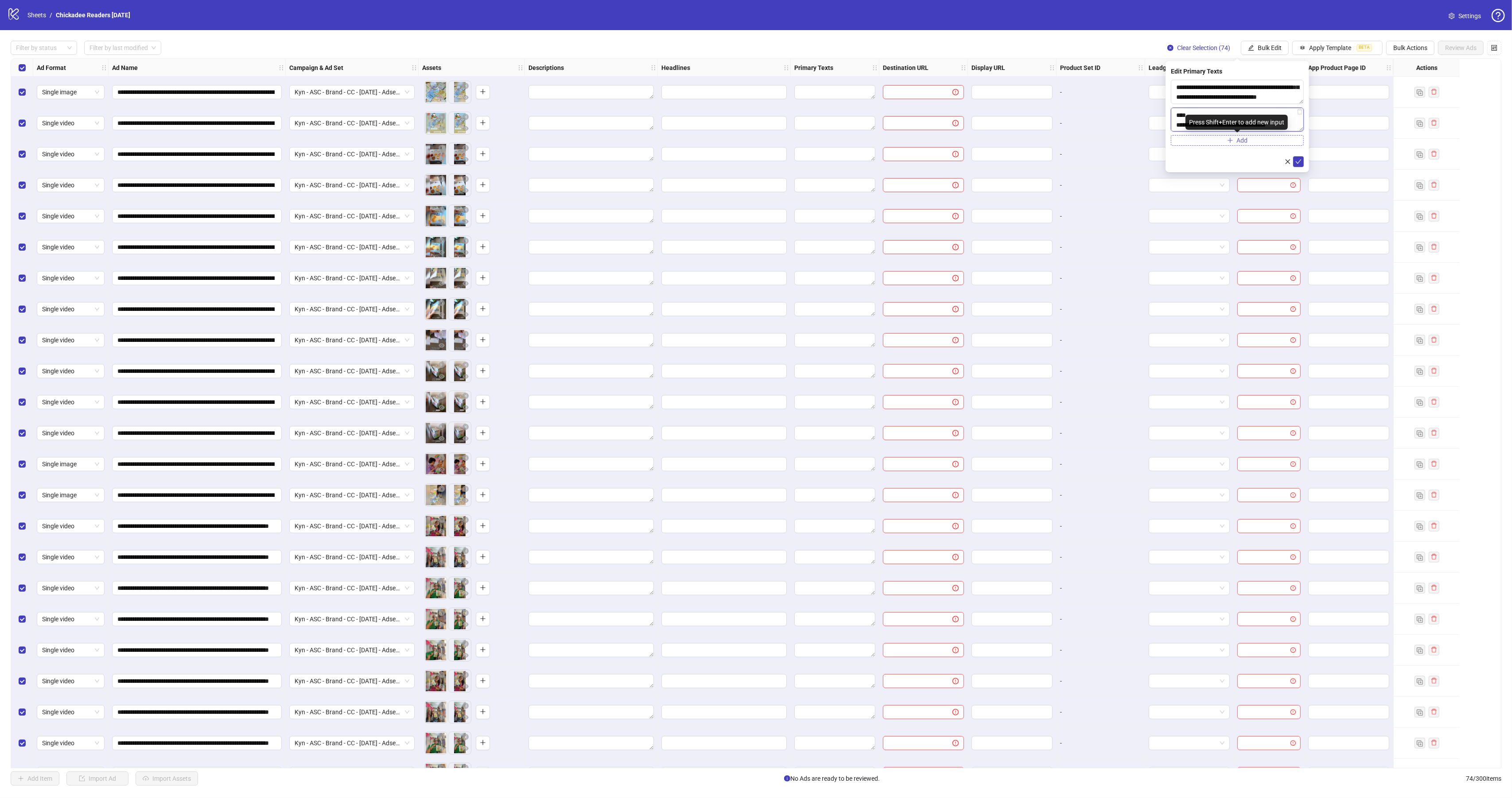
type textarea "**********"
click at [1216, 140] on button "Add" at bounding box center [1237, 140] width 133 height 11
paste textarea "**********"
type textarea "**********"
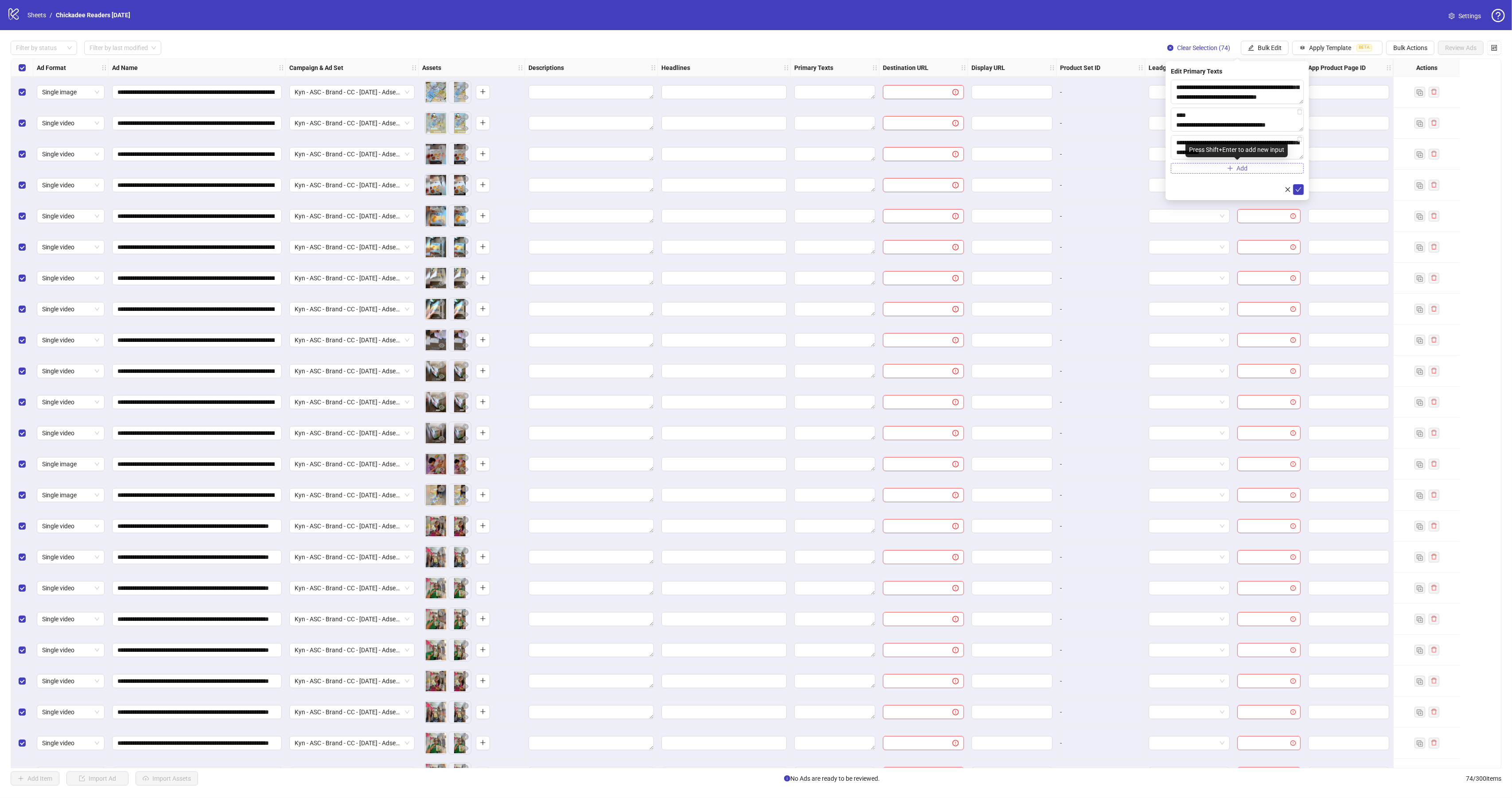
click at [1189, 169] on button "Add" at bounding box center [1237, 168] width 133 height 11
click at [1298, 216] on icon "check" at bounding box center [1298, 217] width 6 height 6
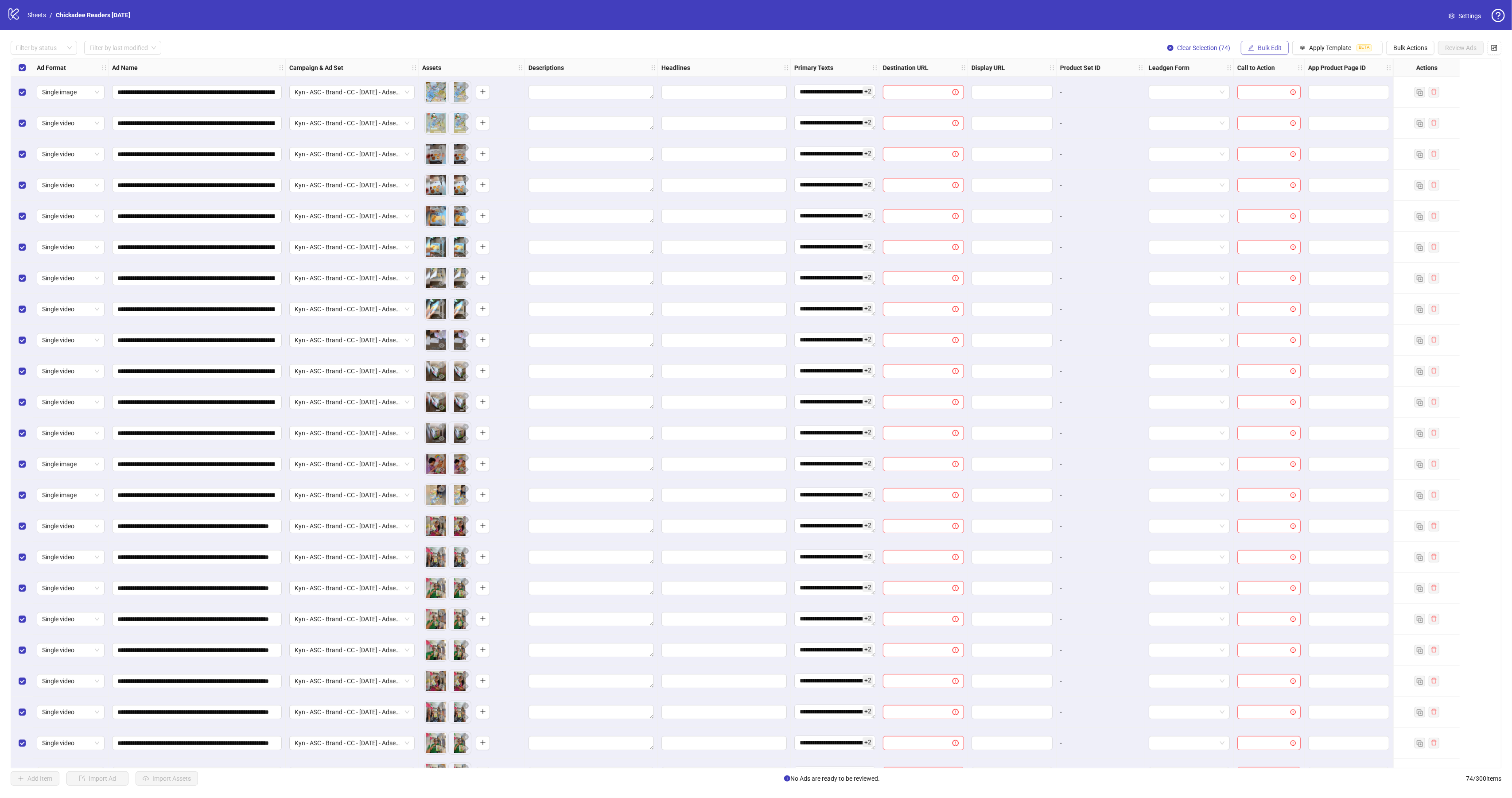
click at [1262, 51] on span "Bulk Edit" at bounding box center [1270, 48] width 24 height 7
click at [1267, 122] on span "Headlines" at bounding box center [1271, 123] width 53 height 10
click at [1192, 87] on input "text" at bounding box center [1237, 87] width 133 height 14
paste input "**********"
type input "**********"
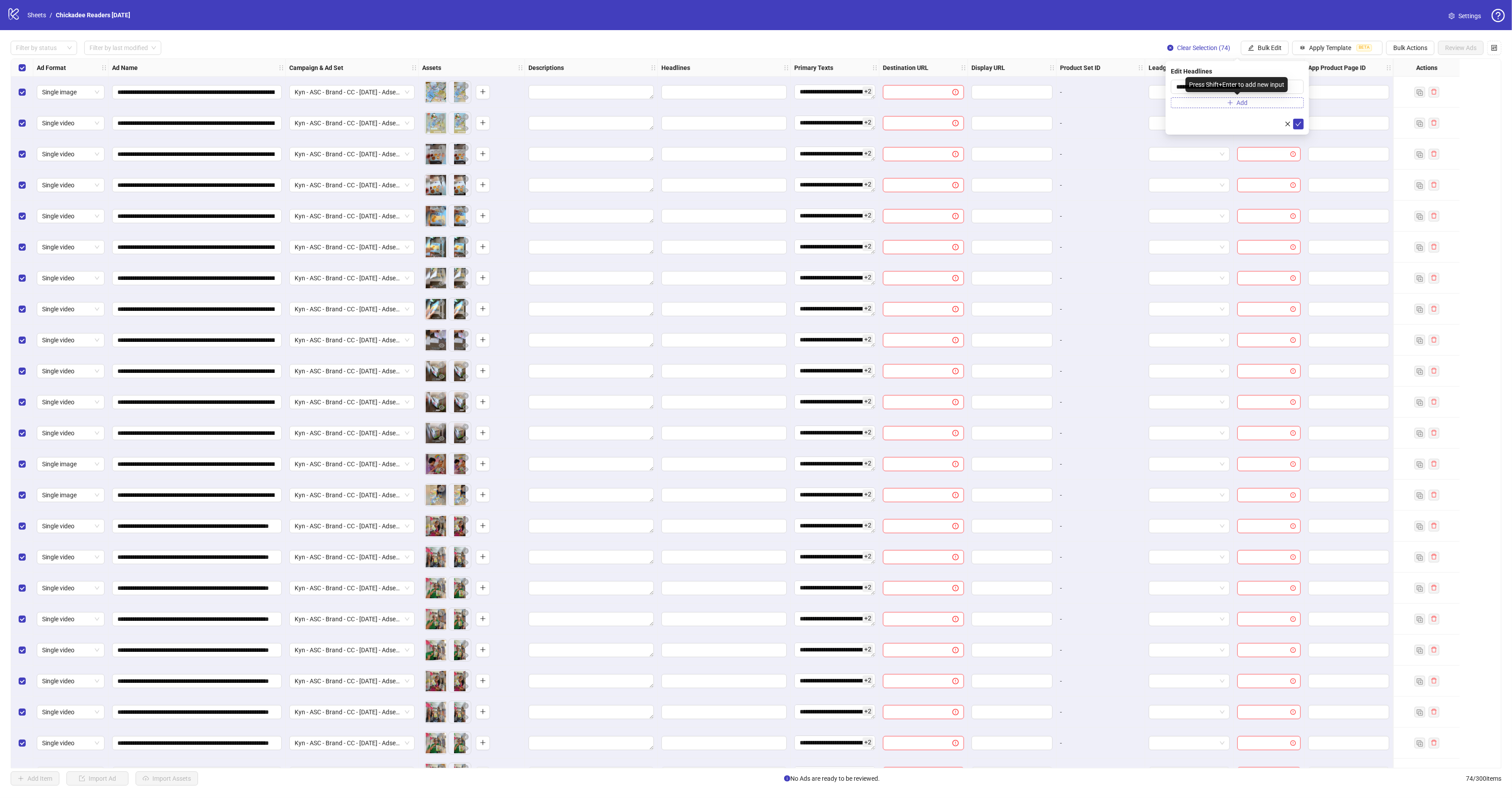
click at [1209, 103] on button "Add" at bounding box center [1237, 103] width 133 height 11
paste input "**********"
type input "**********"
click at [1298, 144] on icon "check" at bounding box center [1298, 141] width 6 height 6
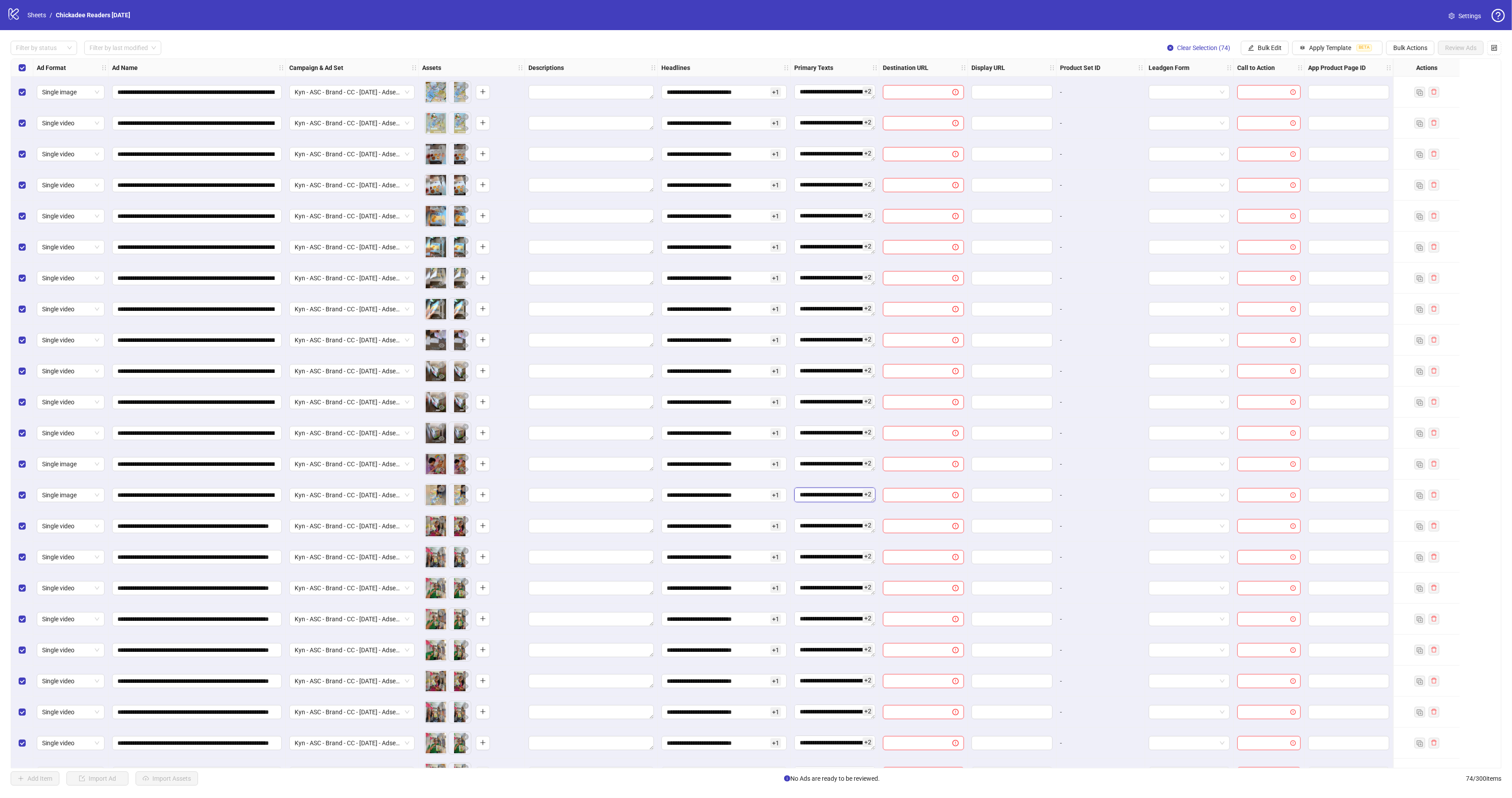
click at [826, 496] on textarea "**********" at bounding box center [835, 495] width 81 height 15
click at [1263, 48] on span "Bulk Edit" at bounding box center [1270, 48] width 24 height 7
click at [1272, 124] on span "Headlines" at bounding box center [1271, 123] width 53 height 10
click at [1246, 121] on span "Add" at bounding box center [1242, 120] width 11 height 7
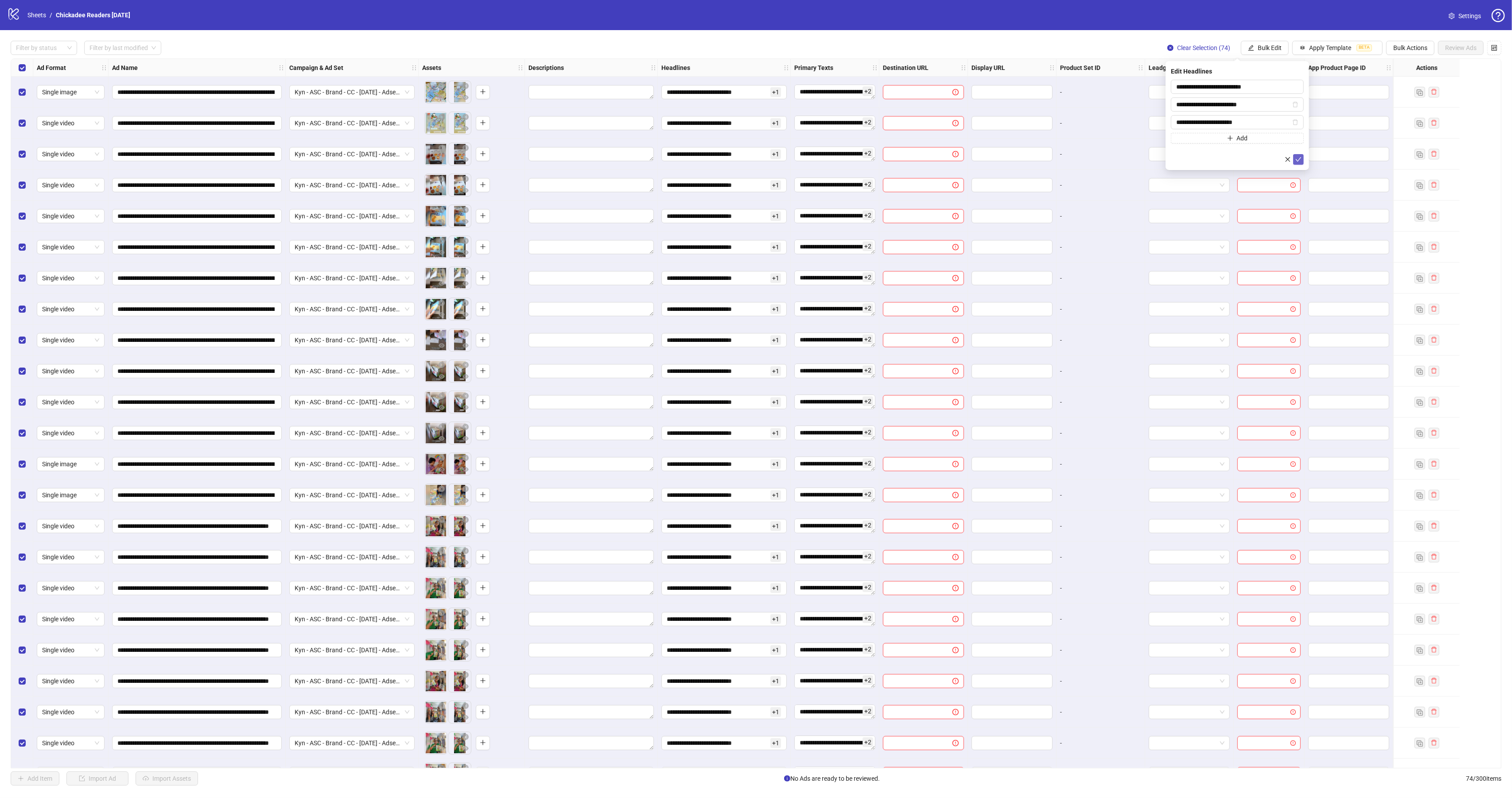
type input "**********"
click at [1298, 158] on icon "check" at bounding box center [1298, 159] width 6 height 6
click at [1258, 50] on span "Bulk Edit" at bounding box center [1270, 48] width 24 height 7
click at [1267, 151] on span "Destination URL" at bounding box center [1271, 151] width 53 height 10
click at [1212, 89] on input "text" at bounding box center [1234, 87] width 115 height 10
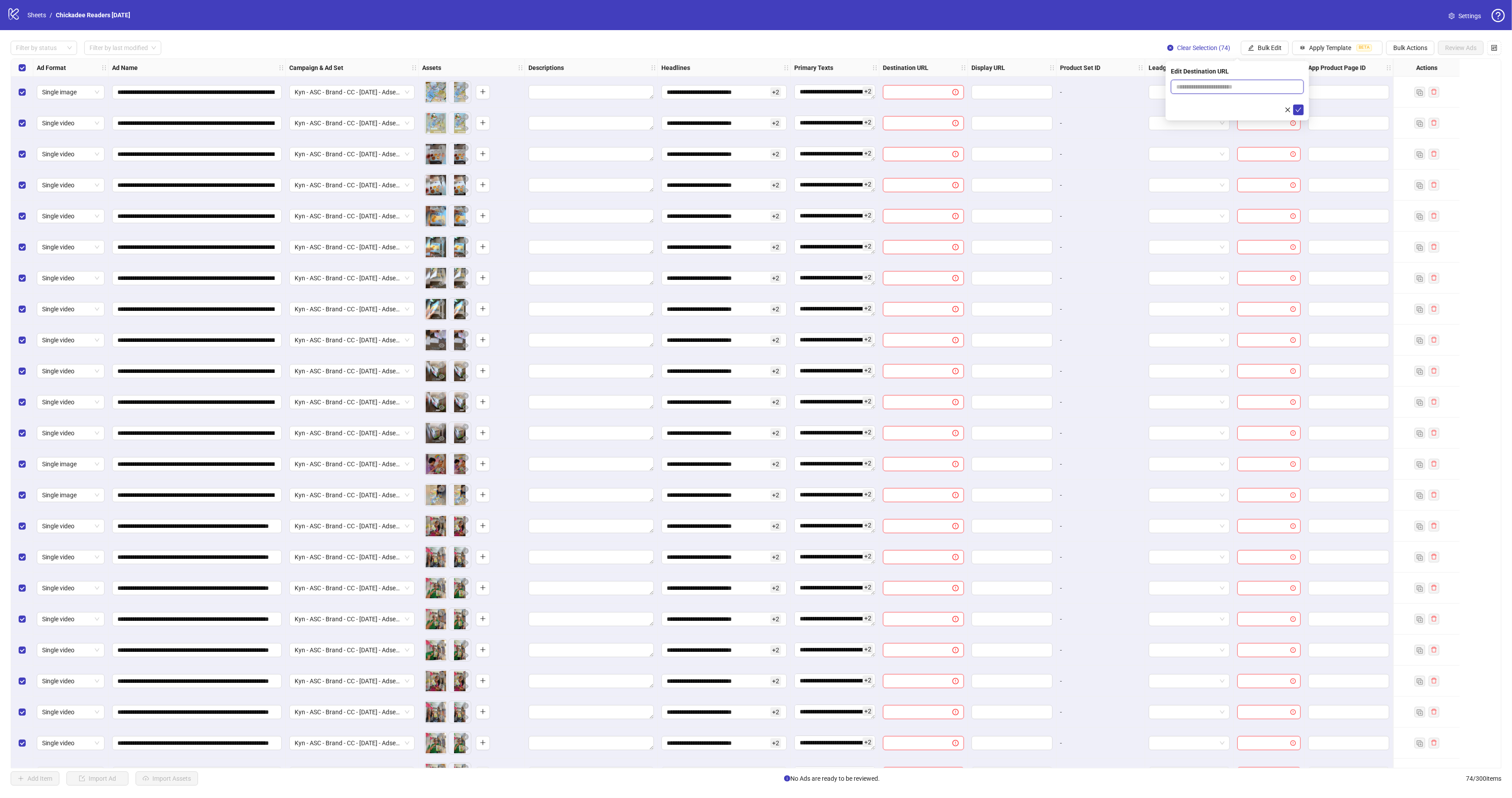
paste input "**********"
type input "**********"
click at [1294, 114] on button "submit" at bounding box center [1298, 110] width 11 height 11
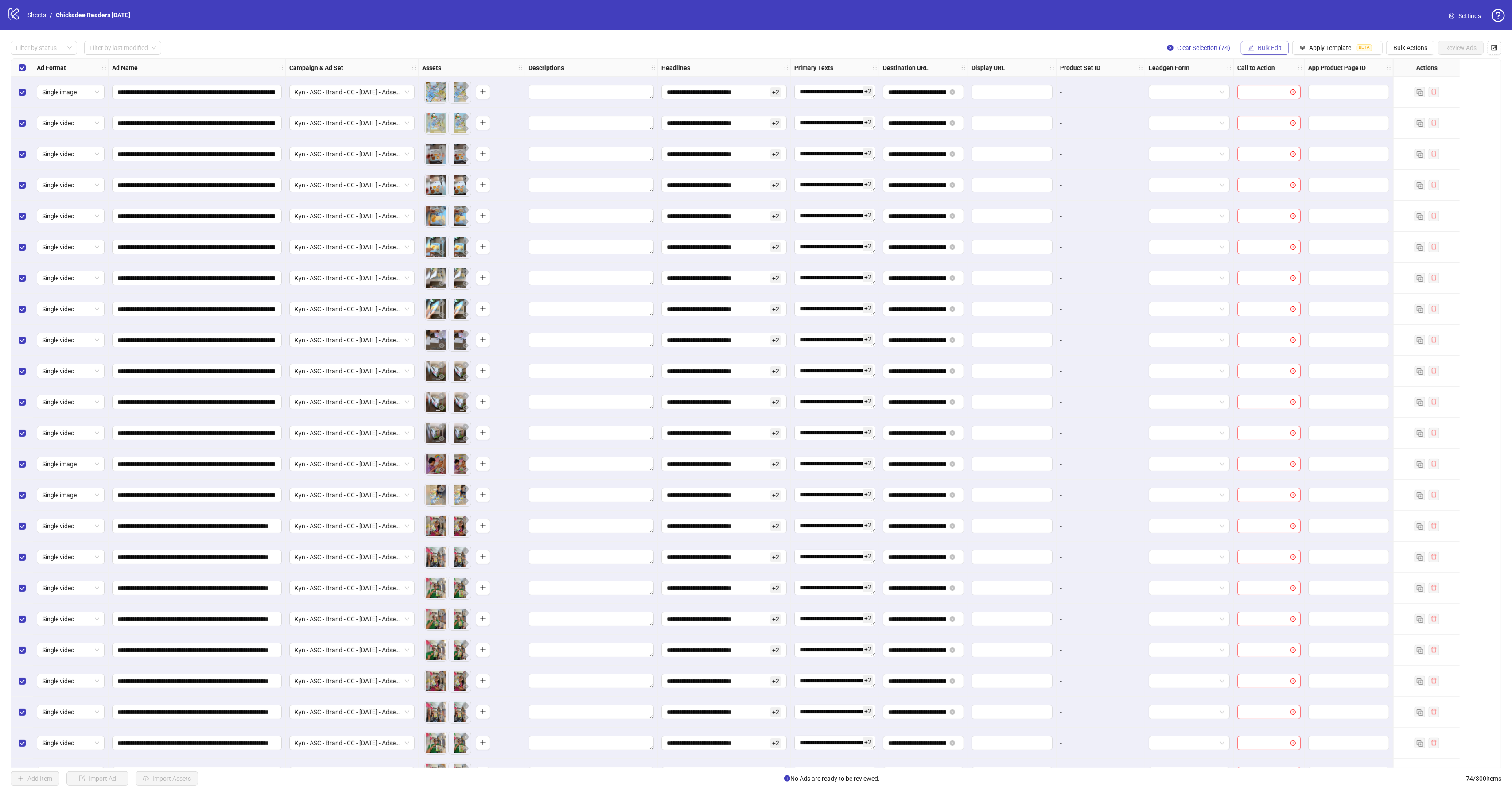
click at [1265, 49] on span "Bulk Edit" at bounding box center [1270, 48] width 24 height 7
click at [1271, 197] on span "Call to Action" at bounding box center [1271, 194] width 53 height 10
click at [1213, 90] on input "search" at bounding box center [1233, 87] width 114 height 13
click at [1206, 135] on div "Shop now" at bounding box center [1237, 133] width 119 height 10
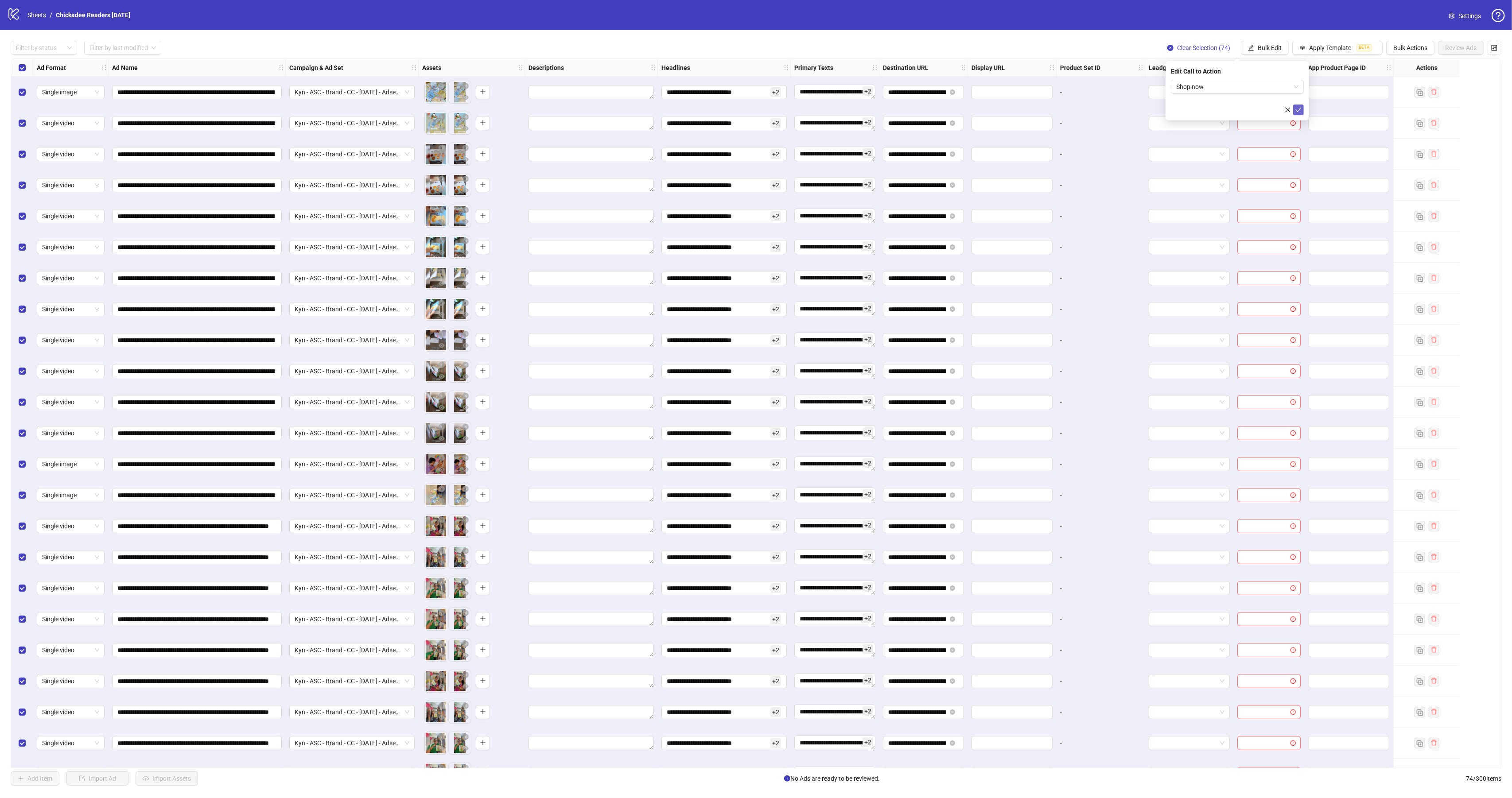
click at [1296, 110] on icon "check" at bounding box center [1298, 110] width 6 height 6
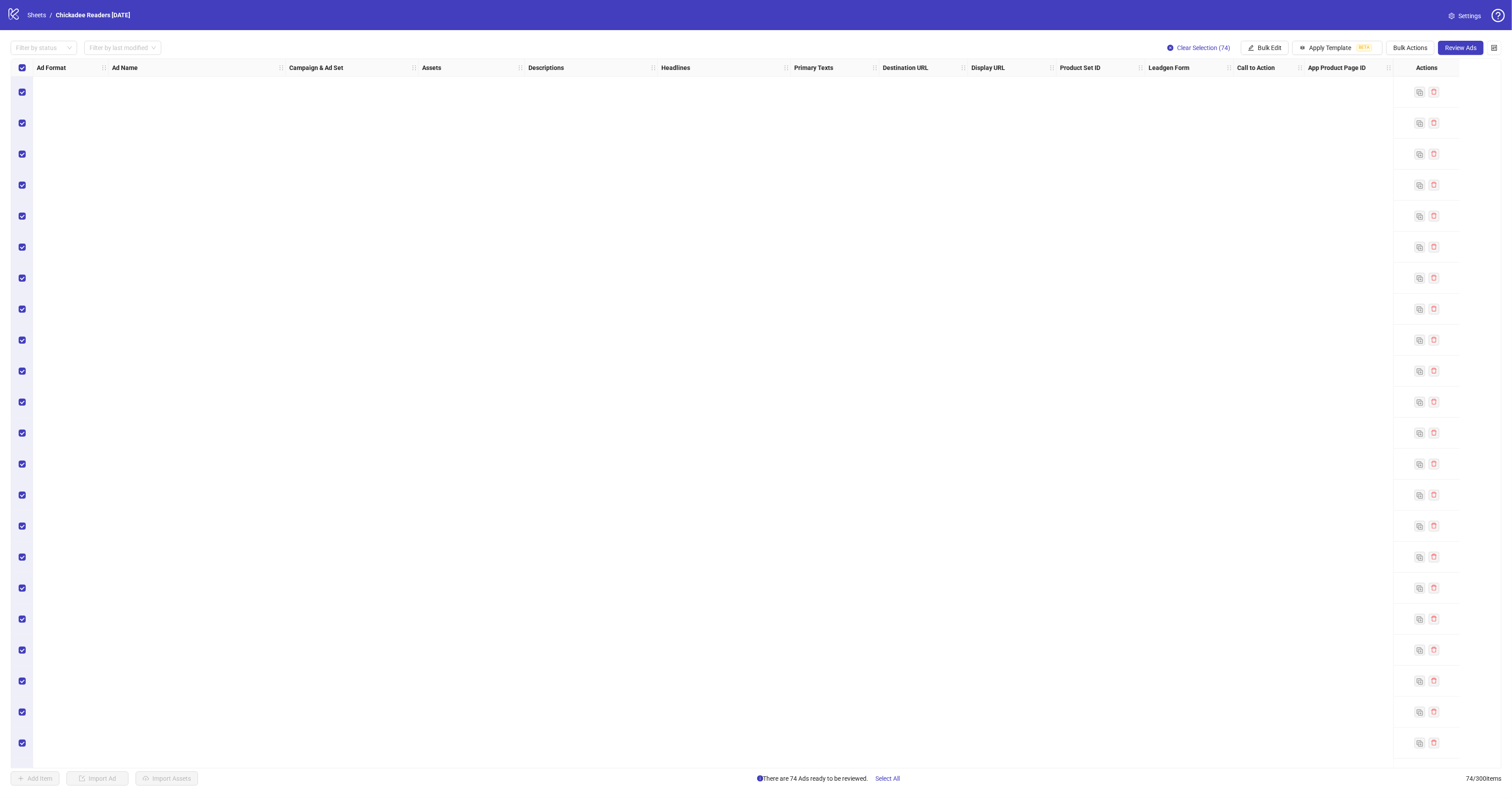
scroll to position [895, 0]
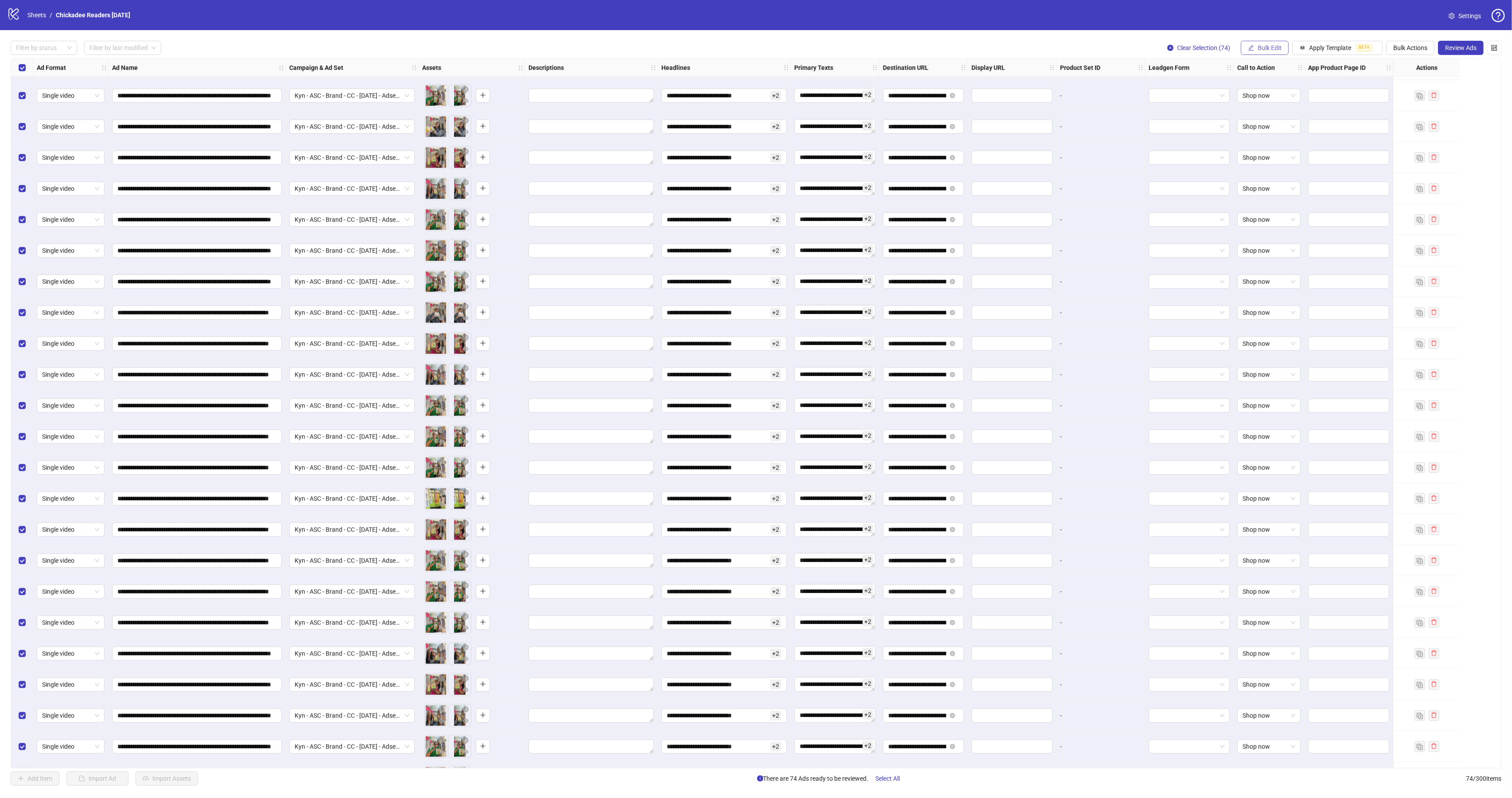
click at [1265, 50] on span "Bulk Edit" at bounding box center [1270, 48] width 24 height 7
click at [1402, 36] on div "**********" at bounding box center [756, 413] width 1512 height 766
click at [1406, 48] on span "Bulk Actions" at bounding box center [1410, 48] width 34 height 7
click at [1416, 93] on span "Duplicate with assets" at bounding box center [1422, 94] width 60 height 10
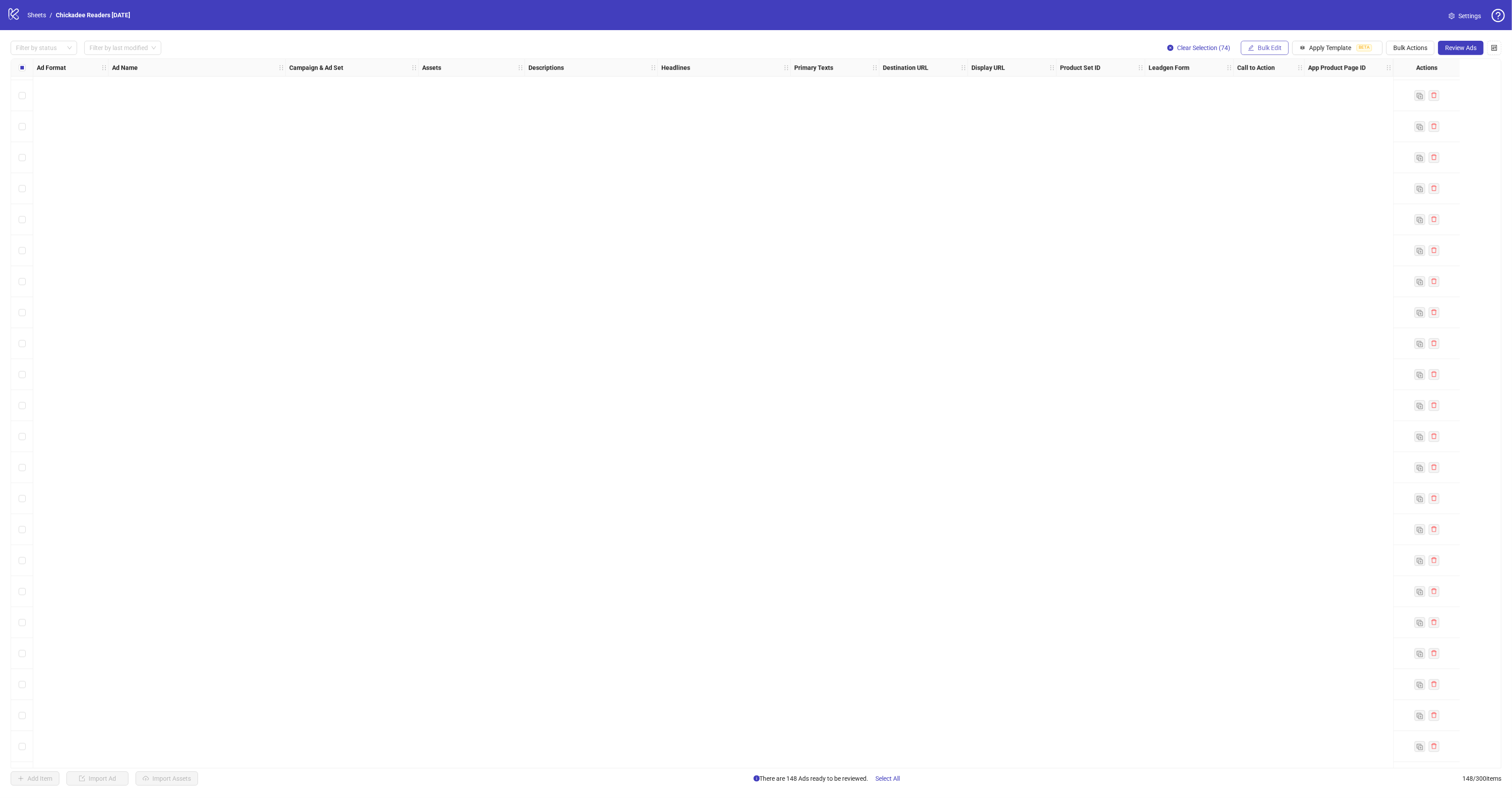
scroll to position [3901, 0]
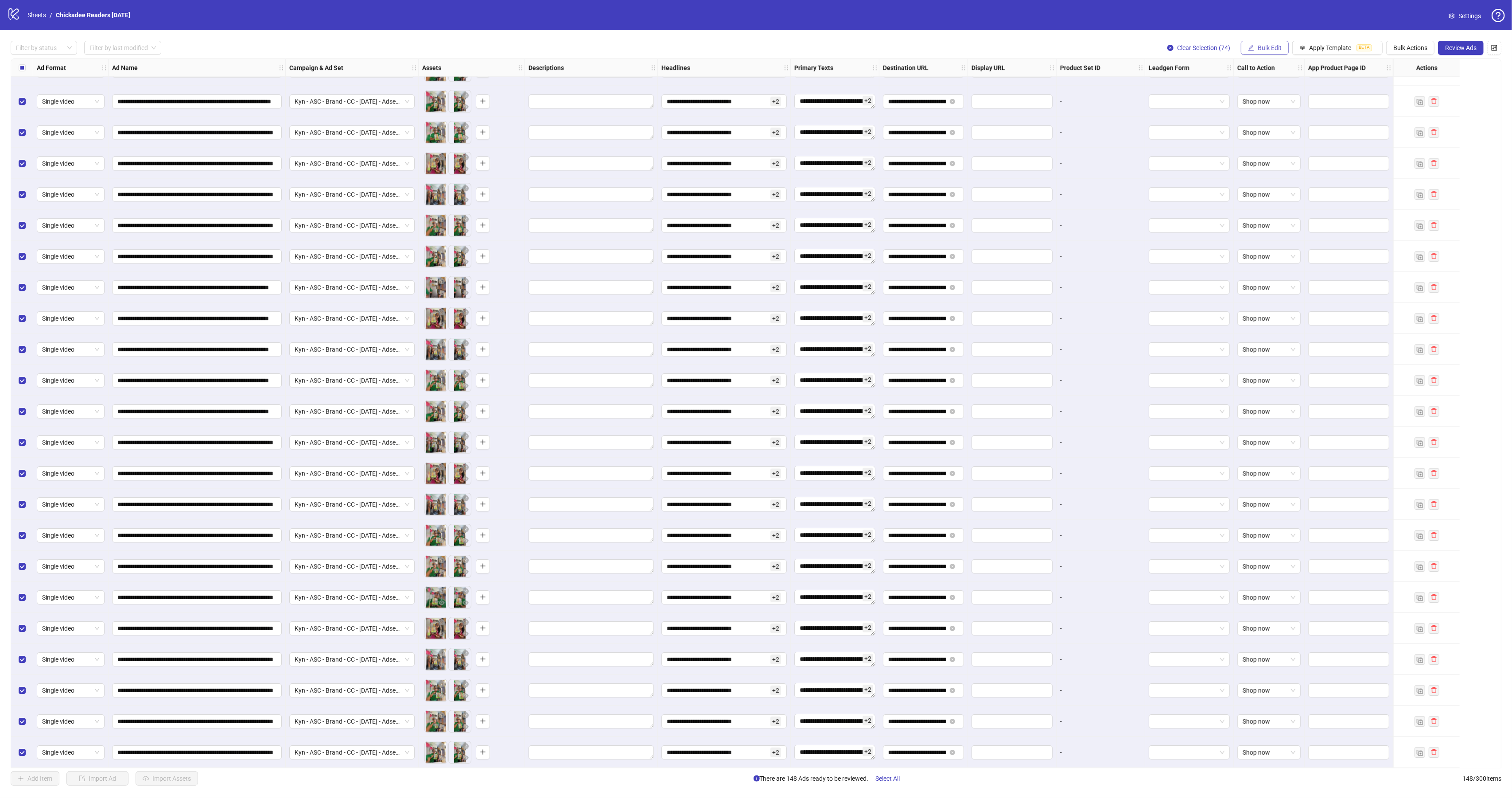
click at [1265, 49] on span "Bulk Edit" at bounding box center [1270, 48] width 24 height 7
click at [1276, 153] on span "Destination URL" at bounding box center [1271, 151] width 53 height 10
click at [1215, 85] on input "**********" at bounding box center [1234, 87] width 115 height 10
click at [1216, 85] on input "**********" at bounding box center [1234, 87] width 115 height 10
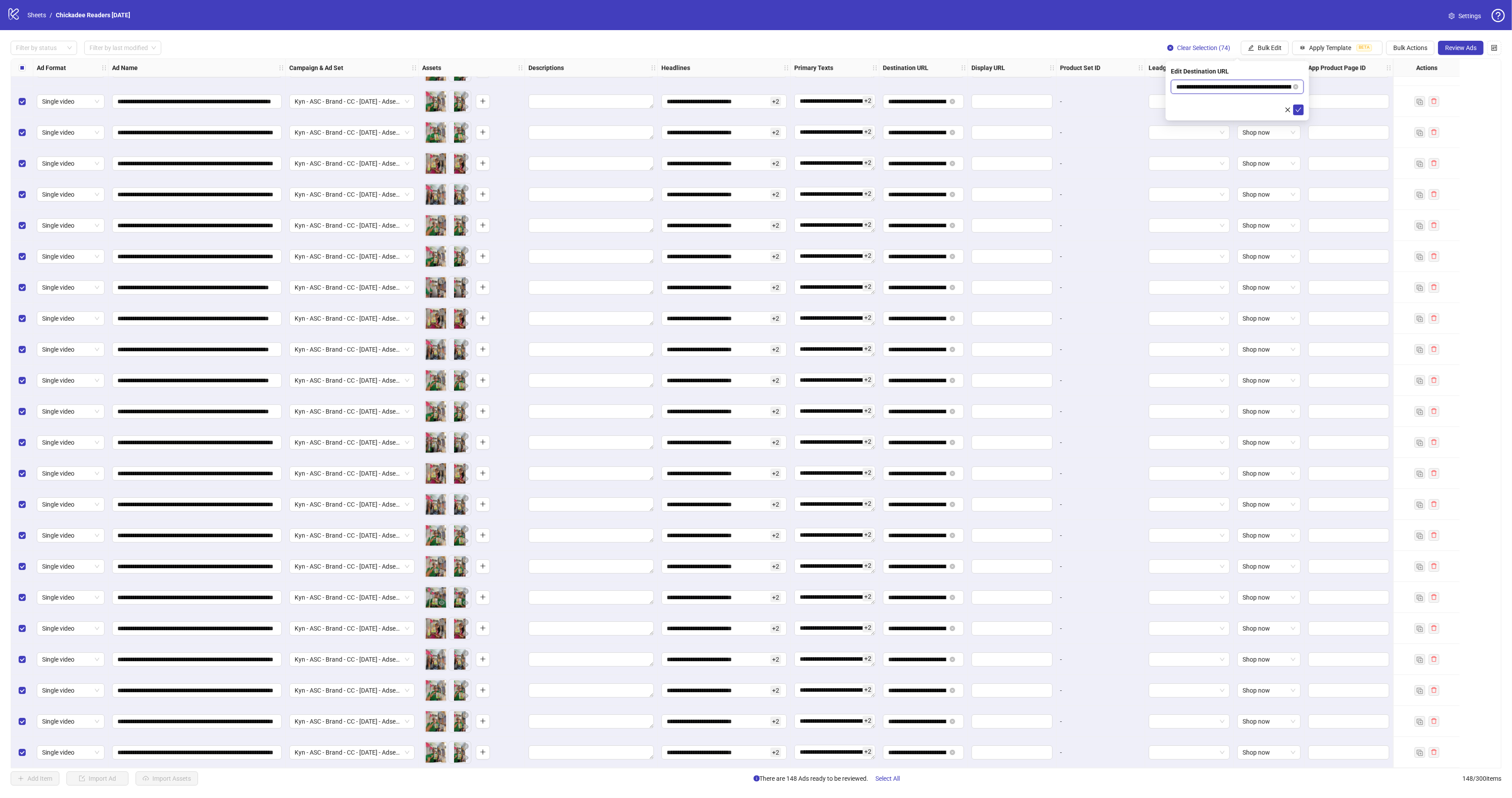
click at [1216, 85] on input "**********" at bounding box center [1234, 87] width 115 height 10
paste input "**********"
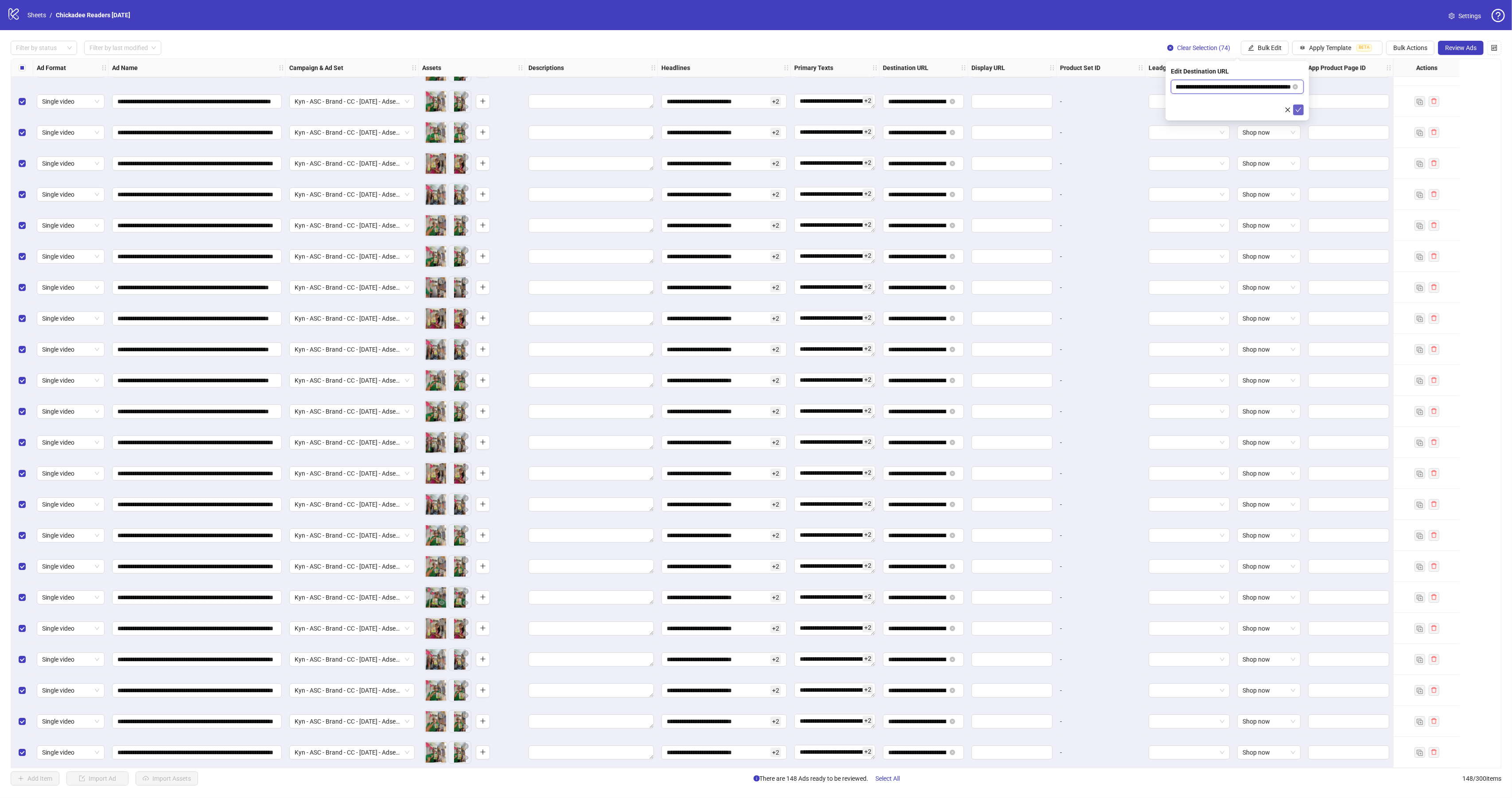
type input "**********"
click at [1302, 111] on button "submit" at bounding box center [1298, 110] width 11 height 11
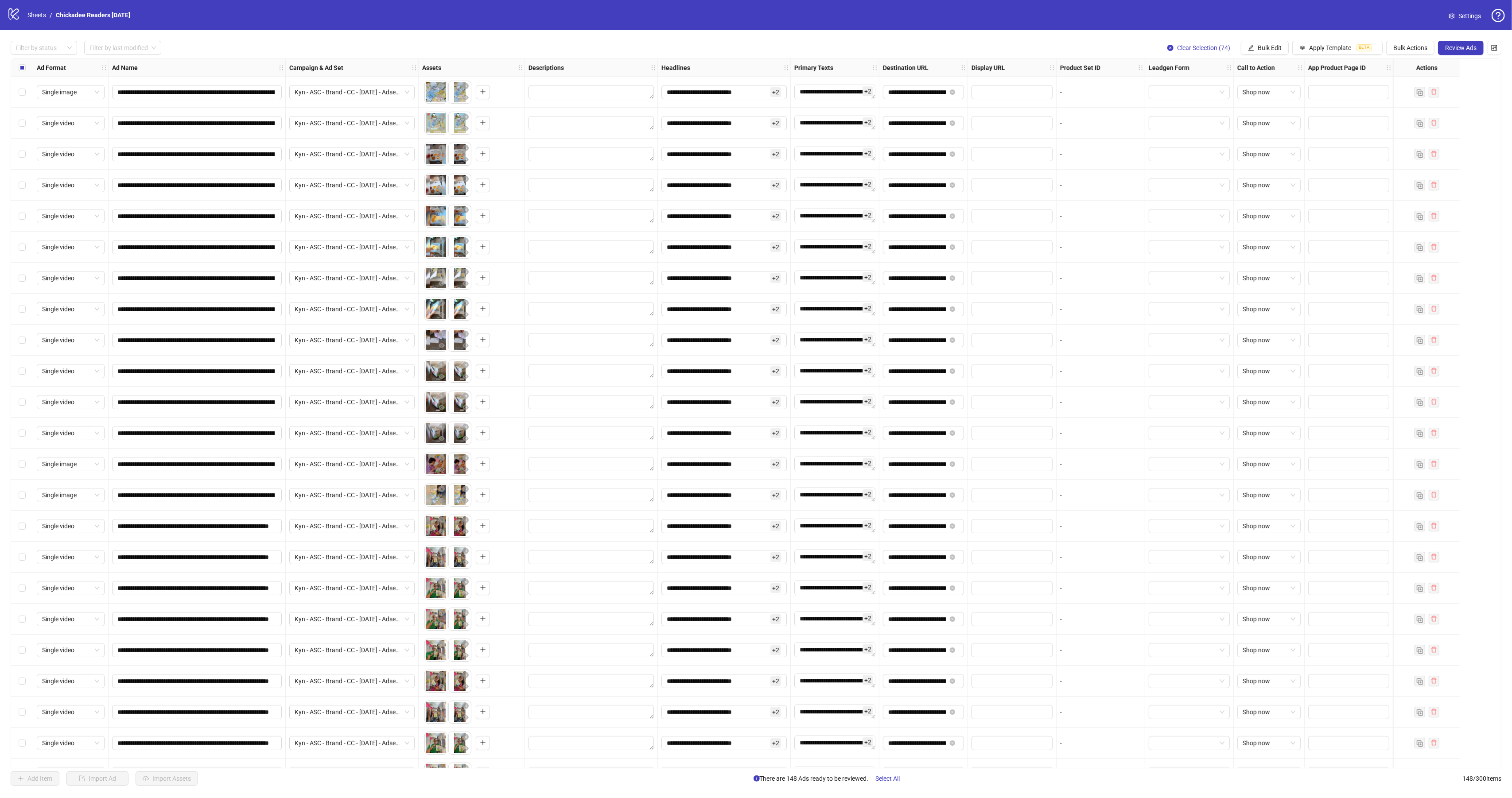
click at [21, 74] on div "Select all rows" at bounding box center [22, 67] width 22 height 18
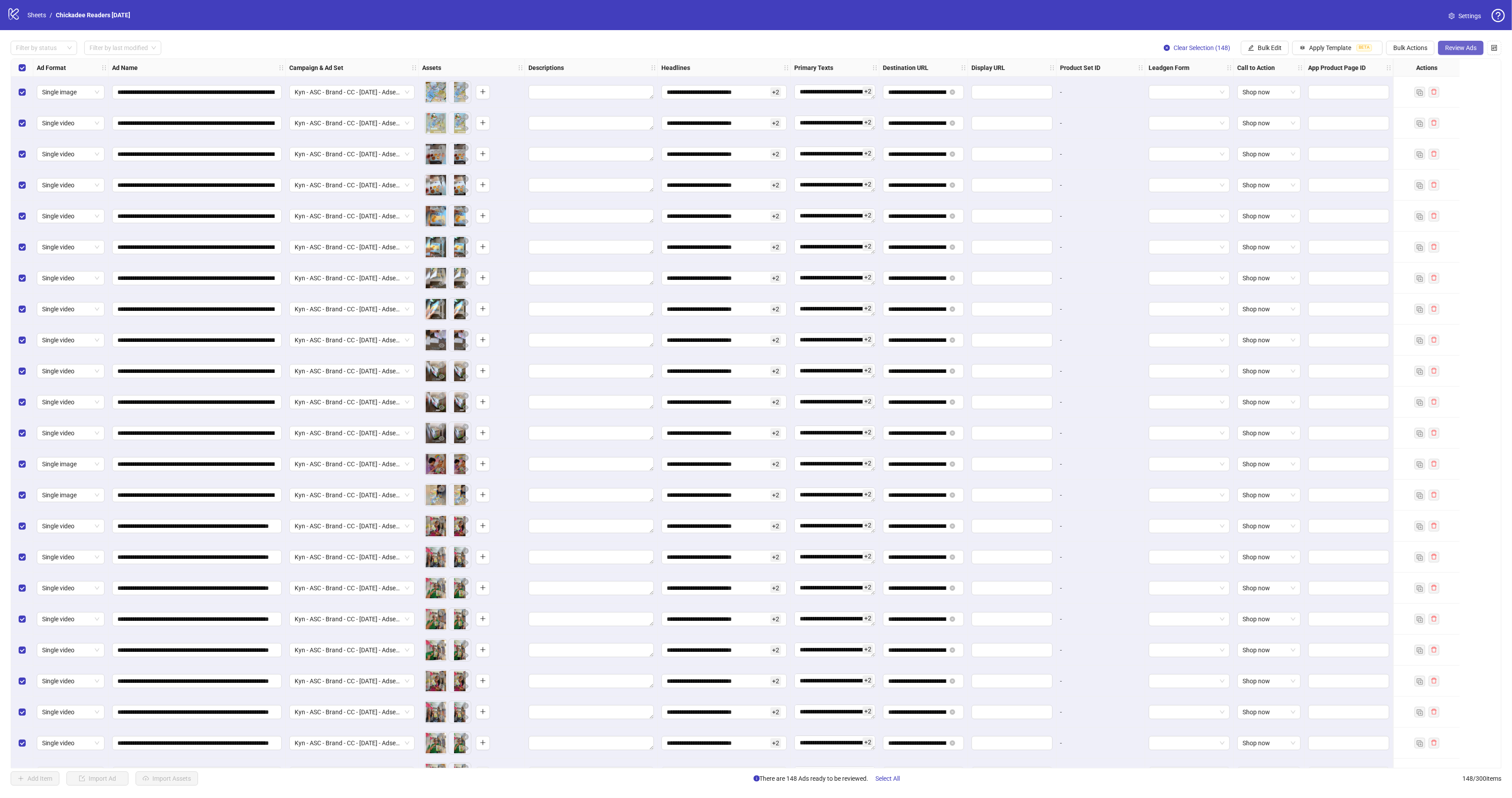
click at [1450, 52] on span "Review Ads" at bounding box center [1461, 48] width 32 height 7
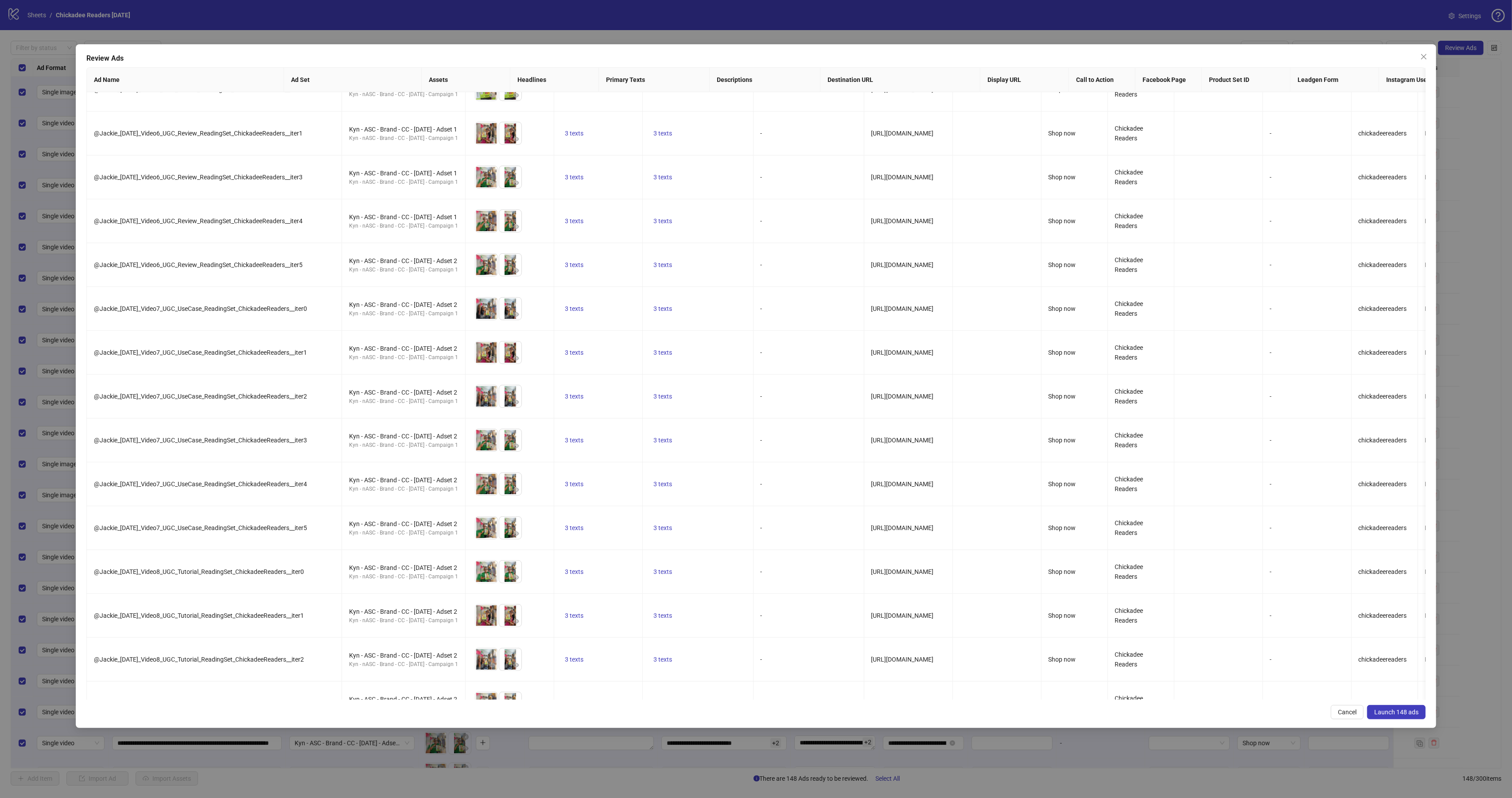
scroll to position [2412, 0]
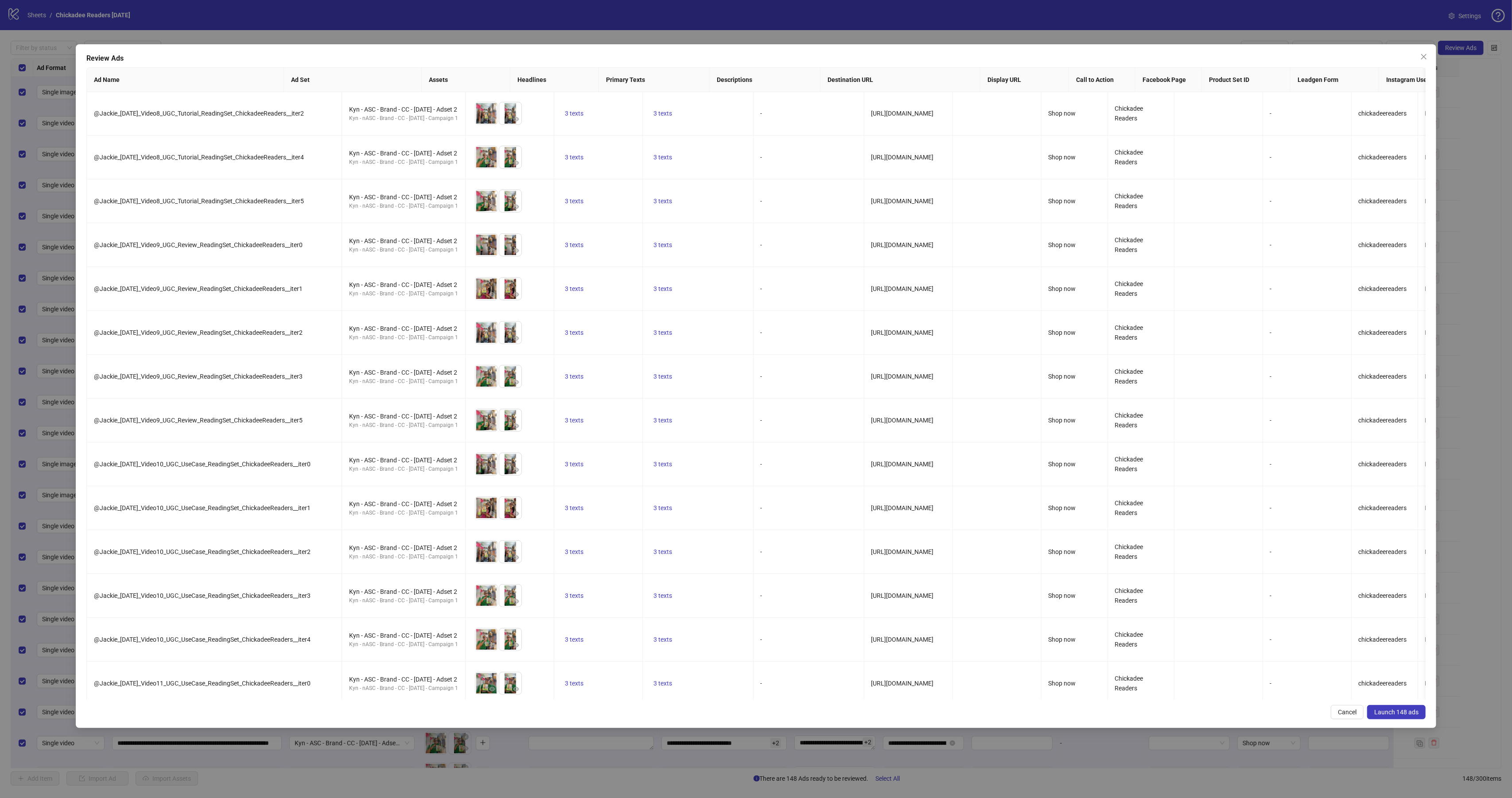
click at [1395, 714] on span "Launch 148 ads" at bounding box center [1396, 712] width 44 height 7
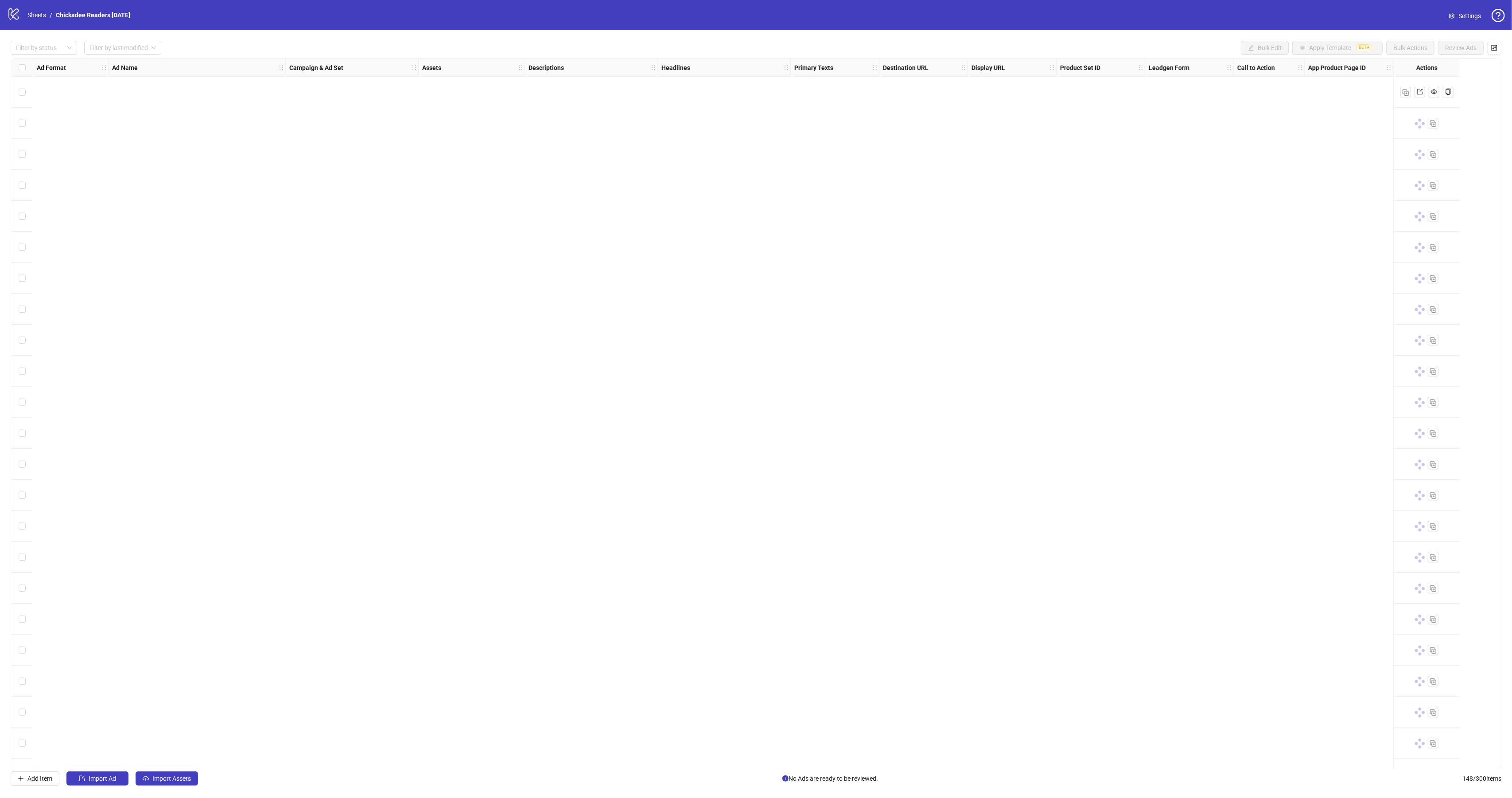
scroll to position [2195, 0]
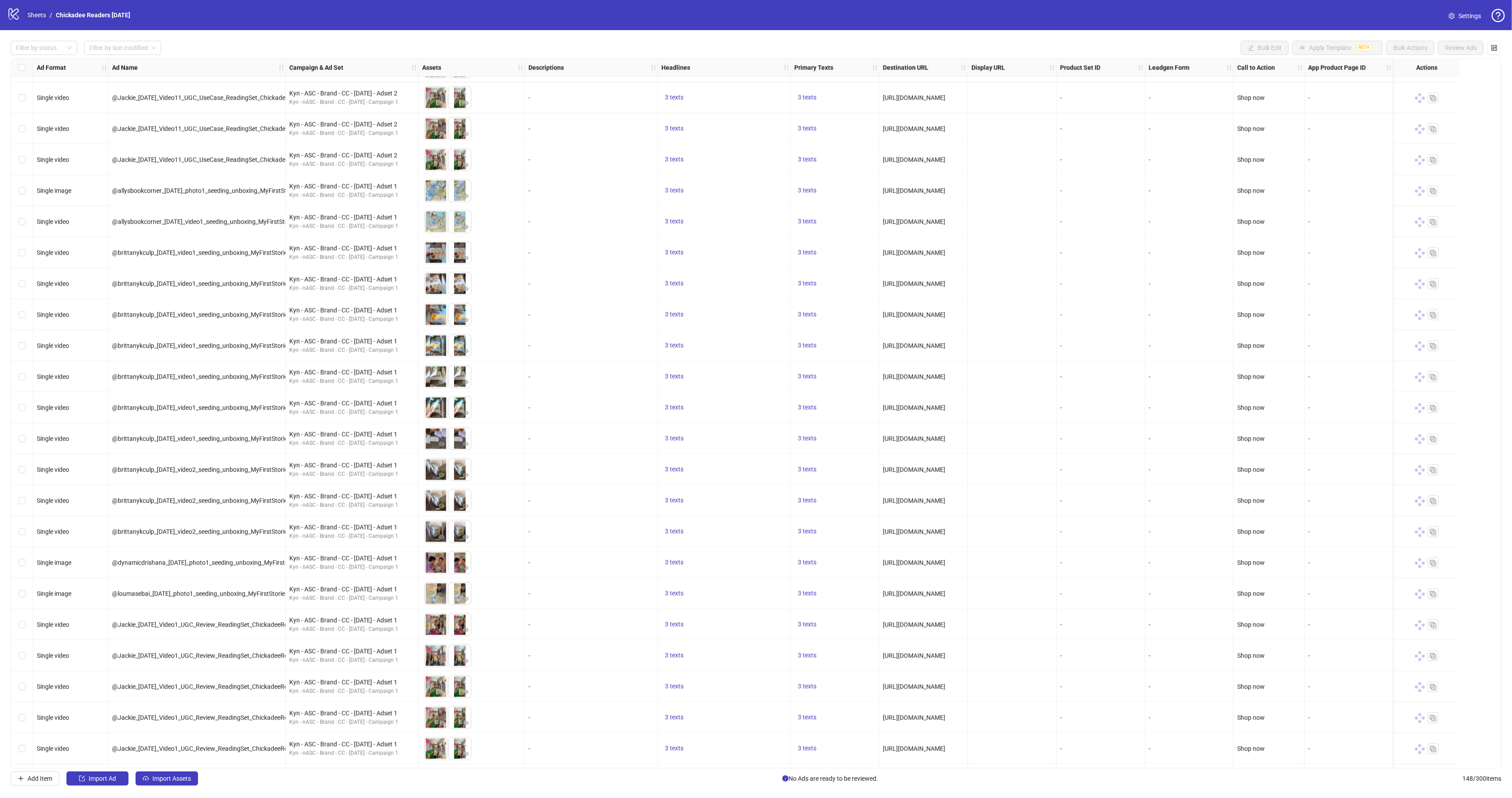
click at [35, 15] on link "Sheets" at bounding box center [37, 15] width 22 height 10
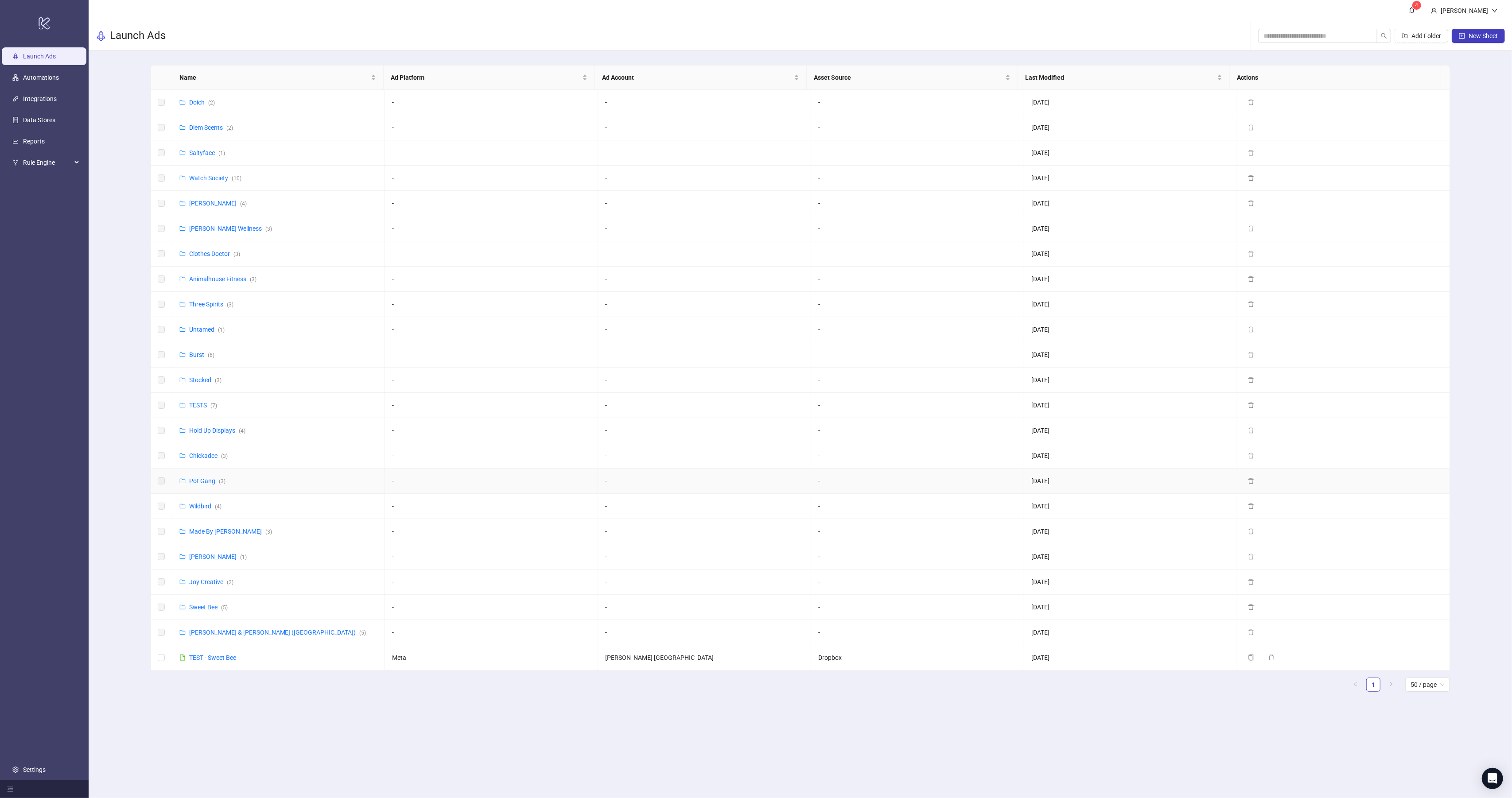
click at [214, 434] on link "Hold Up Displays ( 4 )" at bounding box center [217, 431] width 56 height 7
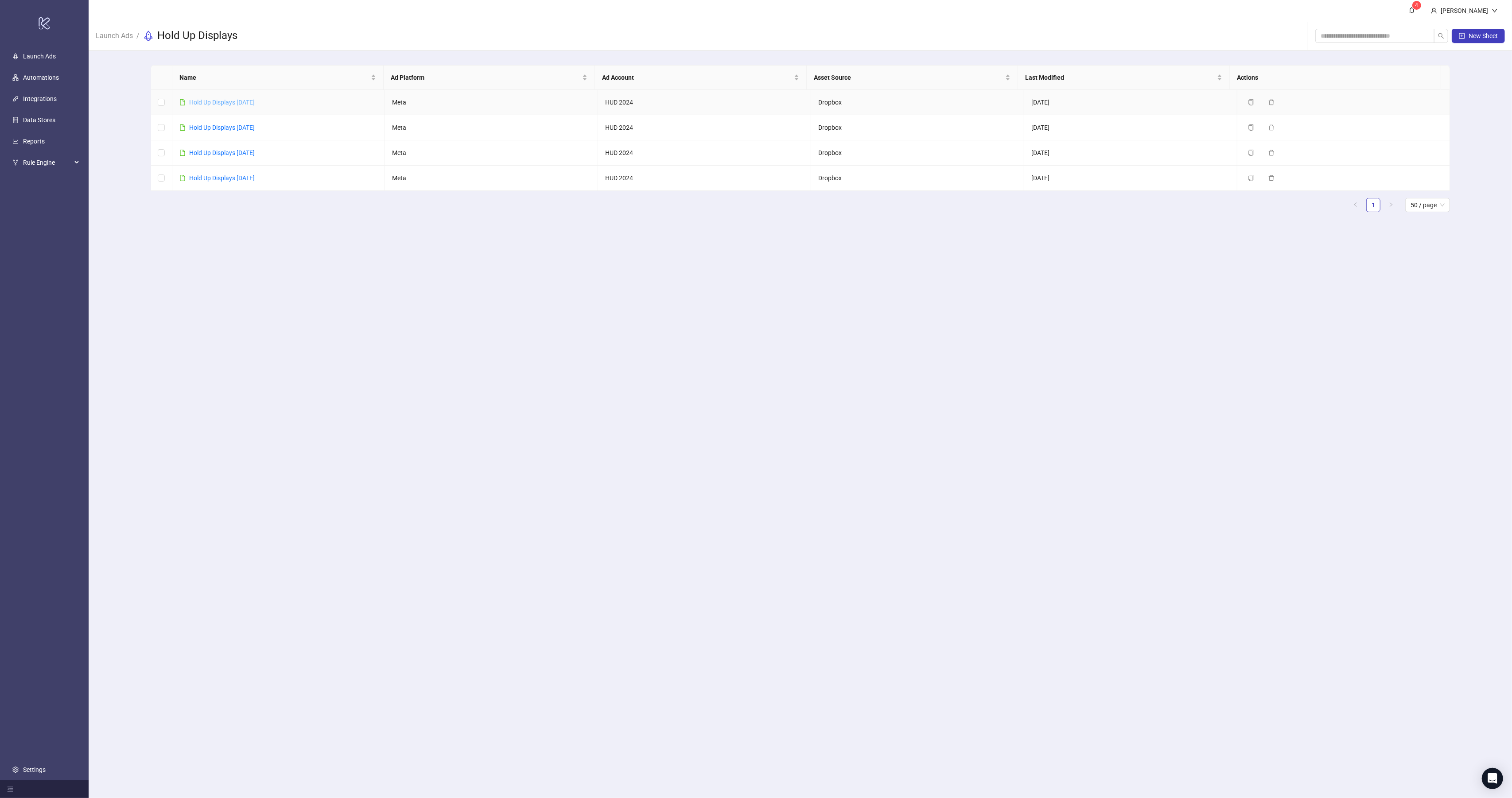
click at [249, 99] on link "Hold Up Displays [DATE]" at bounding box center [222, 102] width 66 height 7
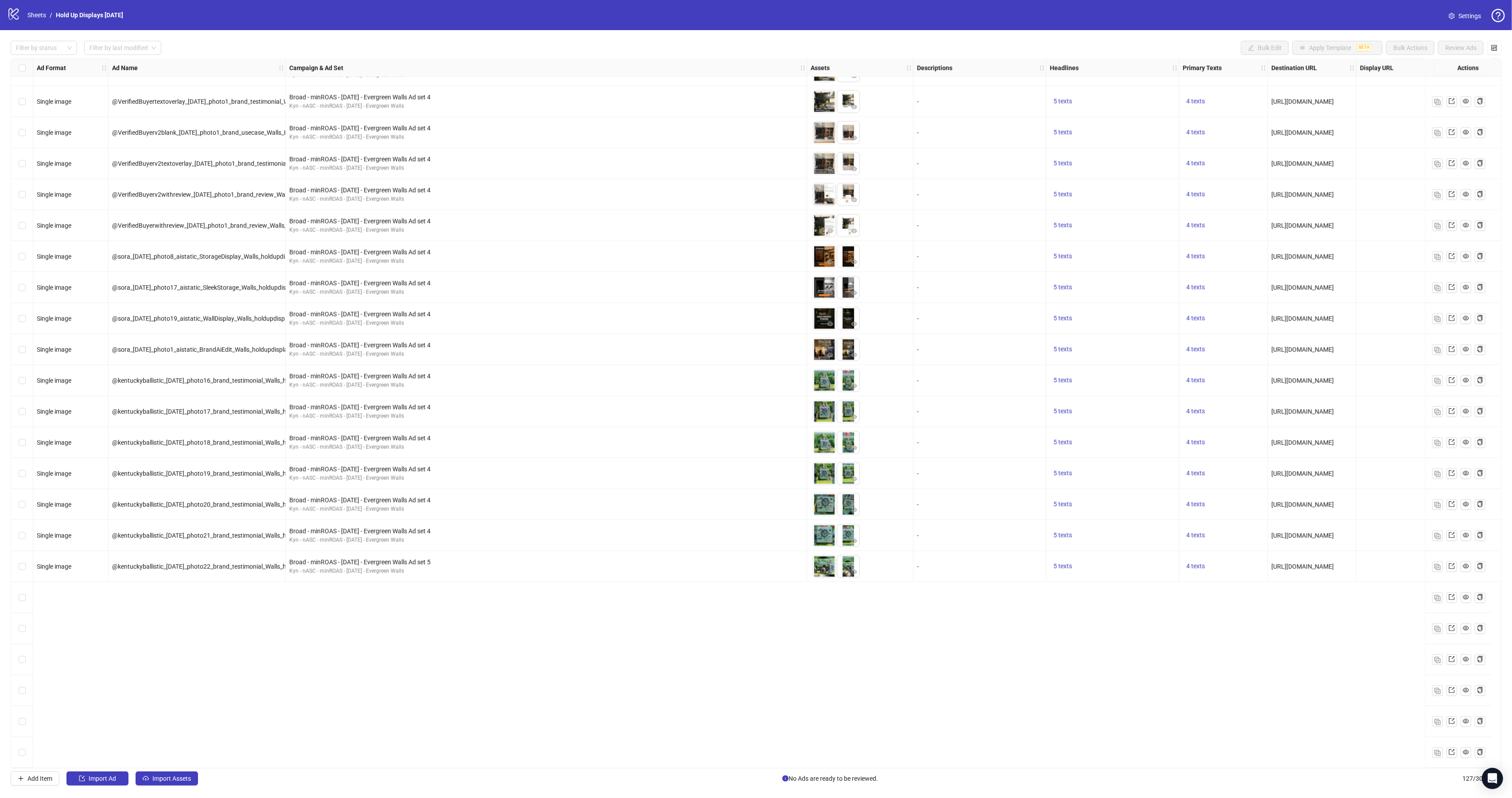
scroll to position [3018, 0]
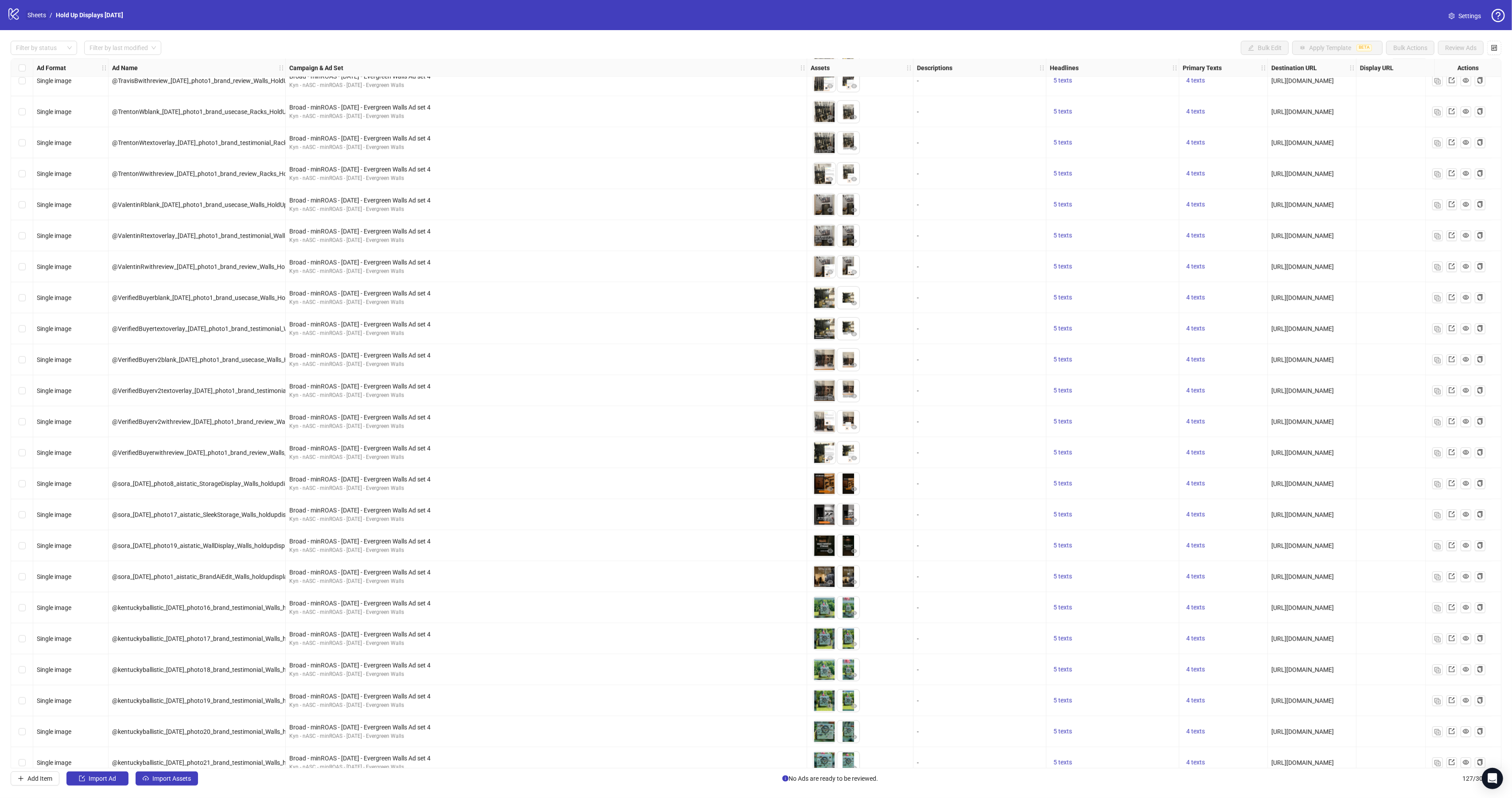
click at [38, 15] on link "Sheets" at bounding box center [37, 15] width 22 height 10
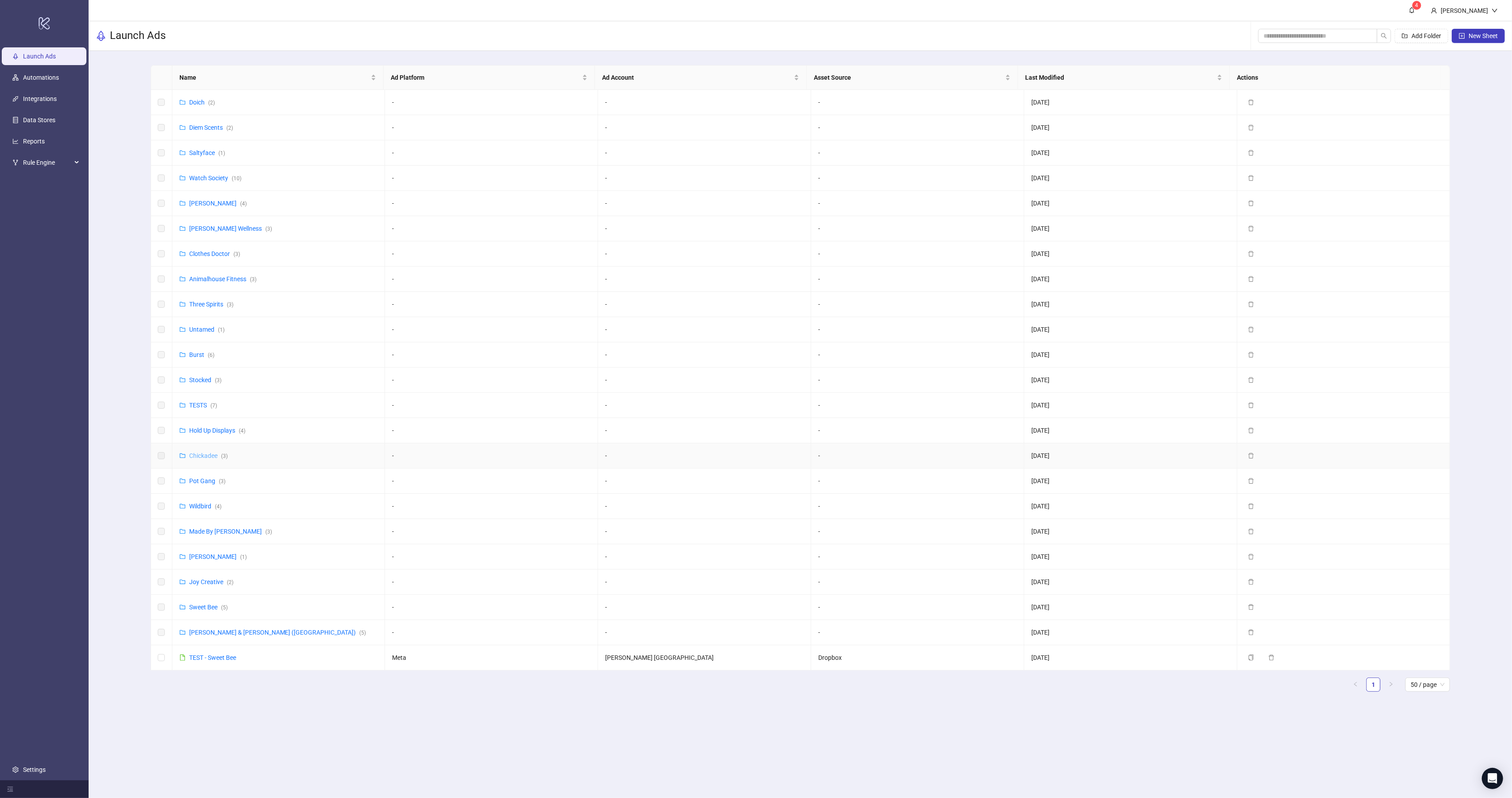
click at [204, 458] on link "Chickadee ( 3 )" at bounding box center [208, 456] width 39 height 7
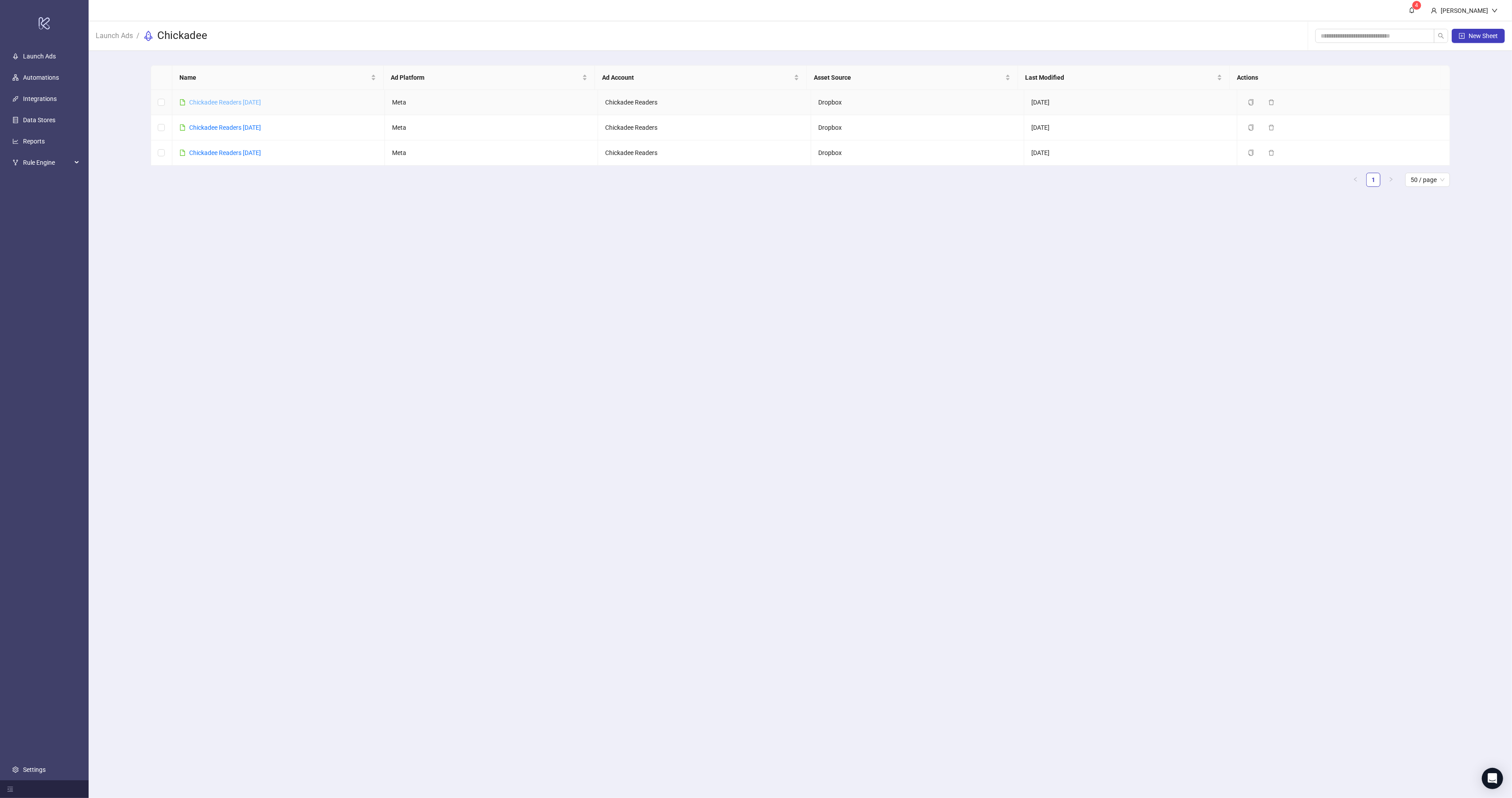
click at [256, 100] on link "Chickadee Readers [DATE]" at bounding box center [225, 102] width 72 height 7
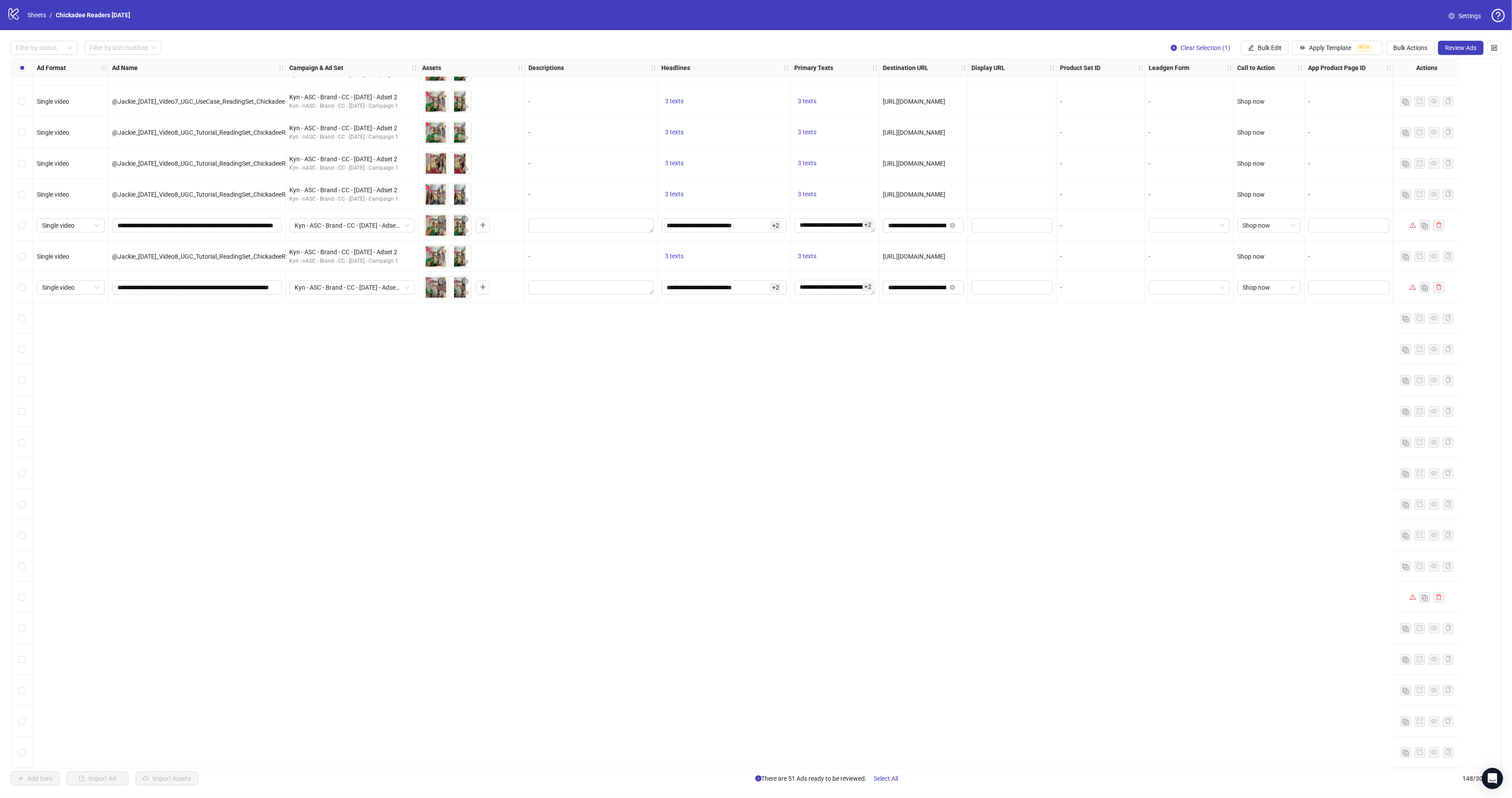
scroll to position [3393, 0]
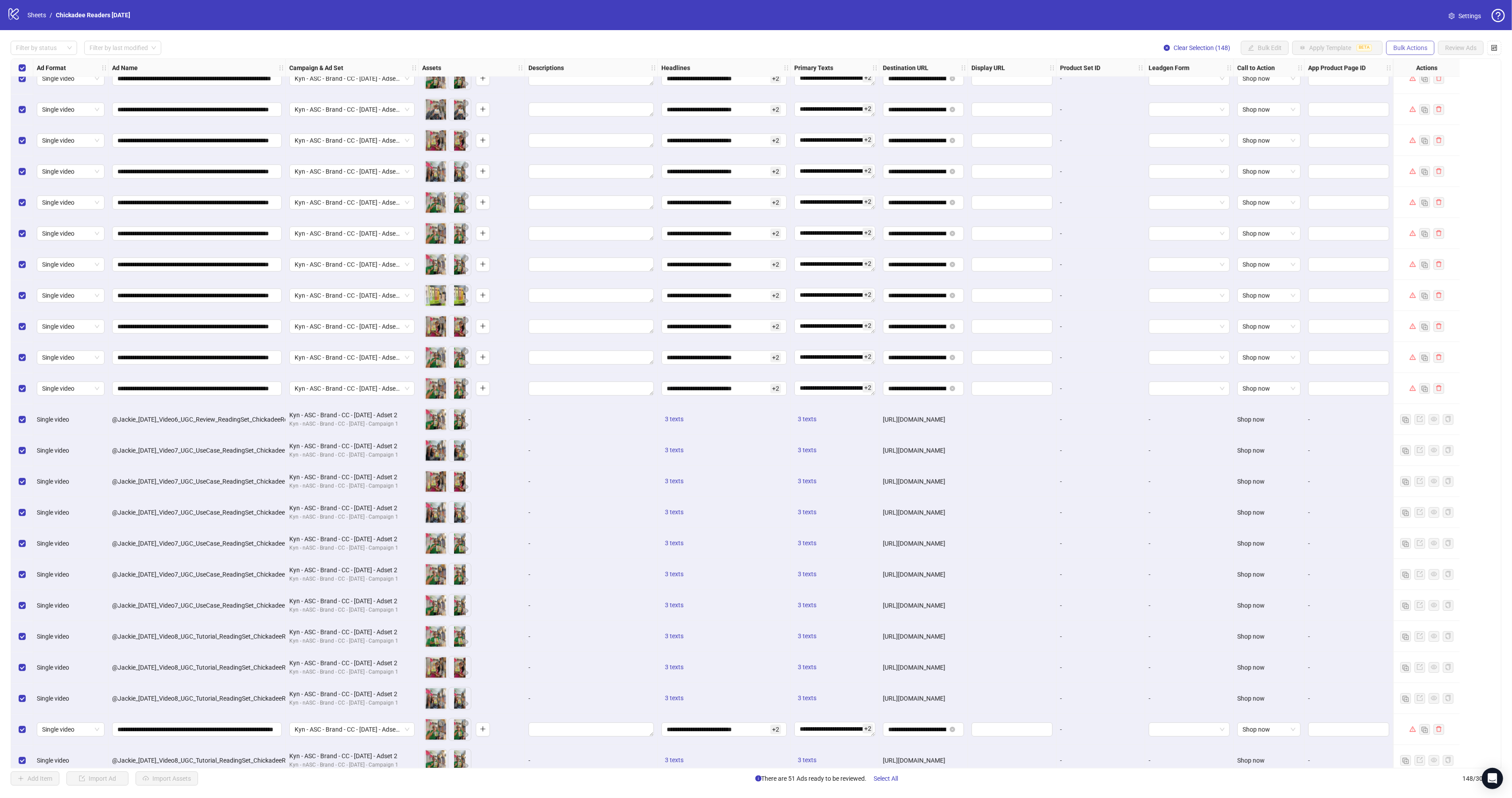
click at [1406, 46] on span "Bulk Actions" at bounding box center [1410, 48] width 34 height 7
click at [1425, 96] on span "Duplicate with assets" at bounding box center [1422, 94] width 60 height 10
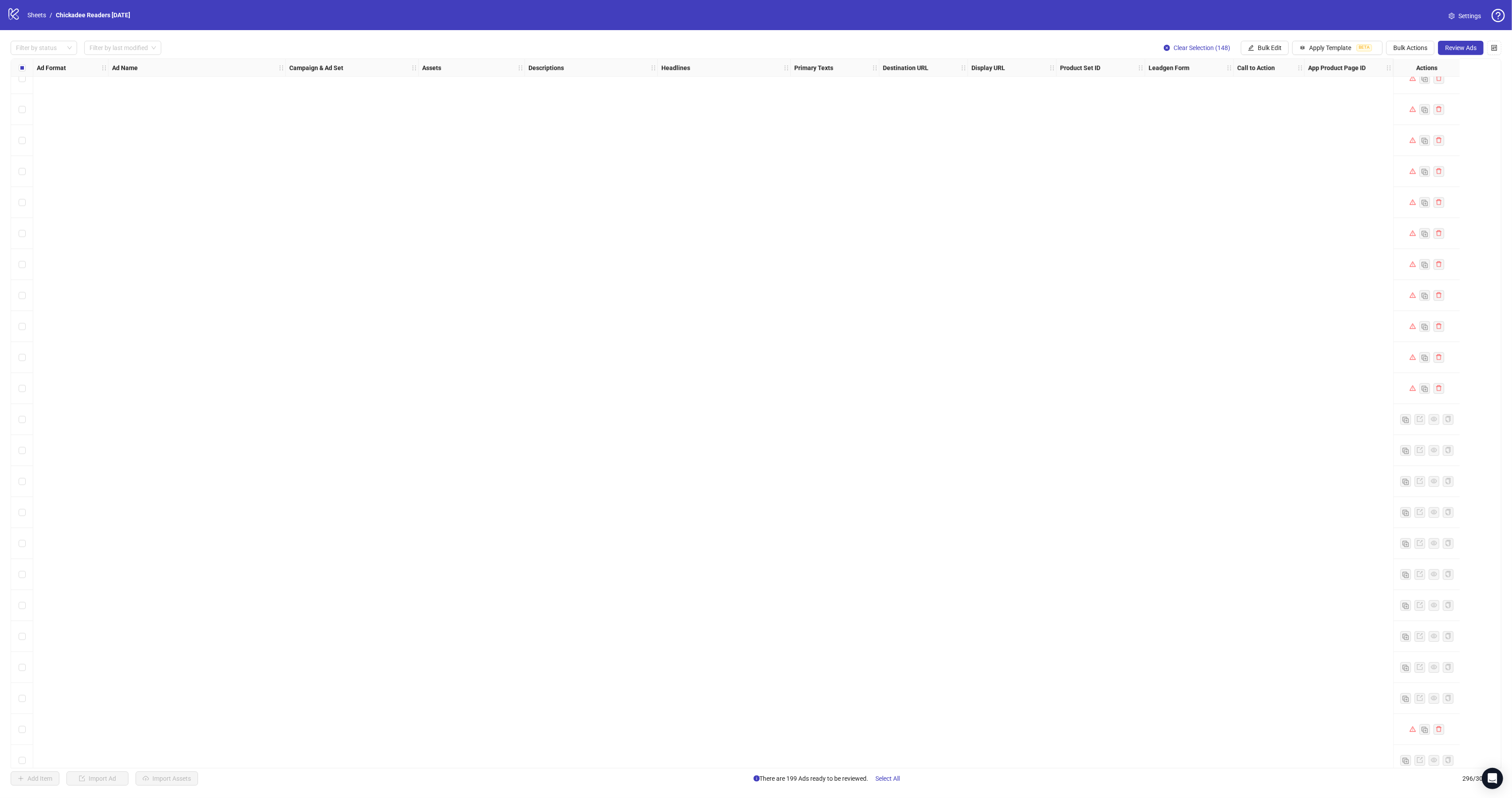
scroll to position [8489, 0]
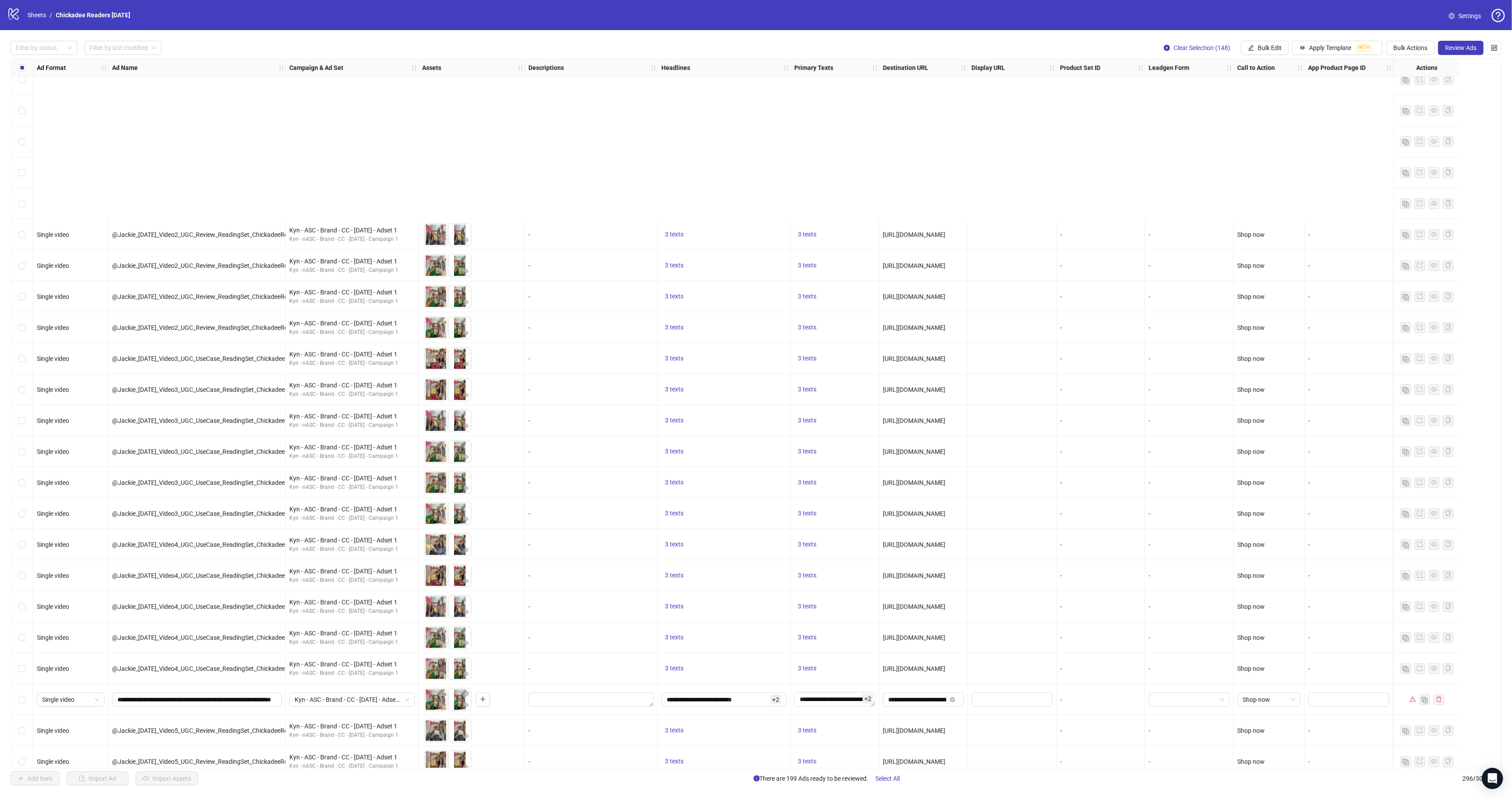
scroll to position [693, 0]
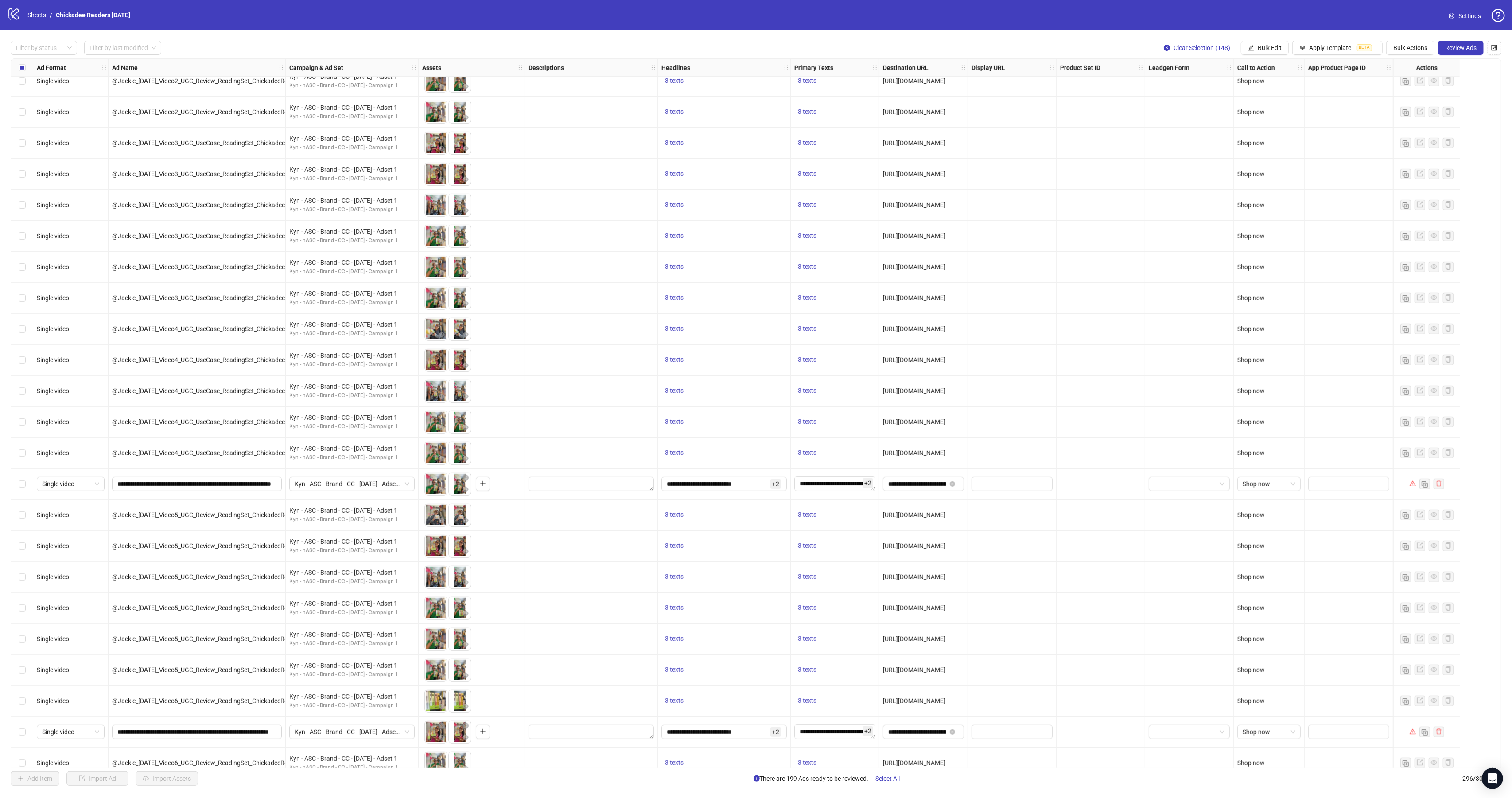
click at [369, 493] on div "Kyn - ASC - Brand - CC - [DATE] - Adset 1" at bounding box center [352, 484] width 133 height 31
click at [374, 485] on span "Kyn - ASC - Brand - CC - [DATE] - Adset 1" at bounding box center [352, 484] width 114 height 13
click at [227, 514] on span "@Jackie_[DATE]_Video5_UGC_Review_ReadingSet_ChickadeeReaders__iter0" at bounding box center [216, 515] width 208 height 7
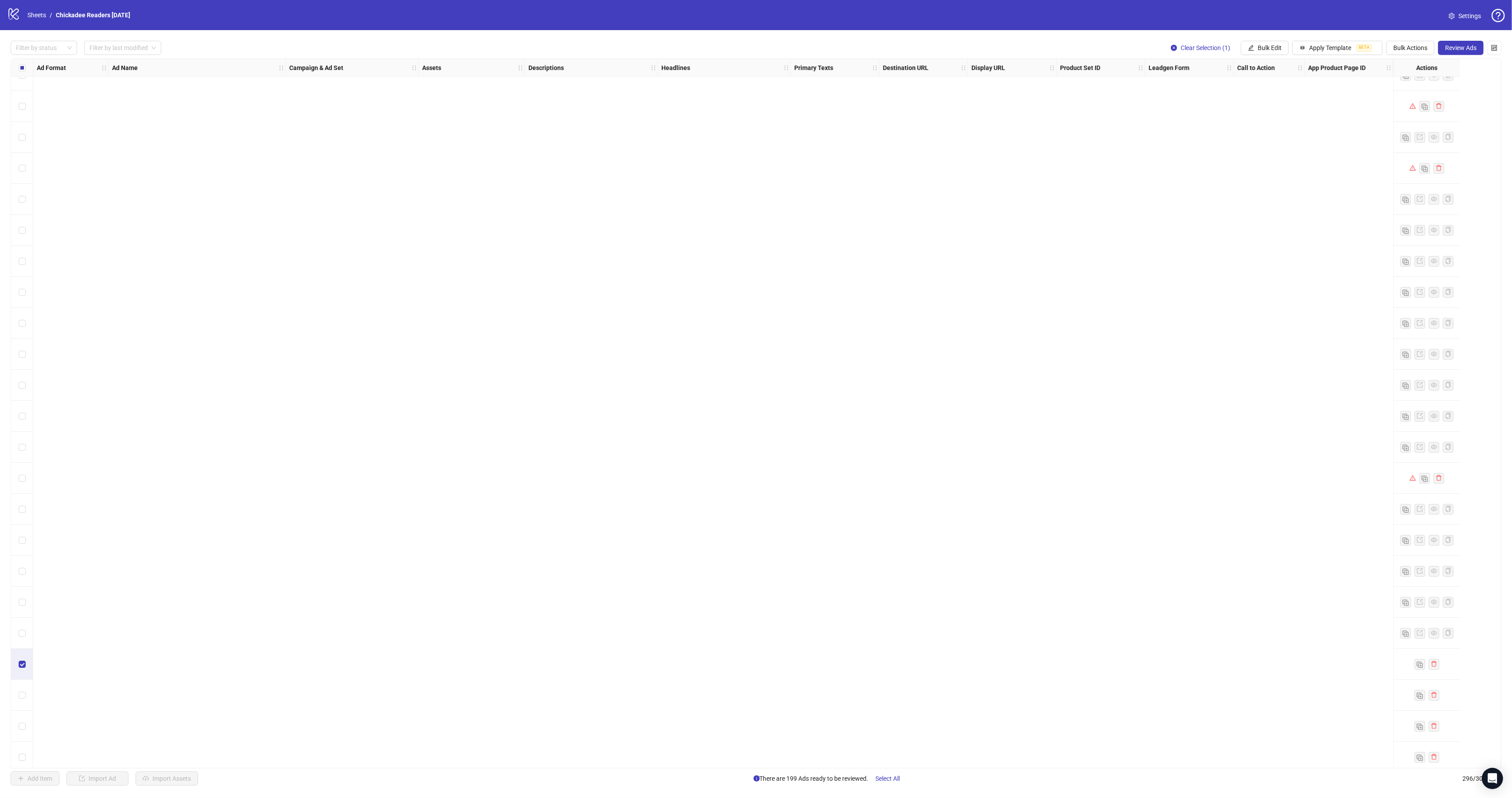
scroll to position [5266, 0]
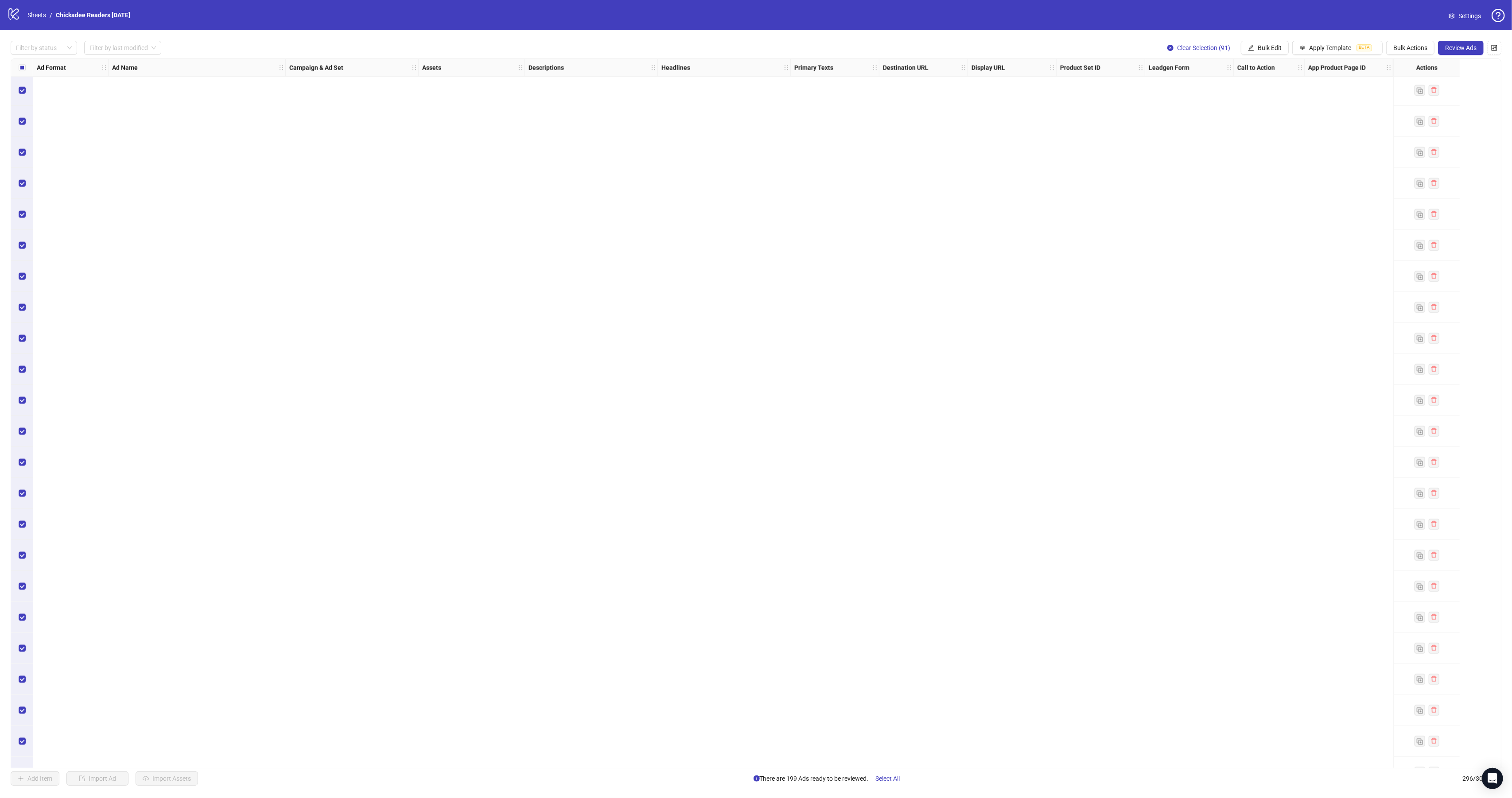
scroll to position [6934, 0]
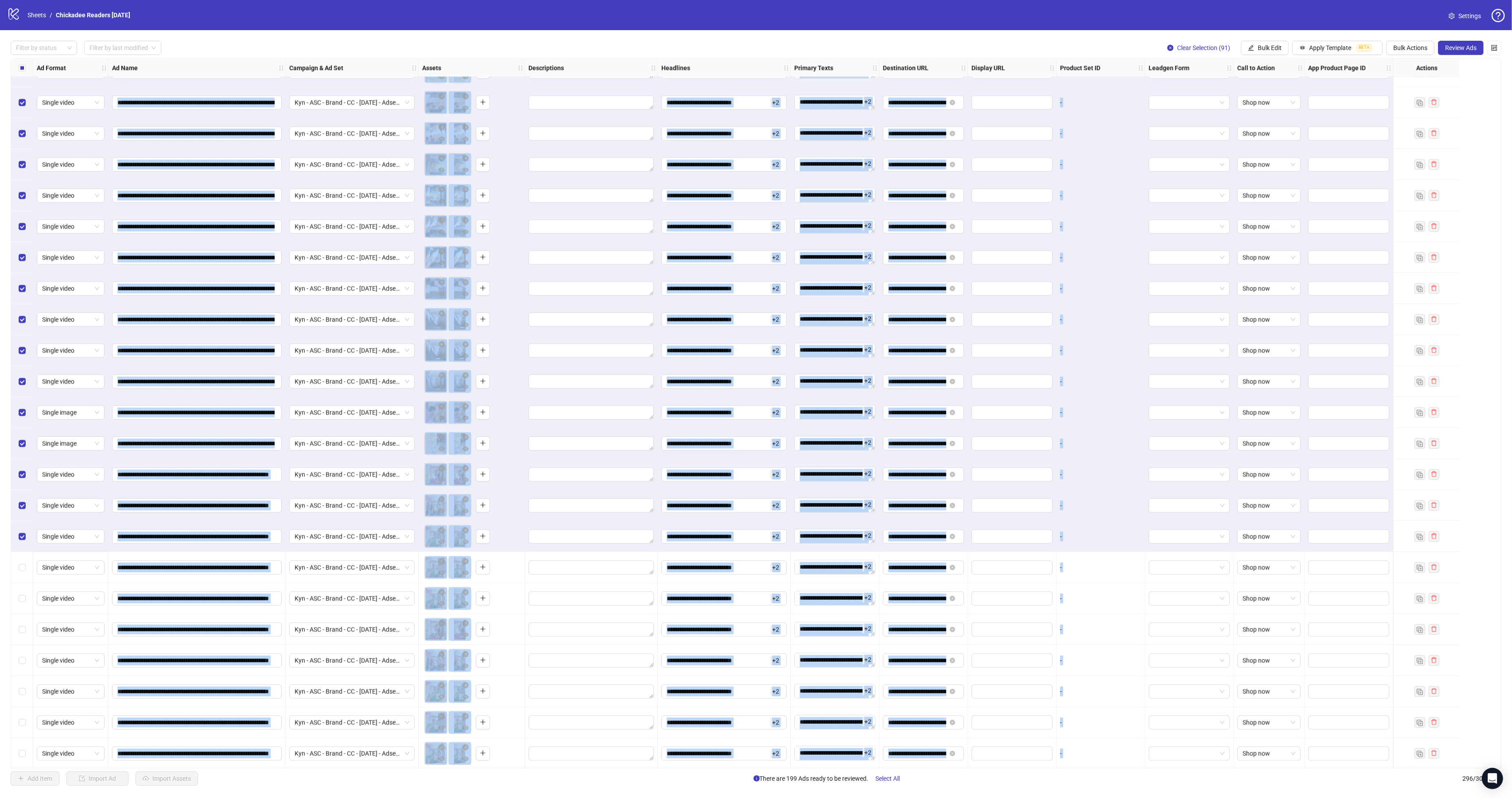
click at [27, 69] on div "Select all rows" at bounding box center [22, 67] width 22 height 18
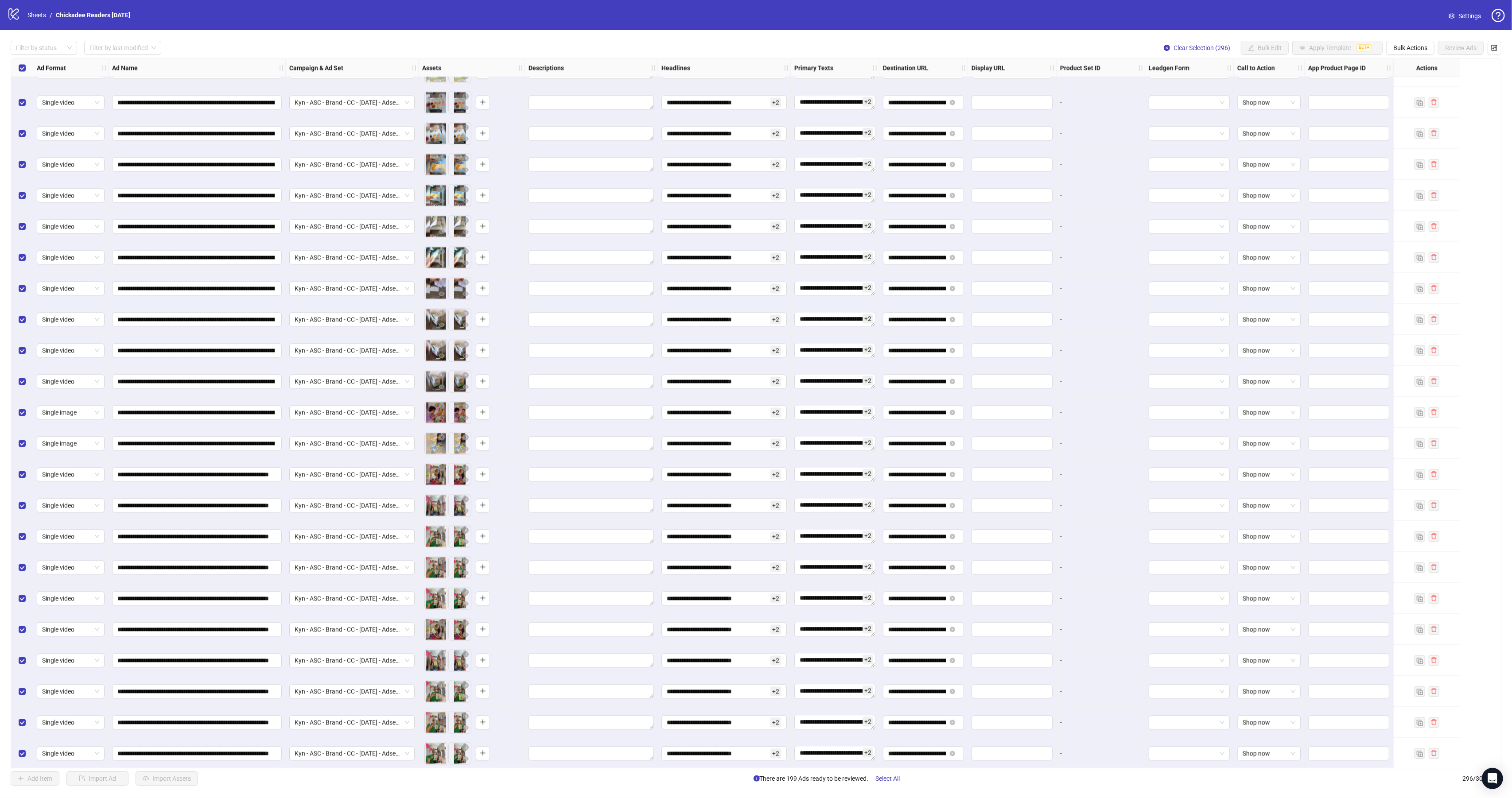
click at [26, 69] on div "Select all rows" at bounding box center [22, 67] width 22 height 18
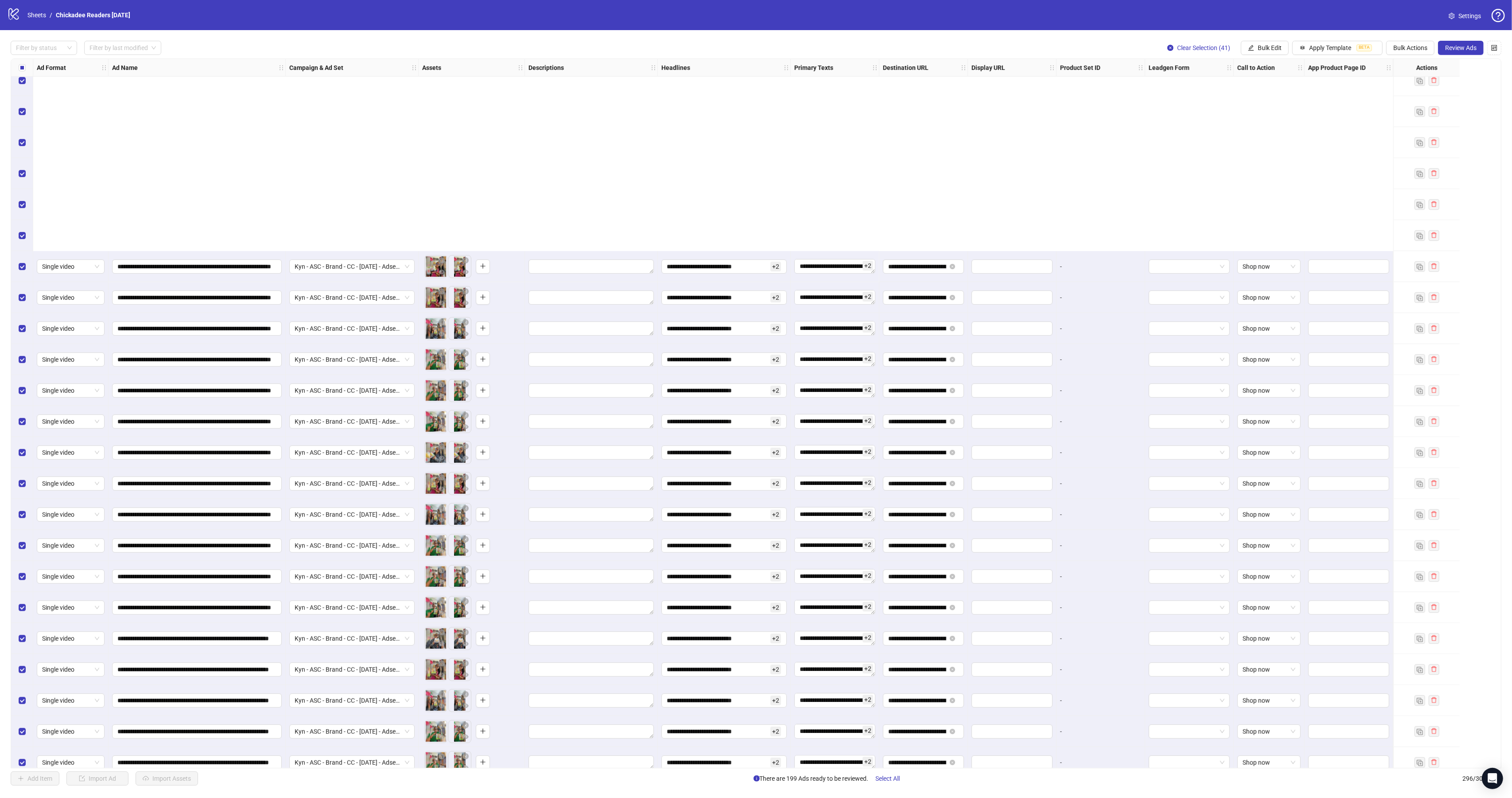
scroll to position [5406, 0]
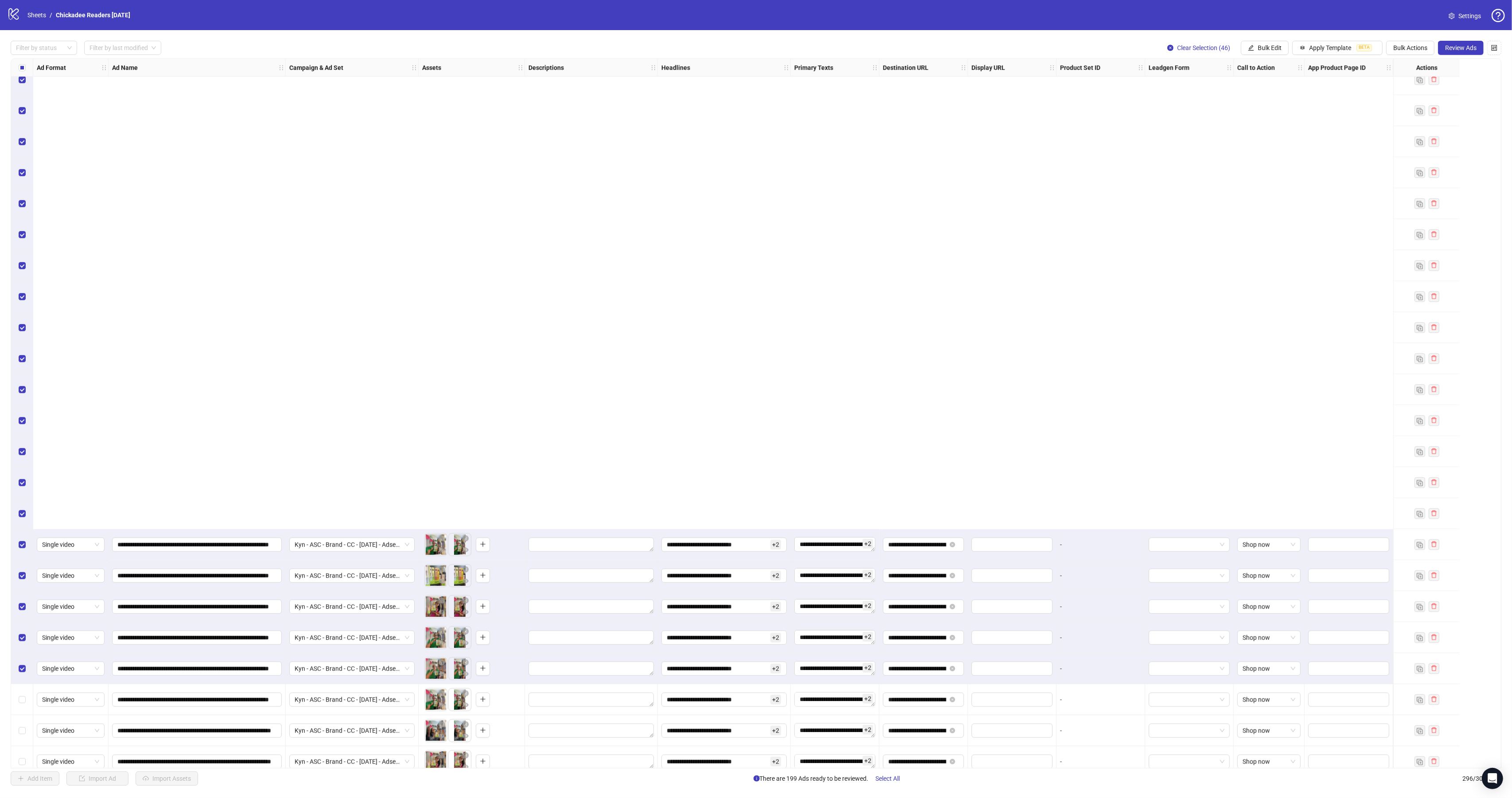
click at [23, 591] on div "Select row 192" at bounding box center [22, 607] width 22 height 31
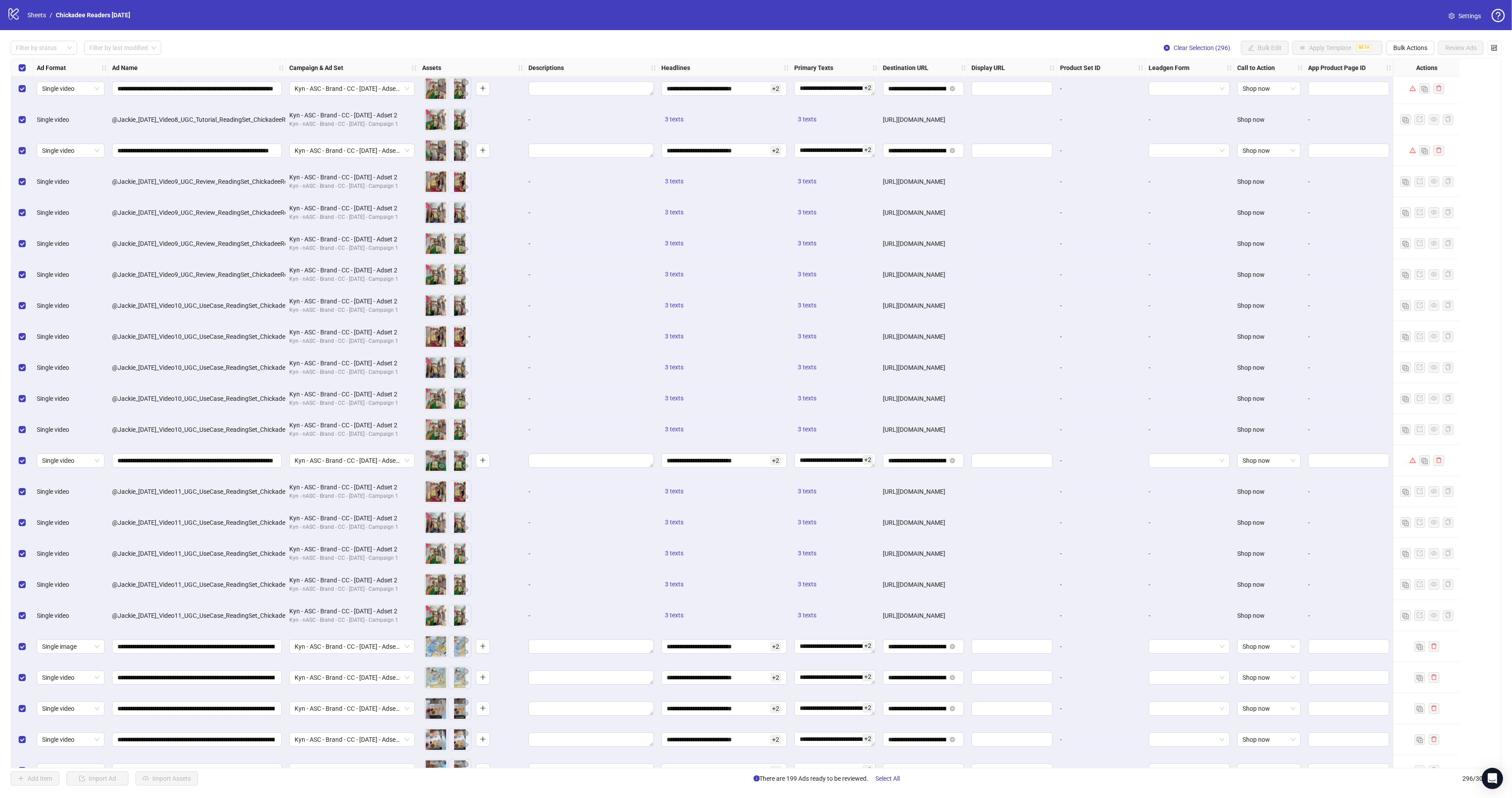
scroll to position [4046, 0]
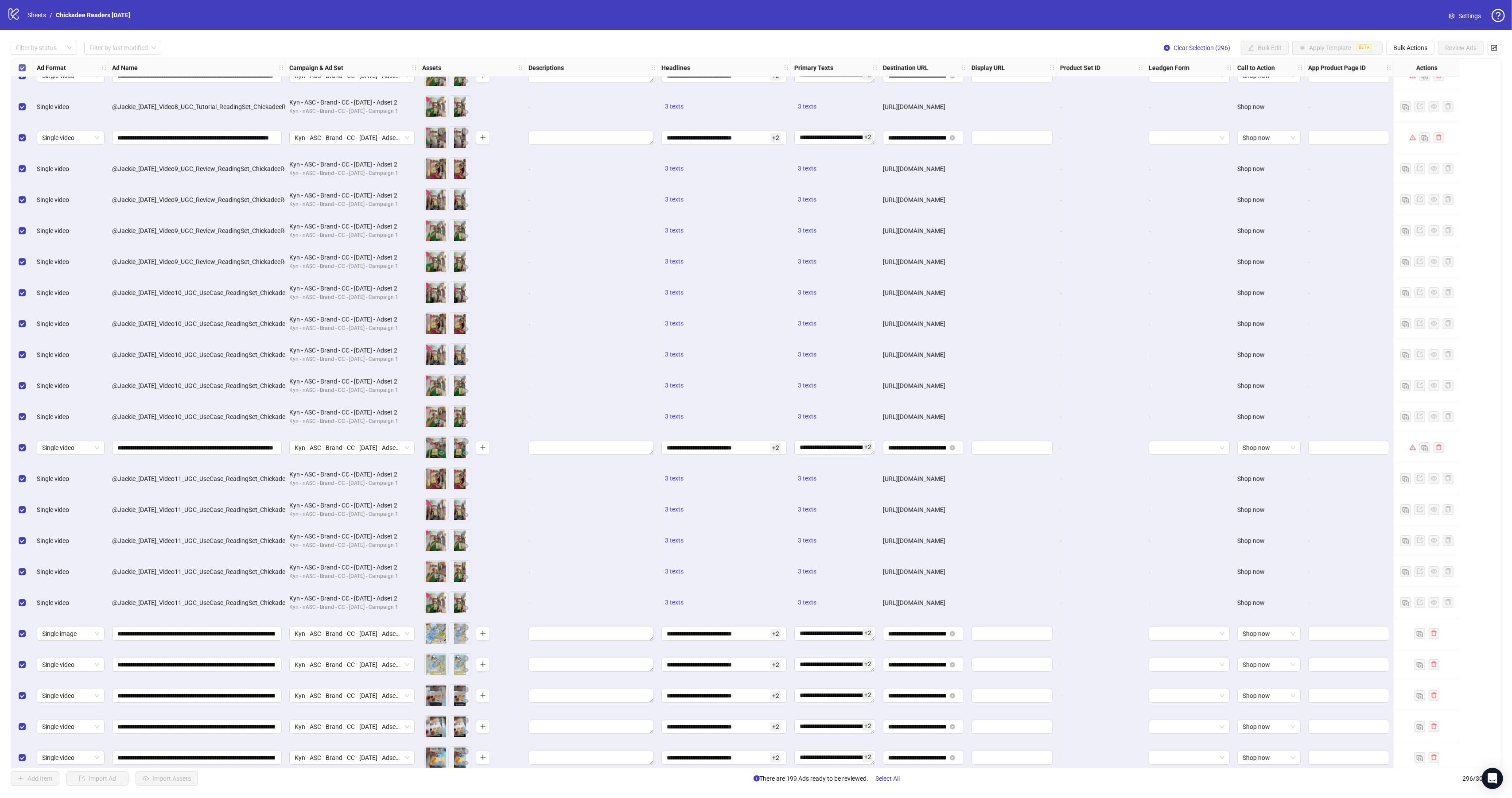
click at [21, 72] on label "Select all rows" at bounding box center [22, 67] width 7 height 10
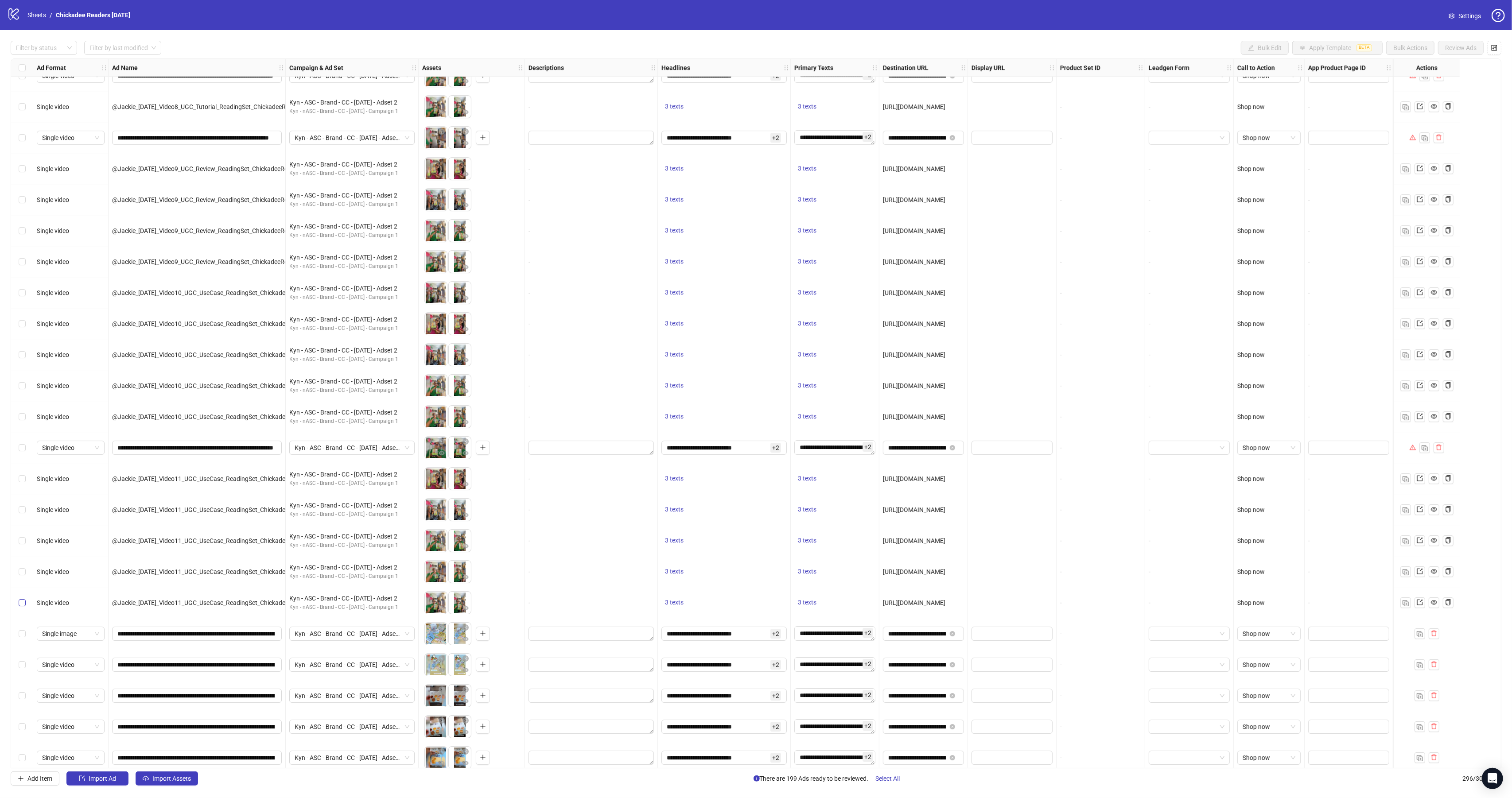
click at [21, 607] on label "Select row 148" at bounding box center [22, 603] width 7 height 10
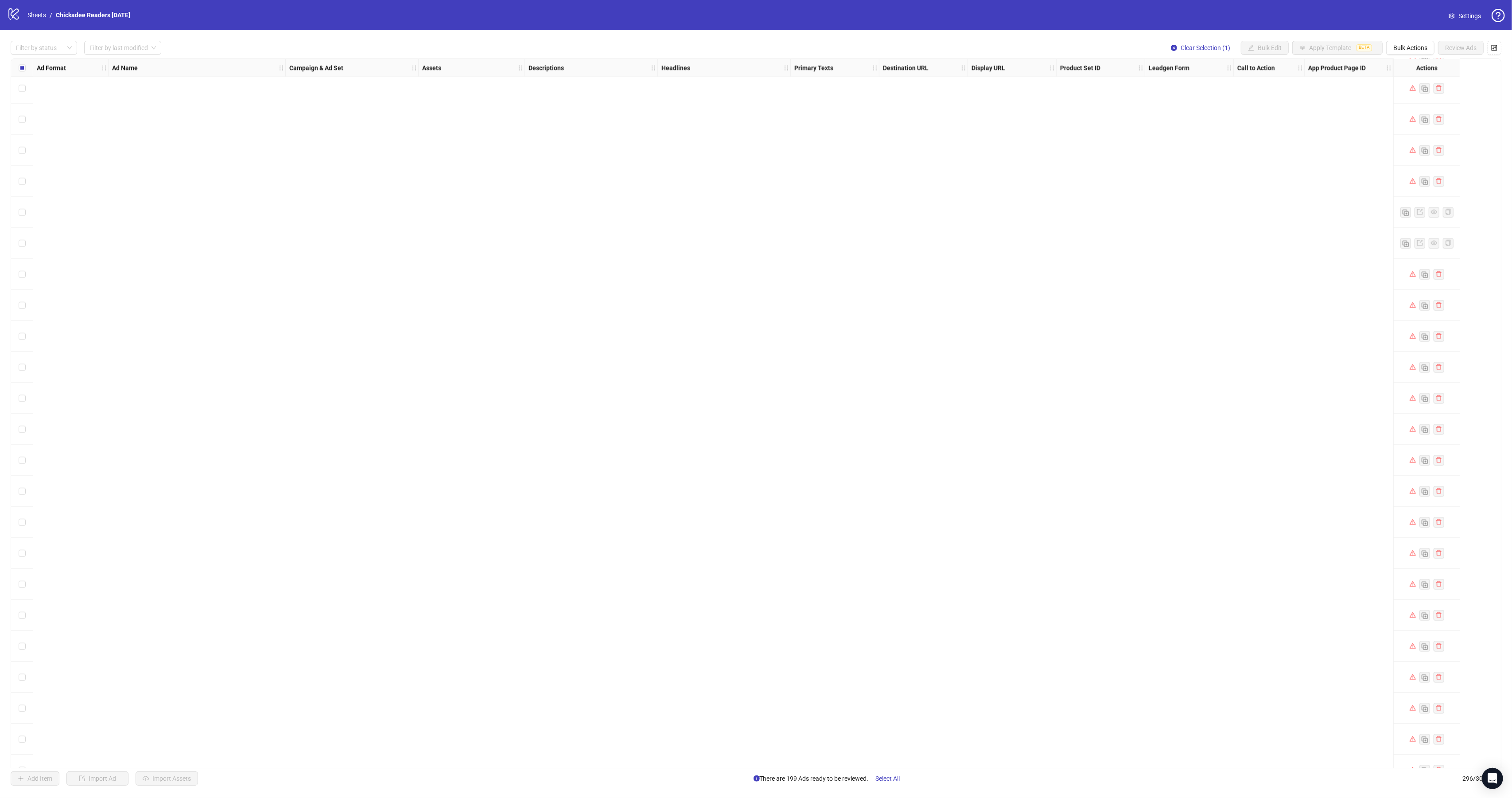
scroll to position [0, 0]
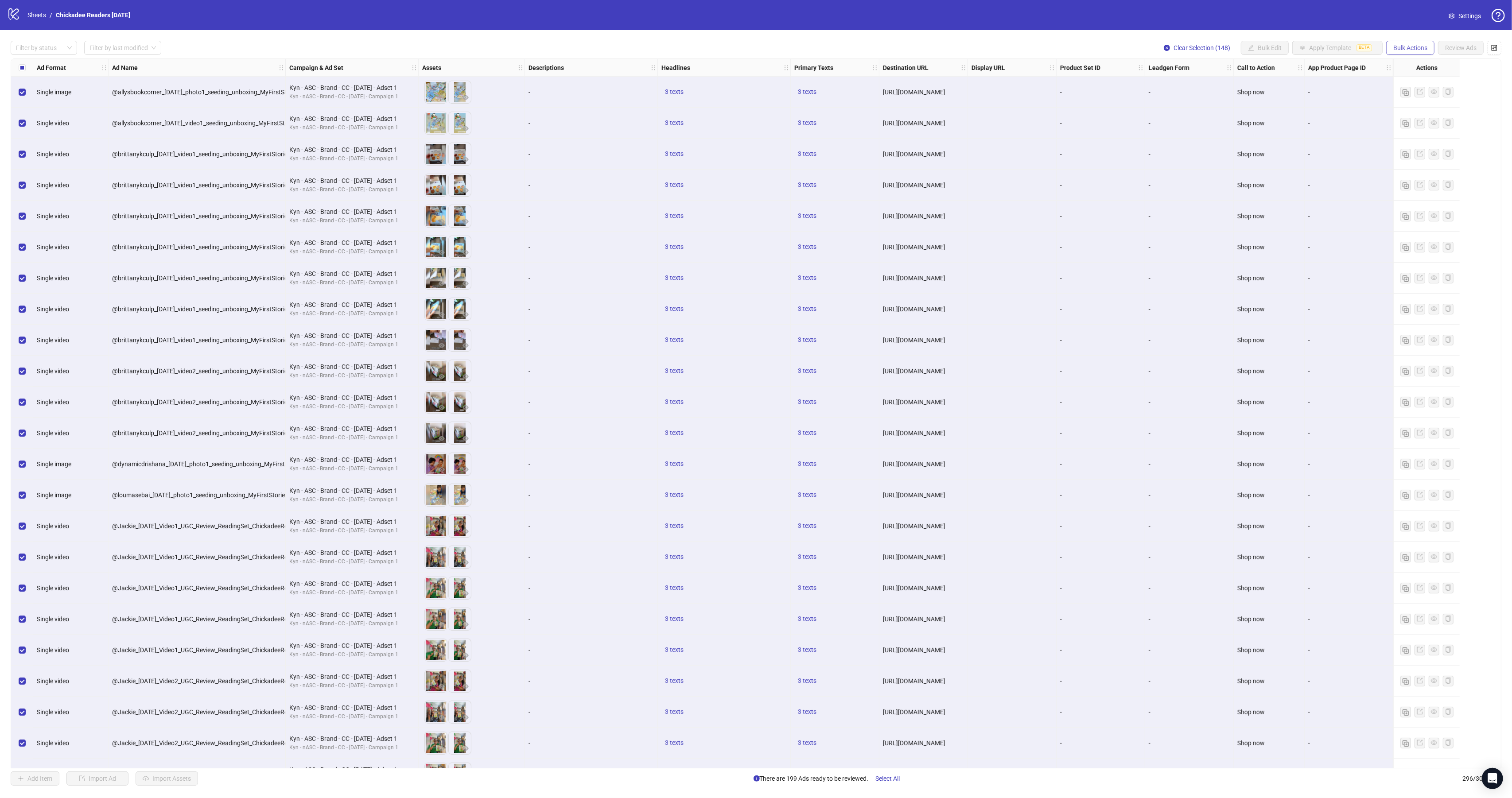
click at [1398, 46] on span "Bulk Actions" at bounding box center [1410, 48] width 34 height 7
click at [1403, 69] on span "Delete" at bounding box center [1422, 66] width 60 height 10
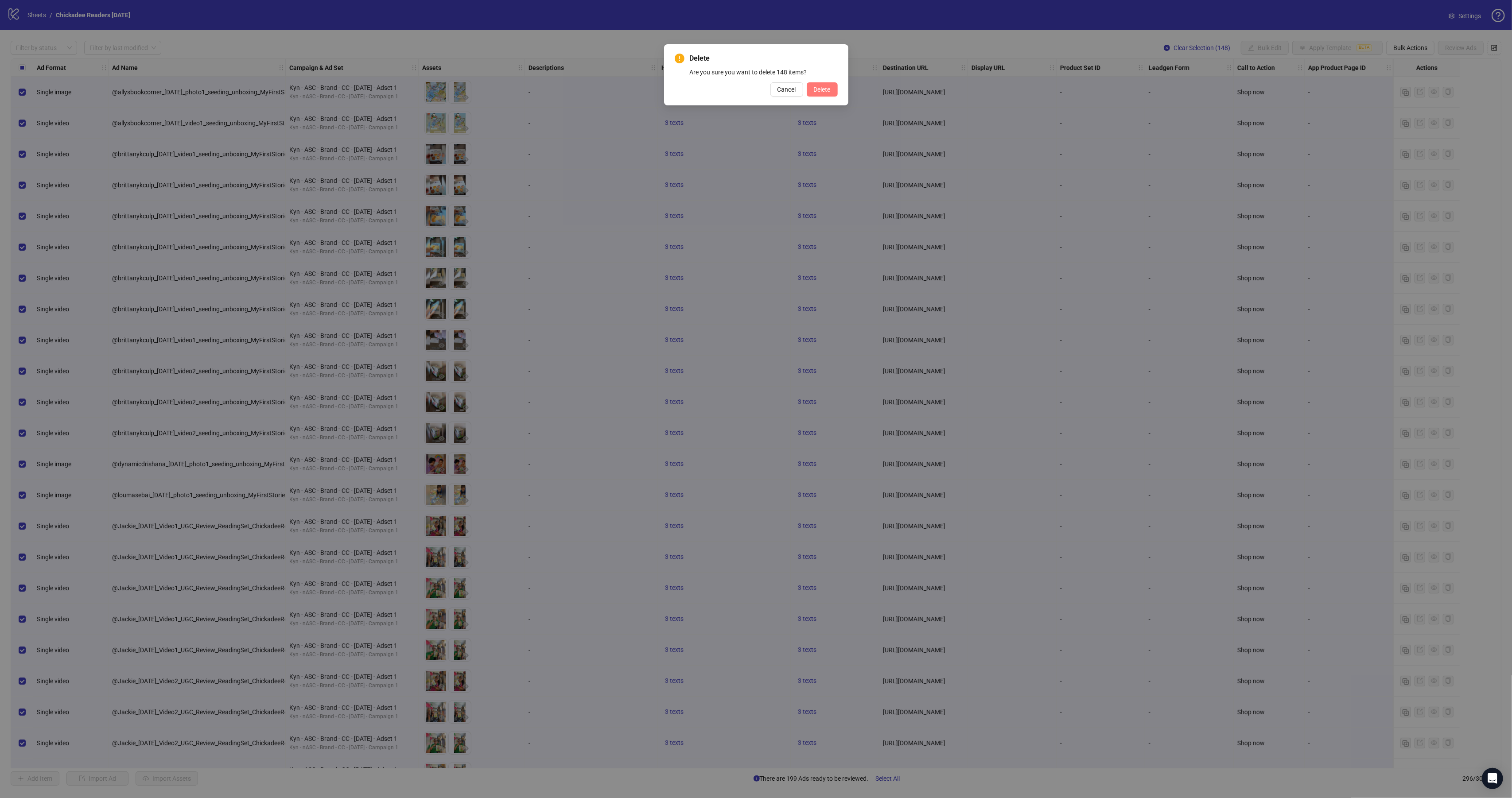
click at [814, 87] on span "Delete" at bounding box center [822, 89] width 17 height 7
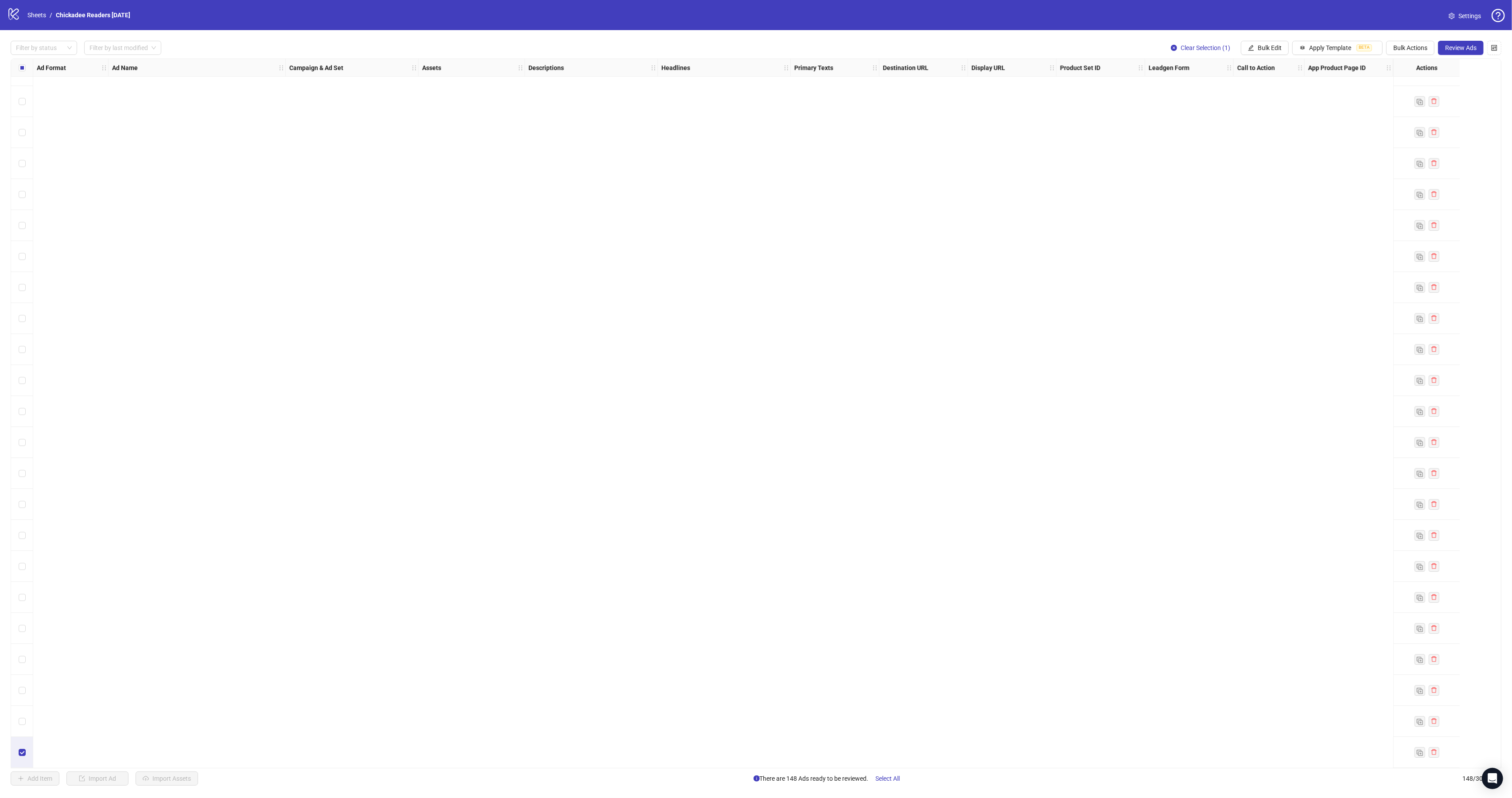
scroll to position [1717, 0]
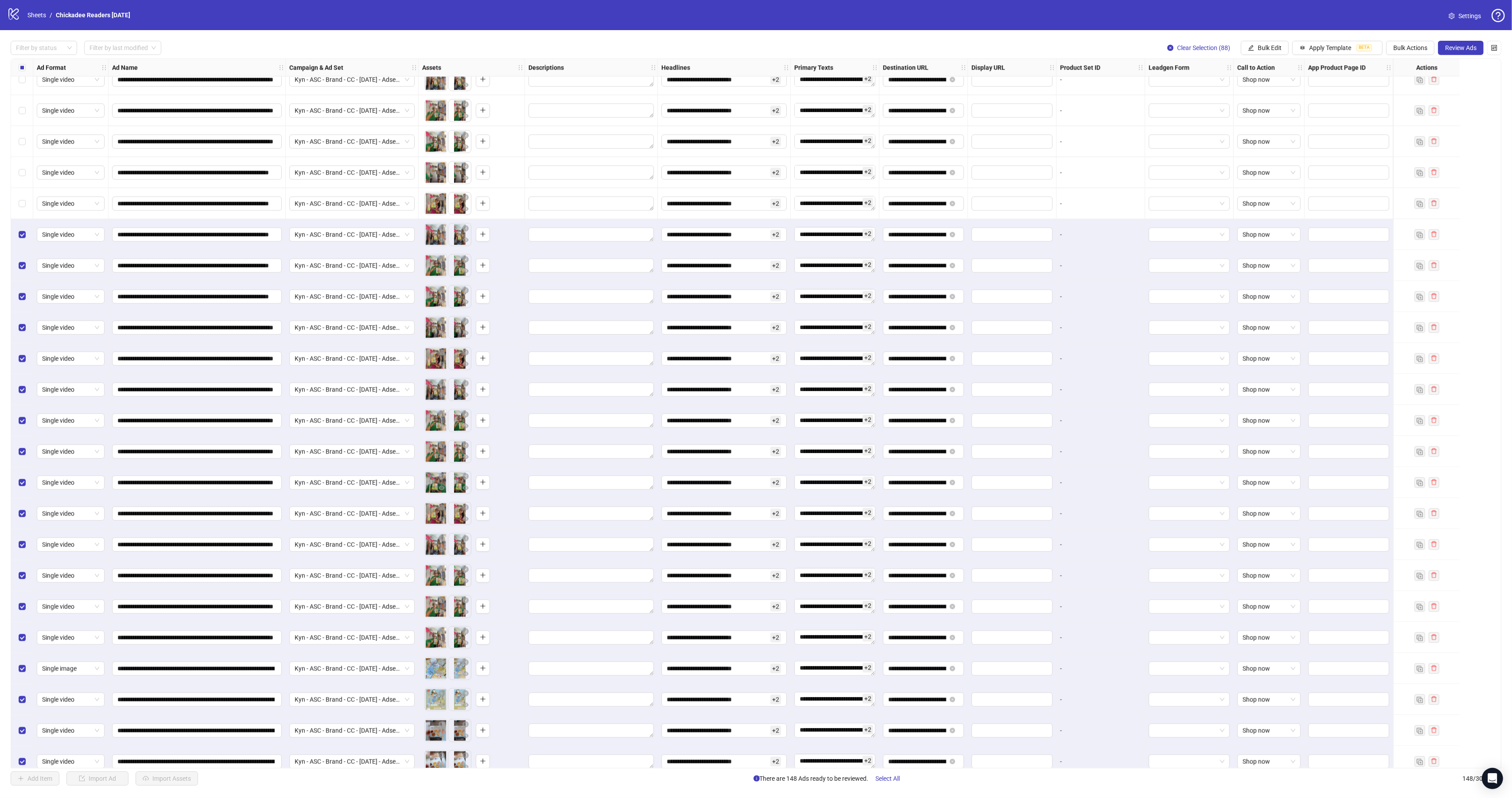
click at [26, 70] on div "Select all rows" at bounding box center [22, 67] width 22 height 18
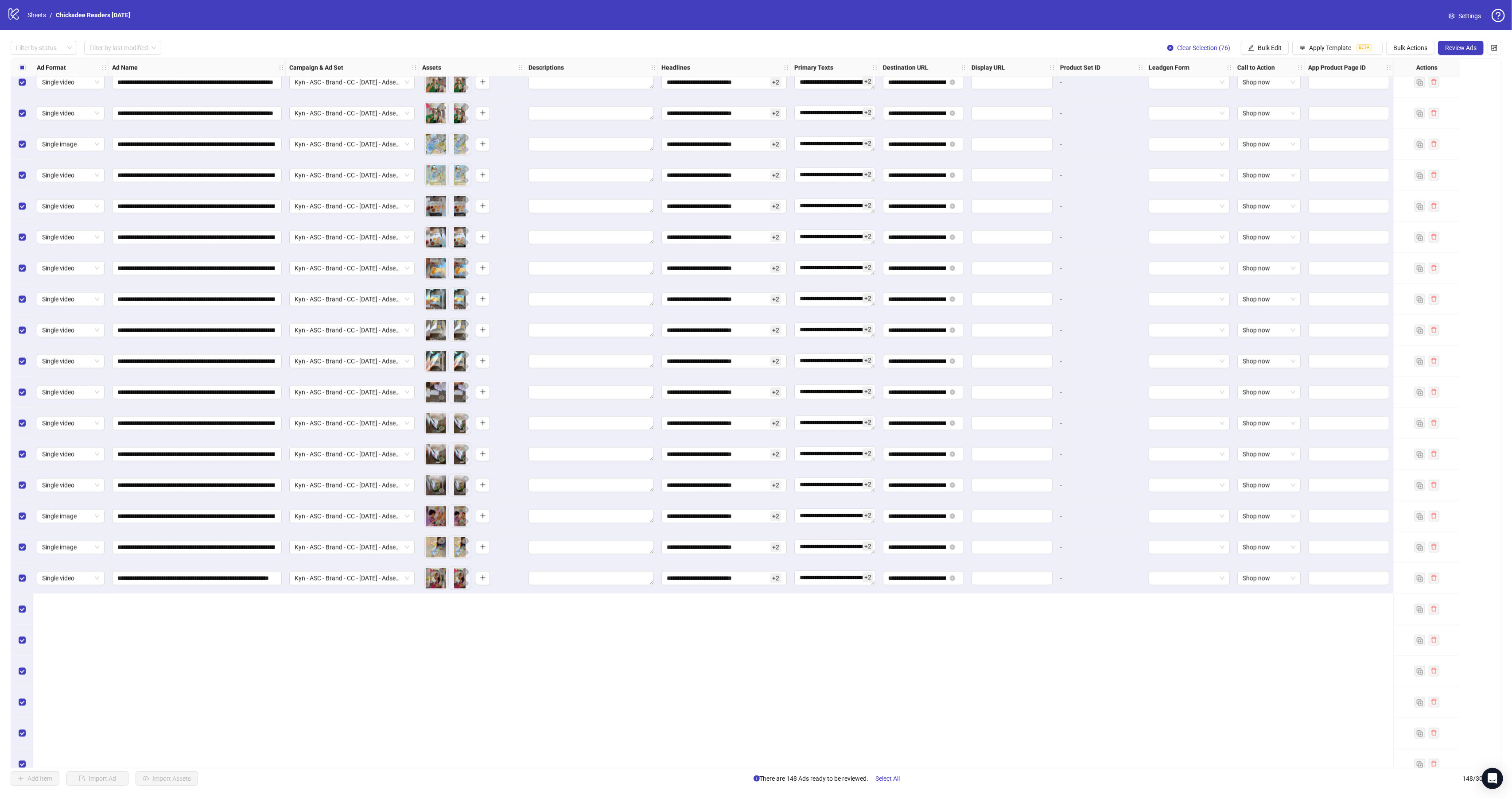
scroll to position [1818, 0]
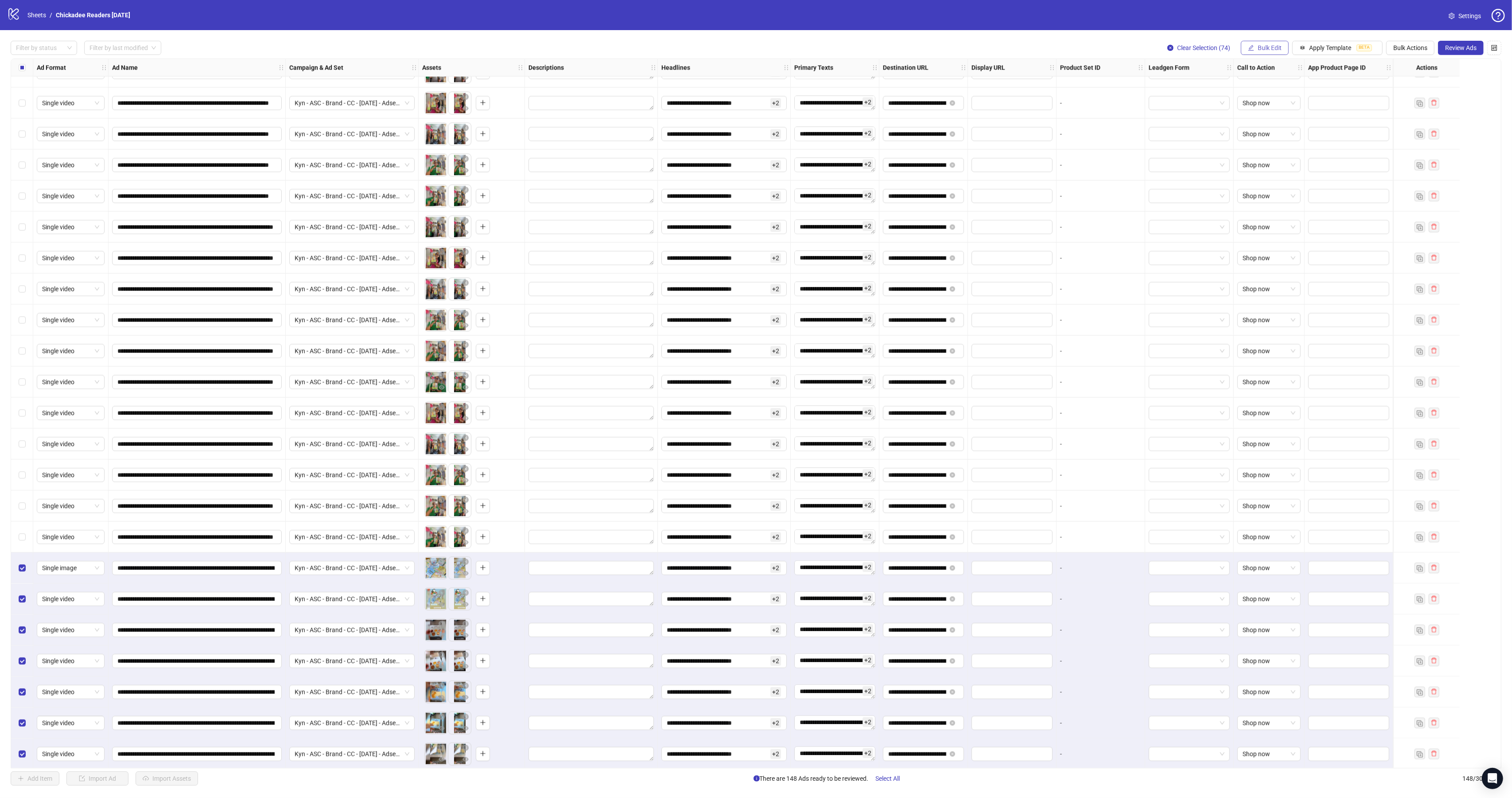
click at [1271, 49] on span "Bulk Edit" at bounding box center [1270, 48] width 24 height 7
click at [1276, 97] on span "Campaign & Ad Set" at bounding box center [1271, 94] width 53 height 10
click at [1233, 84] on span "Kyn - ASC - Brand - CC - [DATE] - Adset 1" at bounding box center [1237, 87] width 122 height 13
click at [1233, 84] on span "Kyn - ASC - Brand - CC - [DATE] - Adset 1" at bounding box center [1237, 87] width 122 height 13
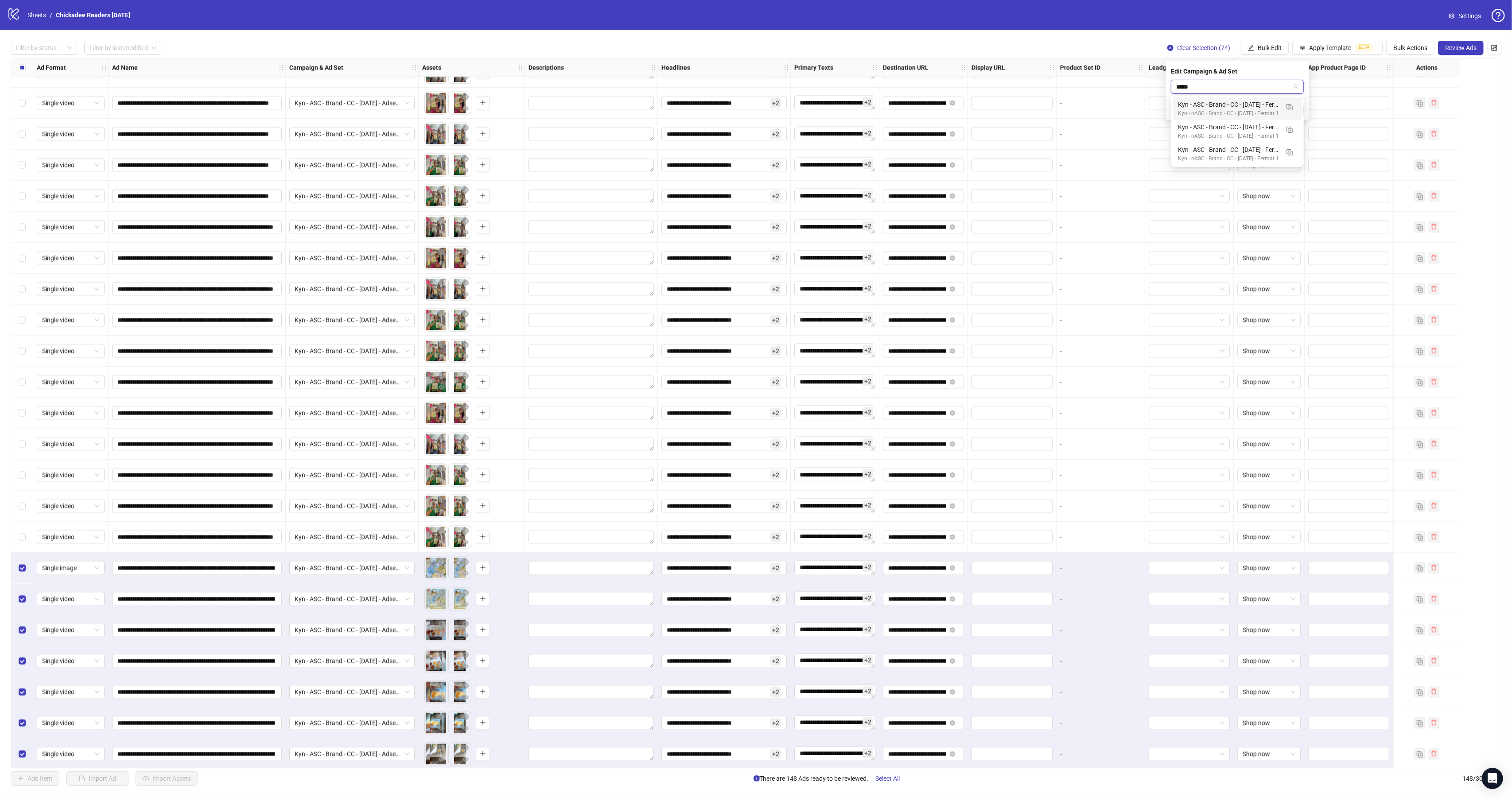
scroll to position [0, 0]
type input "******"
click at [1255, 110] on div "Kyn - nASC - Brand - CC - [DATE] - Fermat 1" at bounding box center [1228, 113] width 101 height 8
click at [1296, 111] on icon "check" at bounding box center [1298, 110] width 6 height 6
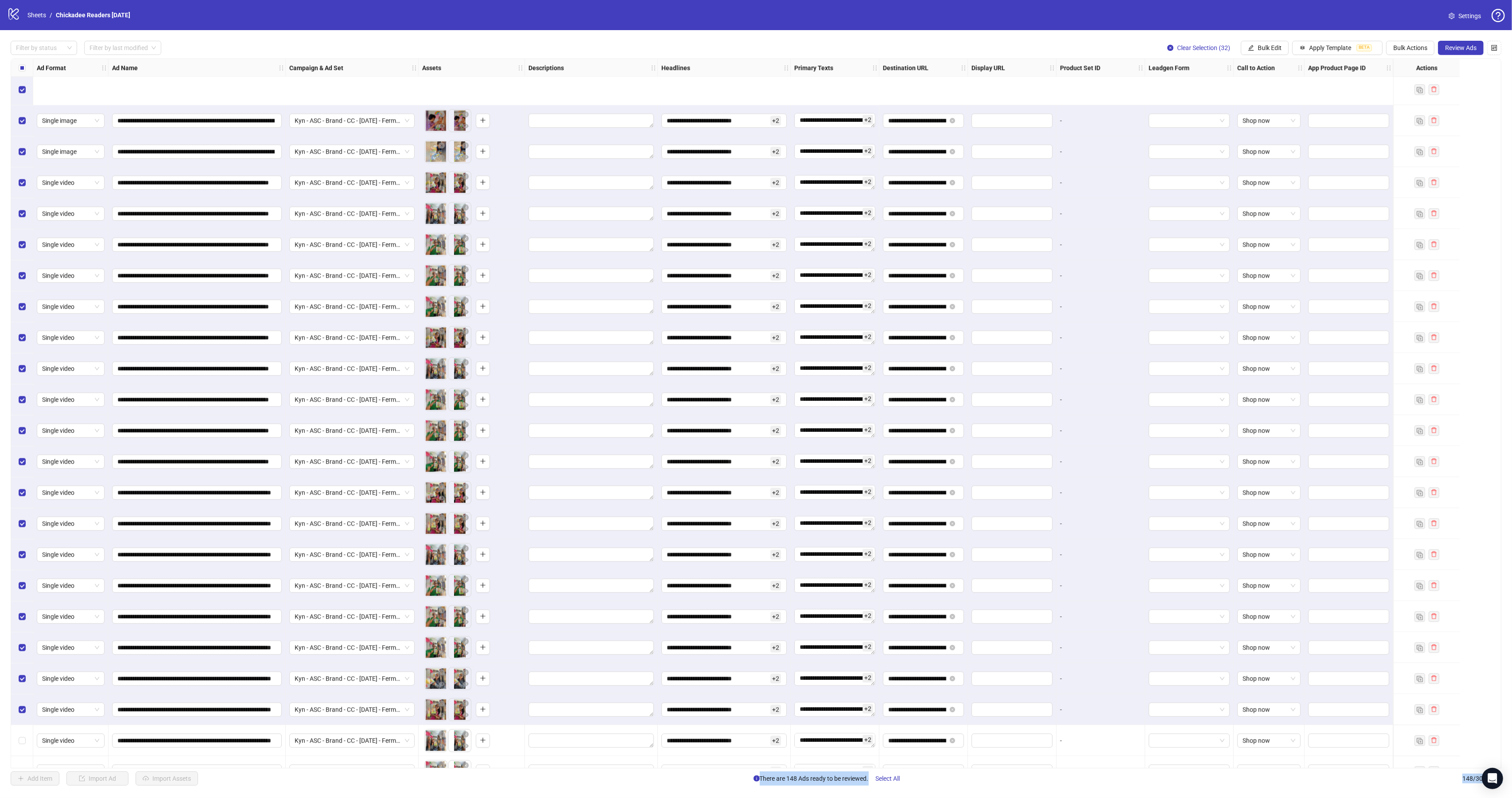
scroll to position [2745, 0]
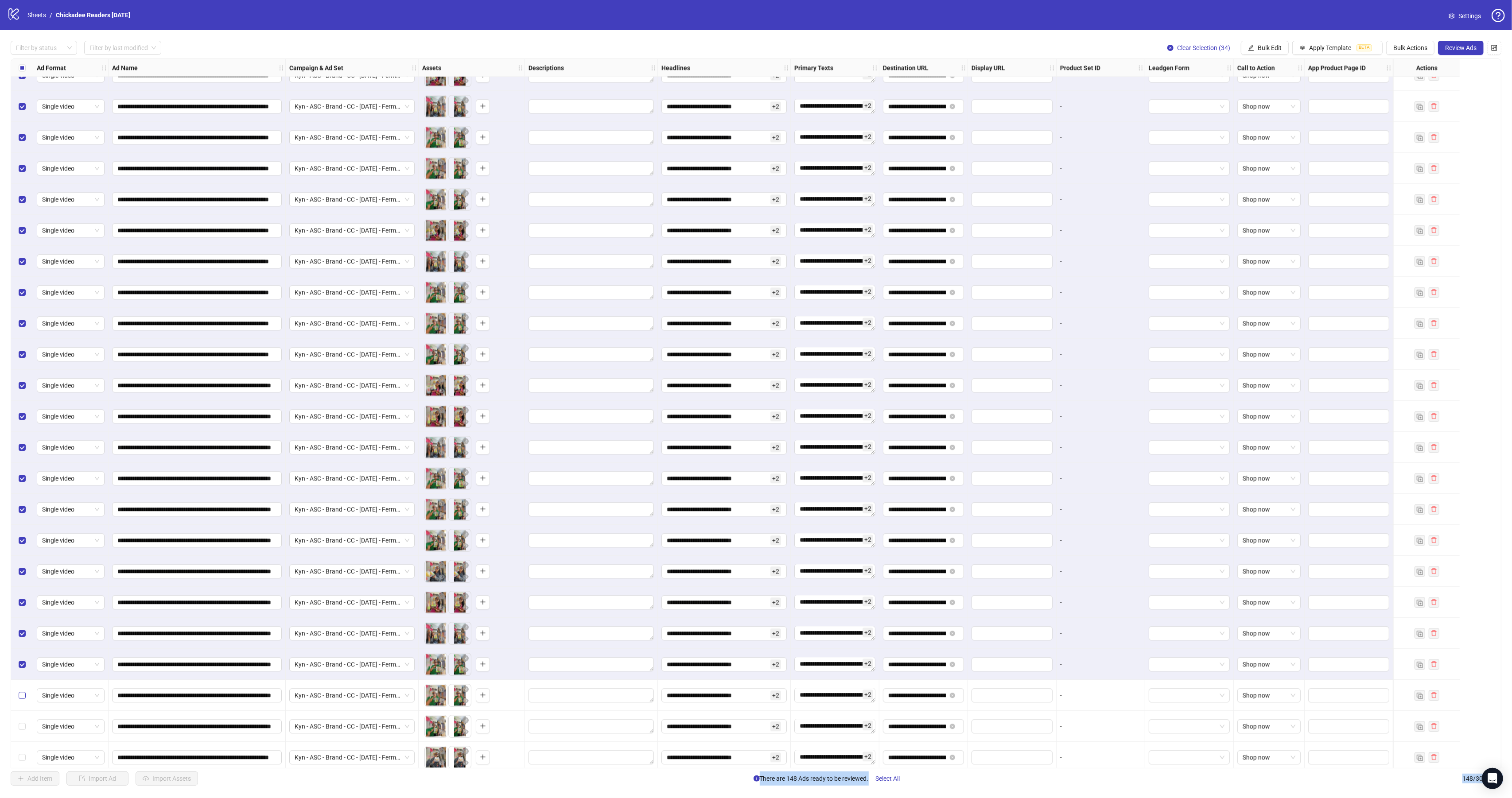
click at [22, 692] on label "Select row 109" at bounding box center [22, 695] width 7 height 10
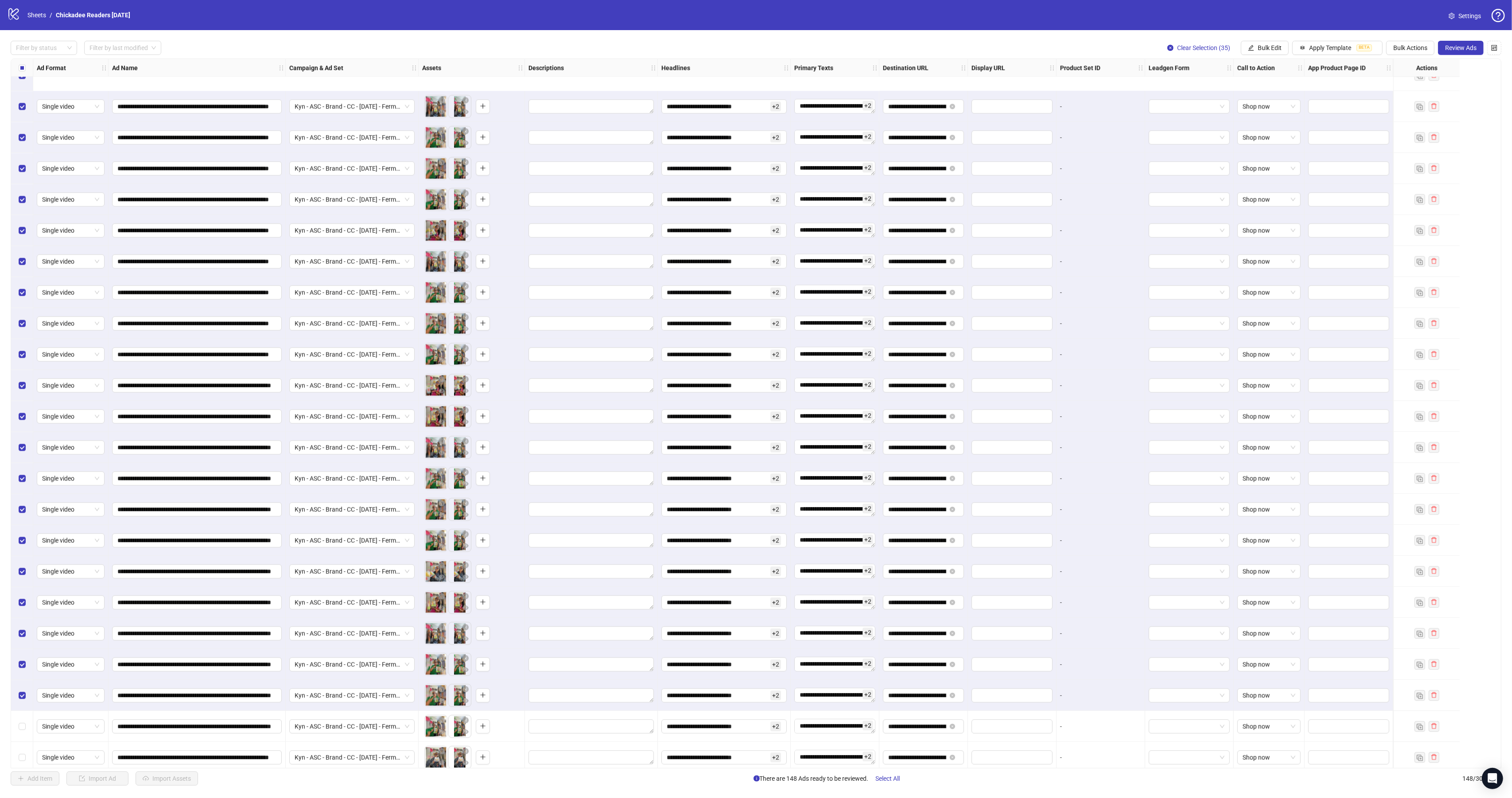
scroll to position [2819, 0]
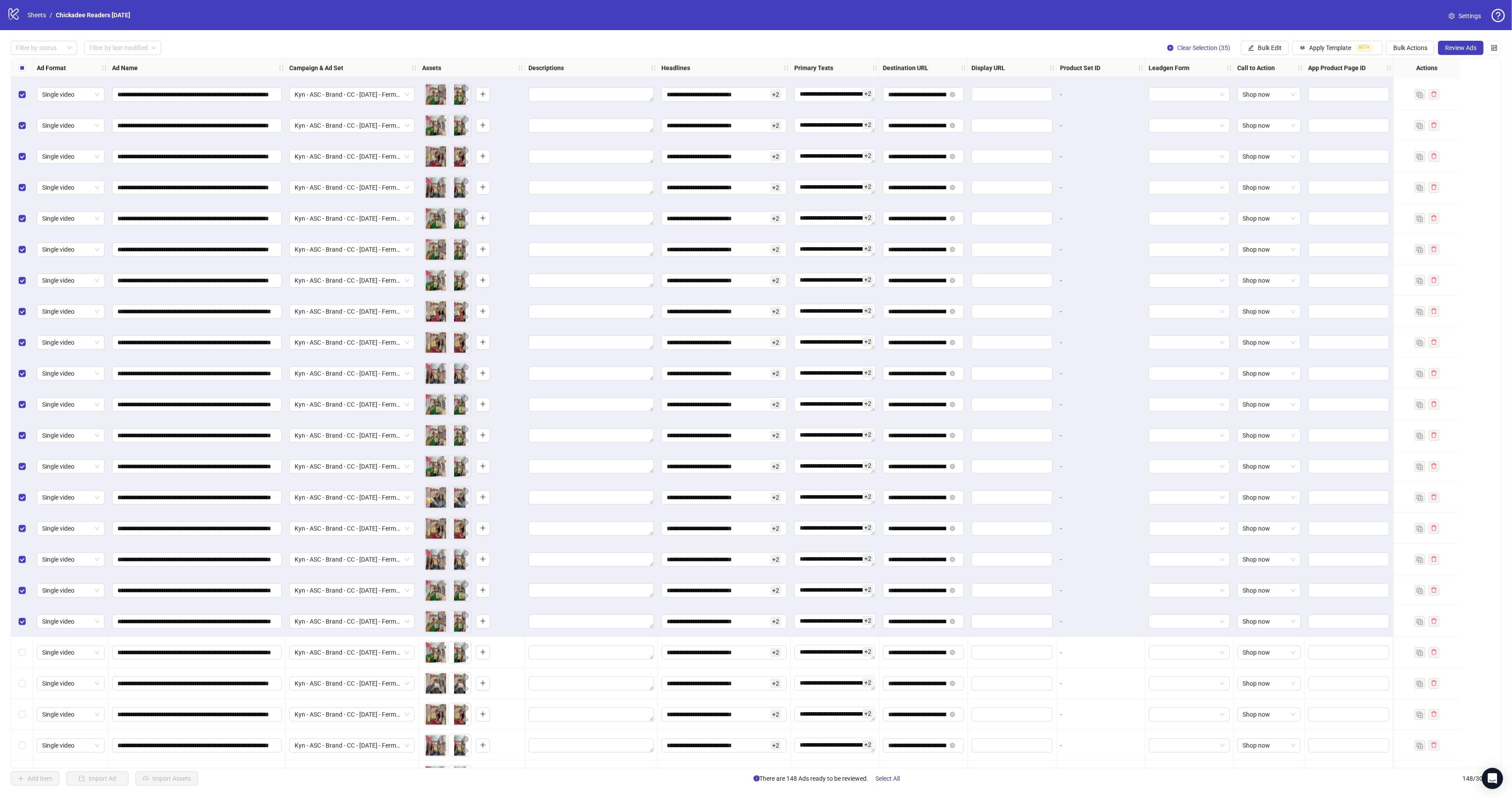
click at [25, 73] on label "Select all rows" at bounding box center [22, 67] width 7 height 10
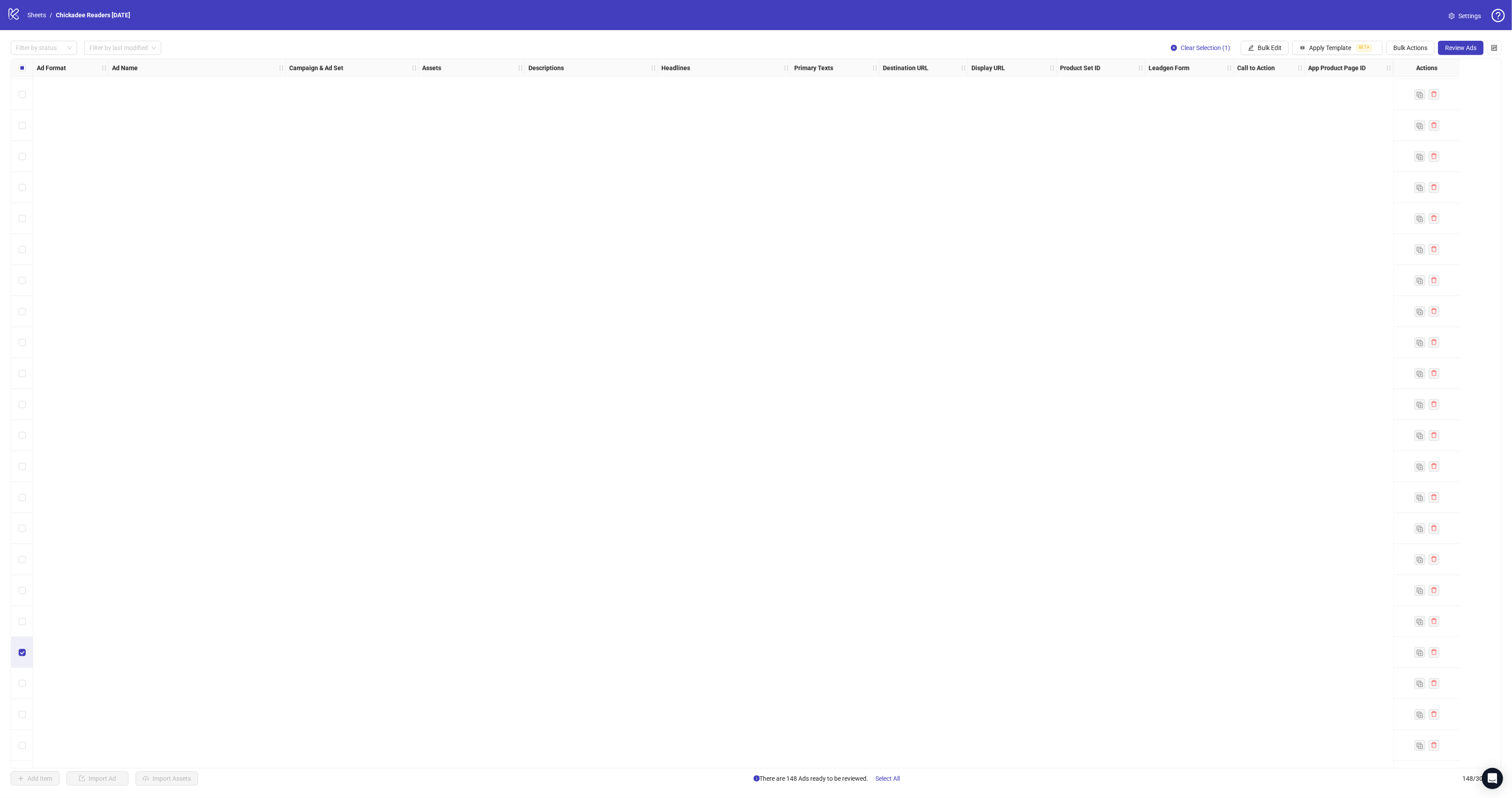
scroll to position [3901, 0]
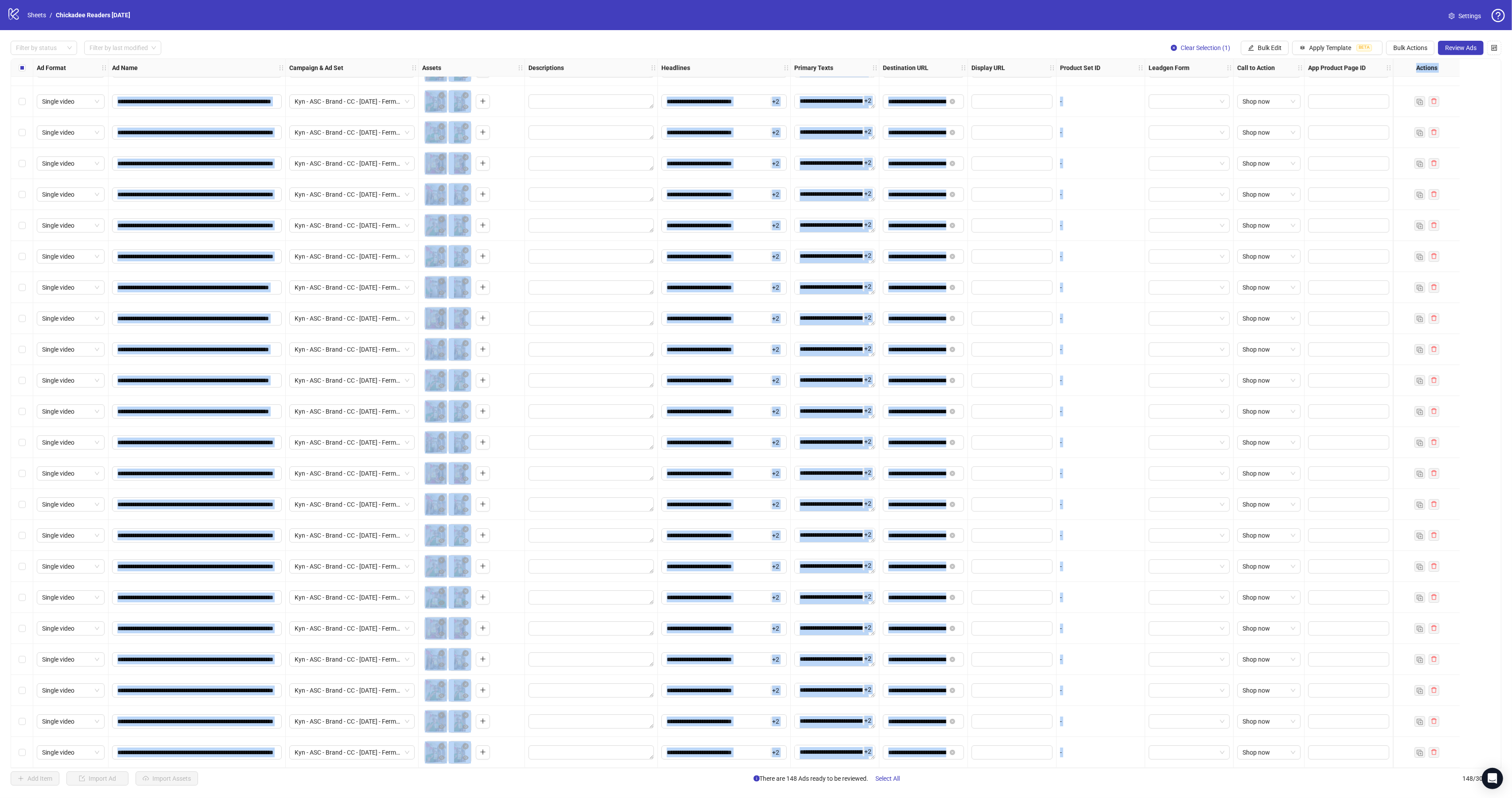
click at [17, 563] on div "Select row 142" at bounding box center [22, 566] width 22 height 31
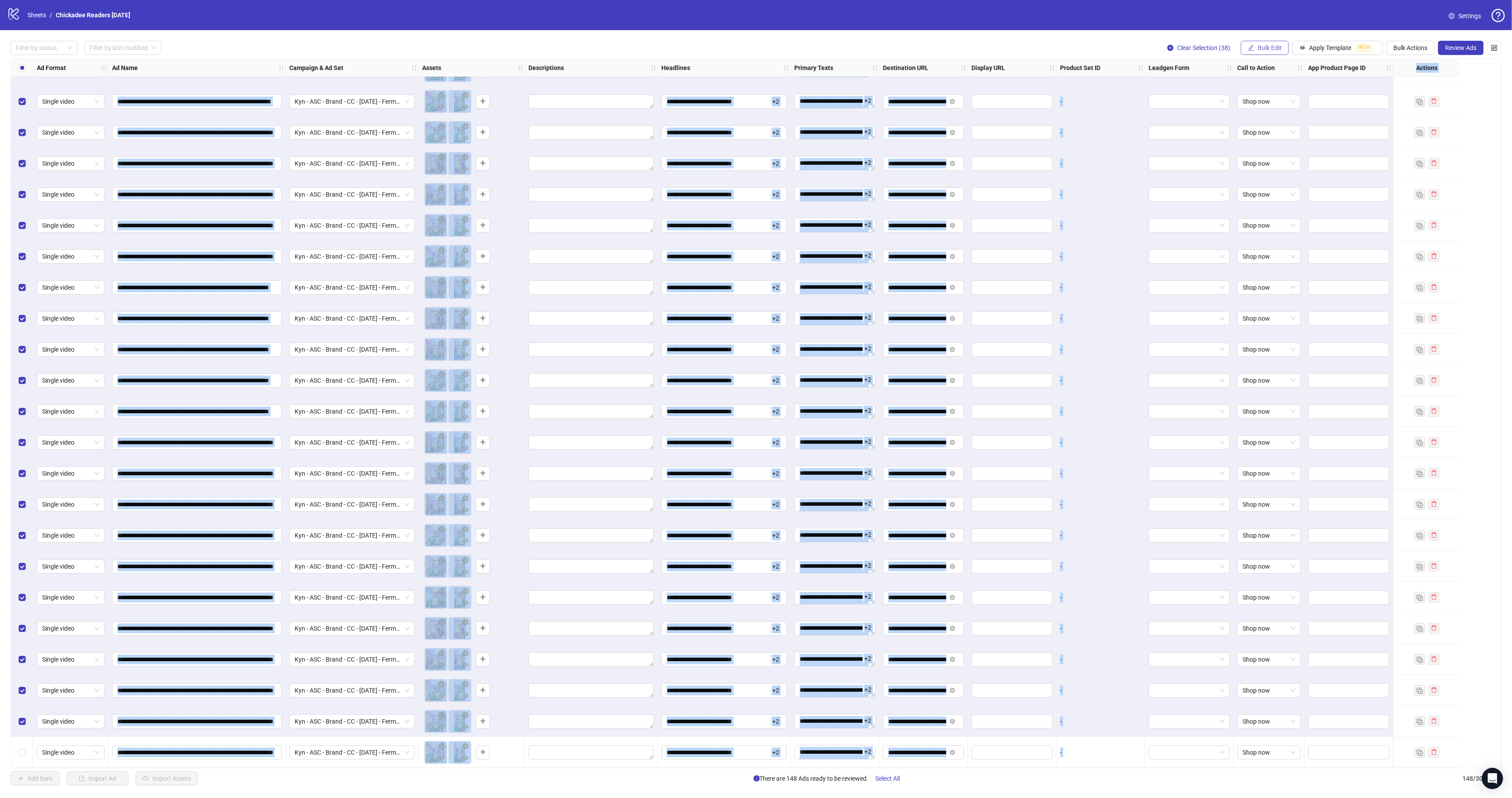
click at [1271, 50] on span "Bulk Edit" at bounding box center [1270, 48] width 24 height 7
click at [1274, 96] on span "Campaign & Ad Set" at bounding box center [1271, 94] width 53 height 10
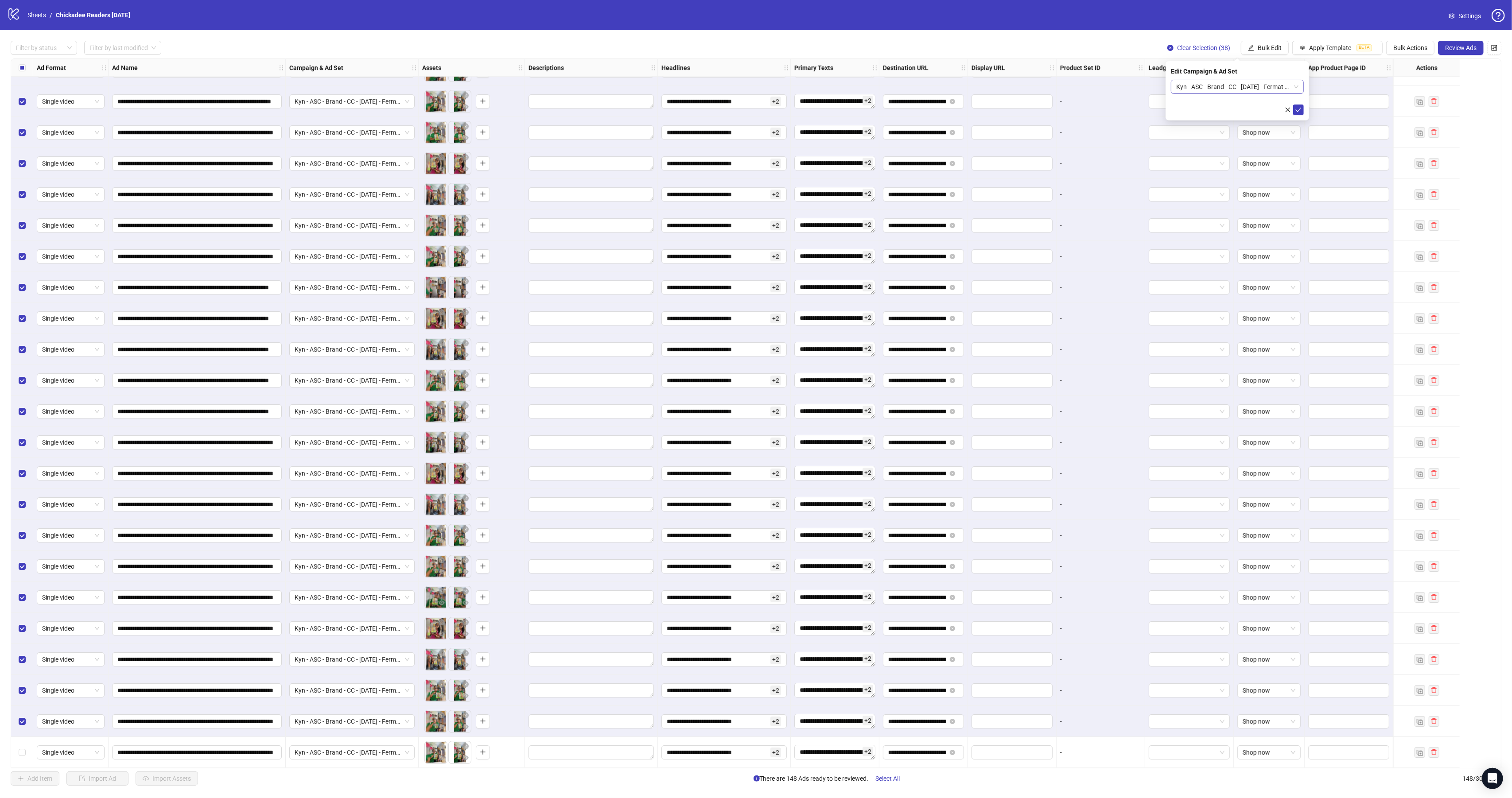
click at [1213, 89] on span "Kyn - ASC - Brand - CC - [DATE] - Fermat 1 - Adset 1" at bounding box center [1237, 87] width 122 height 13
click at [1265, 86] on span "Kyn - ASC - Brand - CC - [DATE] - Fermat 1 - Adset 1" at bounding box center [1237, 87] width 122 height 13
click at [1273, 85] on span "Kyn - ASC - Brand - CC - [DATE] - Fermat 1 - Adset 1" at bounding box center [1237, 87] width 122 height 13
click at [1264, 130] on div "Kyn - ASC - Brand - CC - [DATE] - Fermat 1 - Adset 2" at bounding box center [1228, 127] width 101 height 10
click at [1298, 109] on icon "check" at bounding box center [1298, 110] width 6 height 6
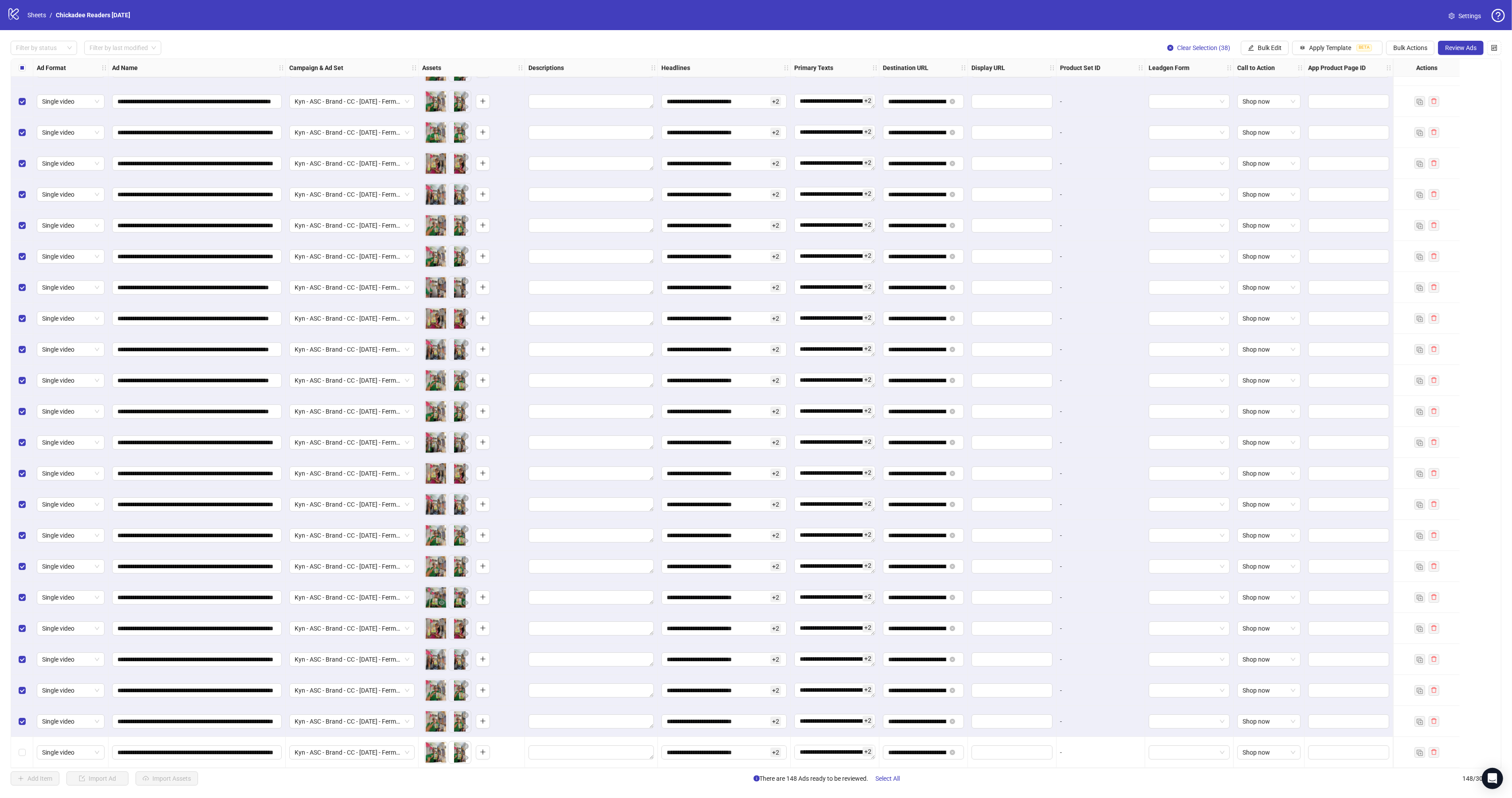
click at [23, 74] on div "Select all rows" at bounding box center [22, 67] width 22 height 18
click at [23, 73] on label "Select all rows" at bounding box center [22, 67] width 7 height 10
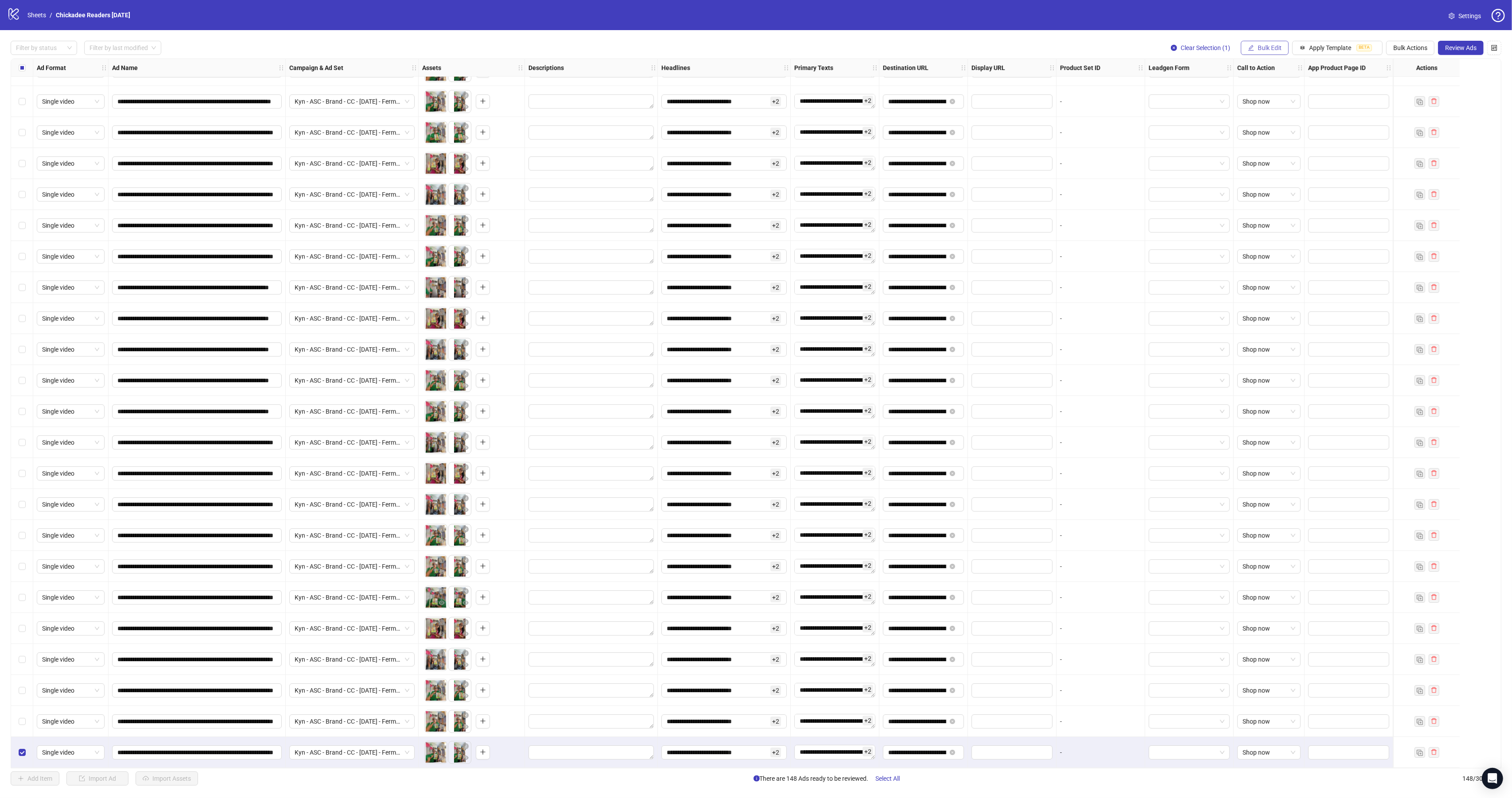
click at [1271, 43] on button "Bulk Edit" at bounding box center [1265, 48] width 48 height 14
click at [1283, 94] on span "Campaign & Ad Set" at bounding box center [1271, 94] width 53 height 10
click at [1237, 86] on span "Kyn - ASC - Brand - CC - [DATE] - Fermat 1 - Adset 1" at bounding box center [1237, 87] width 122 height 13
click at [1269, 161] on div "Kyn - nASC - Brand - CC - [DATE] - Fermat 1" at bounding box center [1228, 158] width 101 height 8
click at [1298, 106] on button "submit" at bounding box center [1298, 110] width 11 height 11
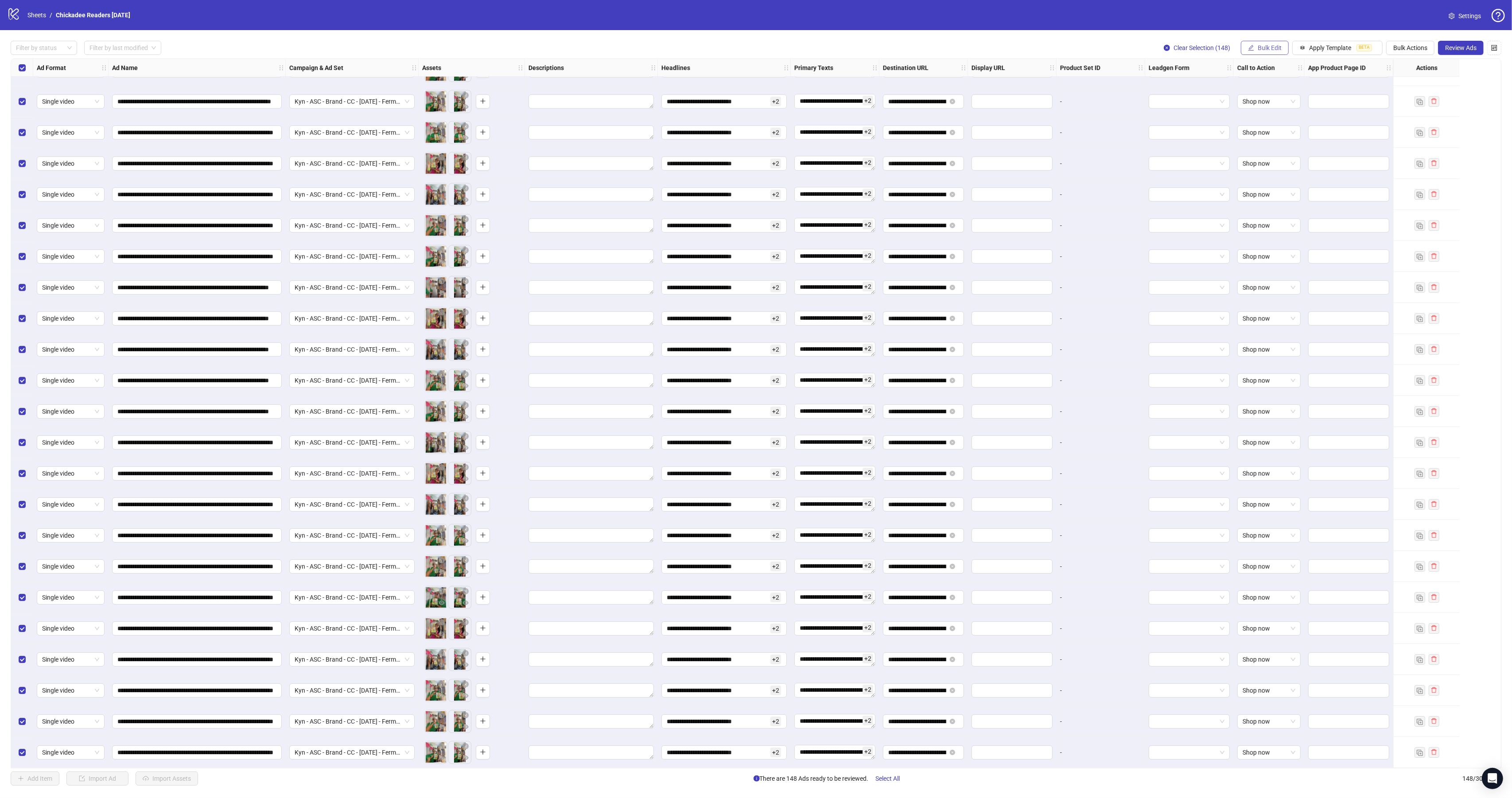
click at [1270, 53] on button "Bulk Edit" at bounding box center [1265, 48] width 48 height 14
click at [1457, 44] on span "Review Ads" at bounding box center [1461, 48] width 32 height 7
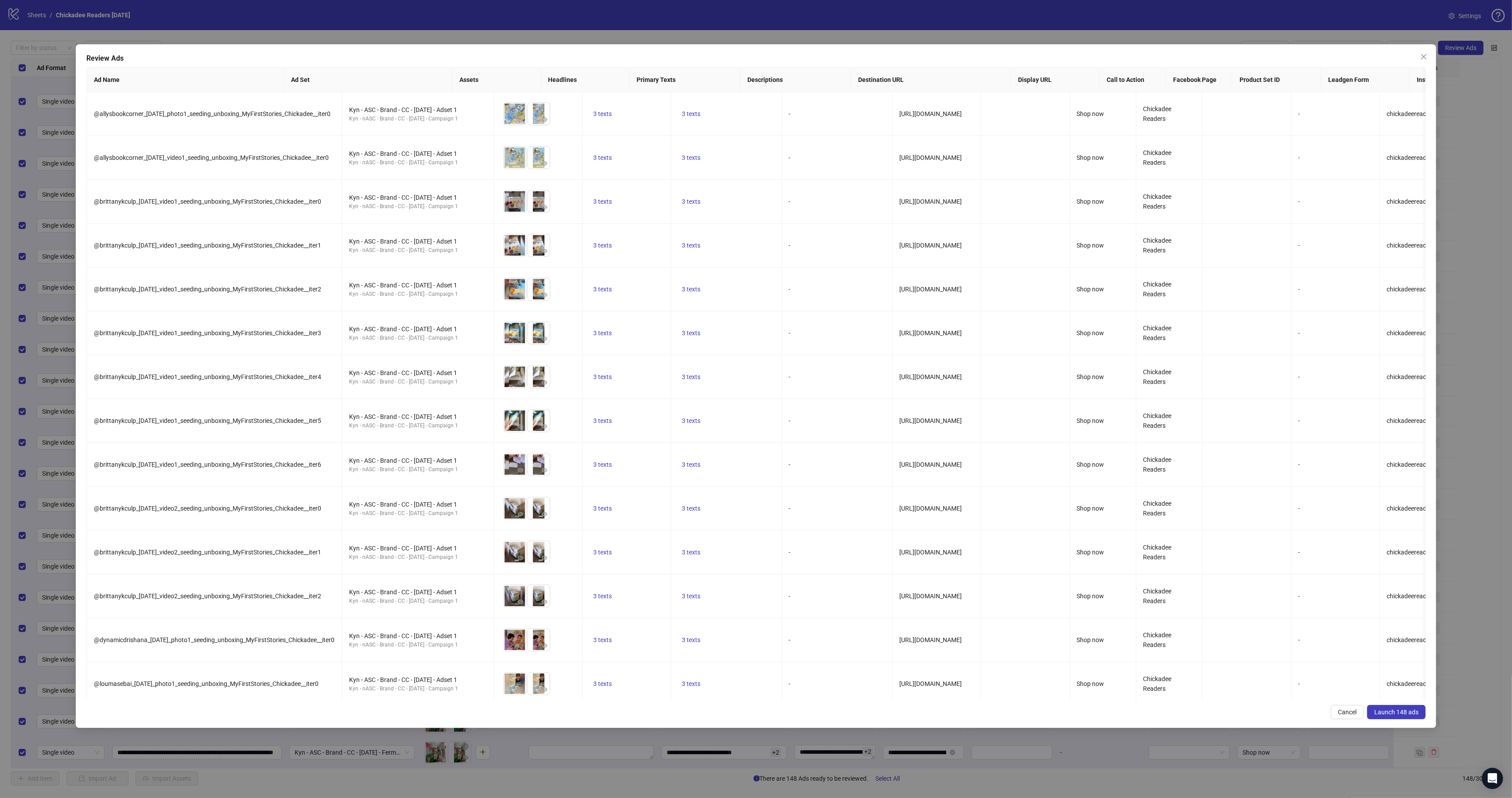
click at [1396, 716] on button "Launch 148 ads" at bounding box center [1396, 712] width 59 height 14
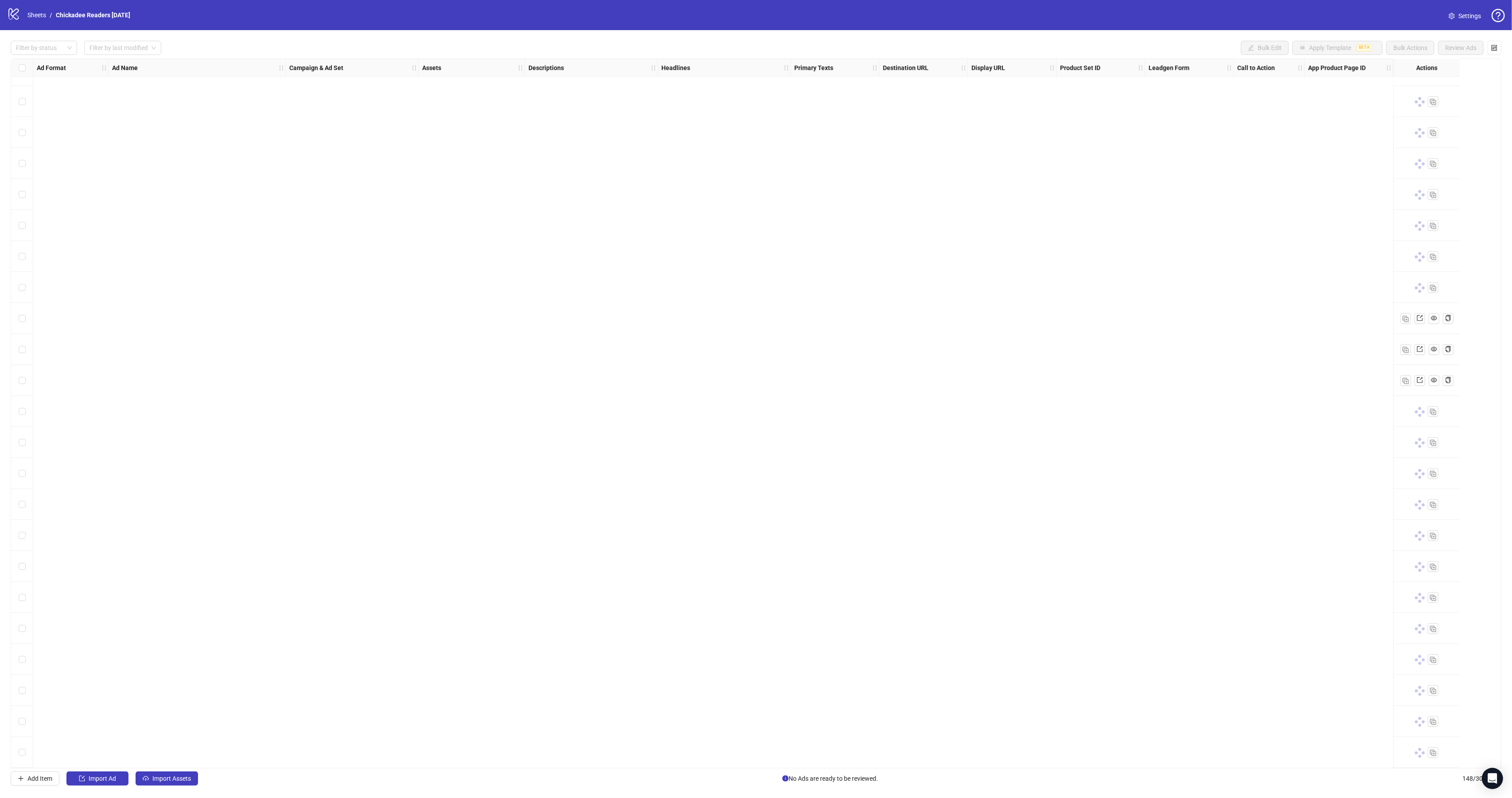
scroll to position [1588, 0]
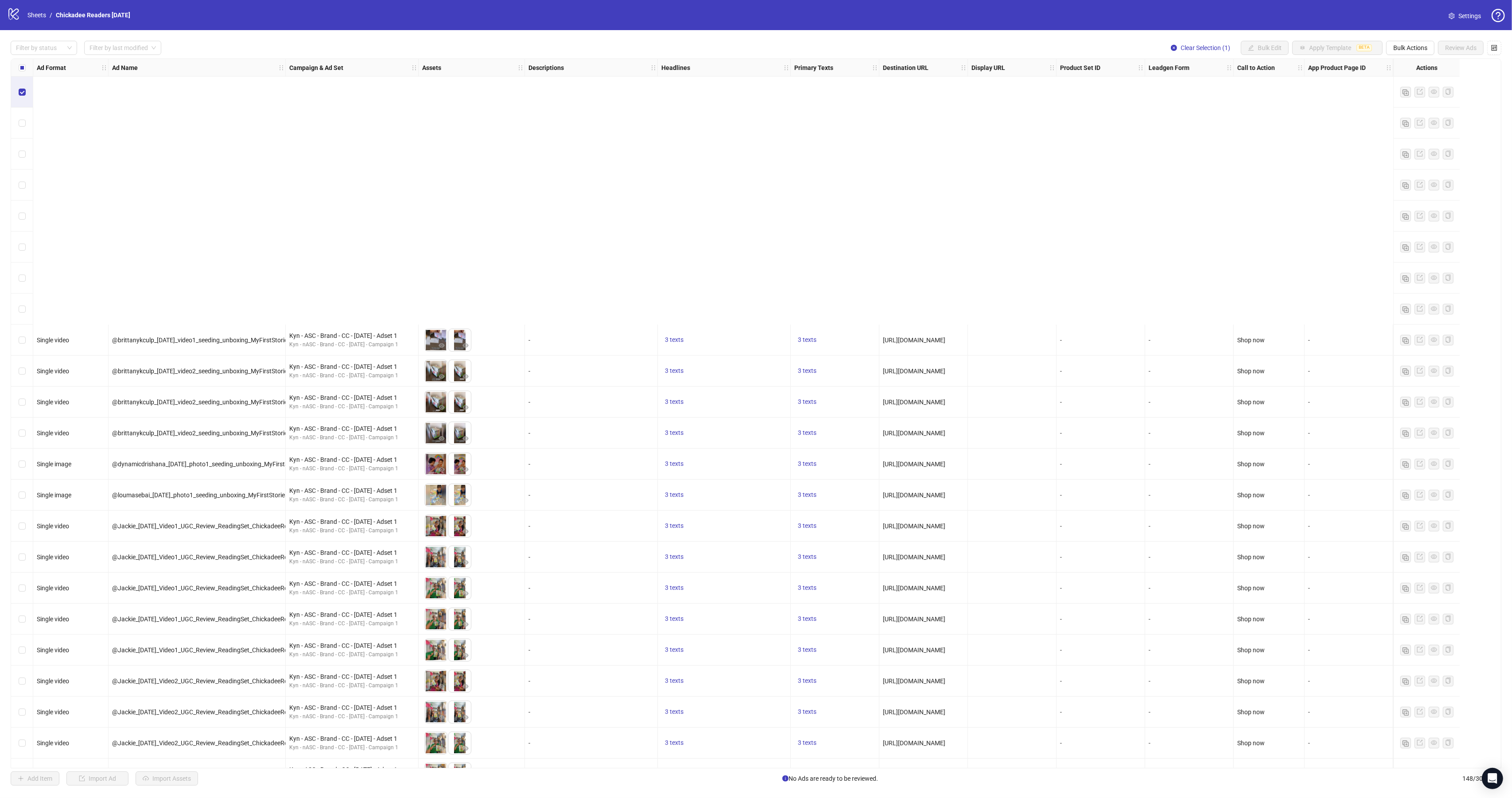
scroll to position [299, 0]
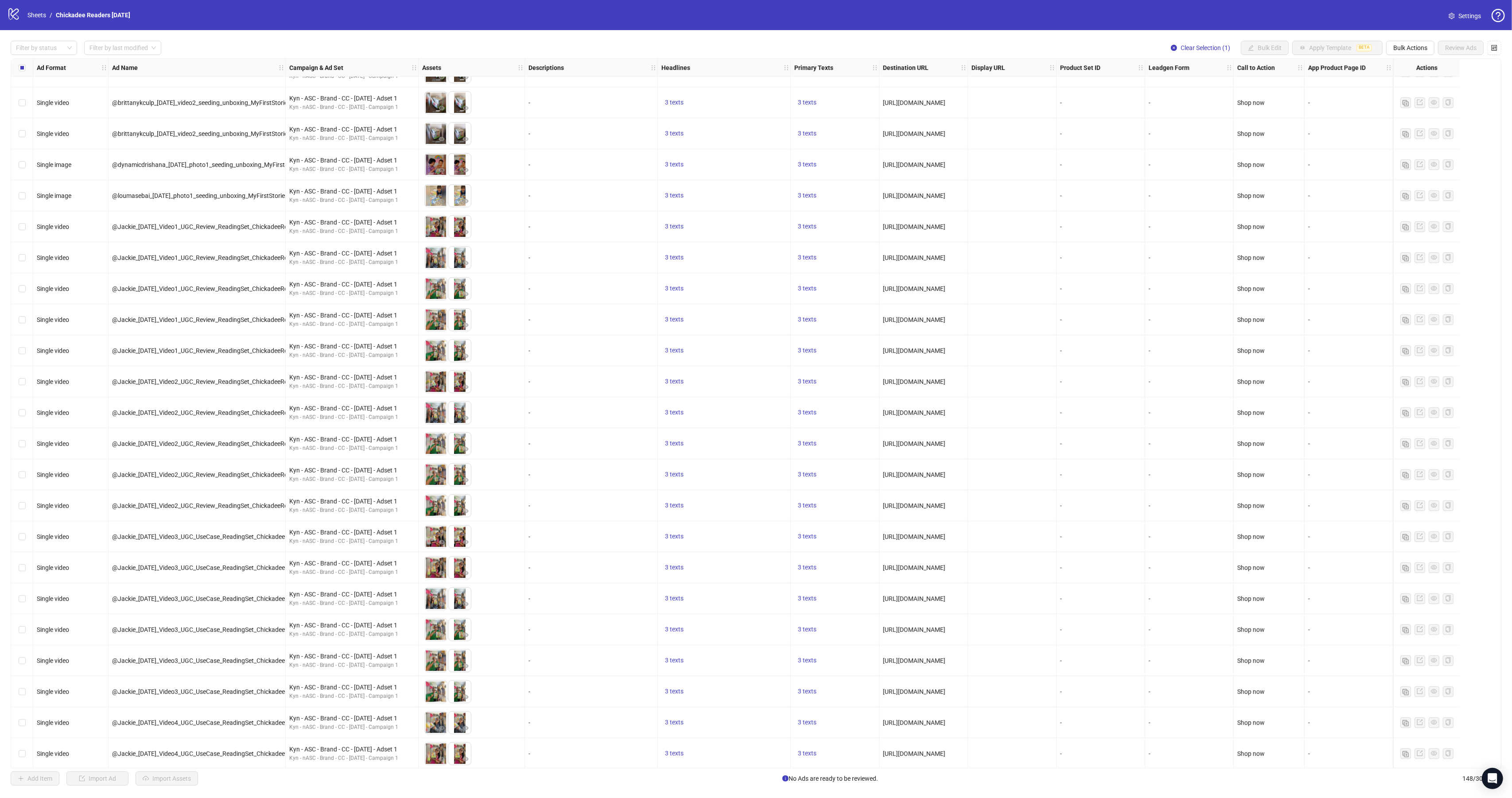
click at [26, 197] on div "Select row 14" at bounding box center [22, 195] width 22 height 31
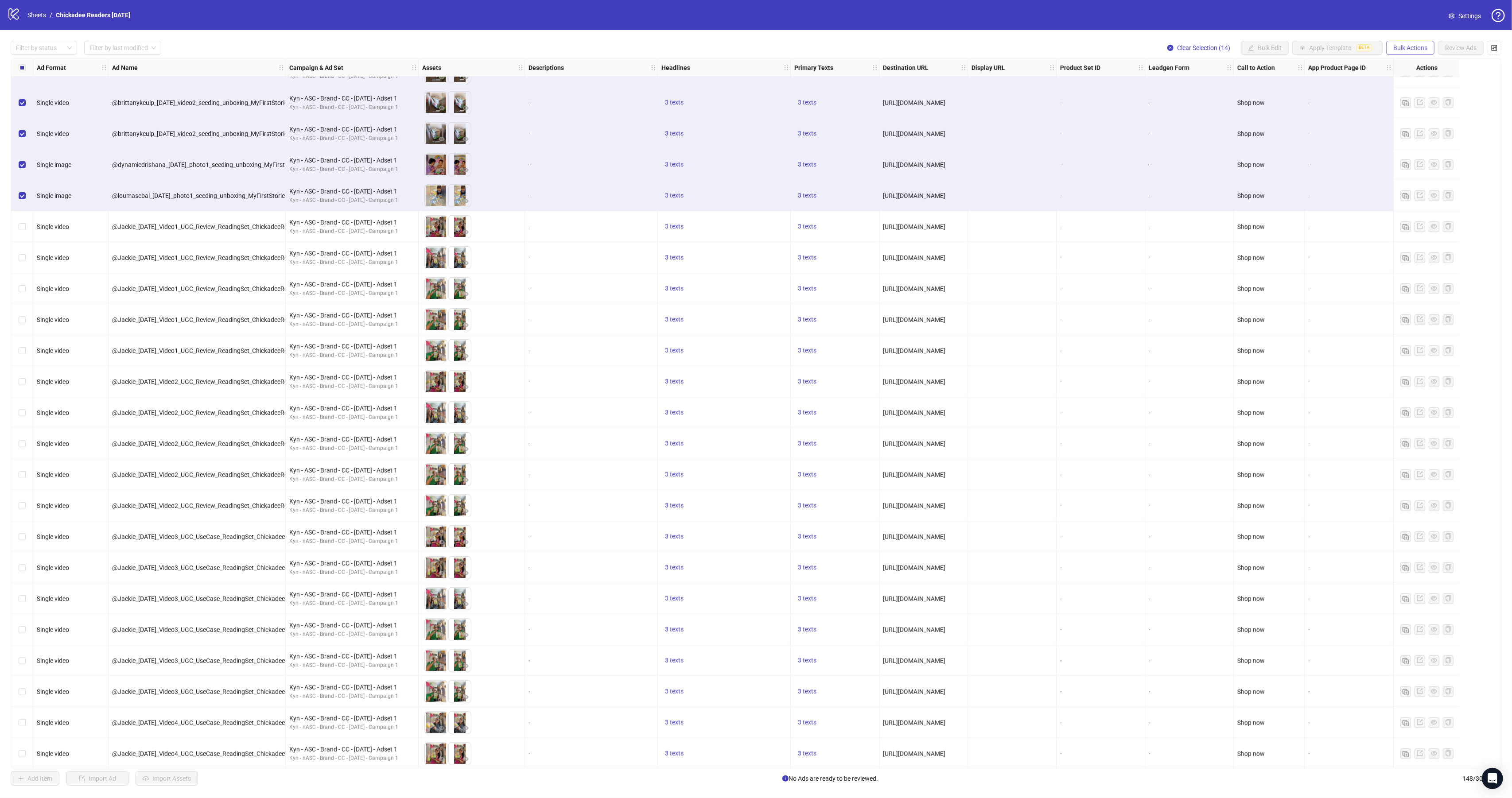
click at [1416, 50] on span "Bulk Actions" at bounding box center [1410, 48] width 34 height 7
click at [1412, 62] on span "Delete" at bounding box center [1422, 66] width 60 height 10
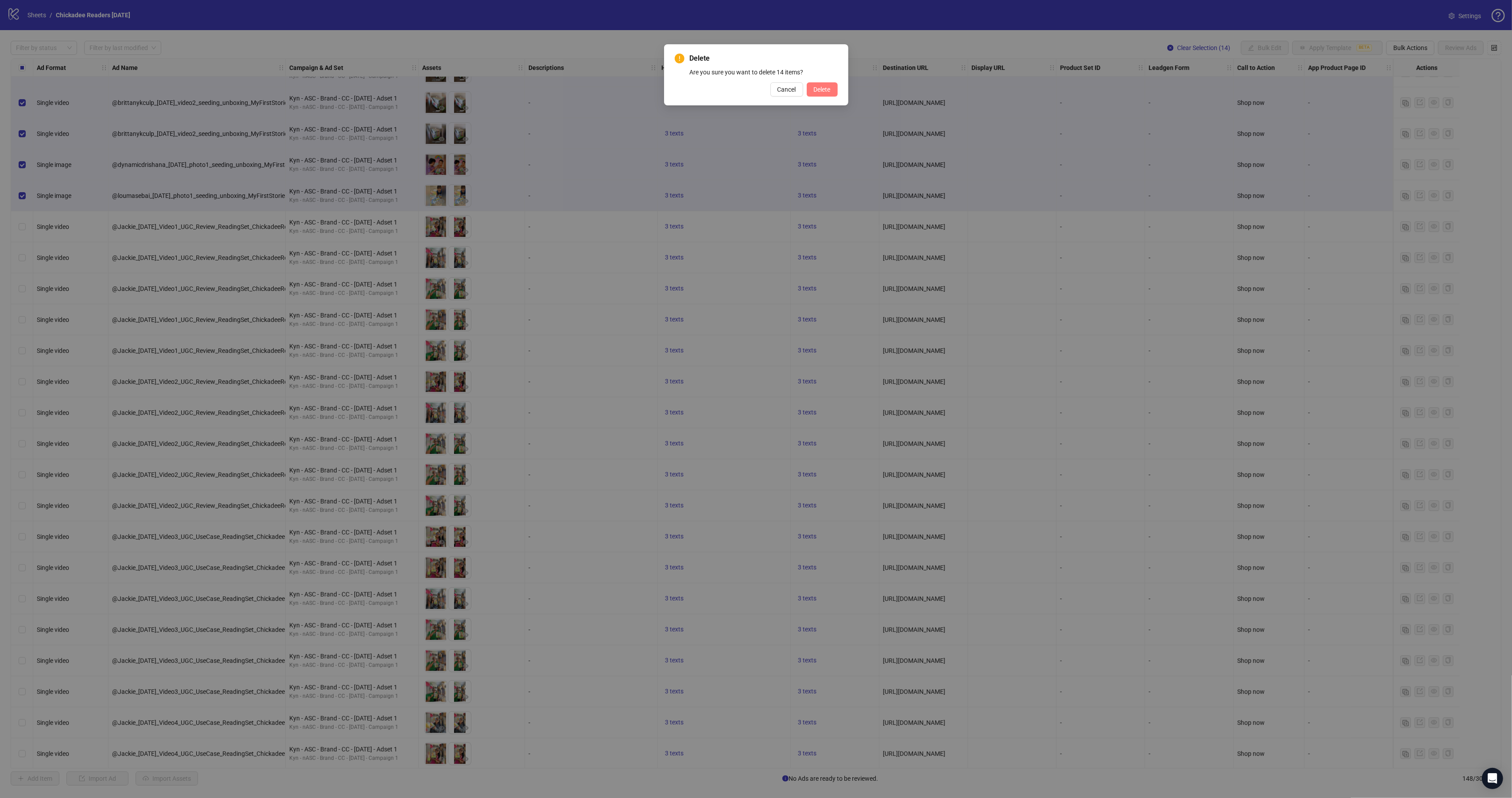
click at [819, 89] on span "Delete" at bounding box center [822, 89] width 17 height 7
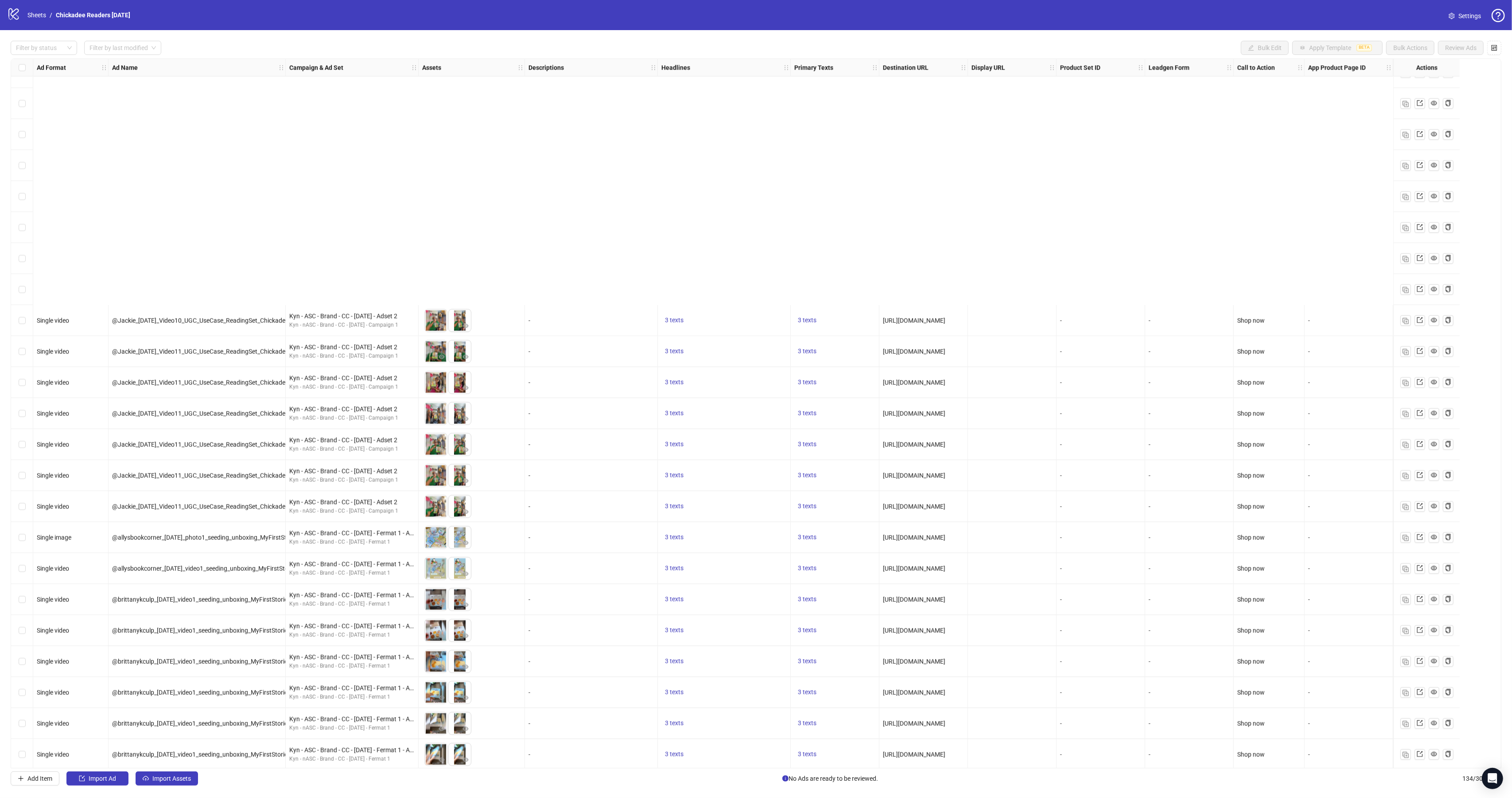
scroll to position [1715, 0]
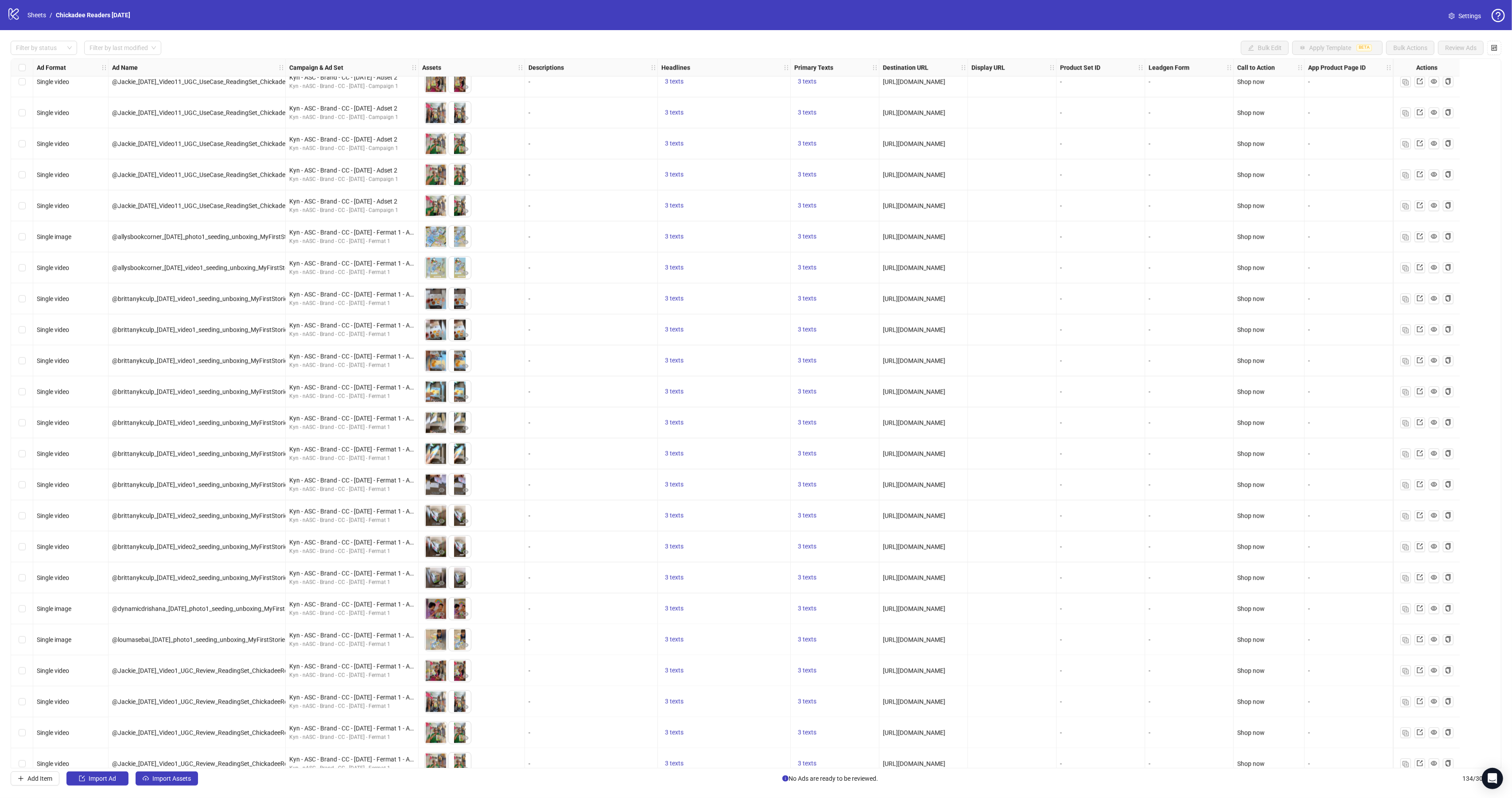
click at [17, 238] on div "Select row 61" at bounding box center [22, 236] width 22 height 31
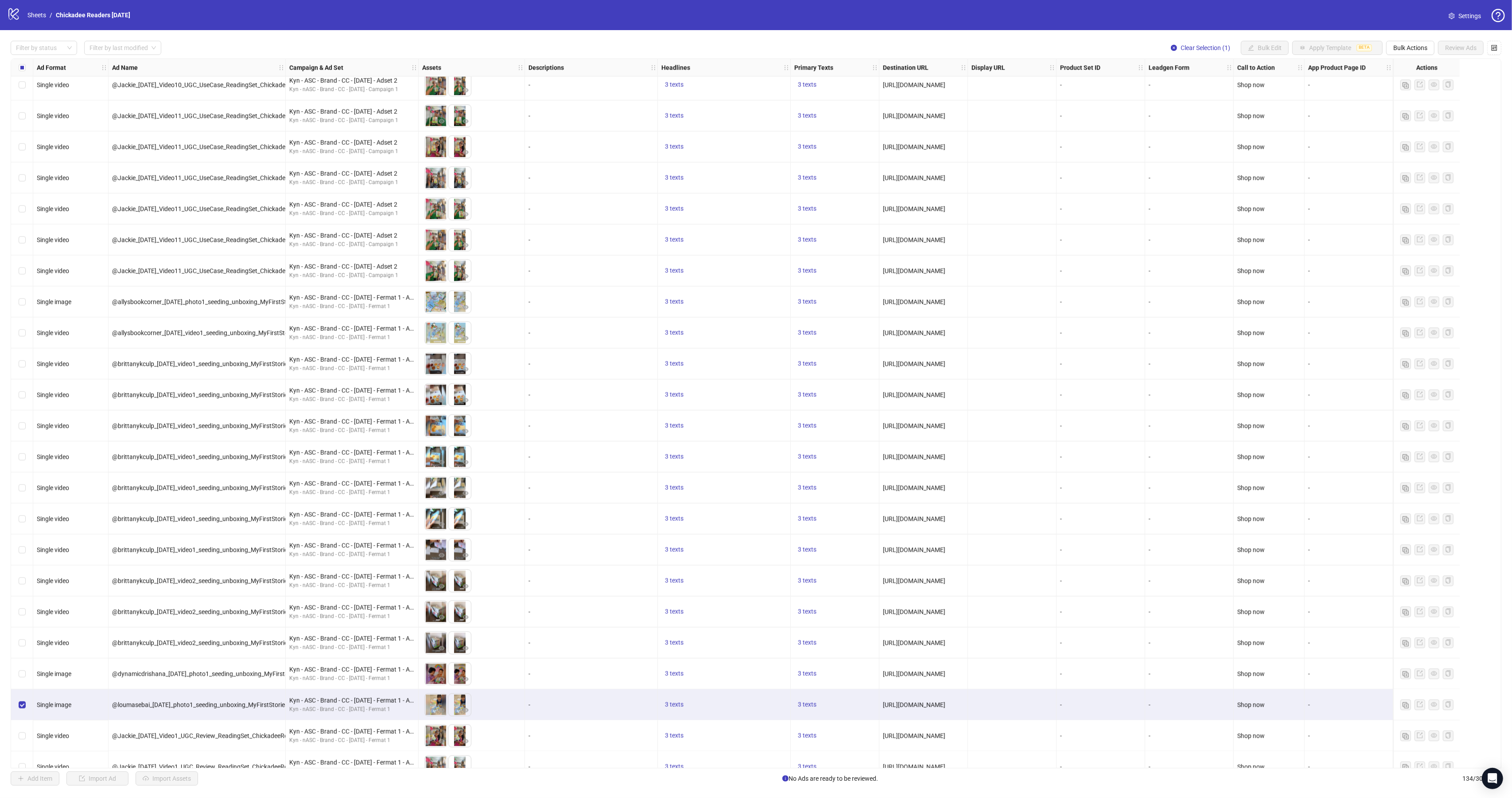
scroll to position [1609, 0]
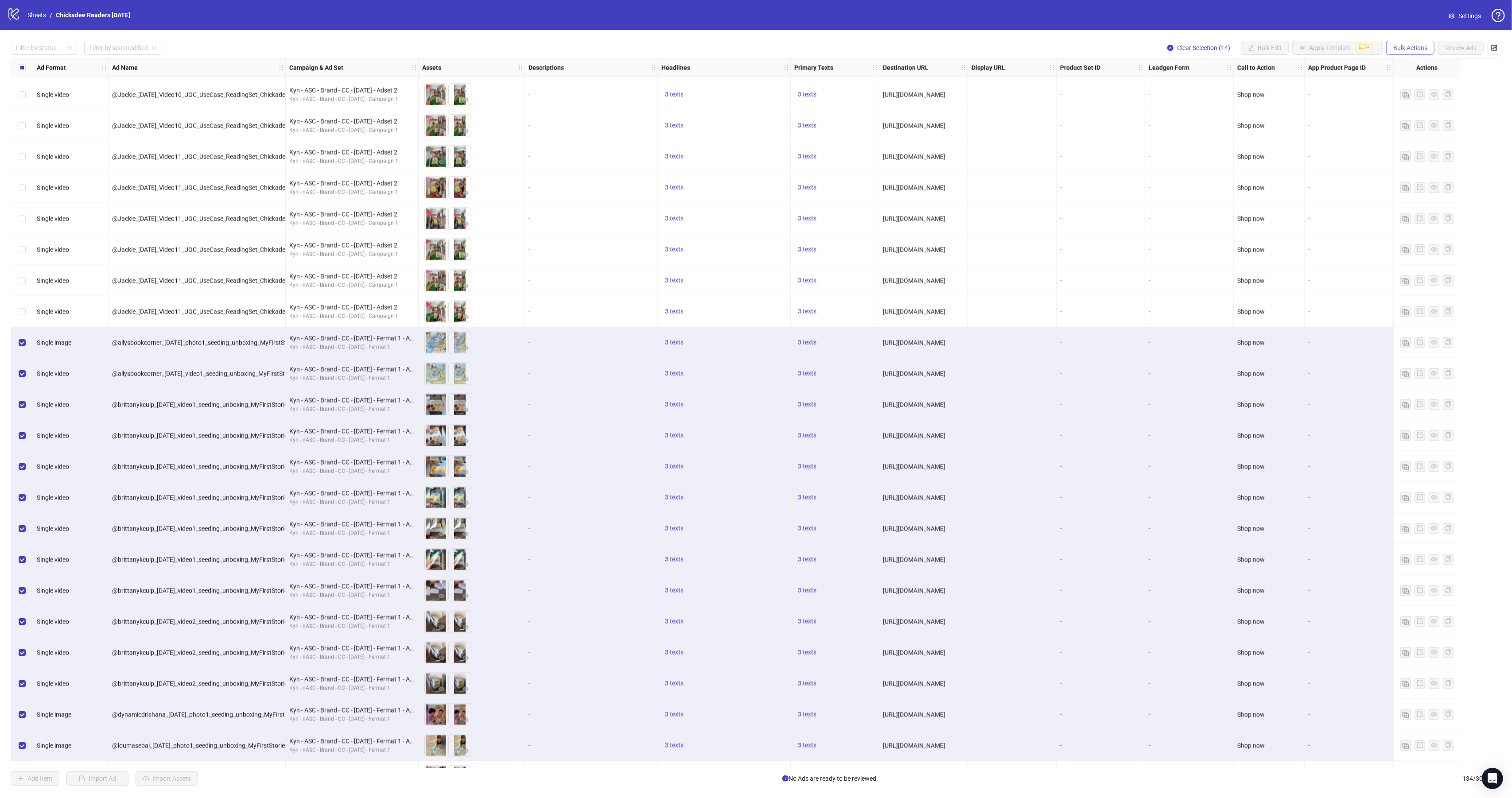
click at [1418, 49] on span "Bulk Actions" at bounding box center [1410, 48] width 34 height 7
click at [1413, 66] on span "Delete" at bounding box center [1422, 66] width 60 height 10
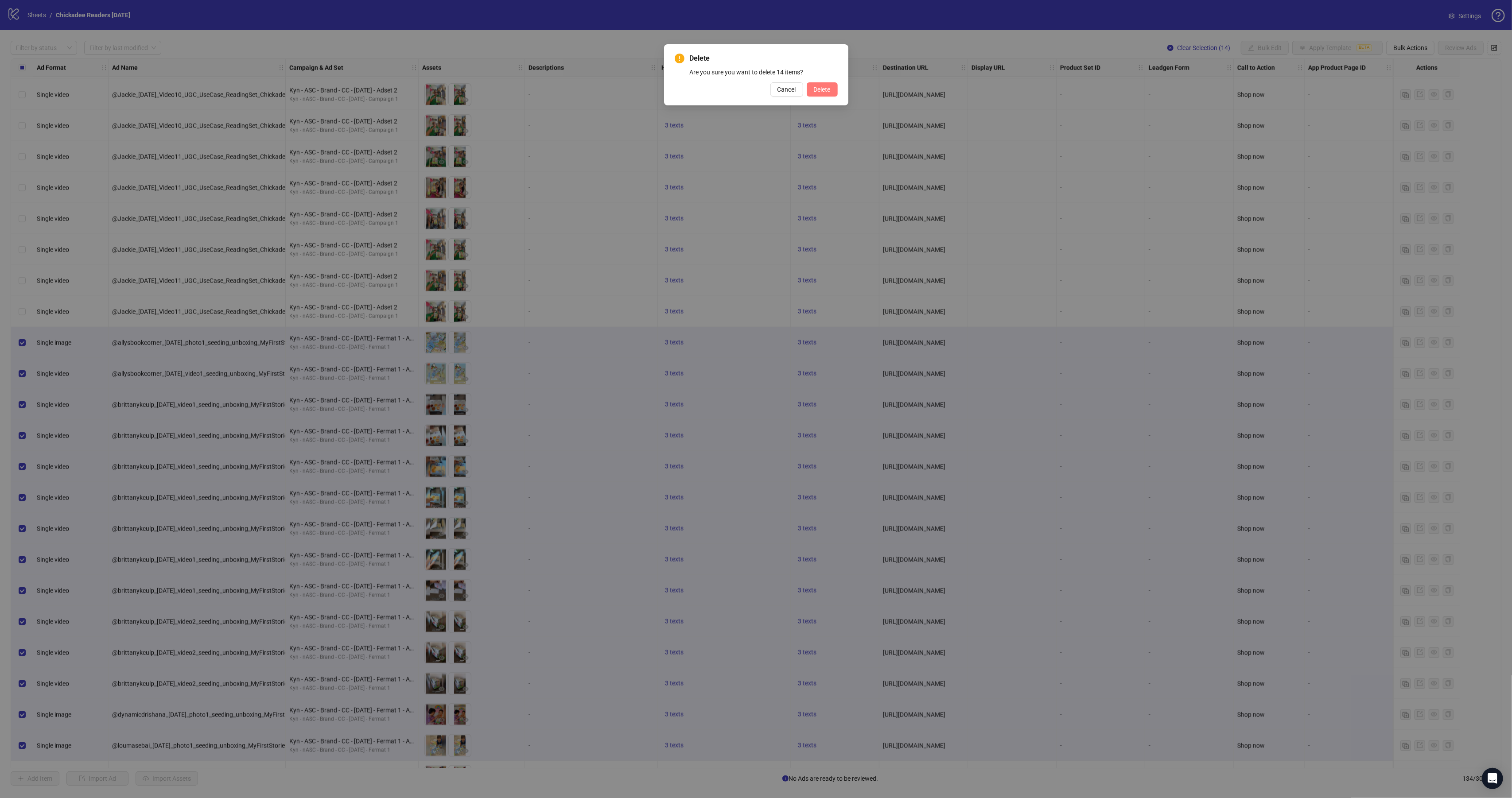
click at [825, 90] on span "Delete" at bounding box center [822, 89] width 17 height 7
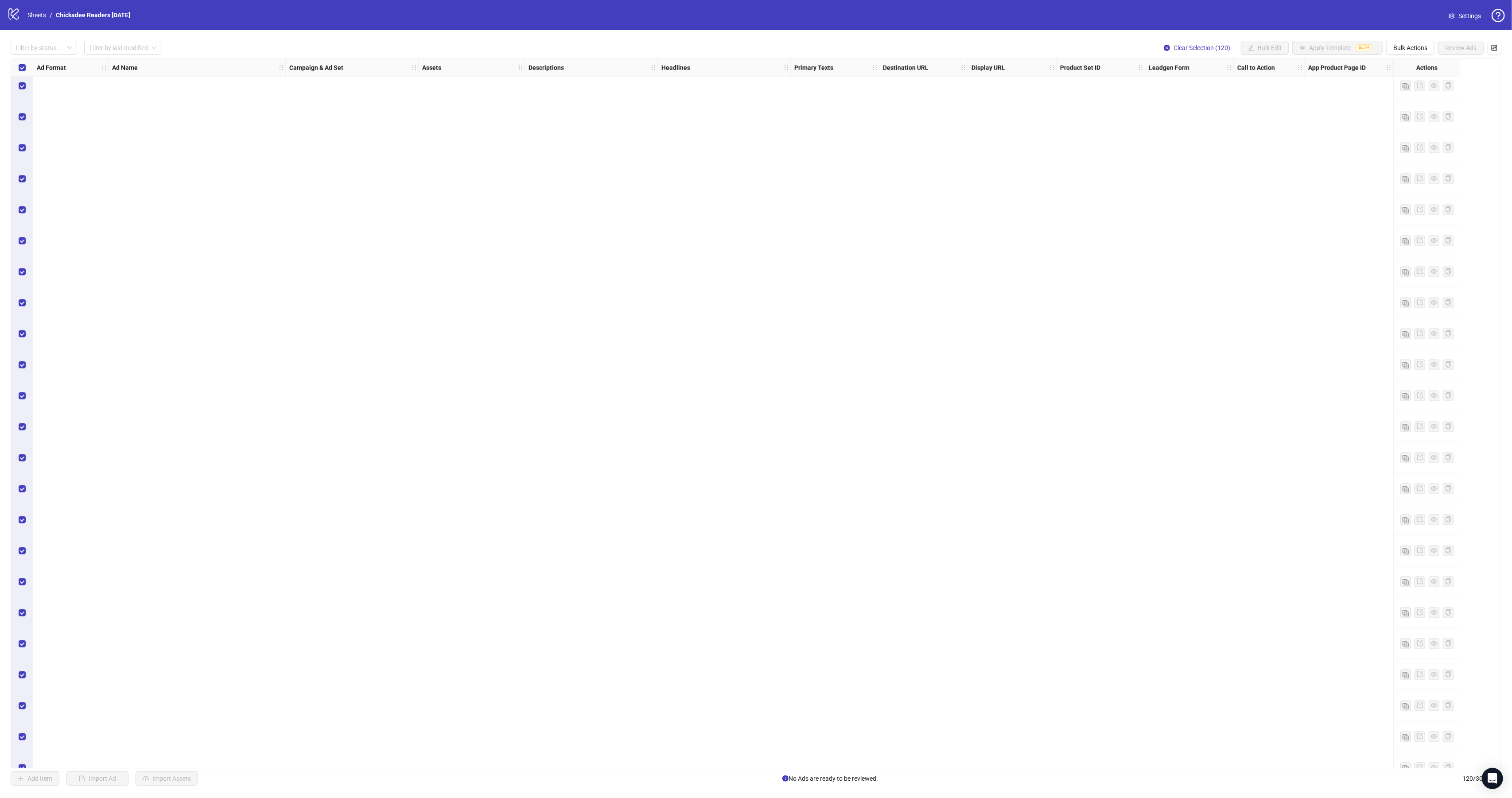
scroll to position [0, 0]
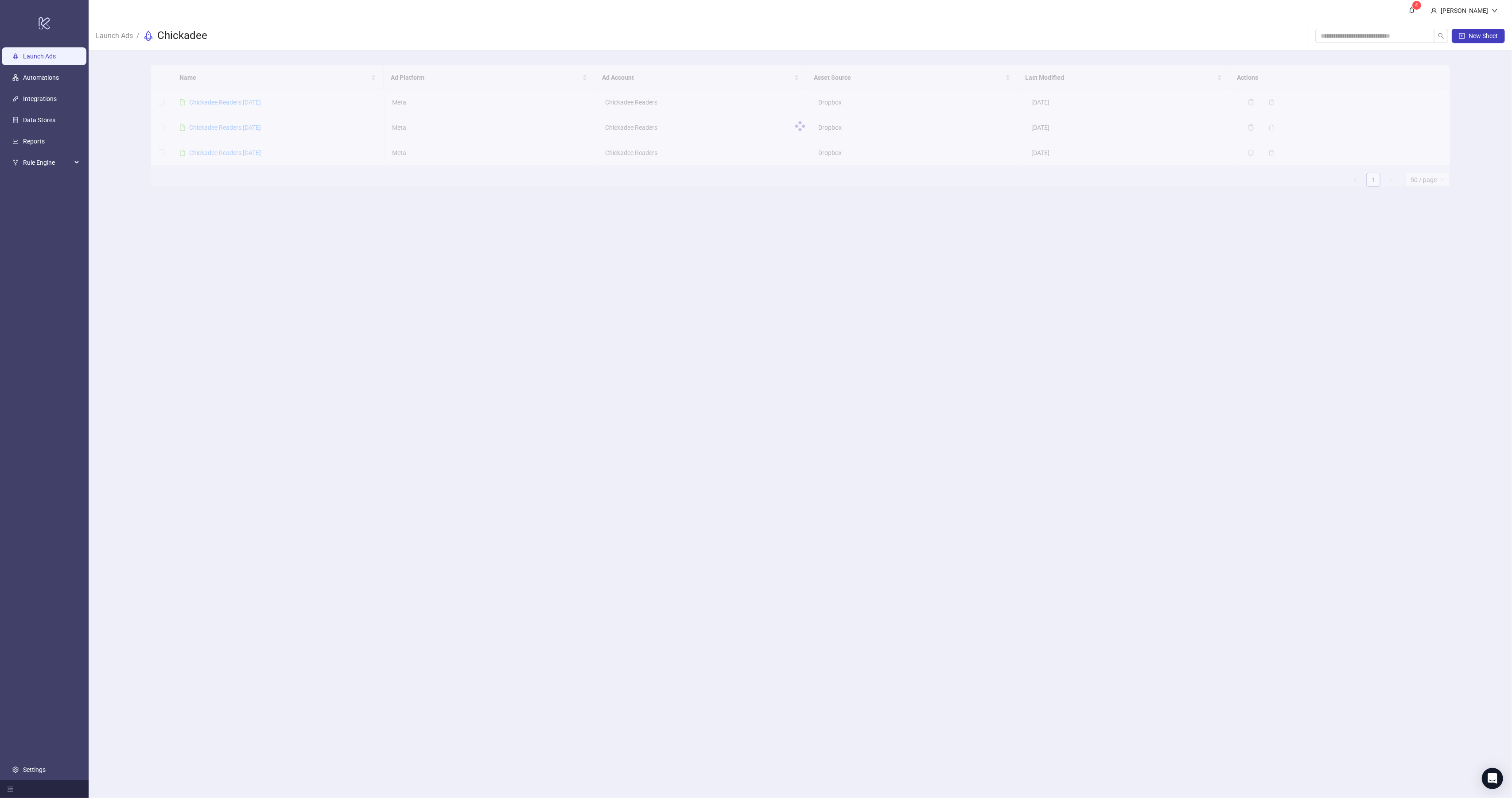
click at [49, 53] on link "Launch Ads" at bounding box center [39, 56] width 33 height 7
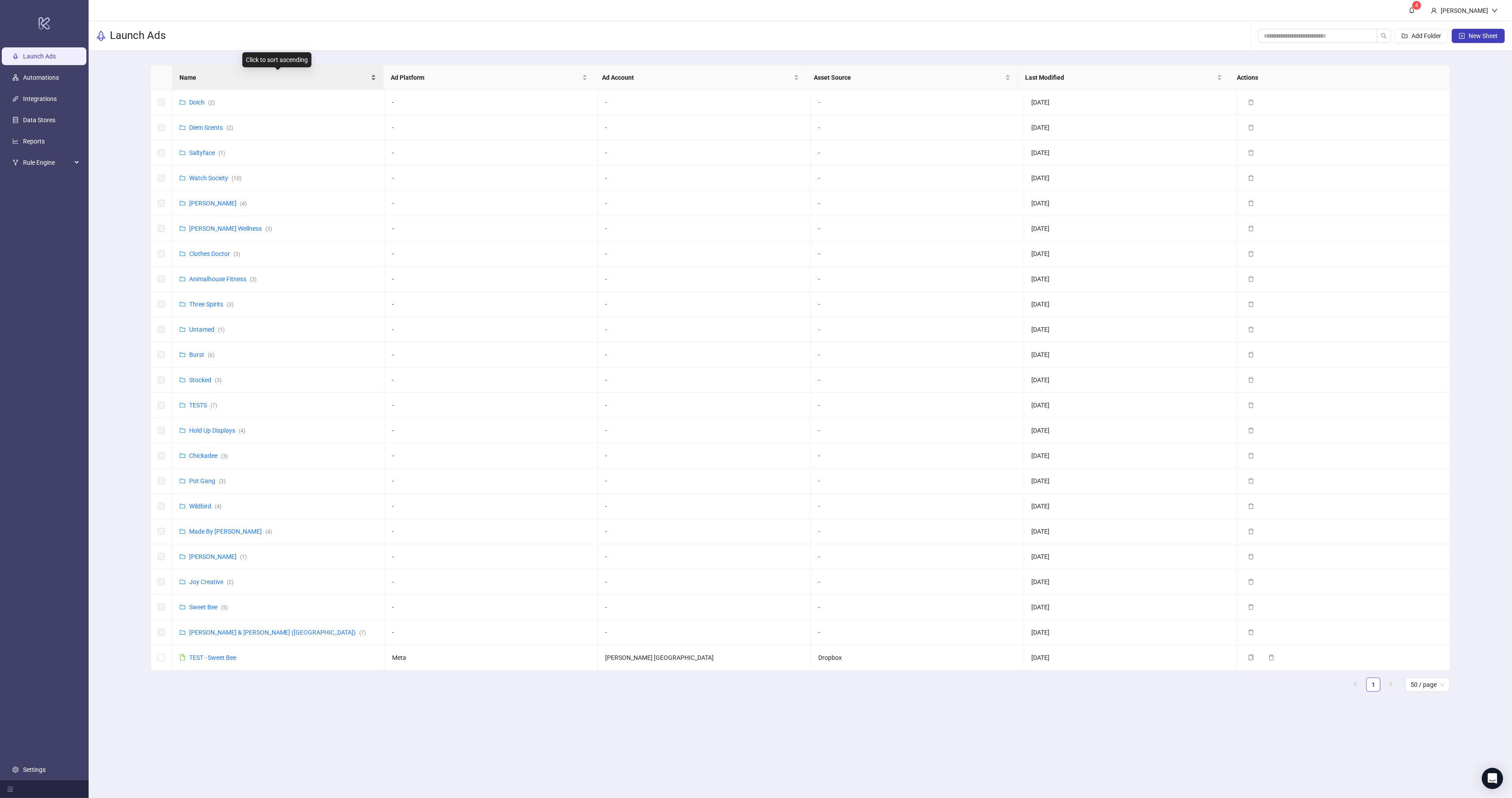
click at [224, 80] on span "Name" at bounding box center [274, 77] width 190 height 10
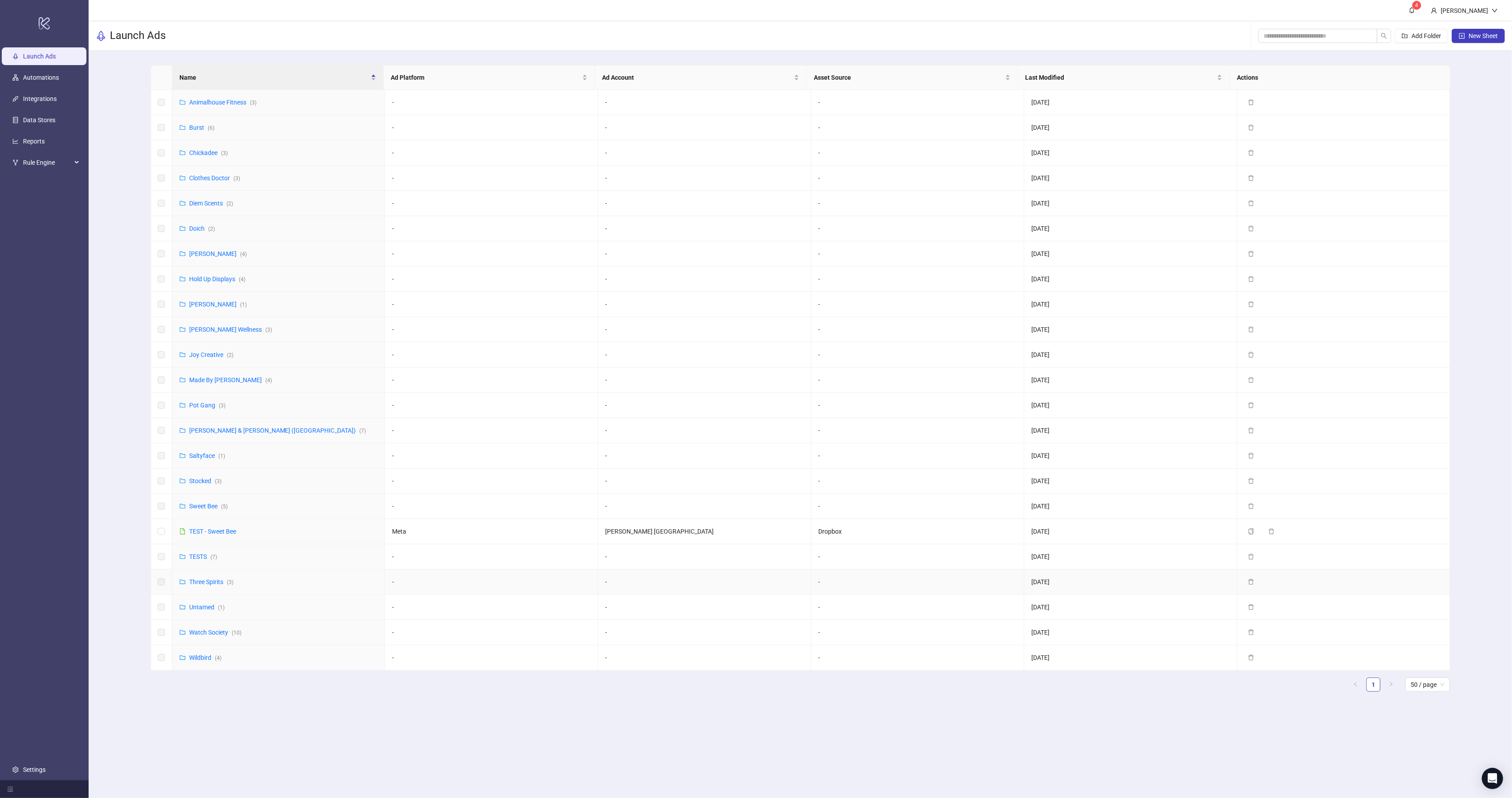
click at [205, 587] on div "Three Spirits ( 3 )" at bounding box center [211, 581] width 44 height 10
click at [205, 584] on link "Three Spirits ( 3 )" at bounding box center [211, 582] width 44 height 7
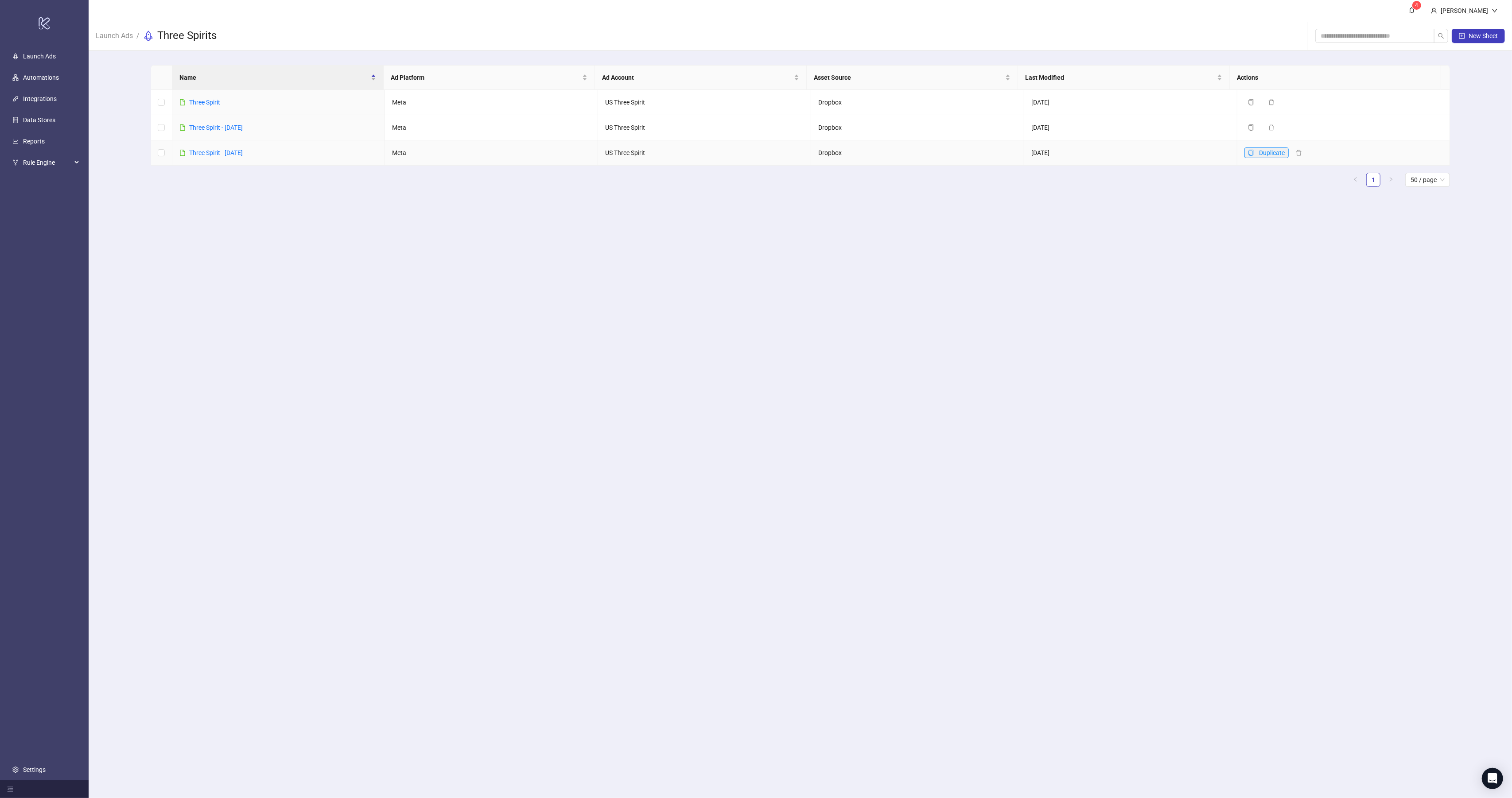
click at [1247, 155] on button "Duplicate" at bounding box center [1266, 153] width 44 height 11
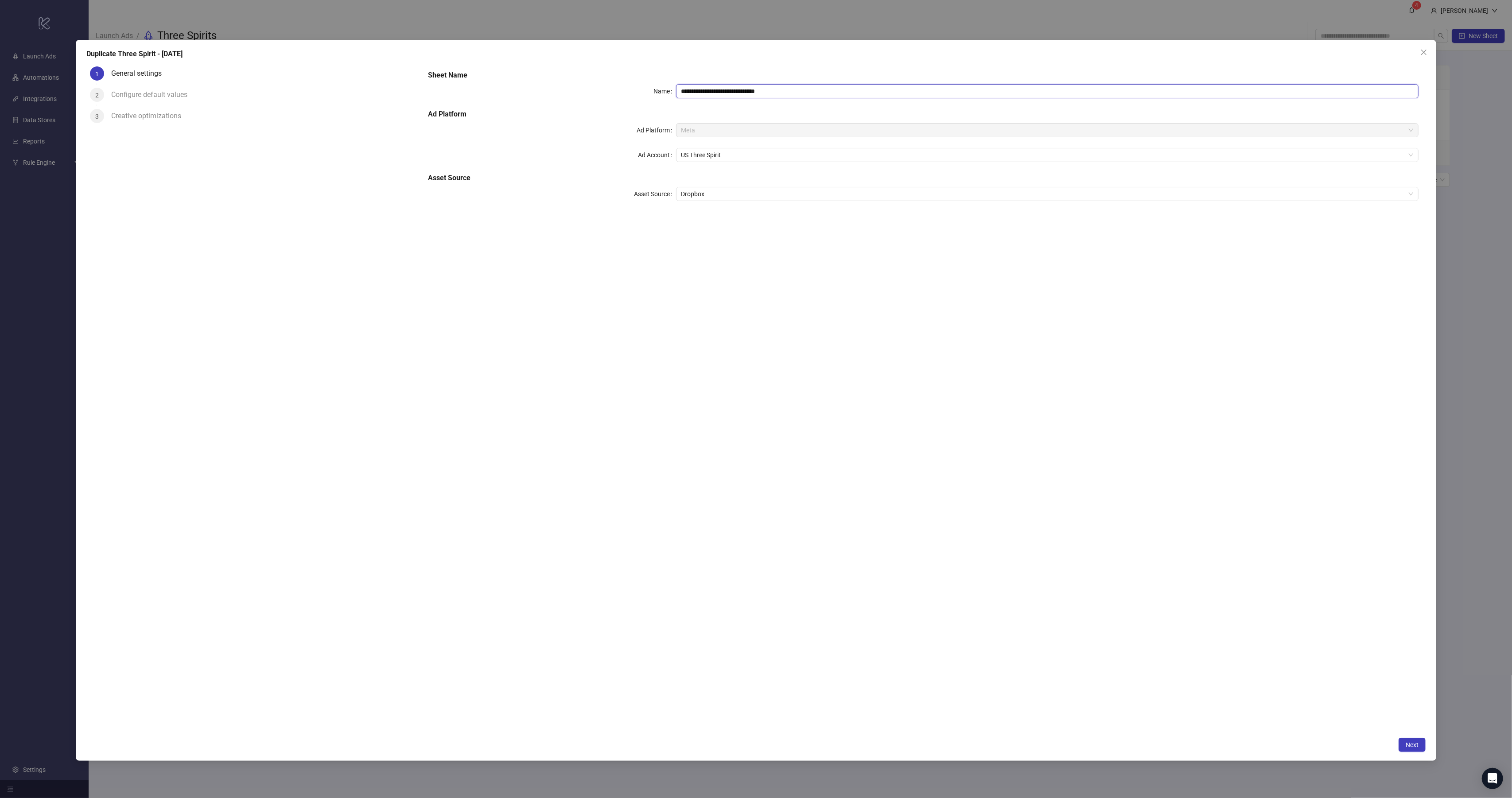
click at [734, 93] on input "**********" at bounding box center [1048, 91] width 743 height 14
drag, startPoint x: 761, startPoint y: 92, endPoint x: 729, endPoint y: 92, distance: 32.0
click at [729, 92] on input "**********" at bounding box center [1048, 91] width 743 height 14
type input "**********"
click at [1411, 750] on button "Next" at bounding box center [1412, 745] width 27 height 14
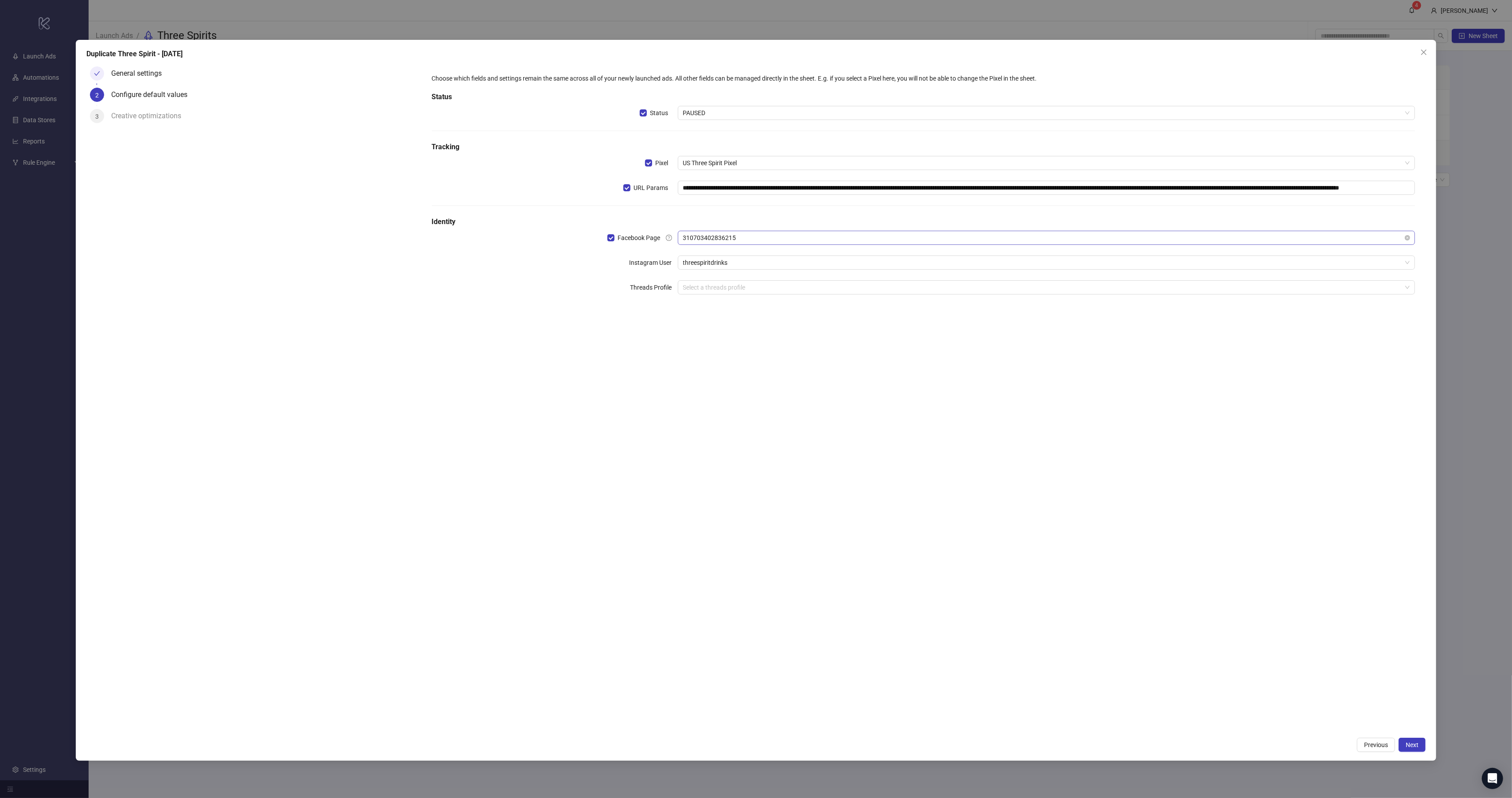
click at [743, 239] on span "310703402836215" at bounding box center [1047, 238] width 727 height 13
click at [590, 328] on div "**********" at bounding box center [924, 397] width 1005 height 669
click at [734, 286] on input "search" at bounding box center [1042, 288] width 719 height 13
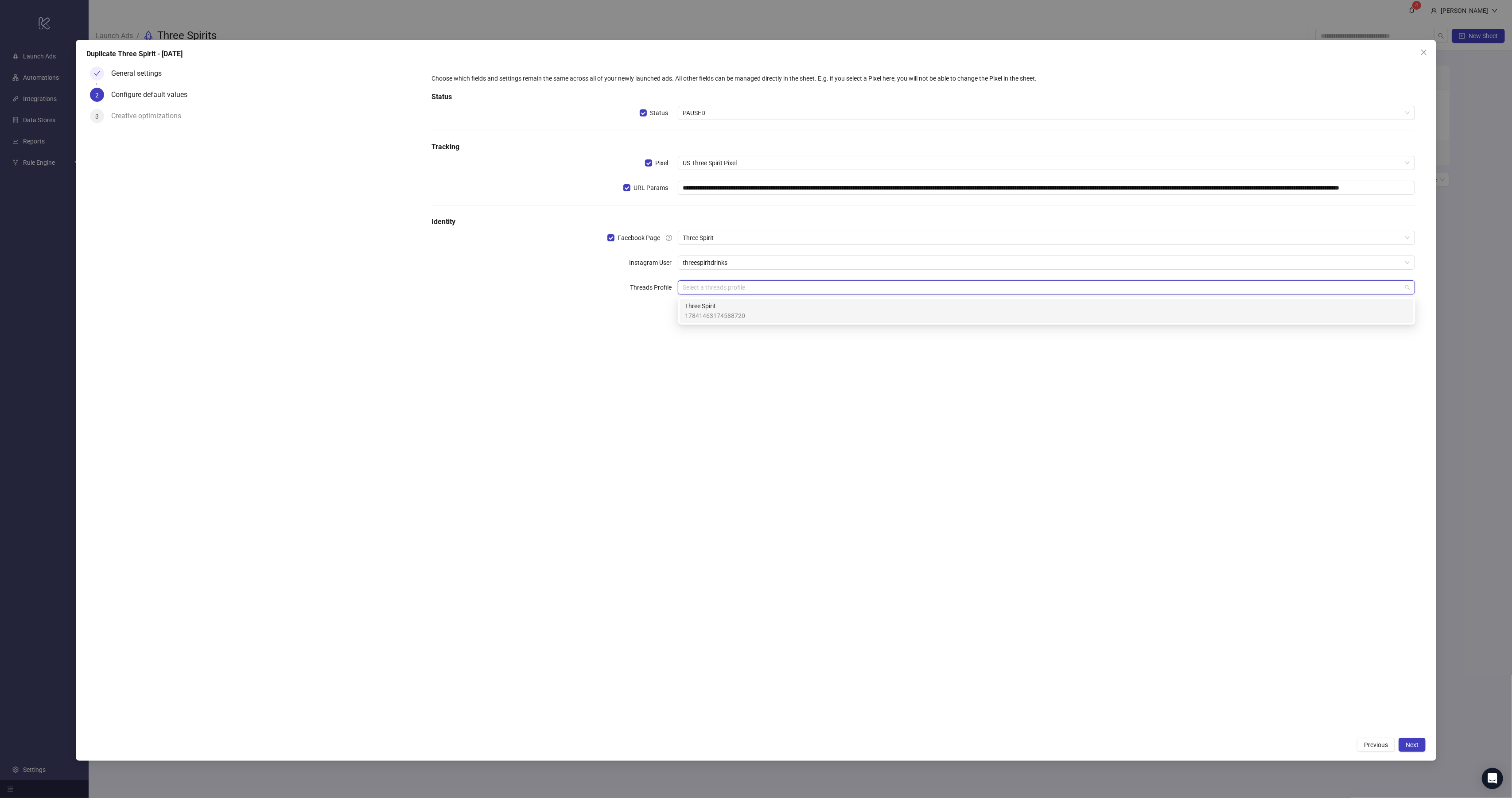
click at [804, 310] on div "Three Spirit 17841463174588720" at bounding box center [1047, 310] width 724 height 19
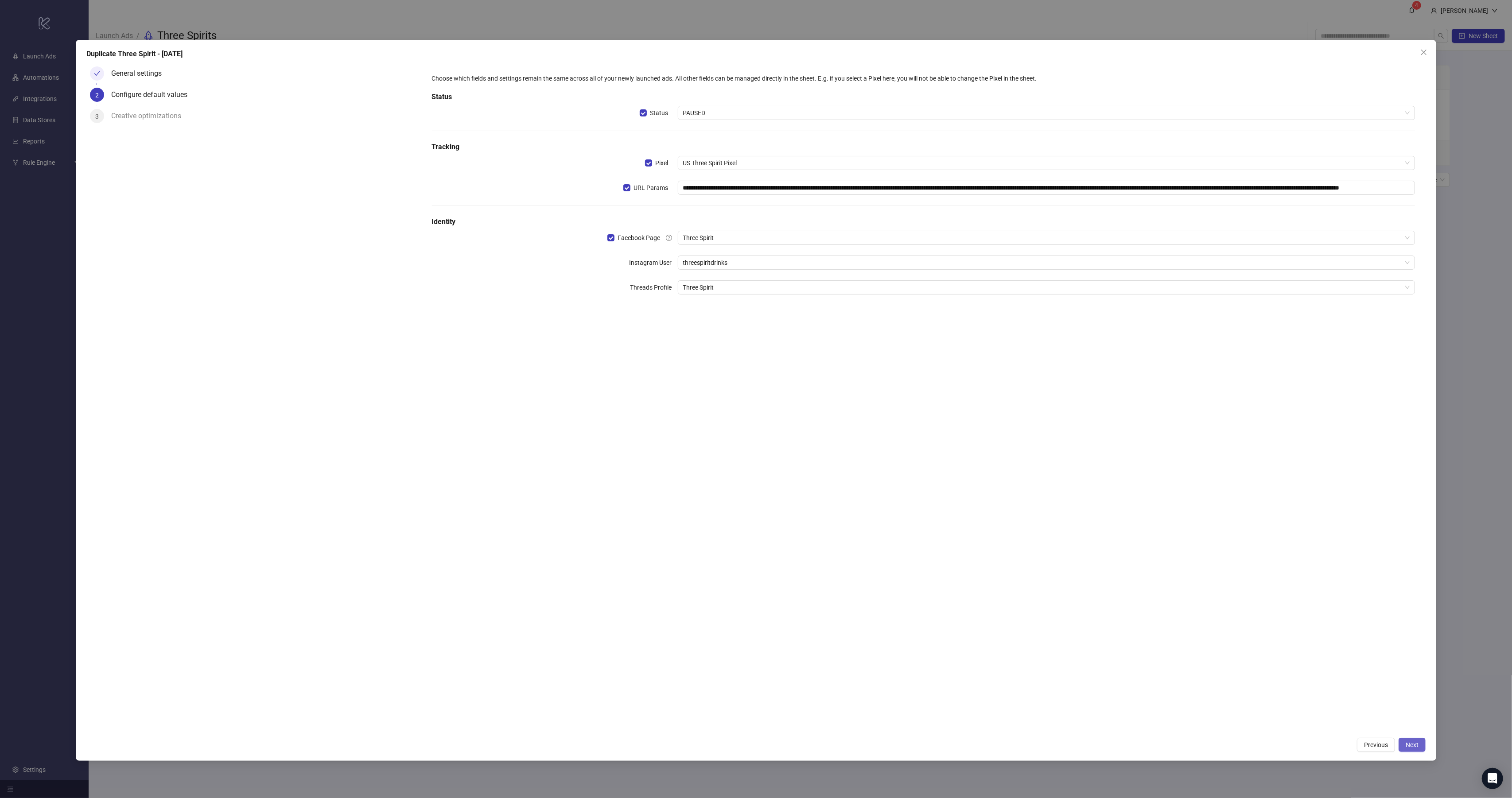
click at [1416, 748] on span "Next" at bounding box center [1412, 745] width 13 height 7
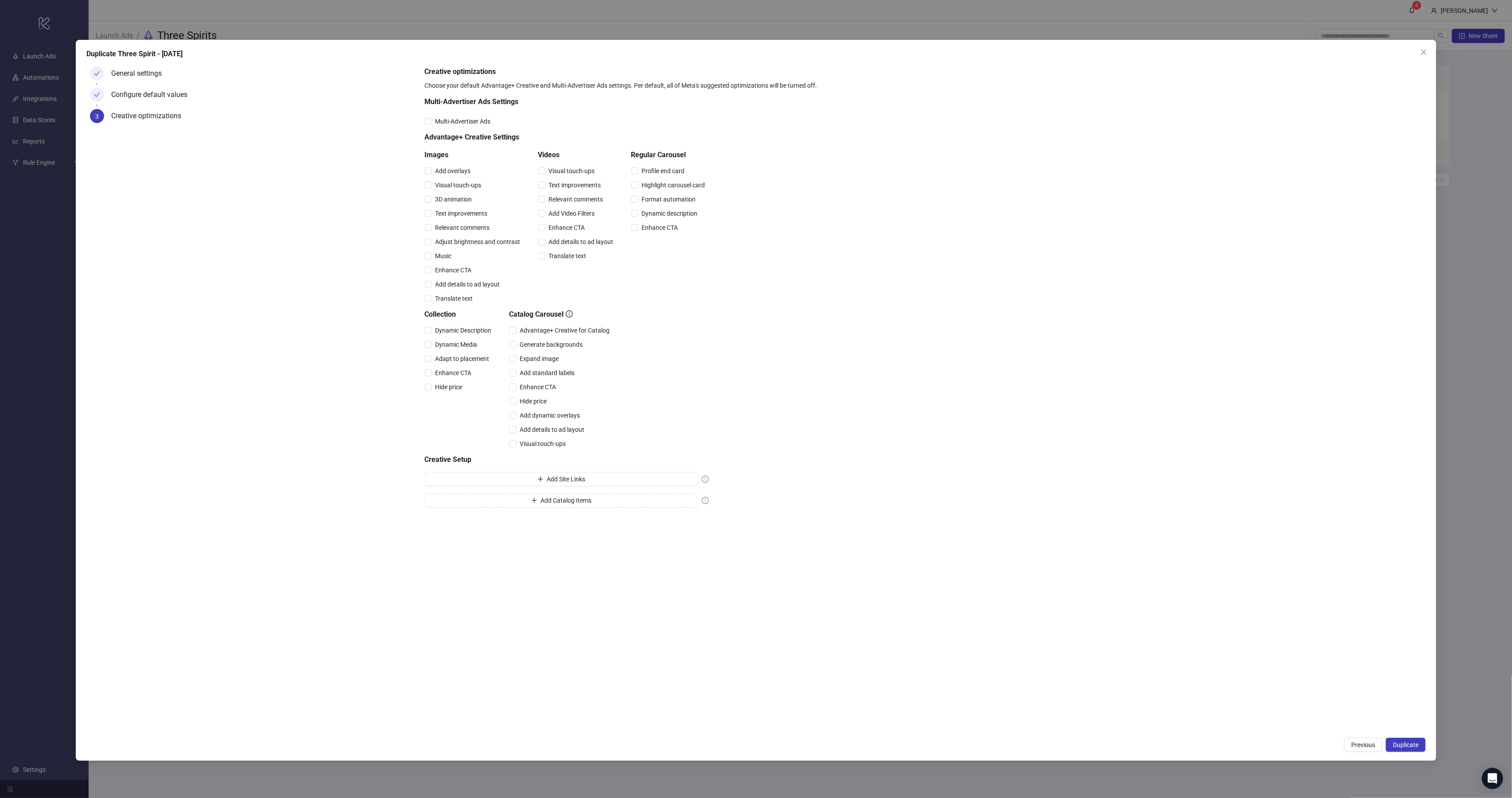
click at [1416, 748] on span "Duplicate" at bounding box center [1406, 745] width 26 height 7
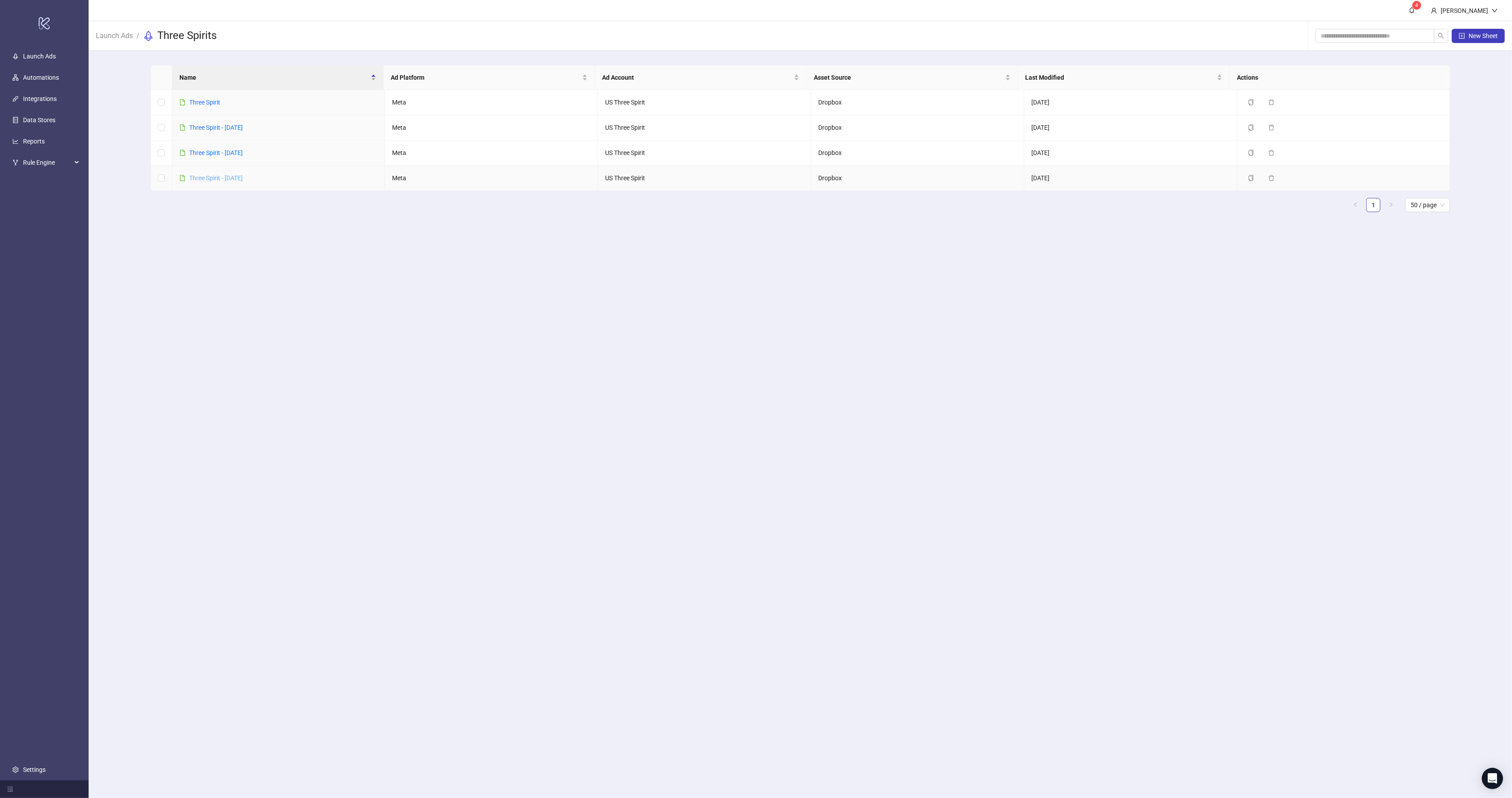
click at [231, 177] on link "Three Spirit - 8-28-25" at bounding box center [215, 178] width 53 height 7
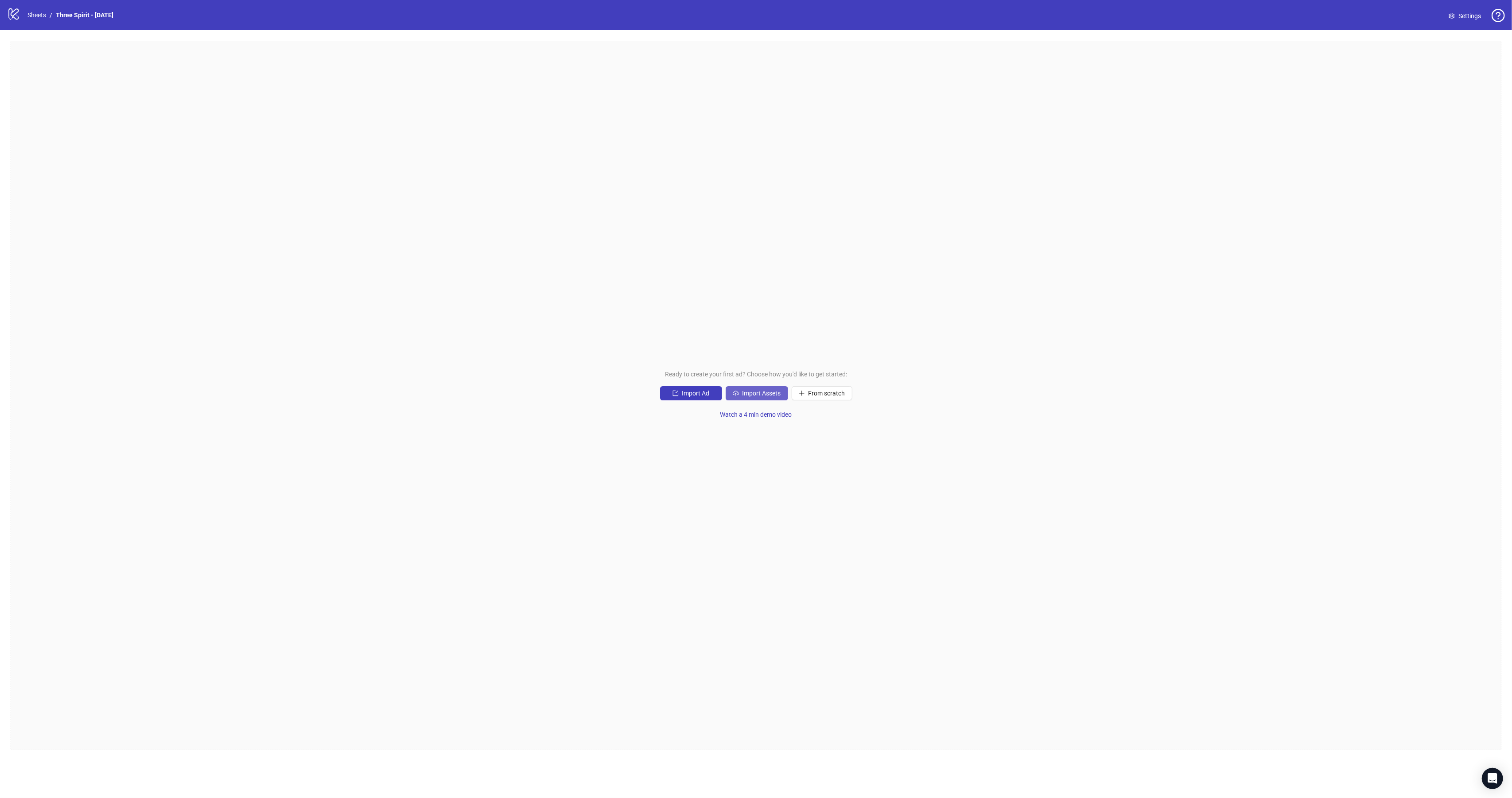
click at [770, 394] on span "Import Assets" at bounding box center [762, 393] width 39 height 7
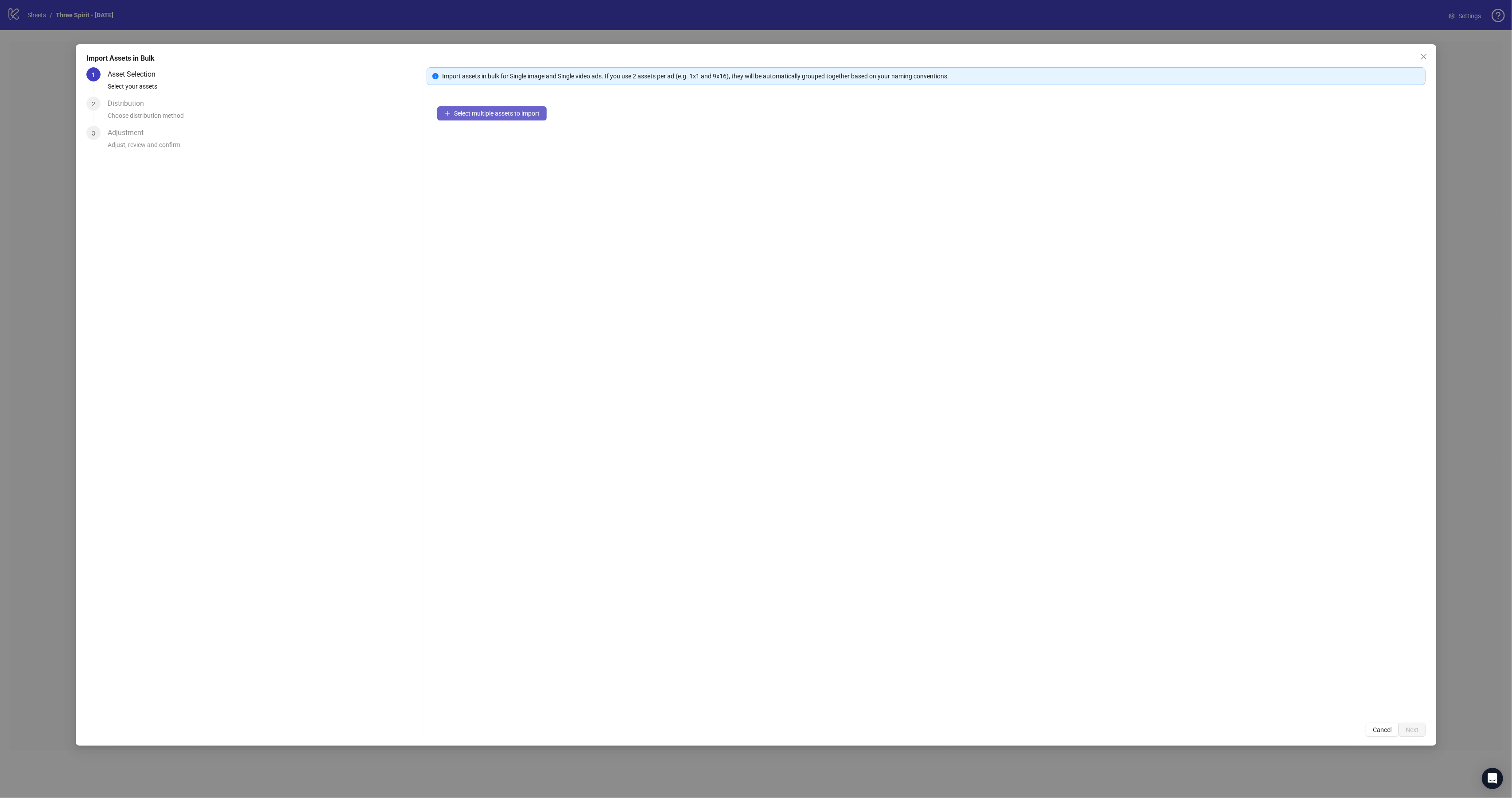
click at [525, 116] on span "Select multiple assets to import" at bounding box center [497, 113] width 86 height 7
click at [1409, 725] on button "Next" at bounding box center [1412, 730] width 27 height 14
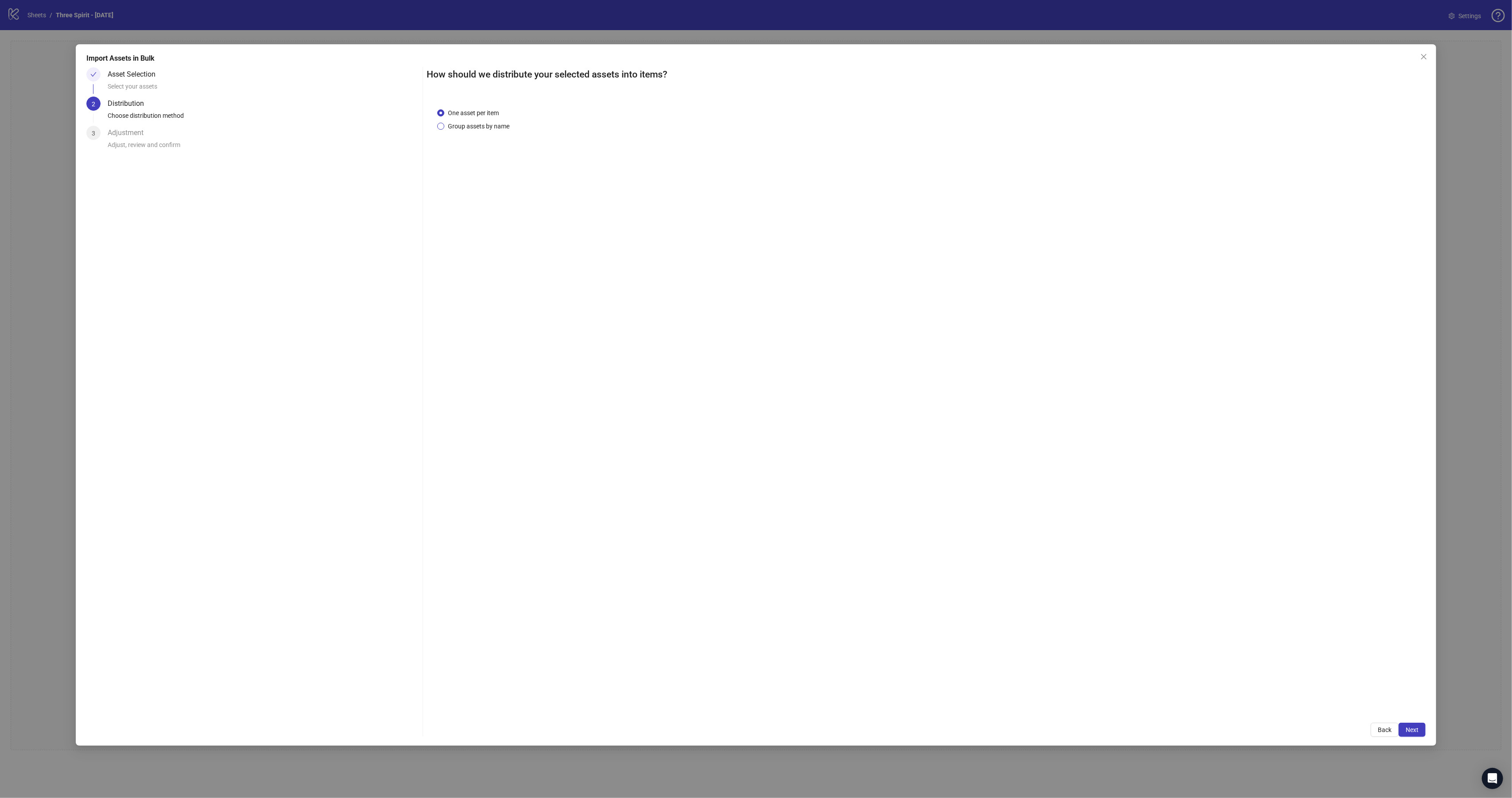
click at [484, 123] on span "Group assets by name" at bounding box center [478, 126] width 69 height 10
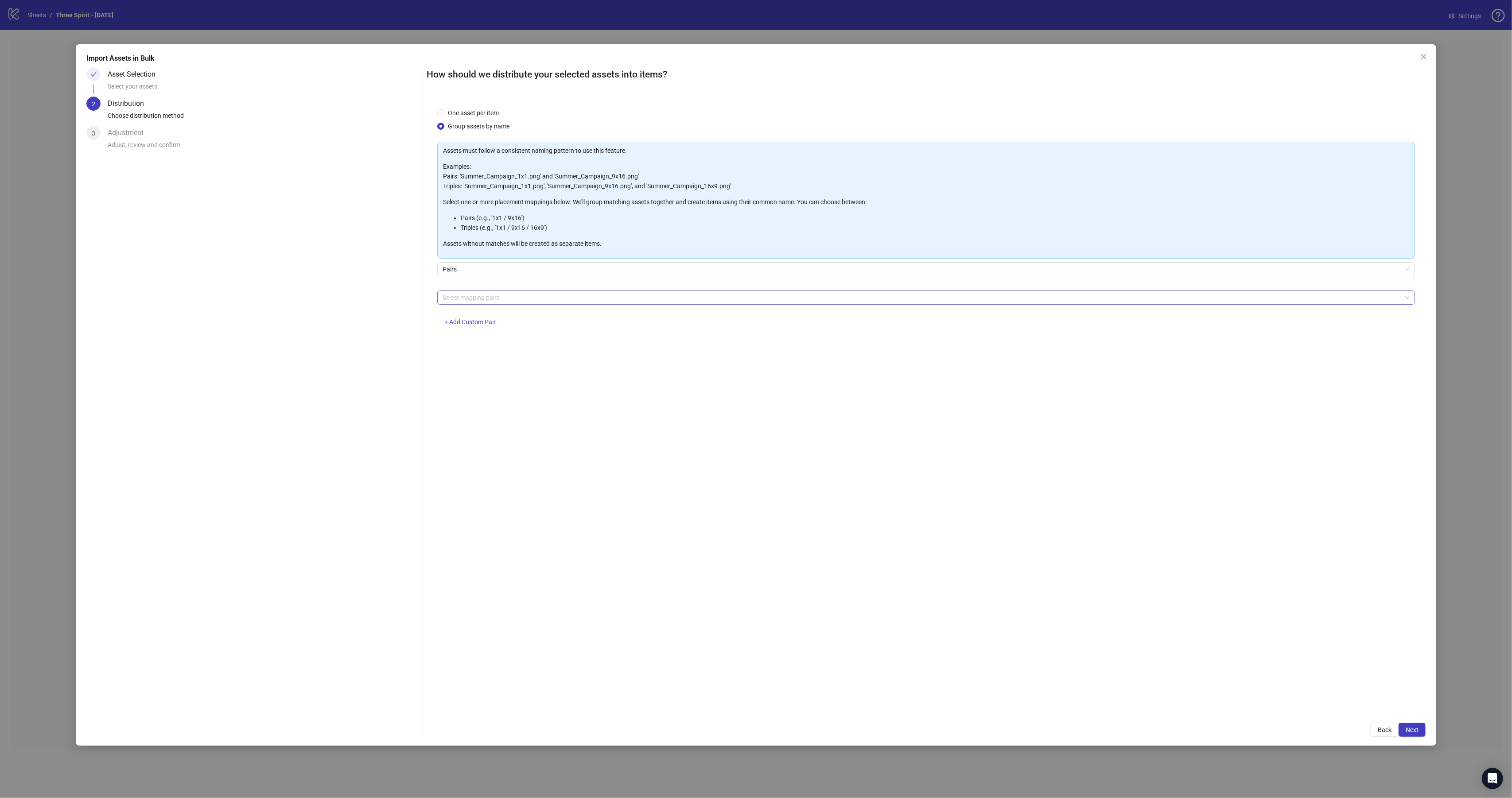
click at [510, 297] on div at bounding box center [922, 297] width 965 height 12
click at [460, 361] on div "1x1 / 9x16" at bounding box center [927, 358] width 964 height 10
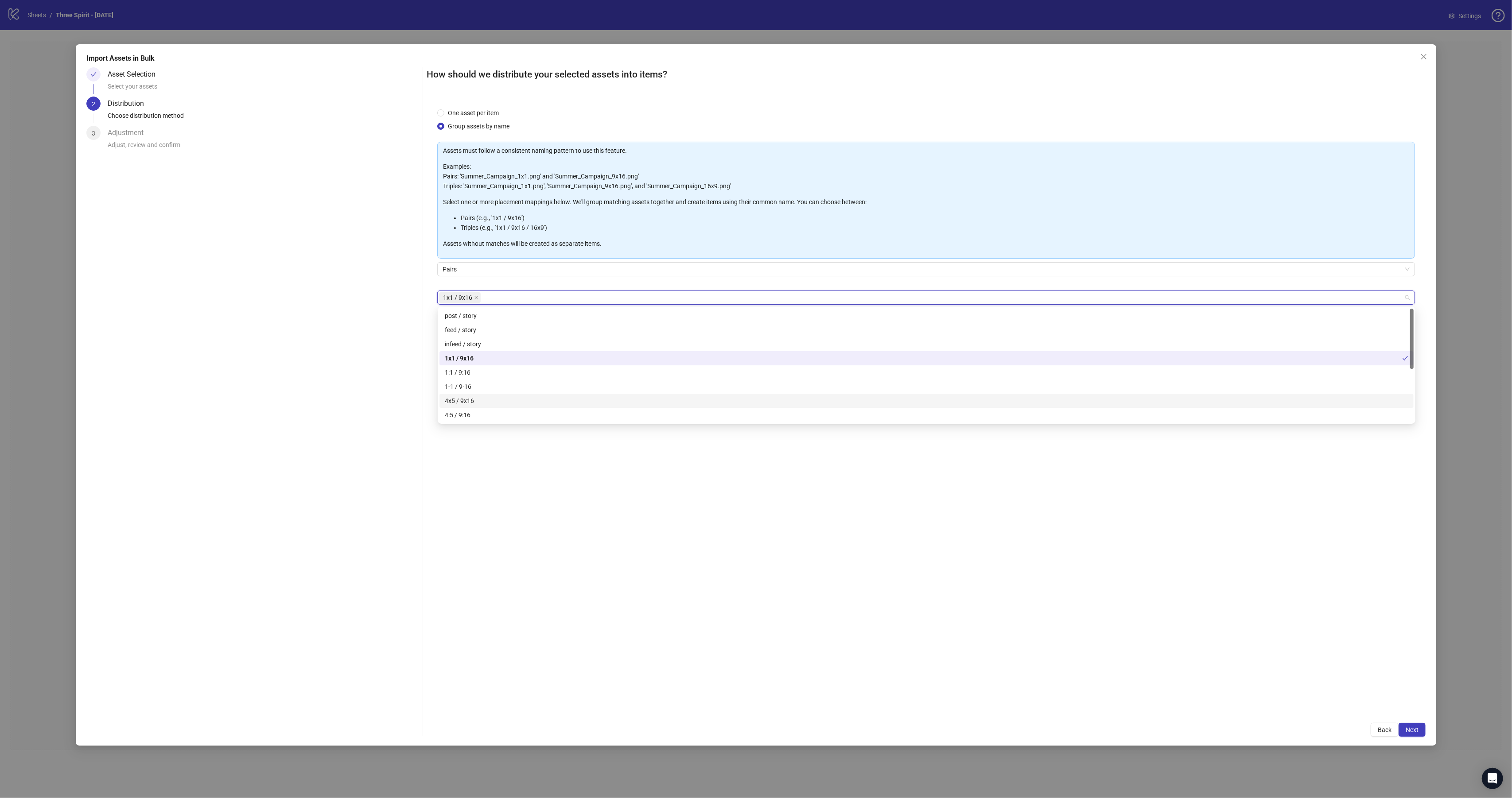
click at [468, 400] on div "4x5 / 9x16" at bounding box center [927, 401] width 964 height 10
click at [471, 417] on div "4:5 / 9:16" at bounding box center [927, 415] width 964 height 10
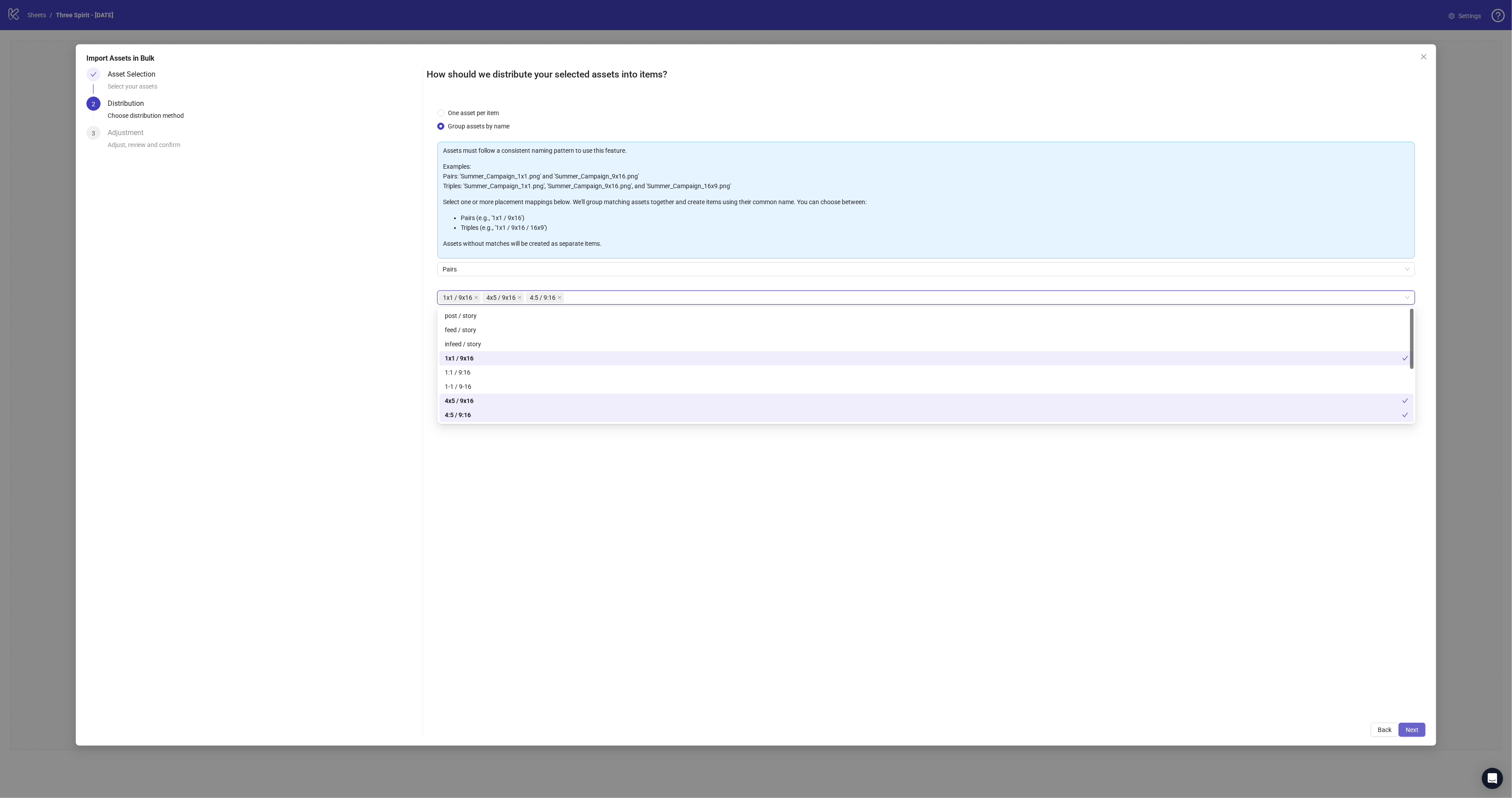
click at [1419, 730] on button "Next" at bounding box center [1412, 730] width 27 height 14
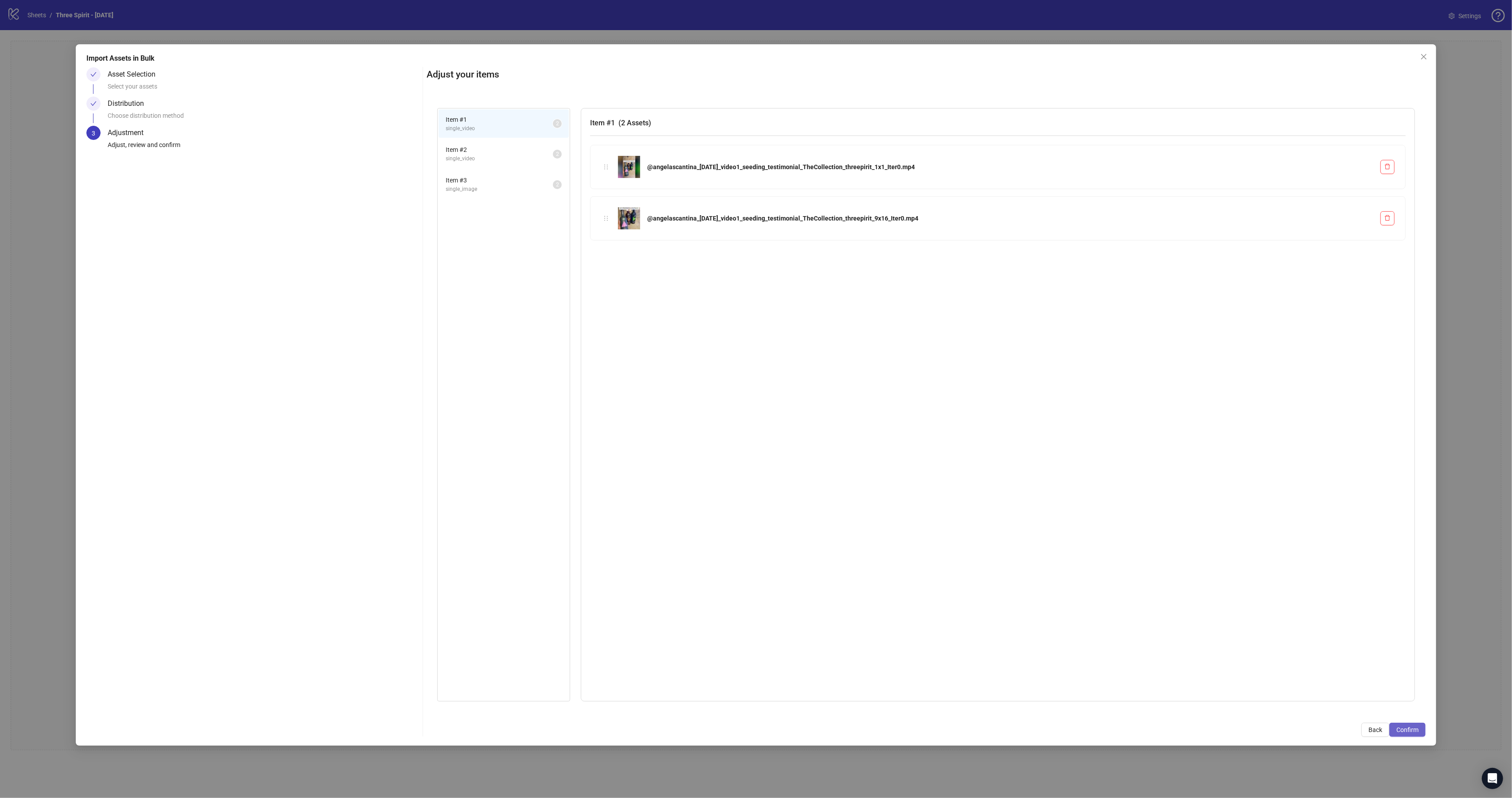
click at [1405, 726] on span "Confirm" at bounding box center [1408, 730] width 22 height 7
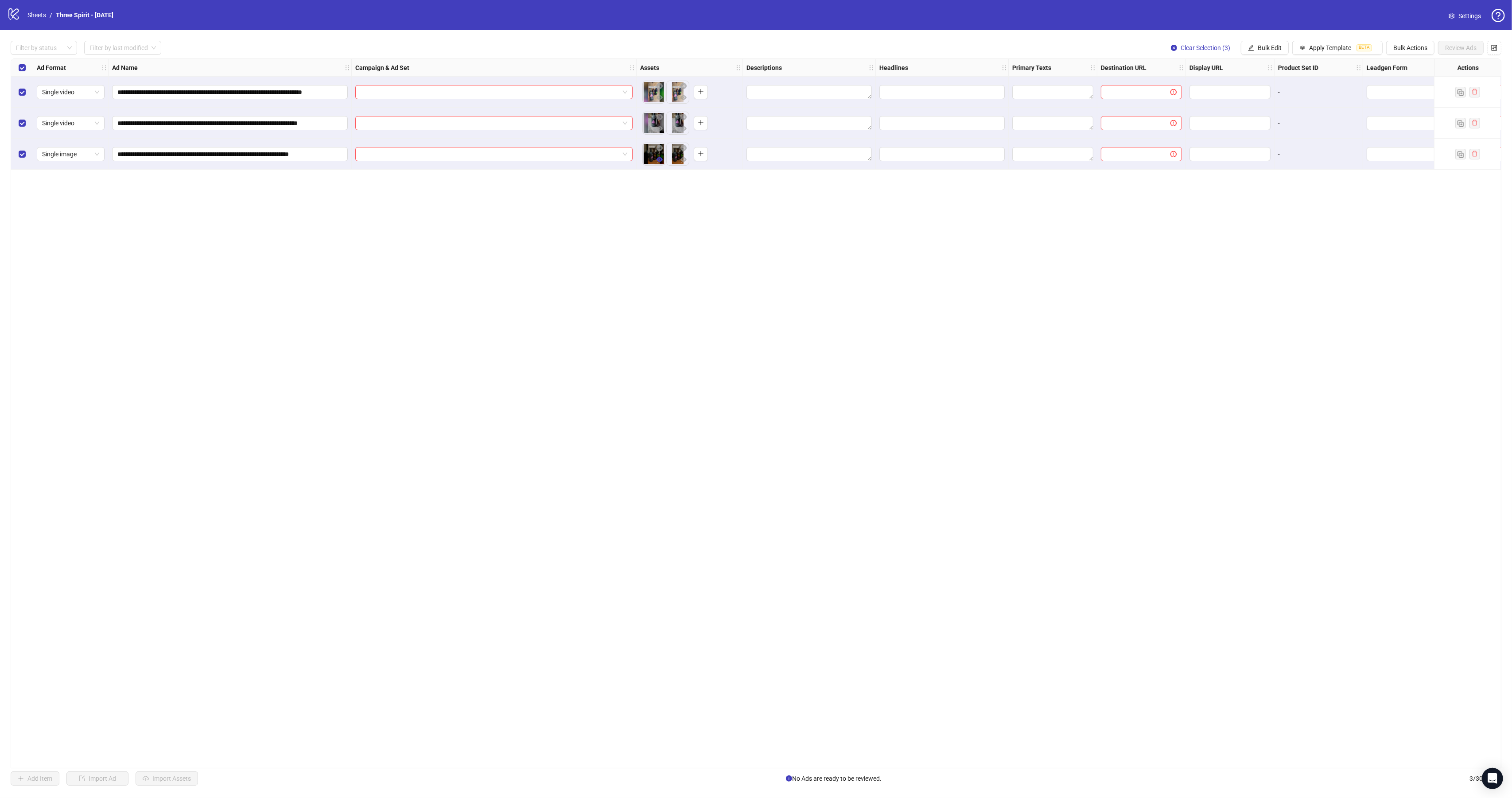
click at [657, 160] on icon "eye" at bounding box center [660, 160] width 6 height 5
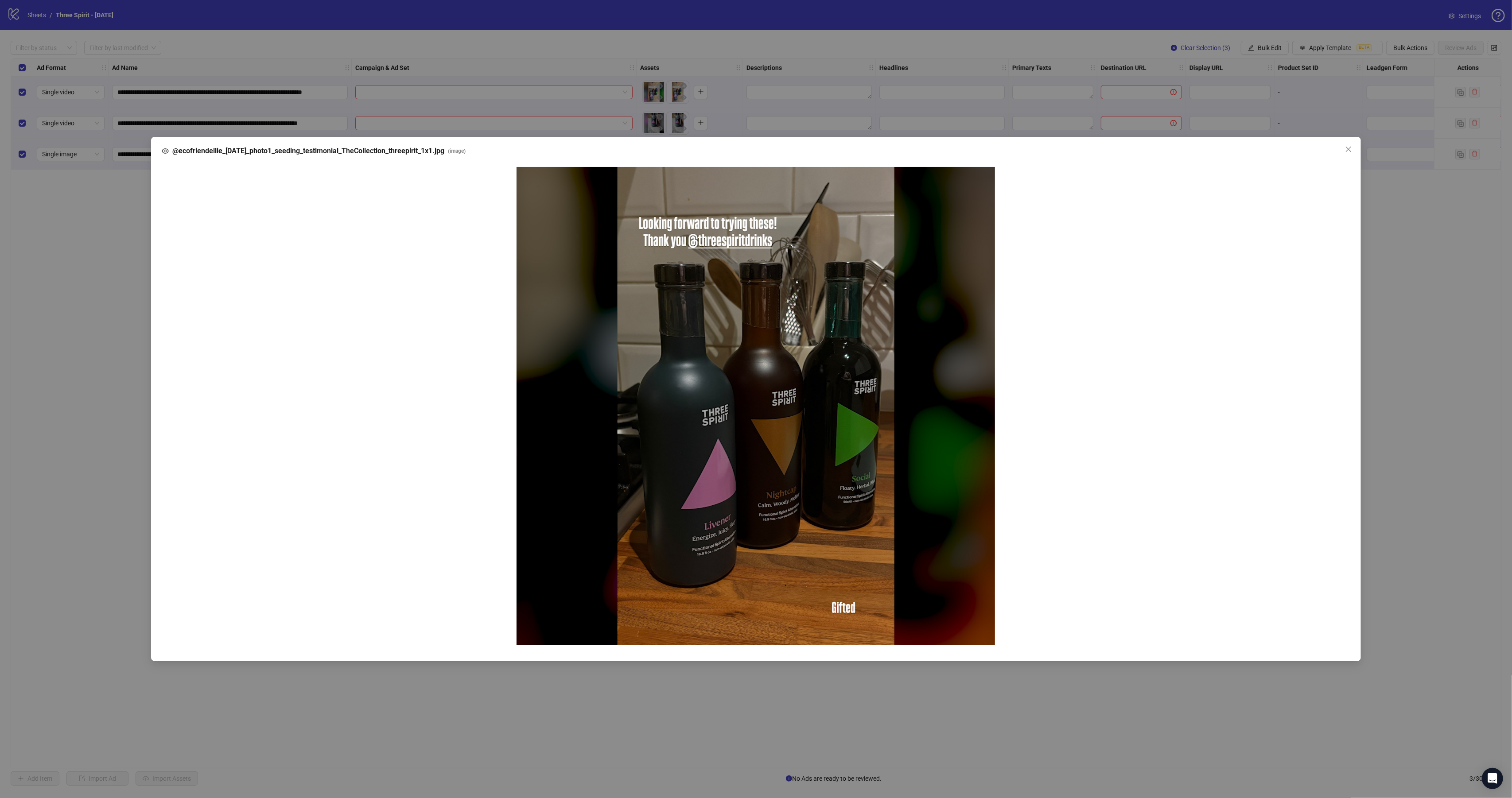
click at [592, 224] on div "@ecofriendellie_08-25-25_photo1_seeding_testimonial_TheCollection_threepirit_1x…" at bounding box center [756, 399] width 1512 height 798
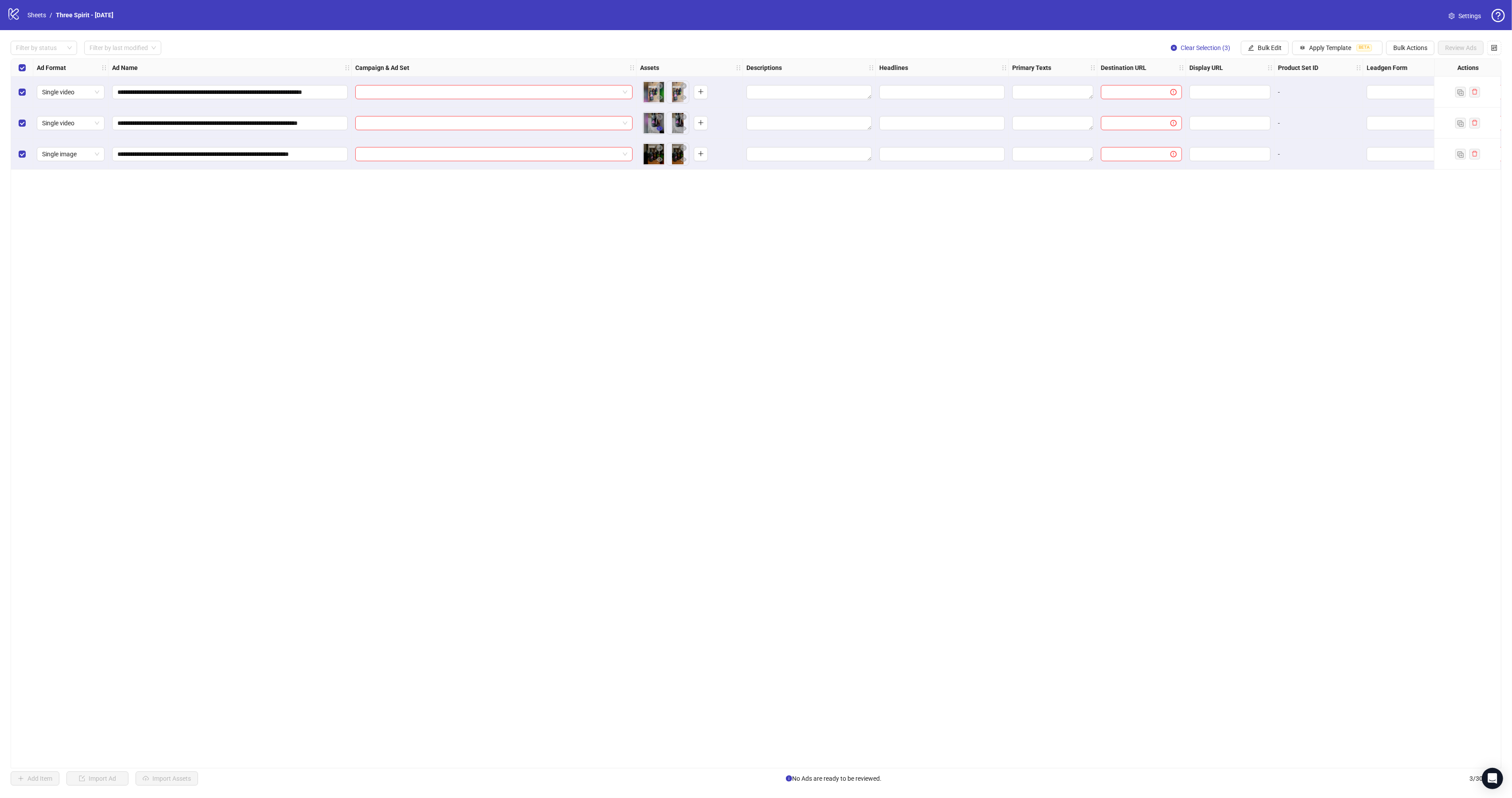
click at [660, 130] on icon "eye" at bounding box center [660, 129] width 6 height 5
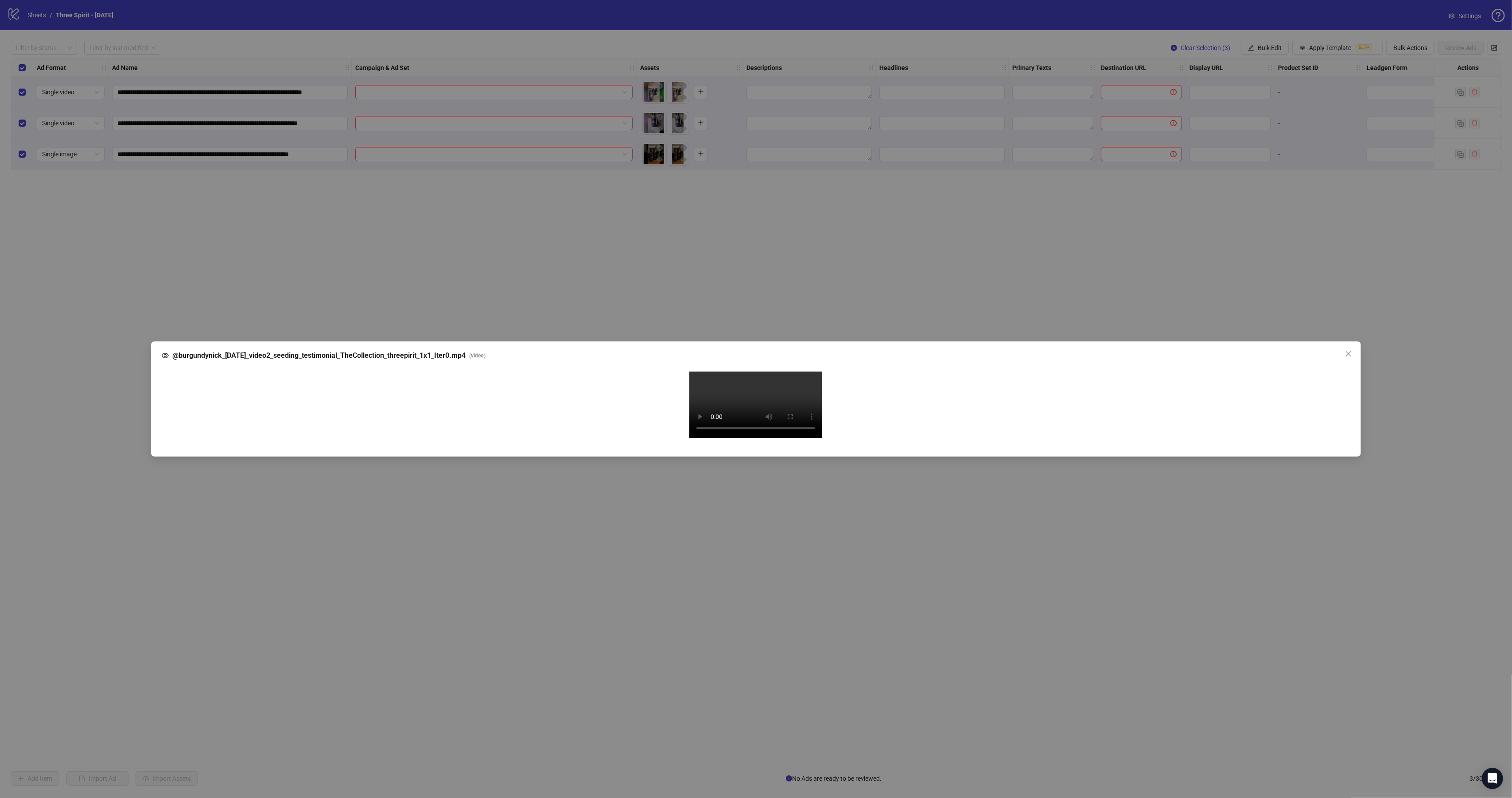
click at [601, 239] on div "@burgundynick_08-25-25_video2_seeding_testimonial_TheCollection_threepirit_1x1_…" at bounding box center [756, 399] width 1512 height 798
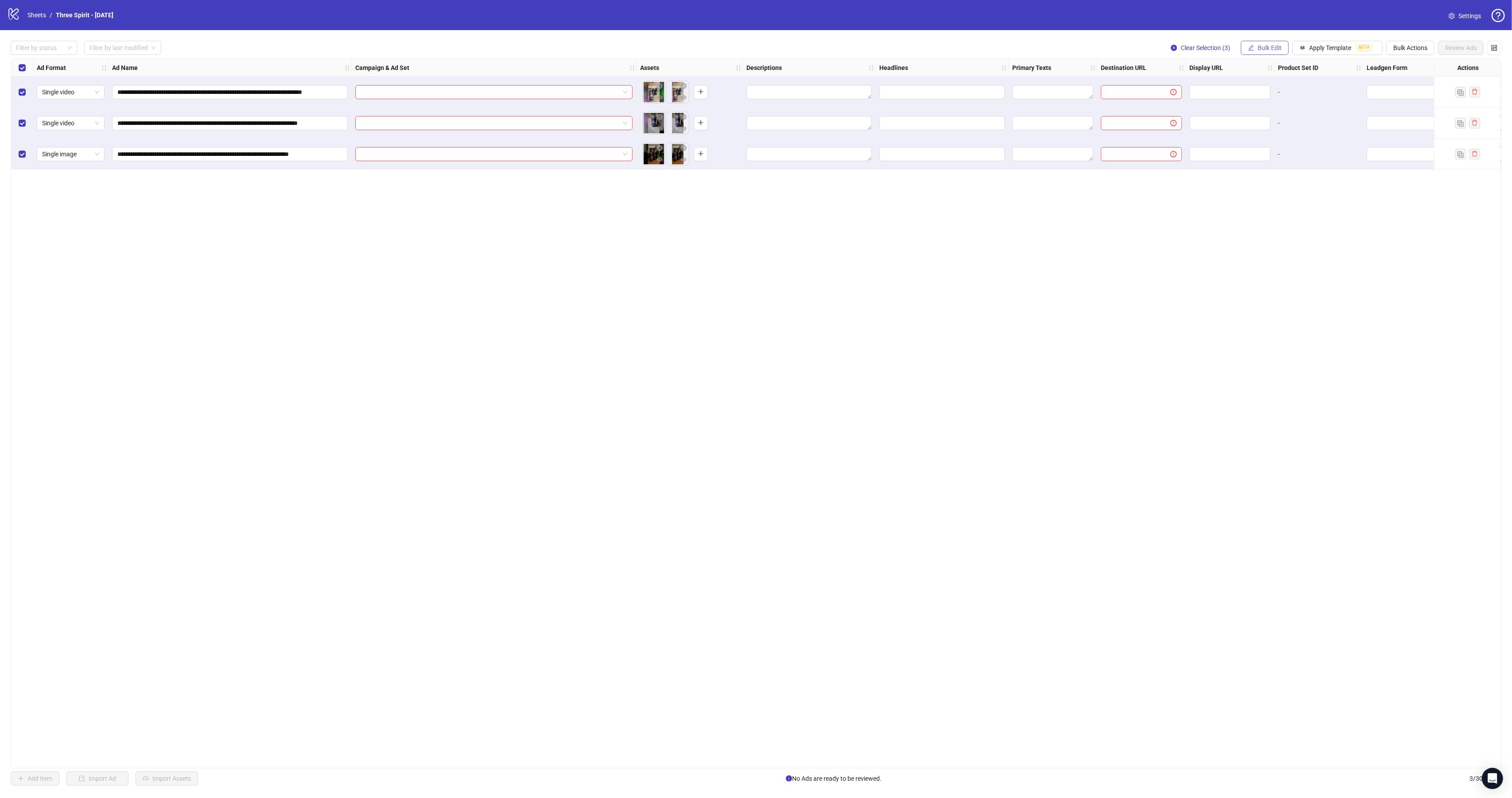
click at [1271, 49] on span "Bulk Edit" at bounding box center [1270, 48] width 24 height 7
click at [1267, 197] on span "Call to Action" at bounding box center [1271, 194] width 53 height 10
click at [1221, 86] on input "search" at bounding box center [1233, 87] width 114 height 13
type input "****"
click at [1218, 100] on div "Shop now" at bounding box center [1237, 104] width 119 height 10
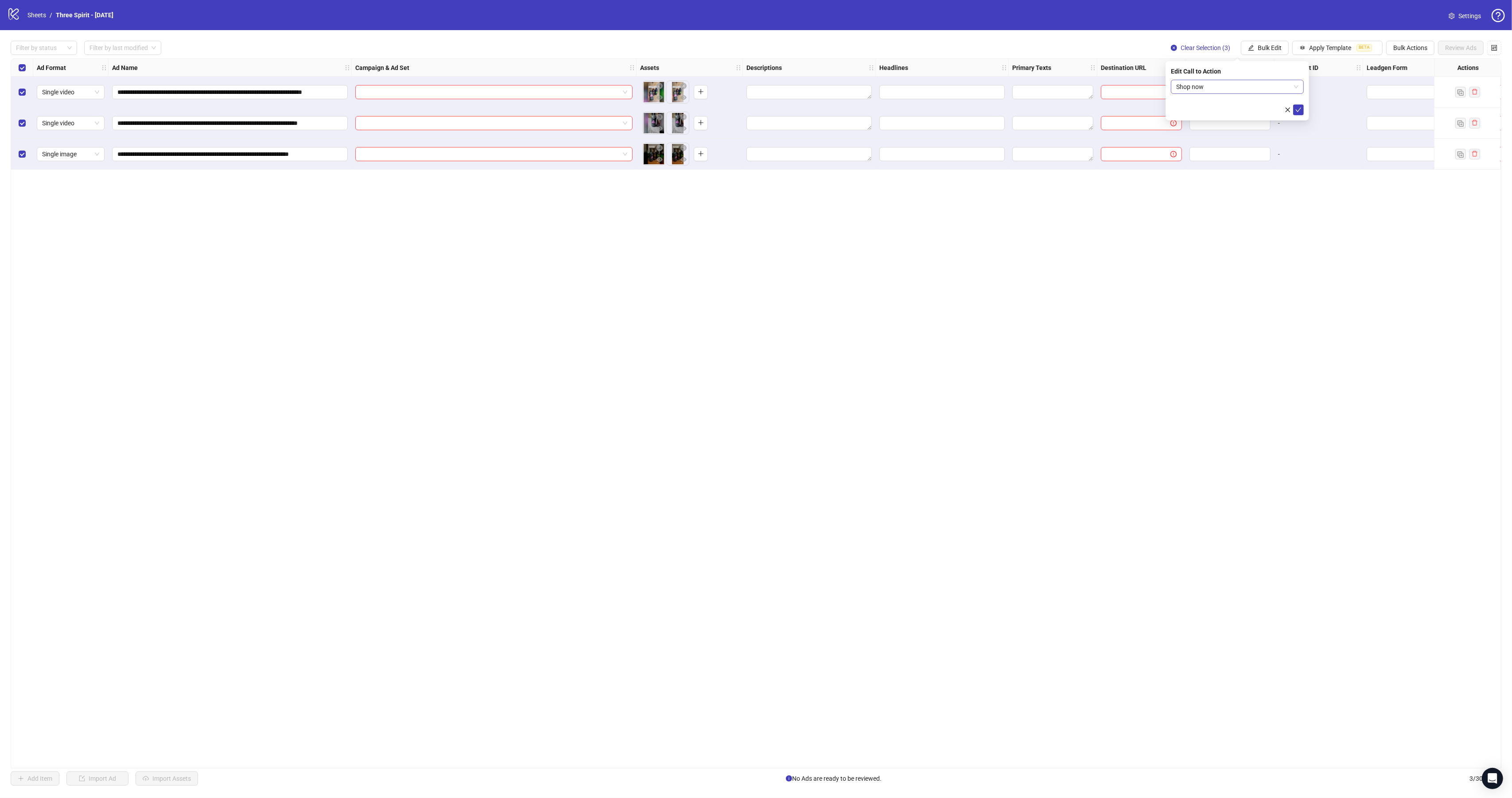
drag, startPoint x: 1303, startPoint y: 111, endPoint x: 1279, endPoint y: 91, distance: 31.2
click at [1303, 111] on button "submit" at bounding box center [1298, 110] width 11 height 11
click at [1269, 50] on span "Bulk Edit" at bounding box center [1270, 48] width 24 height 7
click at [1270, 122] on span "Headlines" at bounding box center [1271, 123] width 53 height 10
click at [1219, 89] on input "text" at bounding box center [1237, 87] width 133 height 14
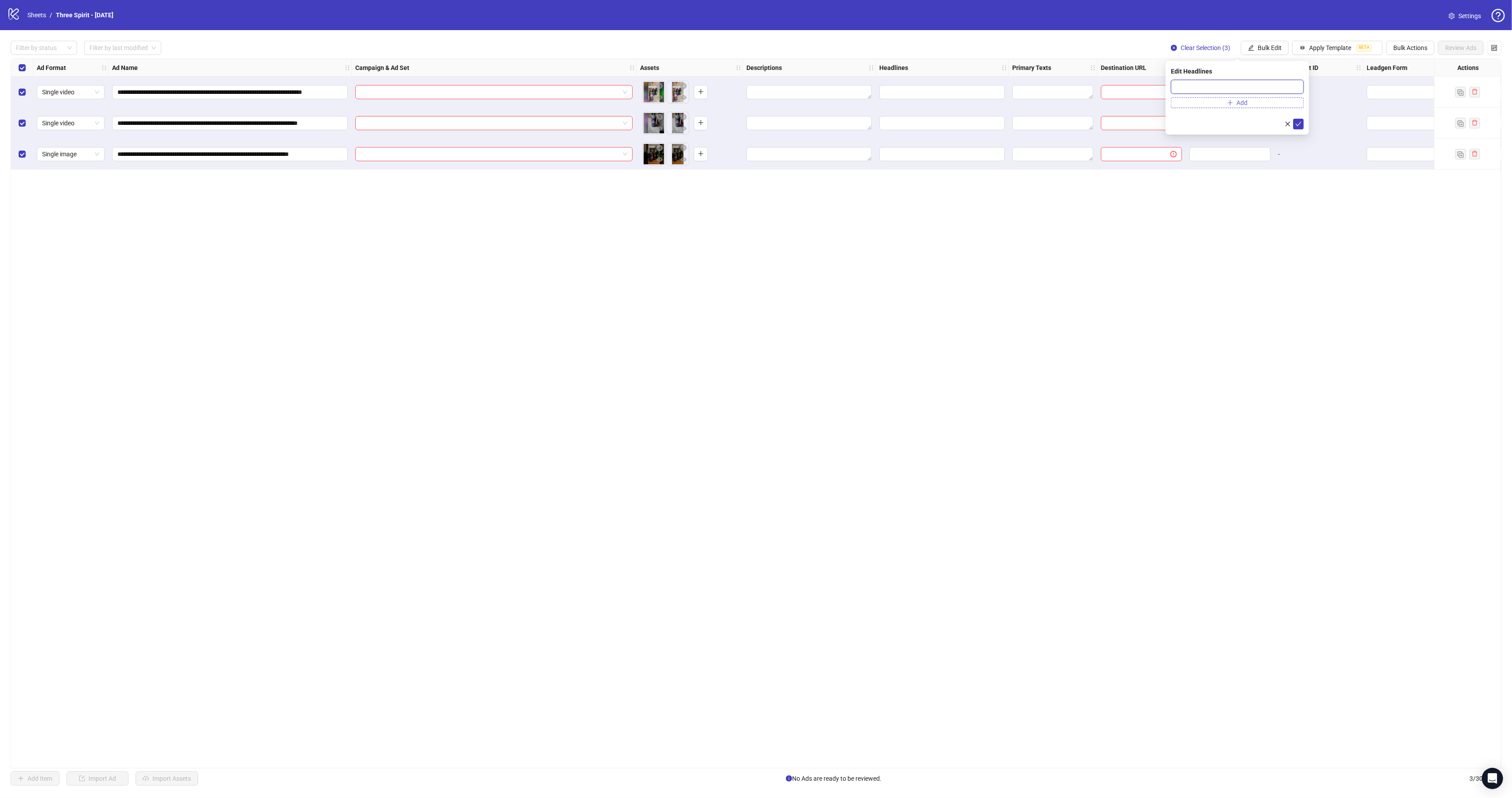
paste input "**********"
type input "**********"
click at [1301, 126] on icon "check" at bounding box center [1298, 124] width 6 height 6
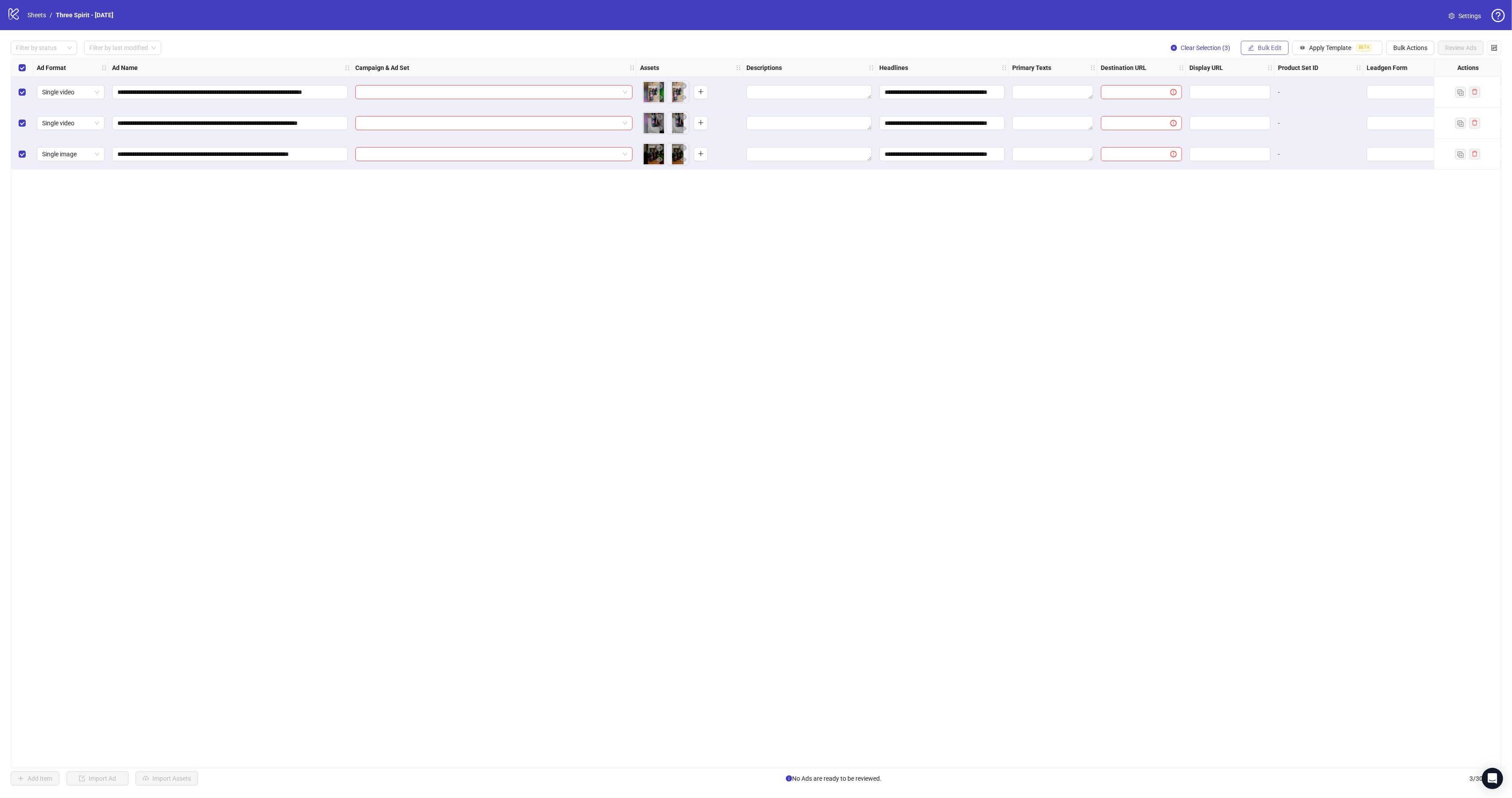
click at [1265, 48] on span "Bulk Edit" at bounding box center [1270, 48] width 24 height 7
click at [1265, 134] on span "Primary Texts" at bounding box center [1271, 137] width 53 height 10
click at [1198, 95] on div "Press Shift+Enter to add new input" at bounding box center [1237, 94] width 102 height 15
click at [1181, 90] on textarea at bounding box center [1237, 92] width 133 height 24
paste textarea "**********"
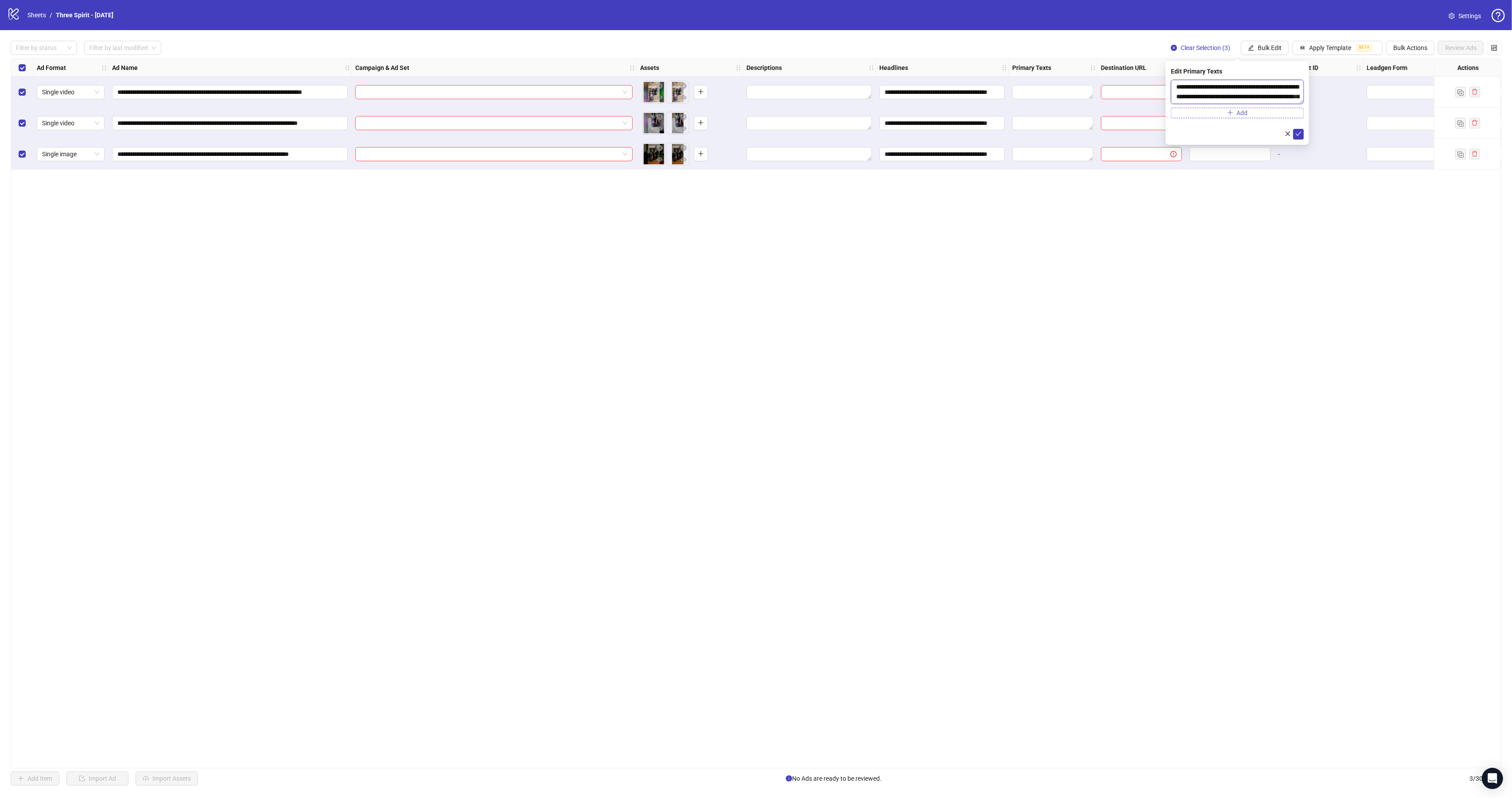
scroll to position [143, 0]
type textarea "**********"
click at [1300, 131] on icon "check" at bounding box center [1298, 134] width 6 height 6
click at [1415, 47] on span "Bulk Actions" at bounding box center [1410, 48] width 34 height 7
click at [1422, 94] on span "Duplicate with assets" at bounding box center [1422, 94] width 60 height 10
